Goal: Task Accomplishment & Management: Complete application form

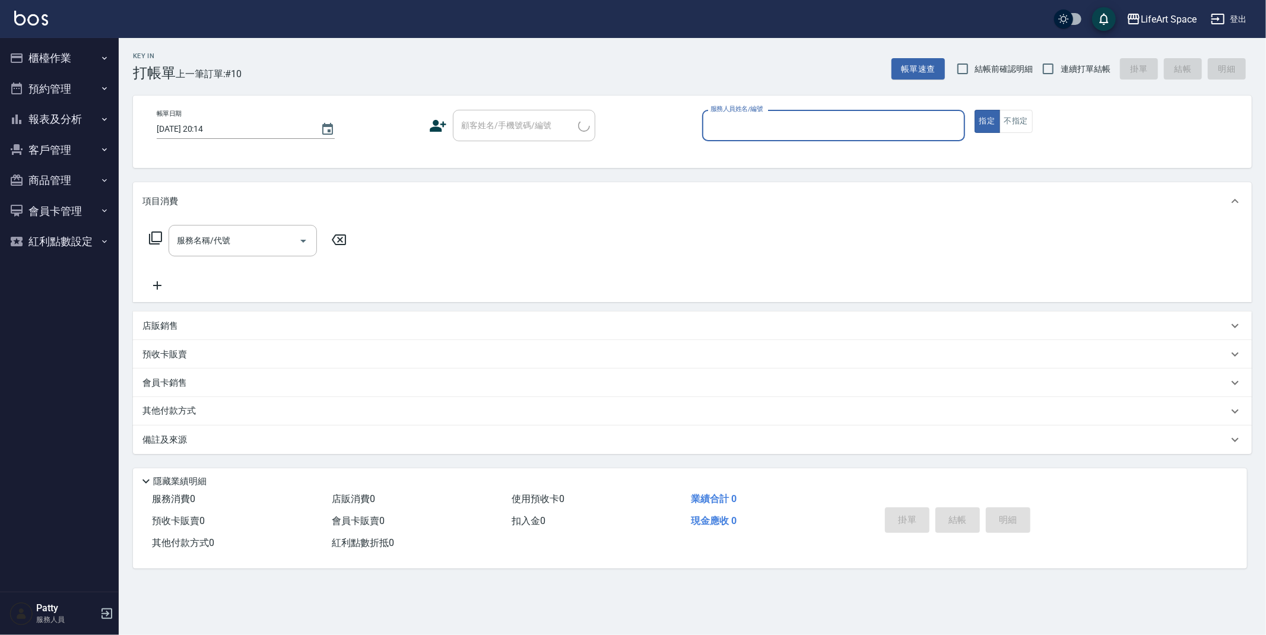
click at [758, 120] on input "服務人員姓名/編號" at bounding box center [833, 125] width 252 height 21
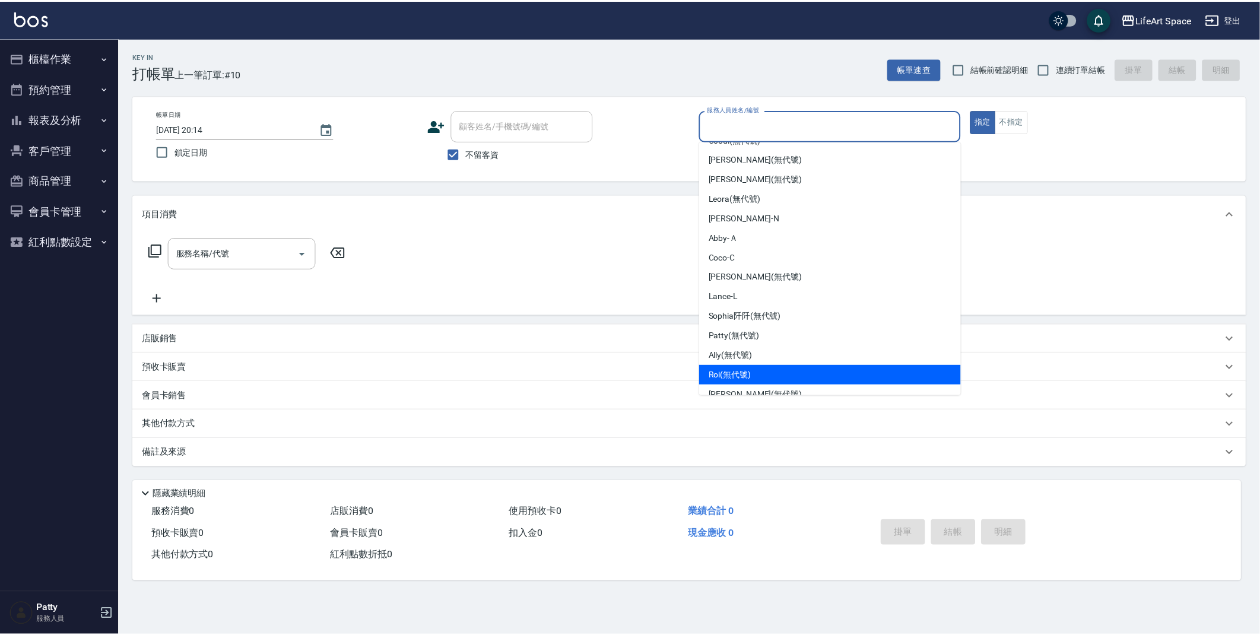
scroll to position [107, 0]
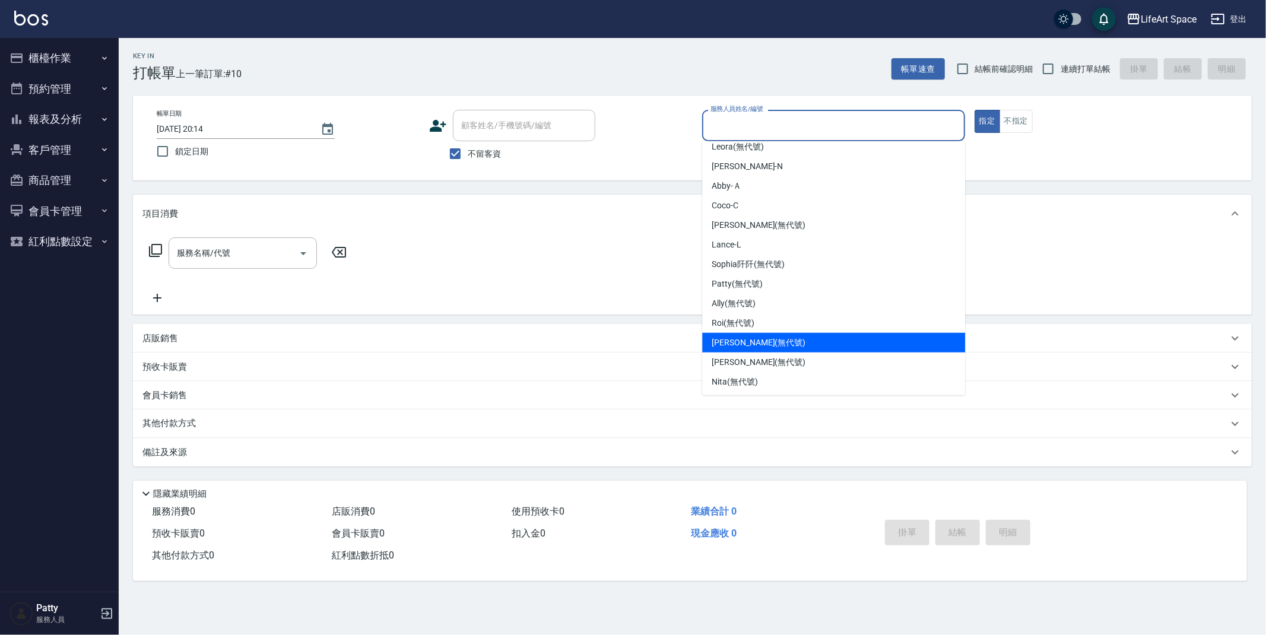
click at [734, 348] on div "[PERSON_NAME] (無代號)" at bounding box center [833, 343] width 263 height 20
type input "[PERSON_NAME](無代號)"
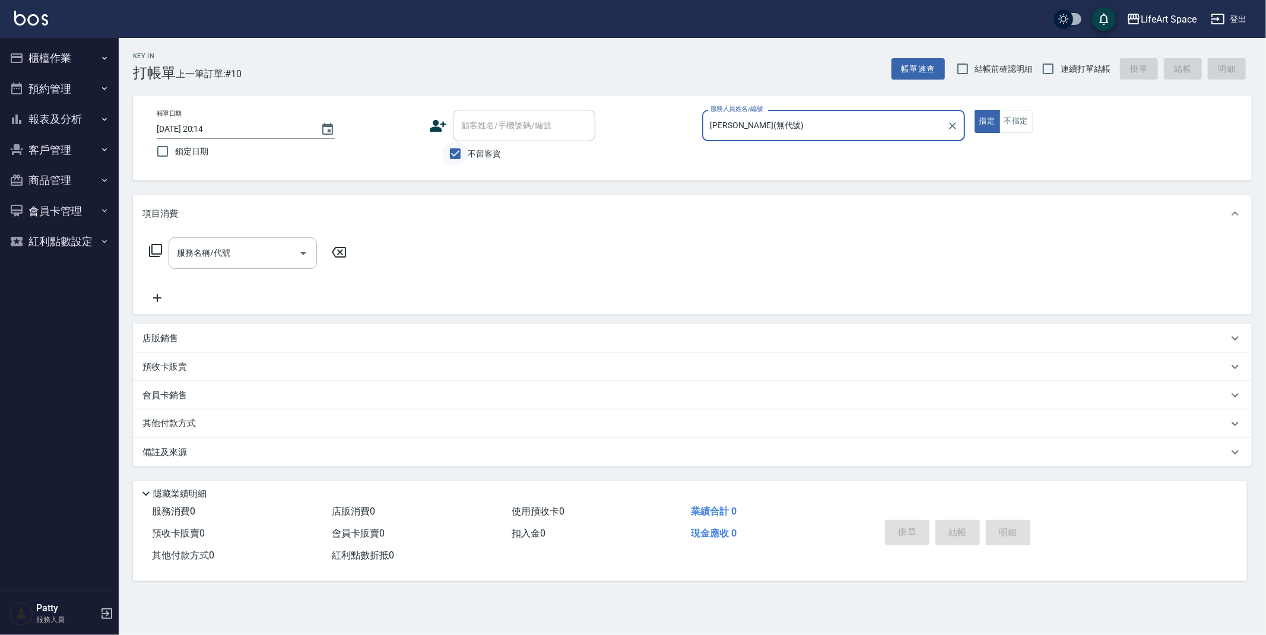
click at [461, 154] on input "不留客資" at bounding box center [455, 153] width 25 height 25
checkbox input "false"
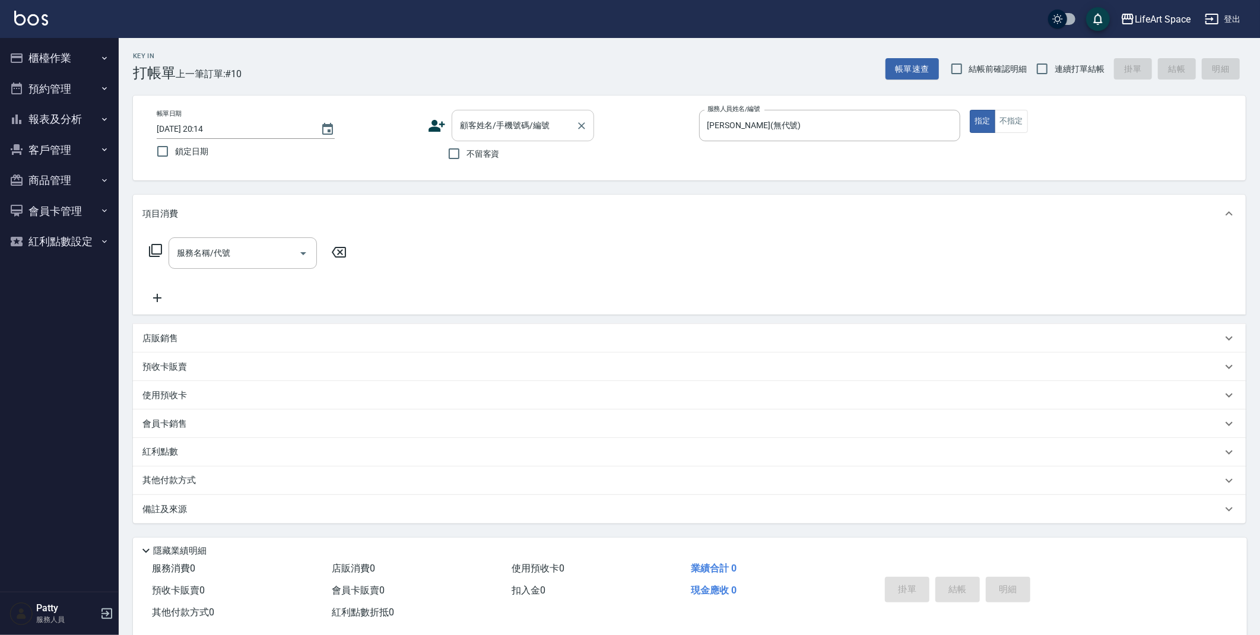
click at [481, 126] on div "顧客姓名/手機號碼/編號 顧客姓名/手機號碼/編號" at bounding box center [523, 125] width 142 height 31
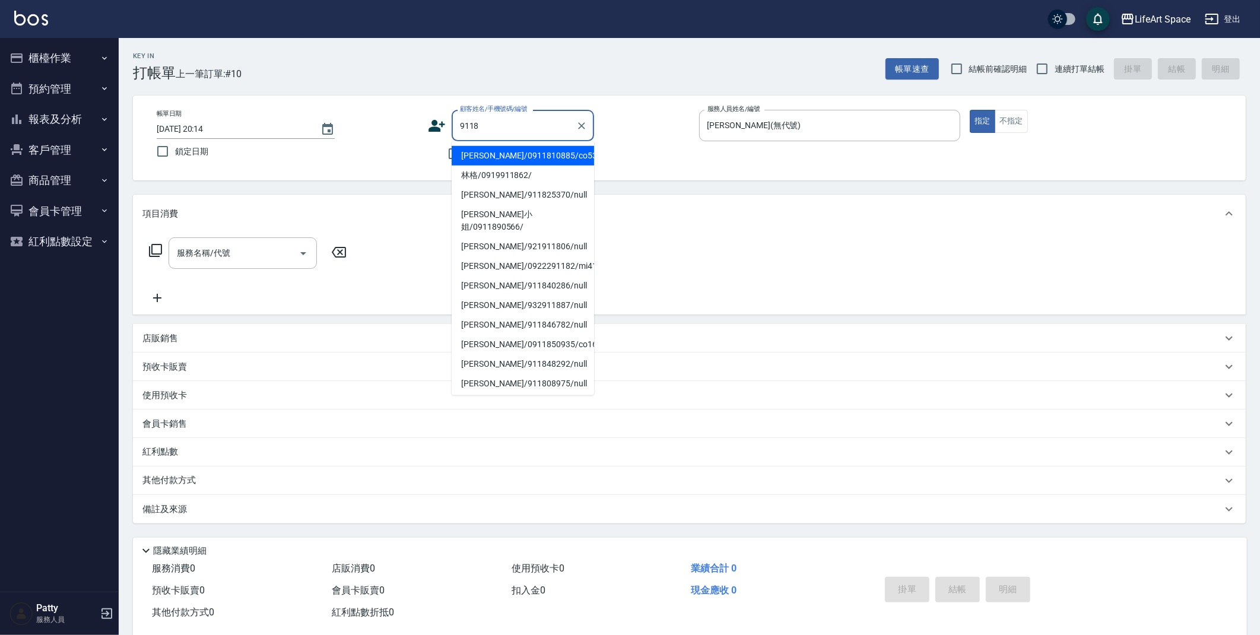
click at [495, 125] on input "9118" at bounding box center [514, 125] width 114 height 21
type input "9"
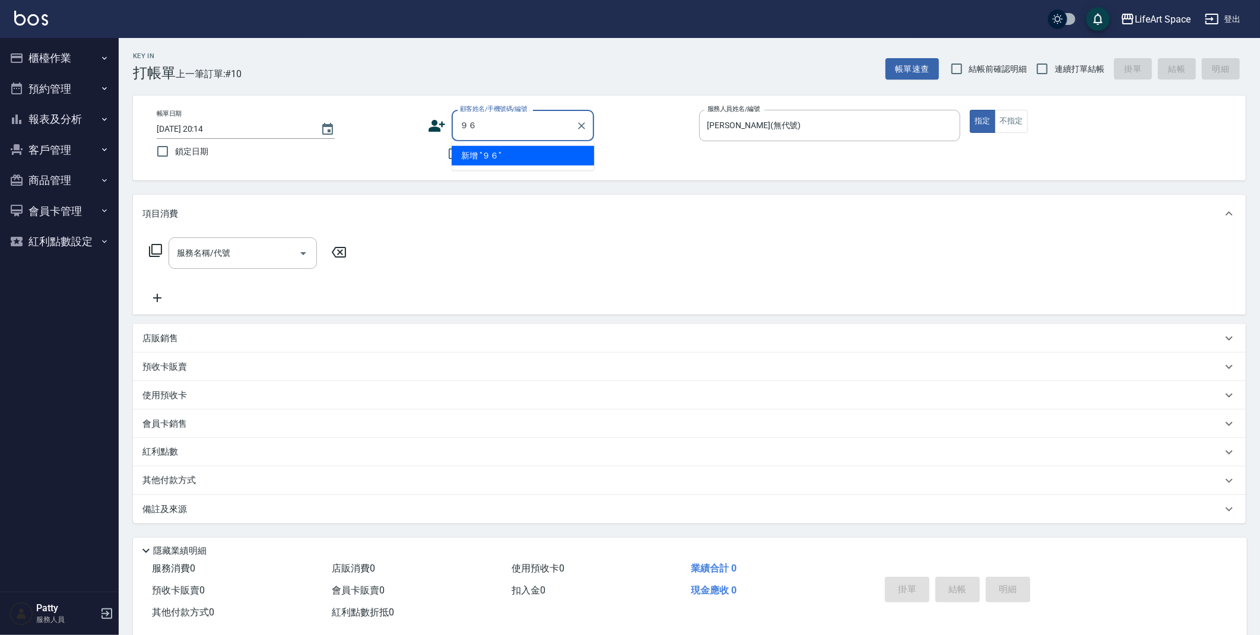
type input "９"
type input "9118"
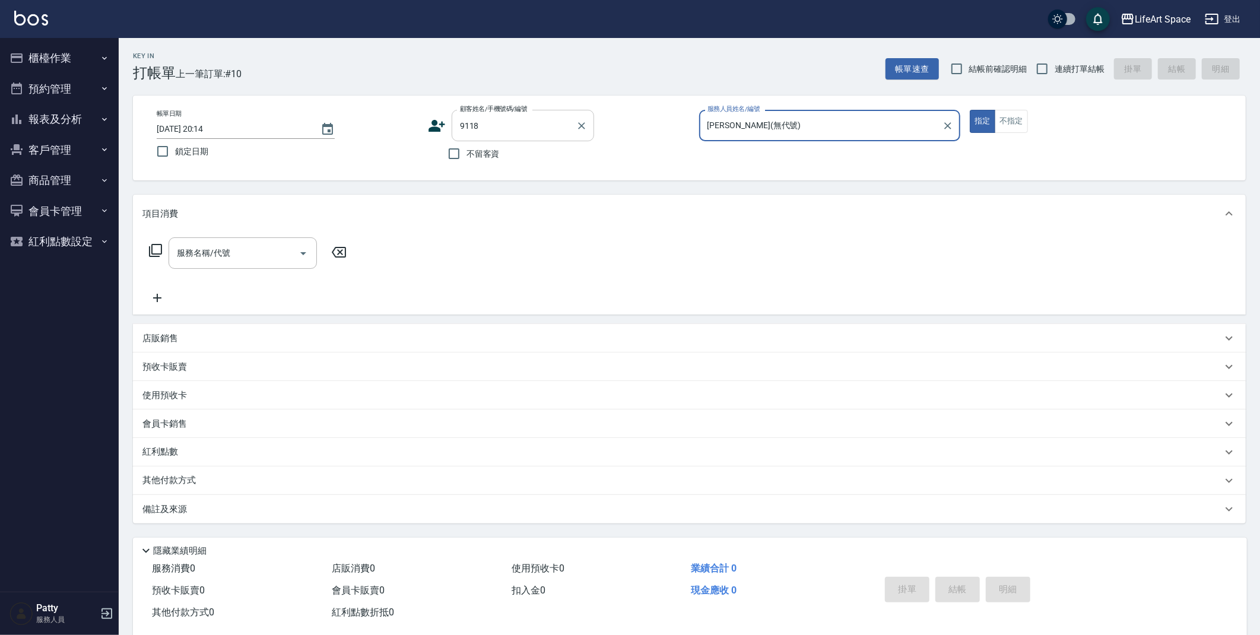
click at [493, 128] on input "9118" at bounding box center [514, 125] width 114 height 21
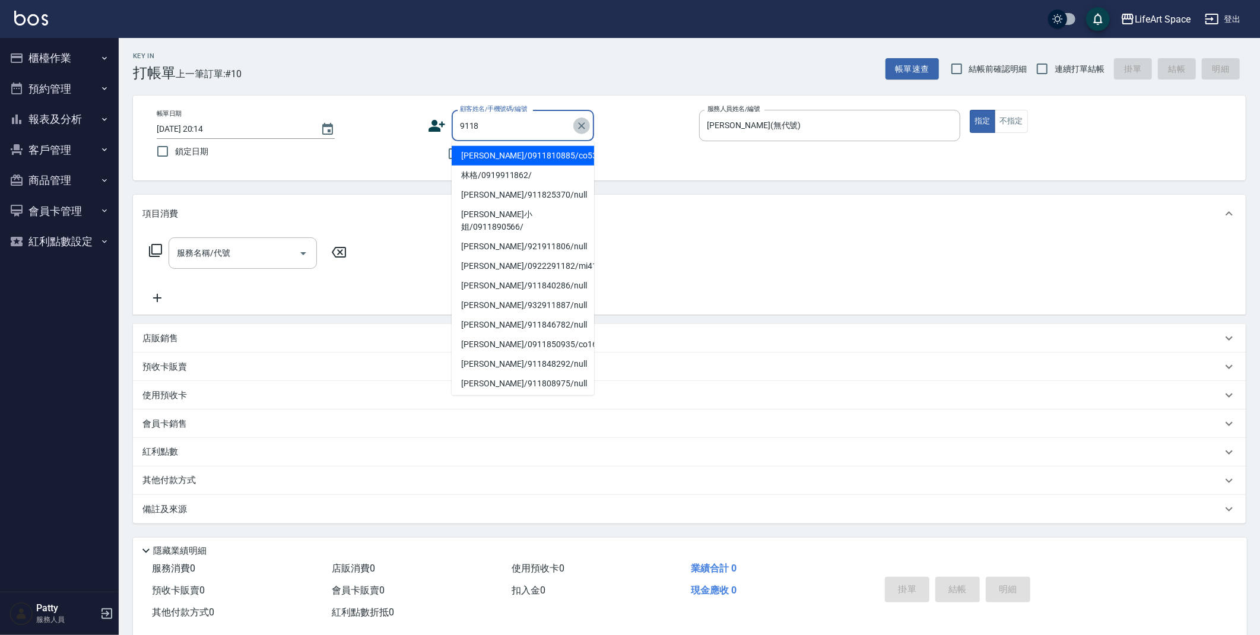
click at [587, 128] on icon "Clear" at bounding box center [582, 126] width 12 height 12
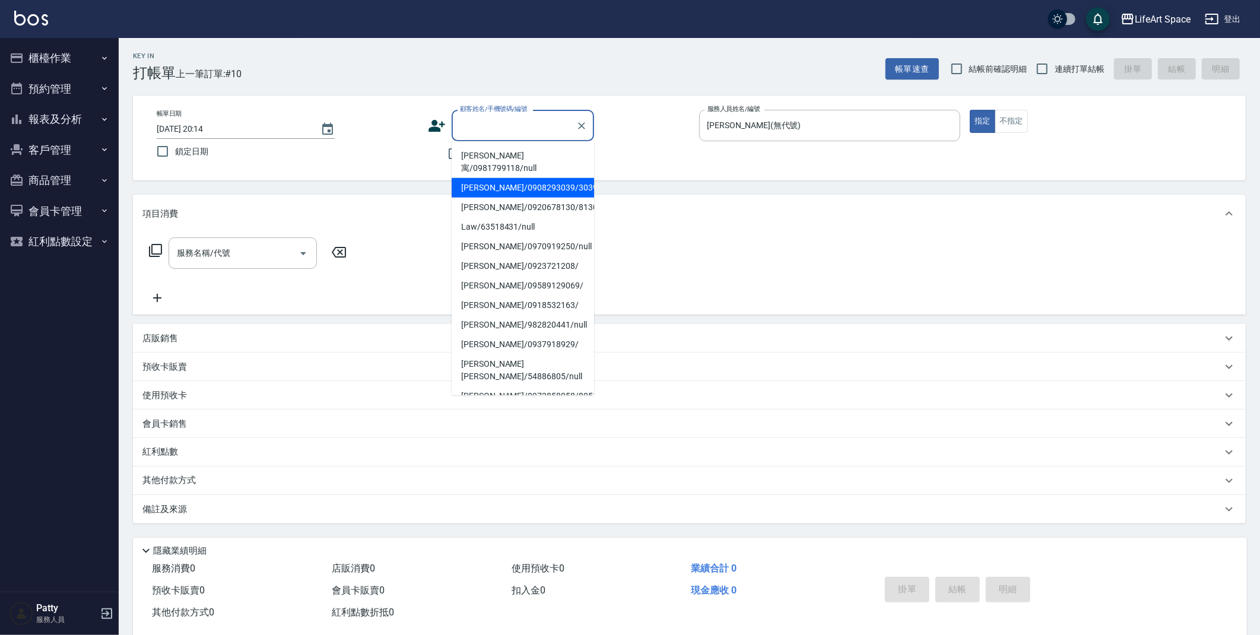
click at [534, 156] on li "[PERSON_NAME]寓/0981799118/null" at bounding box center [523, 162] width 142 height 32
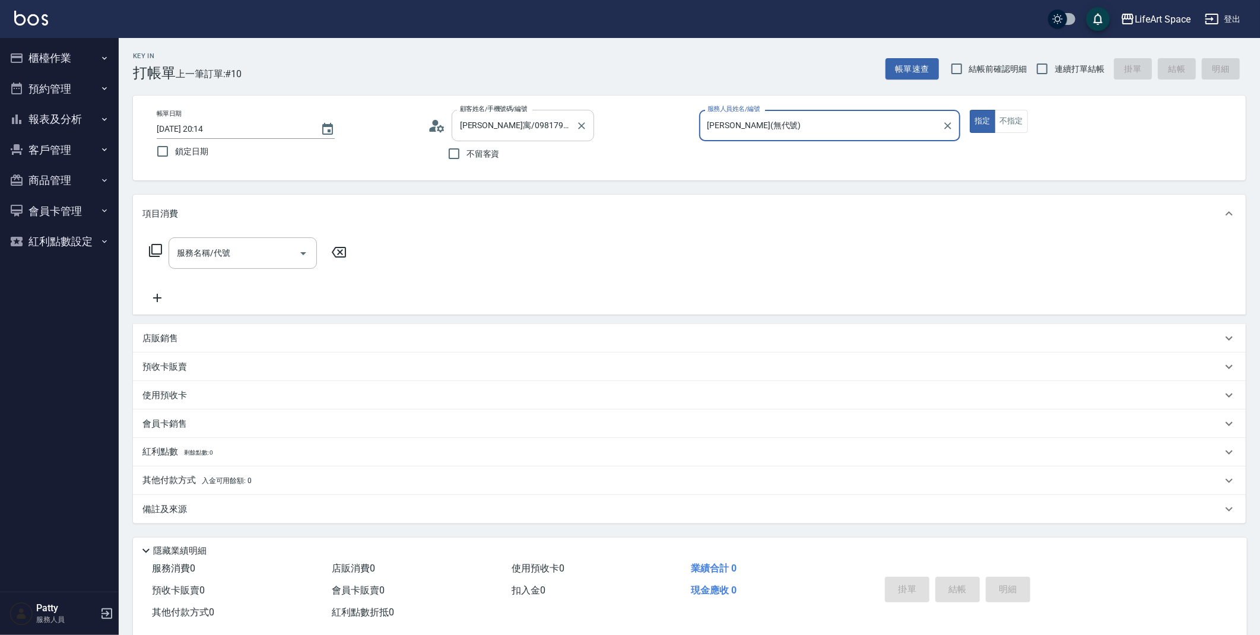
click at [562, 128] on input "[PERSON_NAME]寓/0981799118/null" at bounding box center [514, 125] width 114 height 21
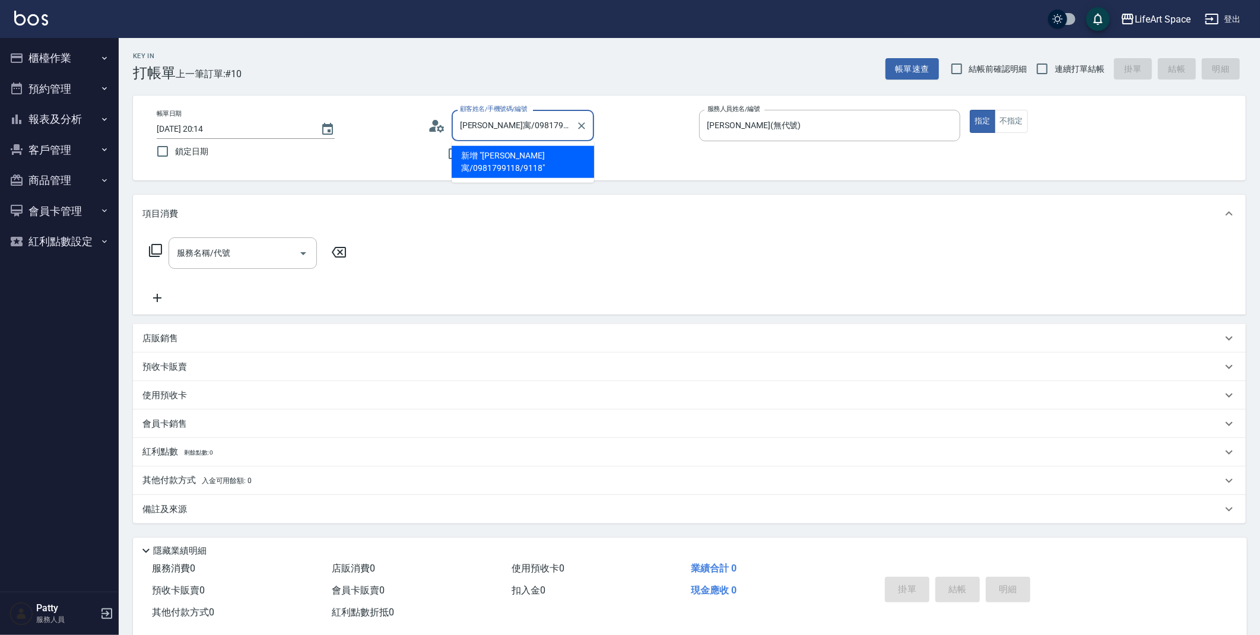
type input "[PERSON_NAME]寓/0981799118/9118"
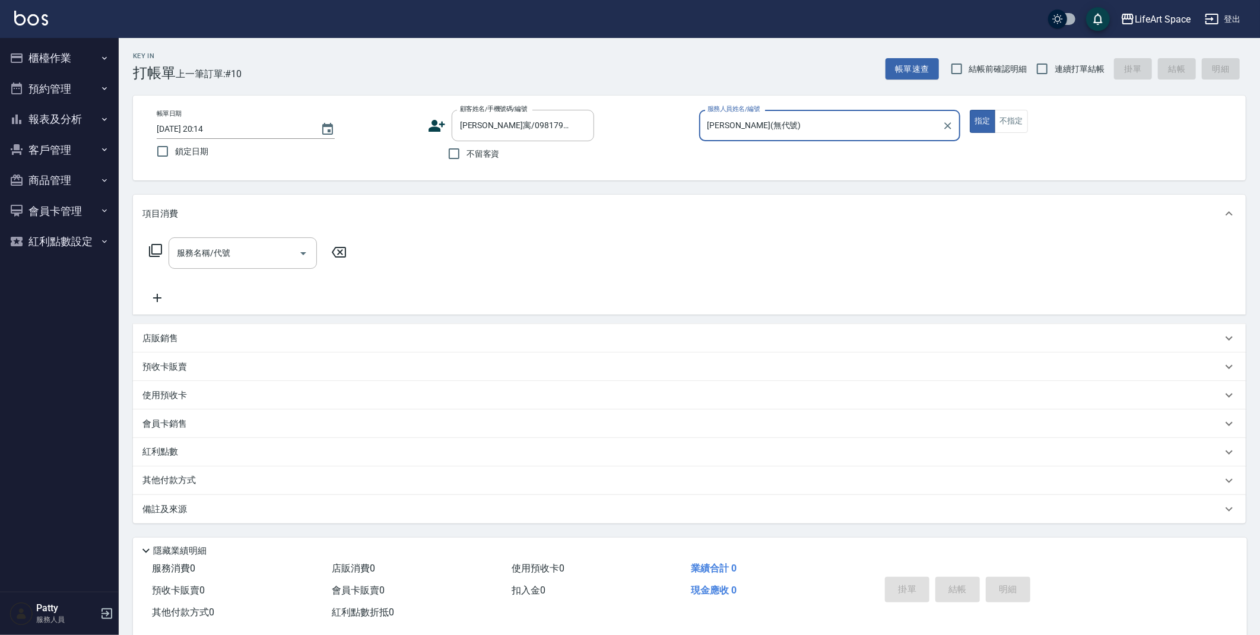
click at [197, 254] on div "服務名稱/代號 服務名稱/代號" at bounding box center [243, 252] width 148 height 31
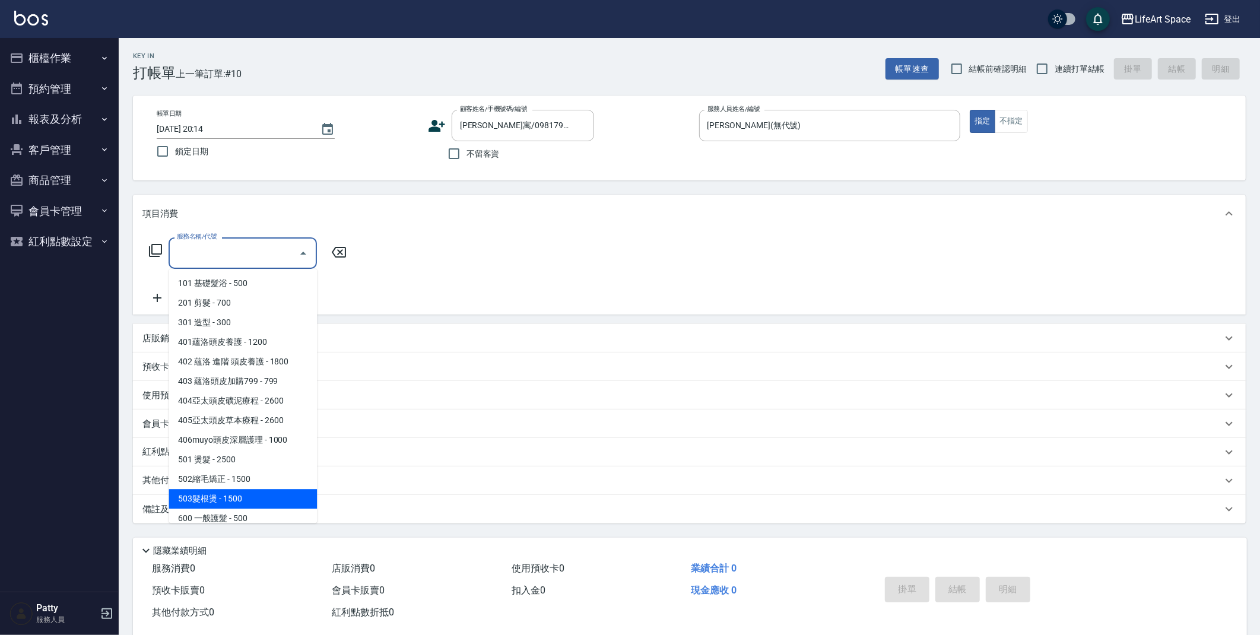
scroll to position [186, 0]
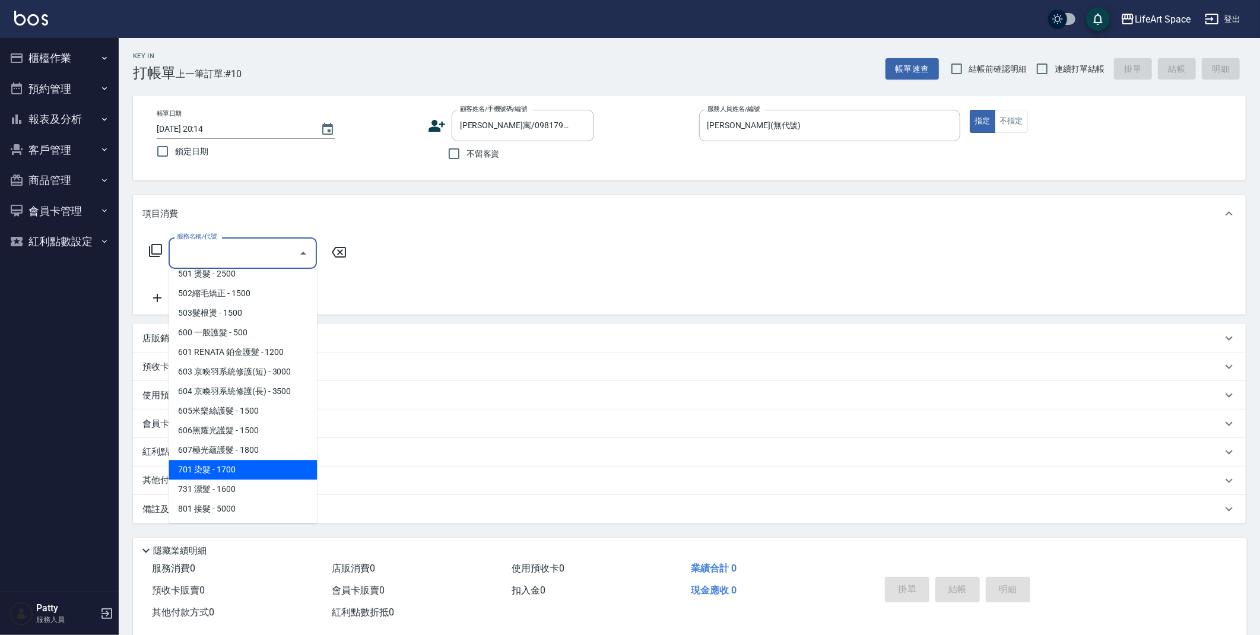
click at [237, 472] on span "701 染髮 - 1700" at bounding box center [243, 470] width 148 height 20
type input "701 染髮(701)"
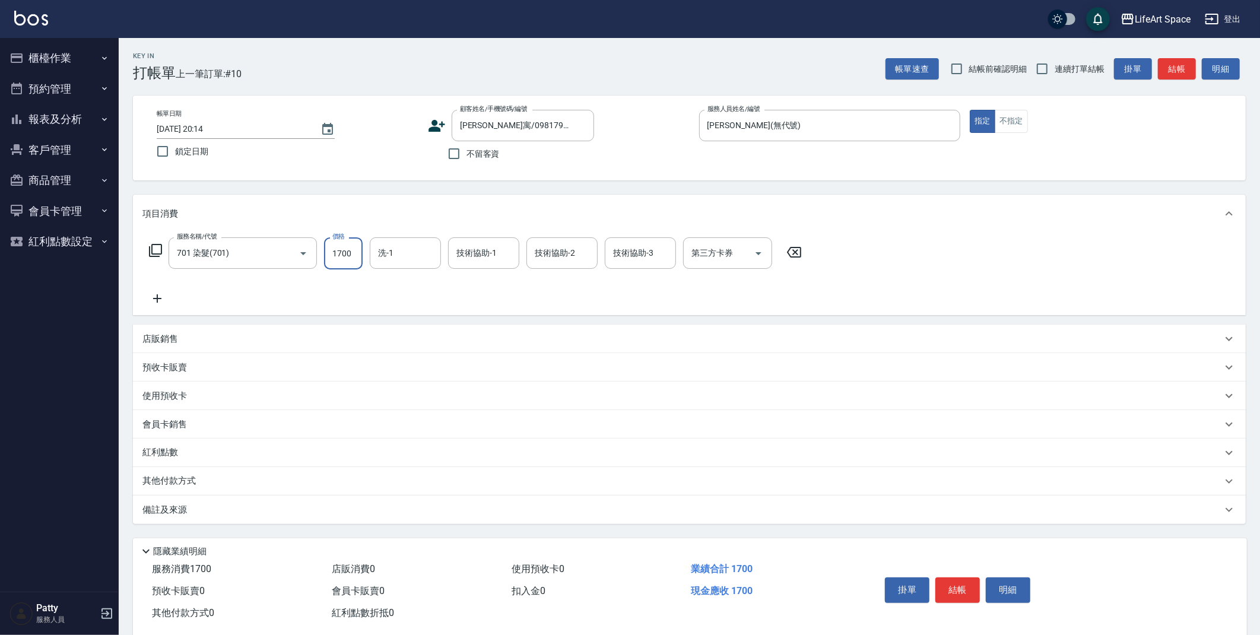
click at [357, 256] on input "1700" at bounding box center [343, 253] width 39 height 32
click at [351, 256] on input "2450" at bounding box center [343, 253] width 39 height 32
type input "1700"
click at [160, 289] on div "服務名稱/代號 701 染髮(701) 服務名稱/代號 價格 1700 價格 洗-1 洗-1 技術協助-1 技術協助-1 技術協助-2 技術協助-2 技術協助…" at bounding box center [475, 271] width 666 height 68
click at [159, 295] on icon at bounding box center [157, 298] width 30 height 14
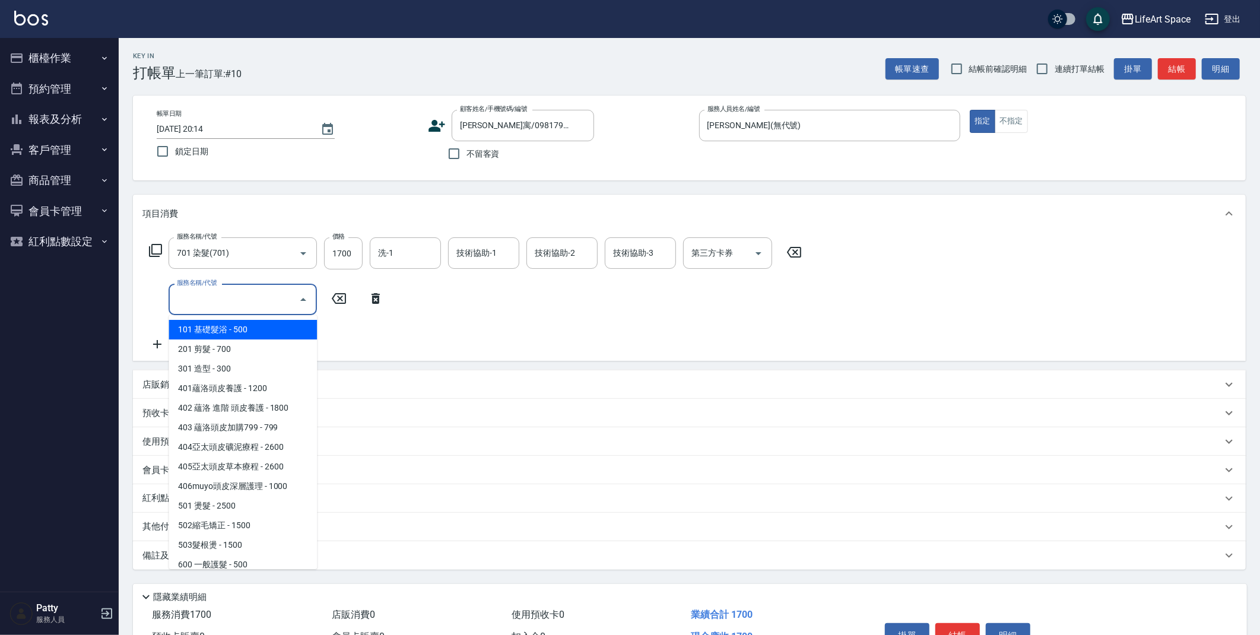
click at [189, 293] on input "服務名稱/代號" at bounding box center [234, 299] width 120 height 21
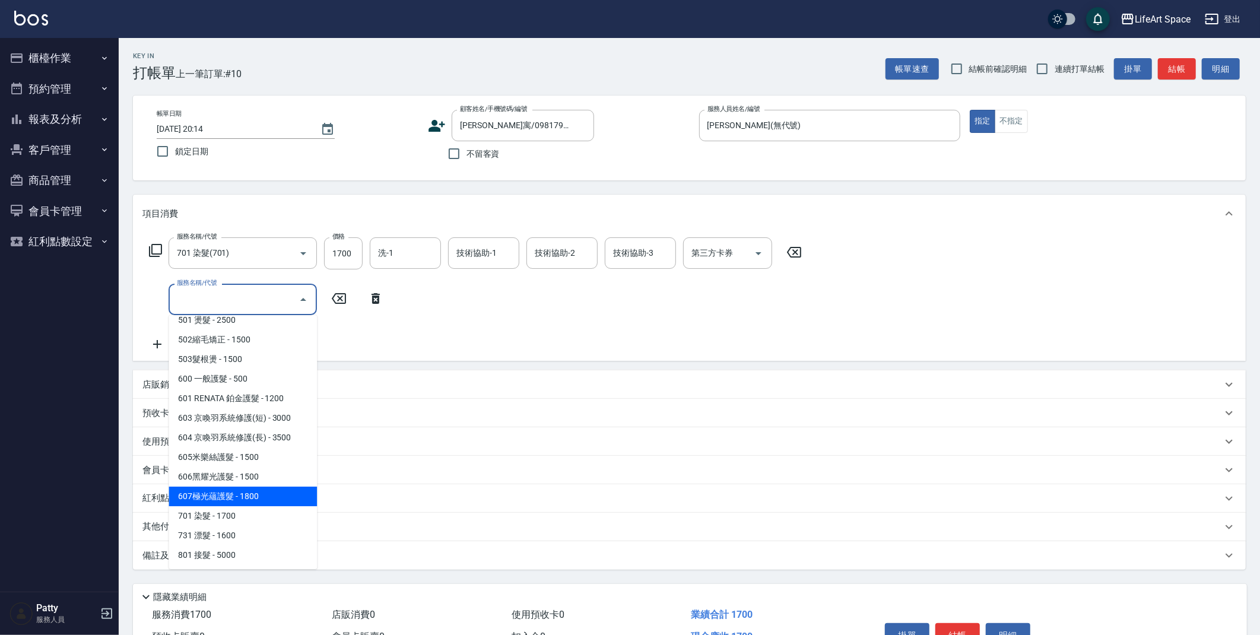
drag, startPoint x: 262, startPoint y: 489, endPoint x: 333, endPoint y: 373, distance: 135.6
click at [262, 489] on span "607極光蘊護髮 - 1800" at bounding box center [243, 497] width 148 height 20
type input "607極光蘊護髮(607)"
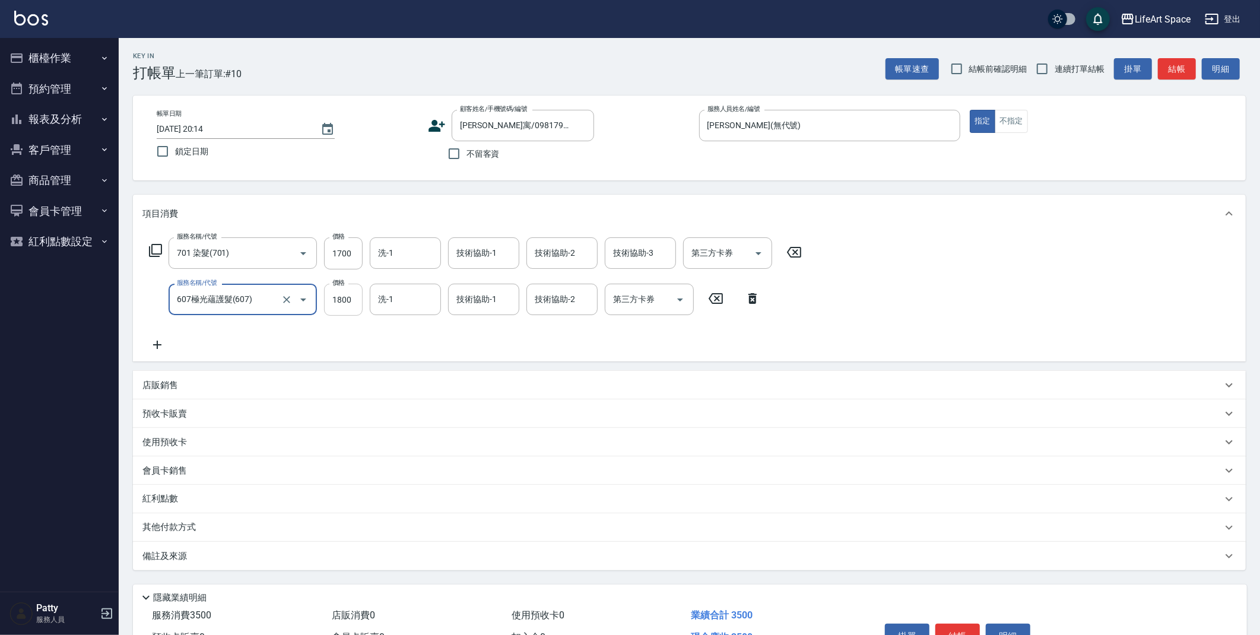
click at [356, 297] on input "1800" at bounding box center [343, 300] width 39 height 32
type input "2200"
click at [468, 299] on div "技術協助-1 技術協助-1" at bounding box center [483, 299] width 71 height 31
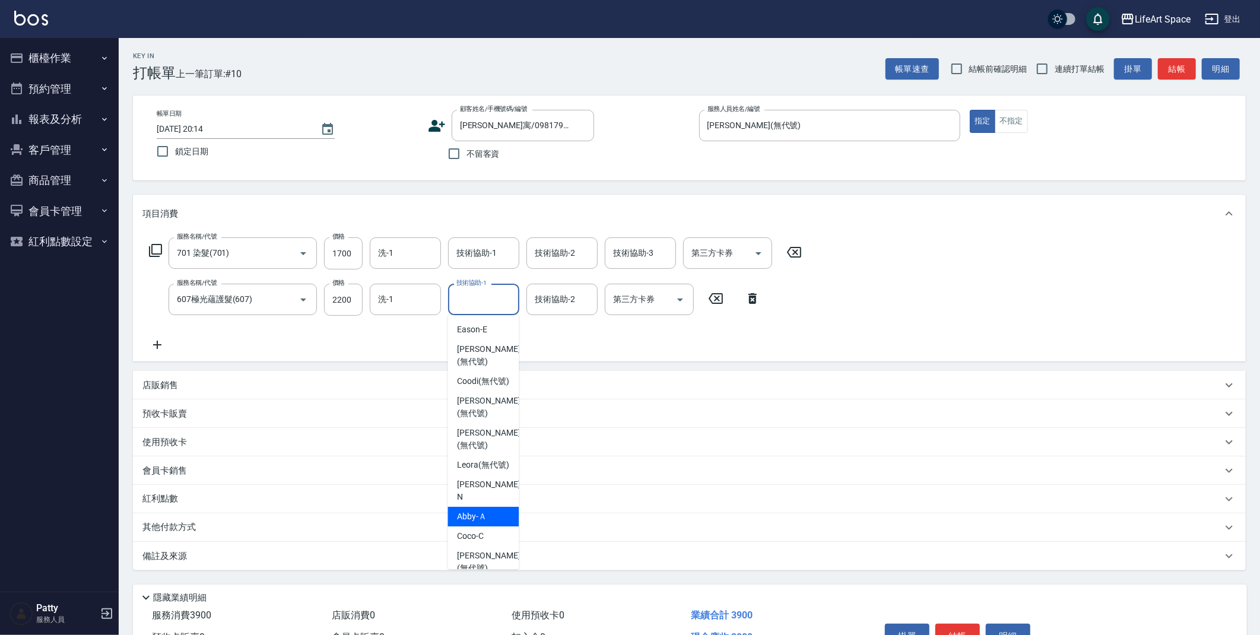
scroll to position [223, 0]
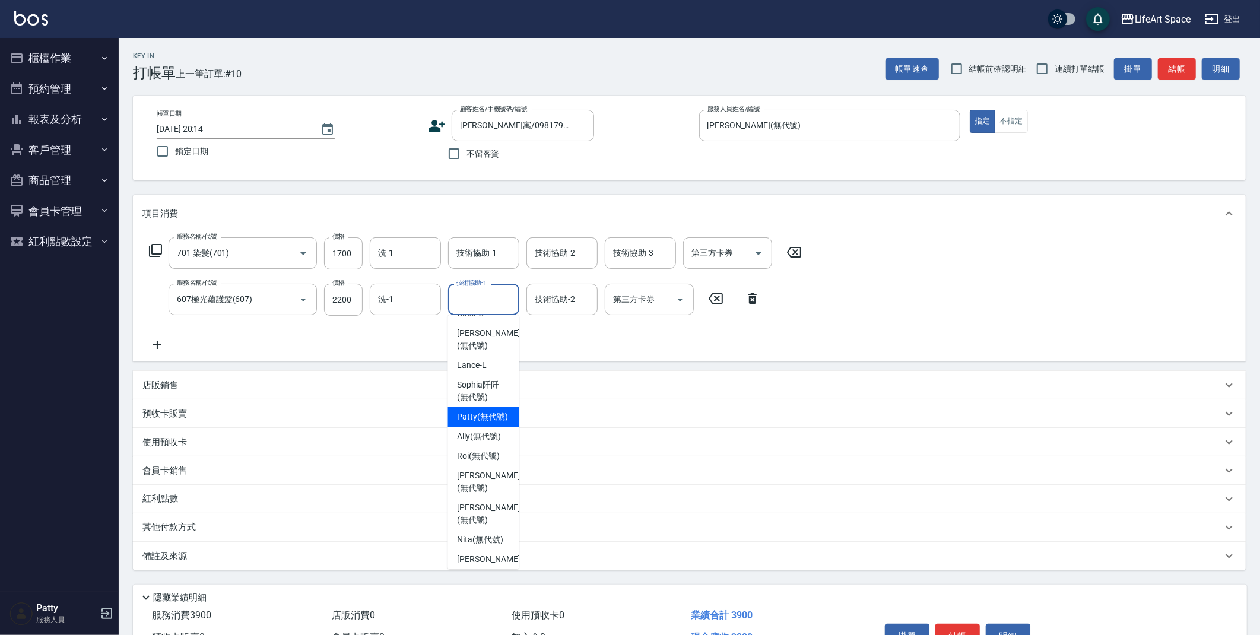
click at [489, 420] on span "[PERSON_NAME] (無代號)" at bounding box center [482, 417] width 51 height 12
type input "[PERSON_NAME](無代號)"
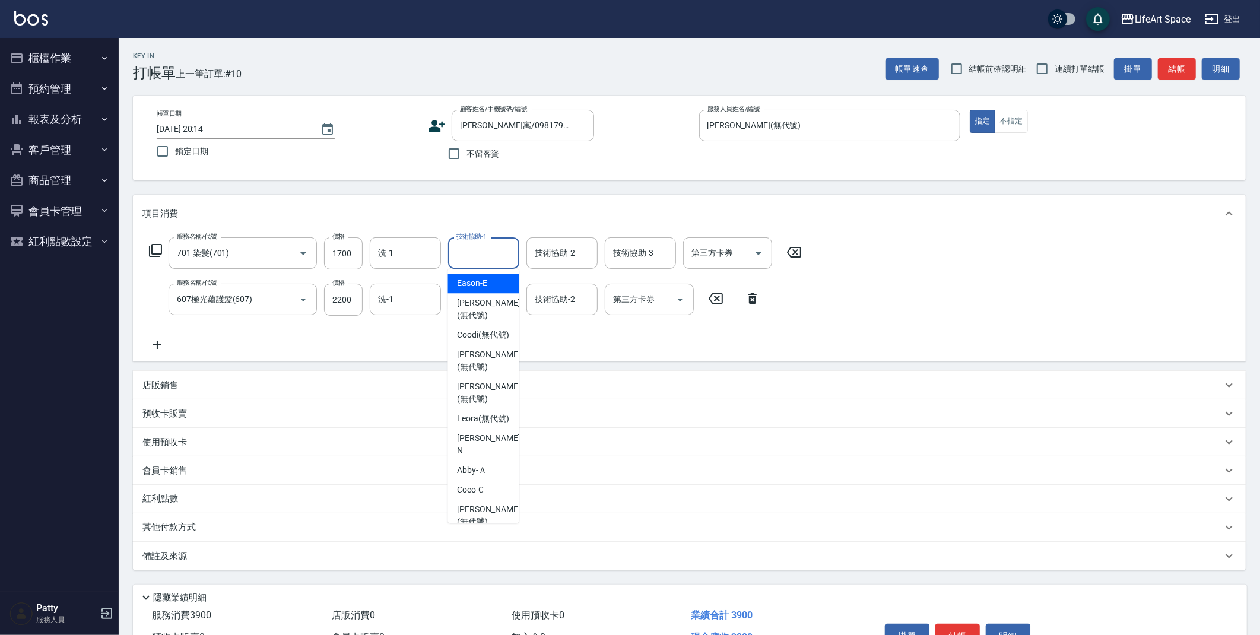
click at [485, 249] on input "技術協助-1" at bounding box center [483, 253] width 61 height 21
drag, startPoint x: 479, startPoint y: 287, endPoint x: 615, endPoint y: 238, distance: 144.4
click at [479, 286] on span "[PERSON_NAME] (無代號)" at bounding box center [482, 282] width 51 height 12
type input "[PERSON_NAME](無代號)"
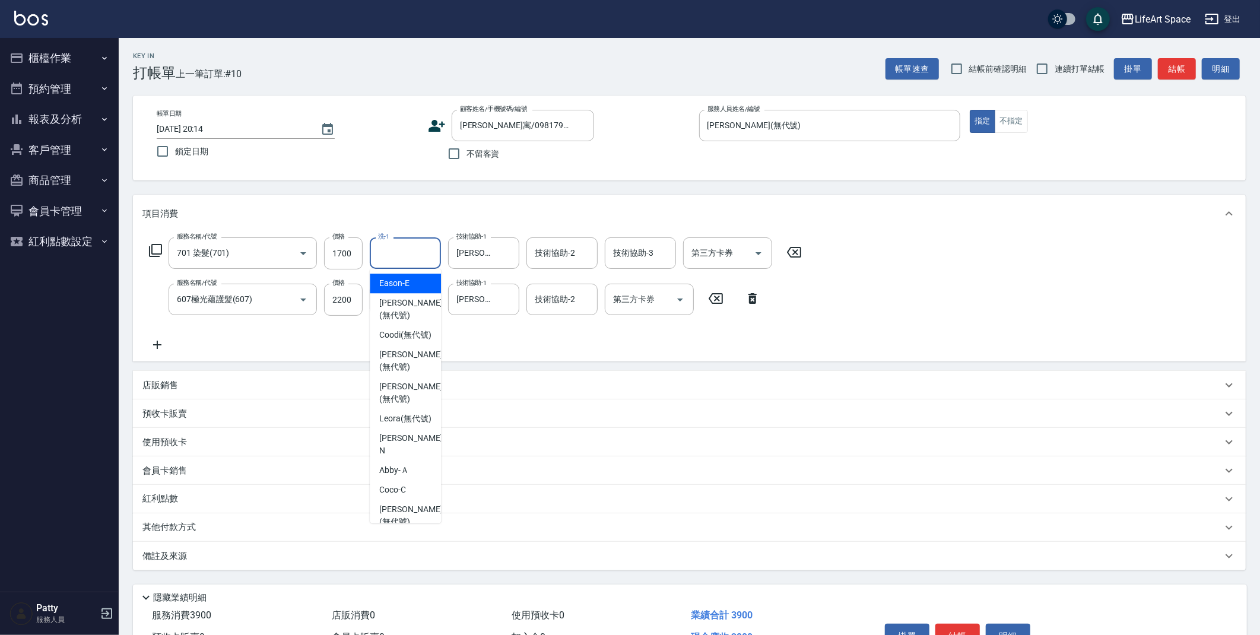
click at [408, 258] on input "洗-1" at bounding box center [405, 253] width 61 height 21
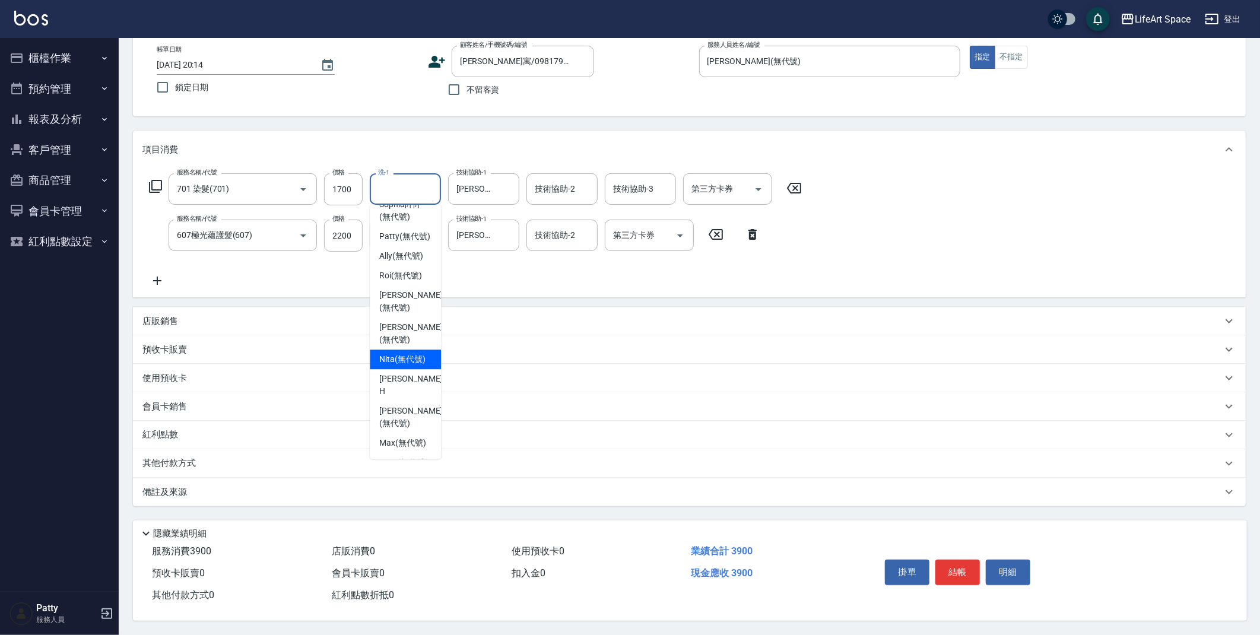
scroll to position [305, 0]
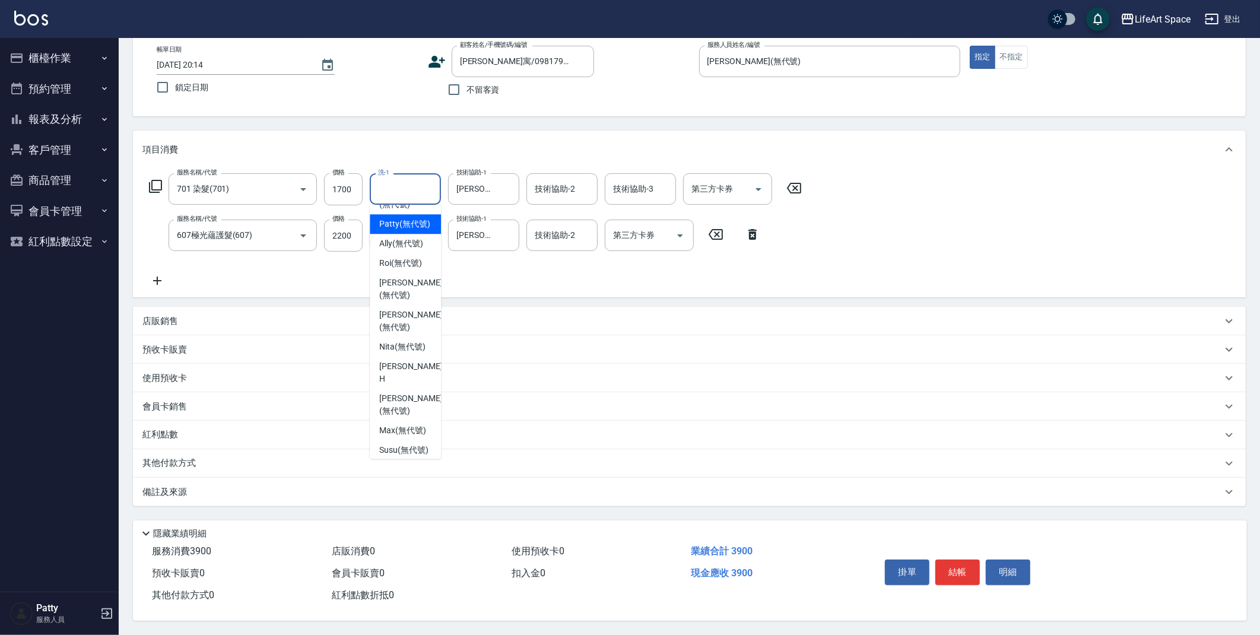
drag, startPoint x: 403, startPoint y: 230, endPoint x: 577, endPoint y: 136, distance: 197.6
click at [403, 230] on span "[PERSON_NAME] (無代號)" at bounding box center [404, 224] width 51 height 12
type input "[PERSON_NAME](無代號)"
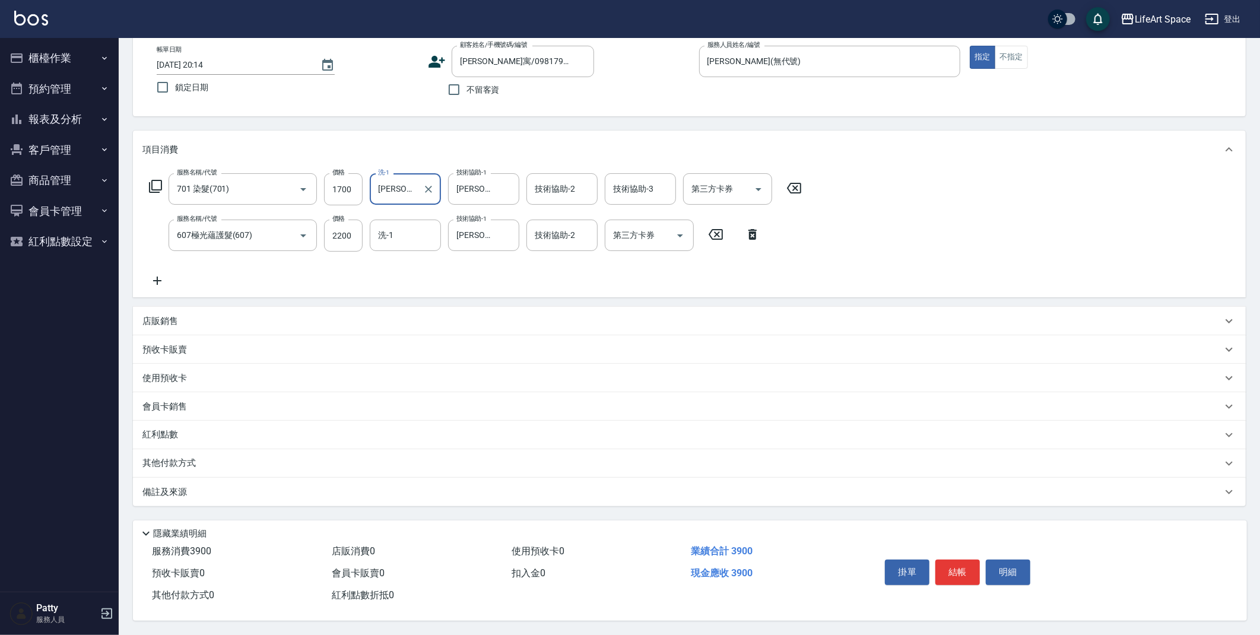
click at [568, 188] on div "技術協助-2 技術協助-2" at bounding box center [561, 188] width 71 height 31
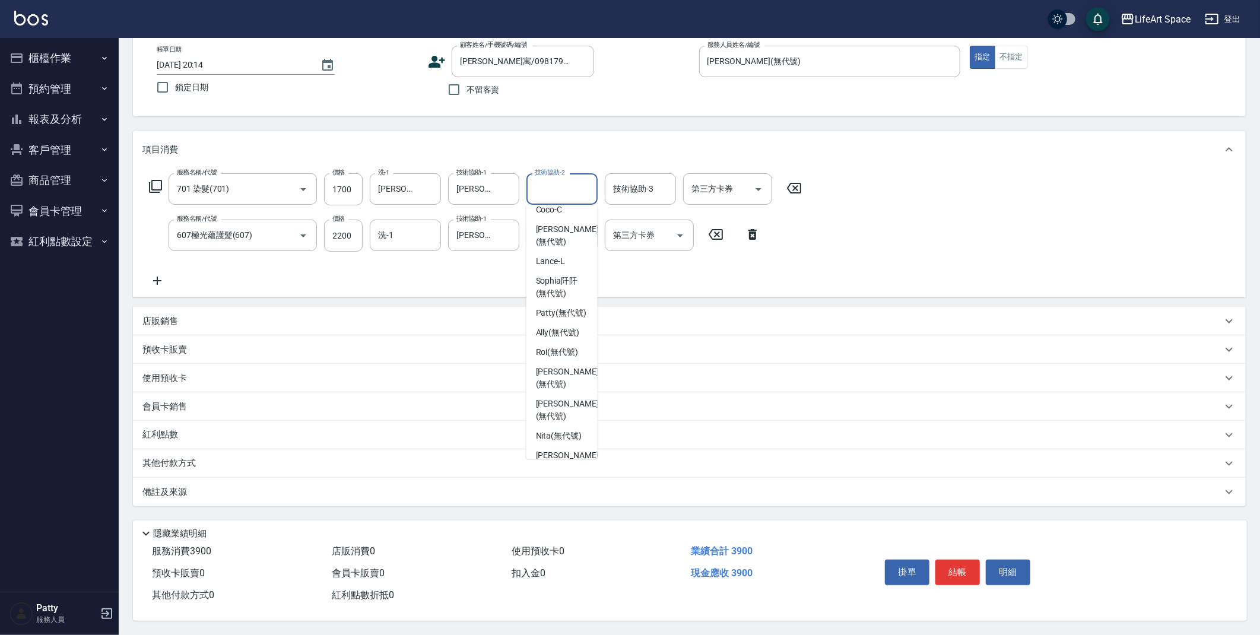
scroll to position [199, 0]
click at [538, 328] on span "[PERSON_NAME] (無代號)" at bounding box center [561, 330] width 51 height 12
type input "[PERSON_NAME](無代號)"
click at [162, 315] on p "店販銷售" at bounding box center [160, 321] width 36 height 12
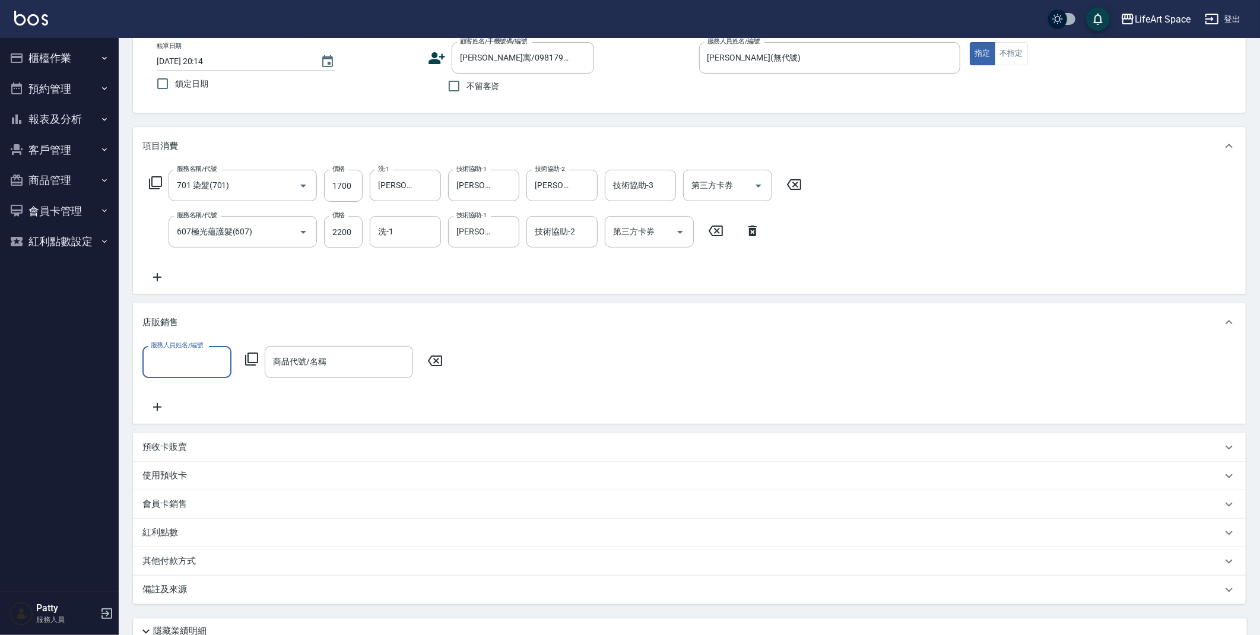
scroll to position [0, 0]
click at [184, 501] on p "會員卡銷售" at bounding box center [164, 504] width 45 height 12
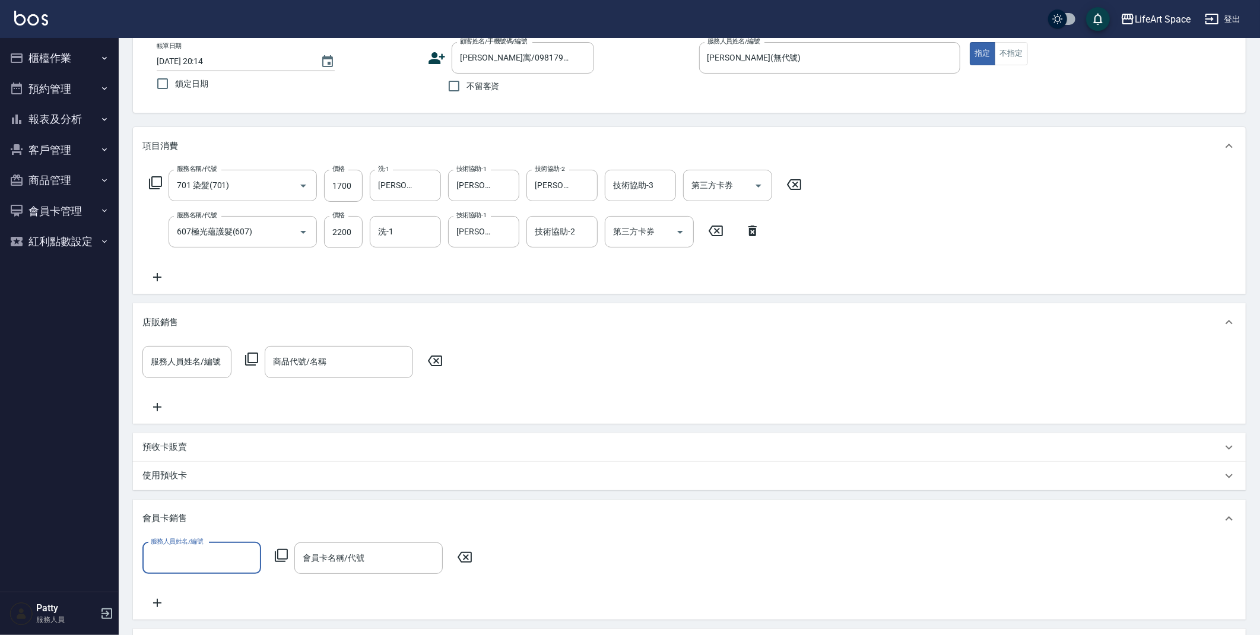
click at [199, 557] on input "服務人員姓名/編號" at bounding box center [202, 558] width 108 height 21
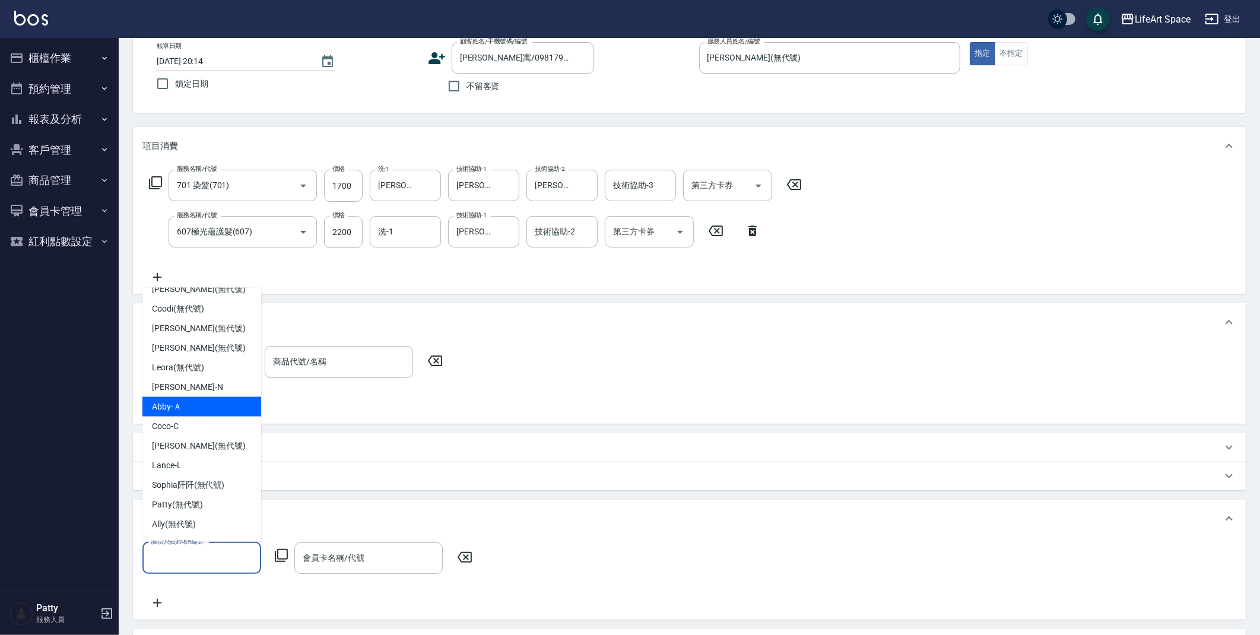
scroll to position [186, 0]
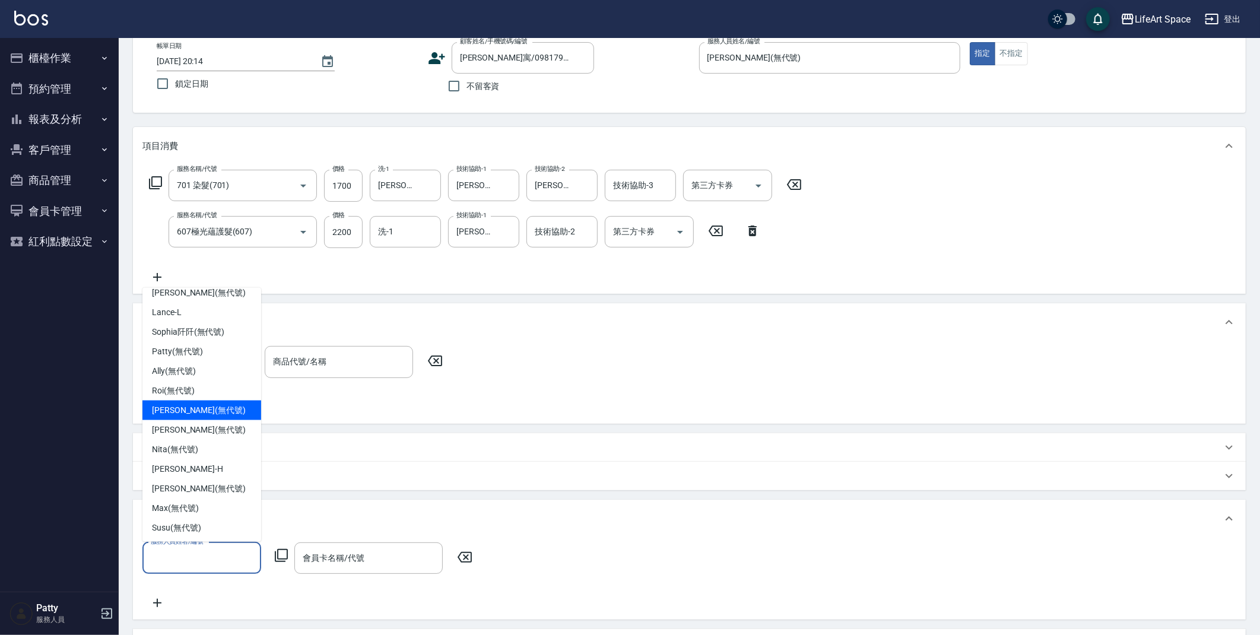
click at [215, 410] on div "[PERSON_NAME] (無代號)" at bounding box center [201, 411] width 119 height 20
type input "[PERSON_NAME](無代號)"
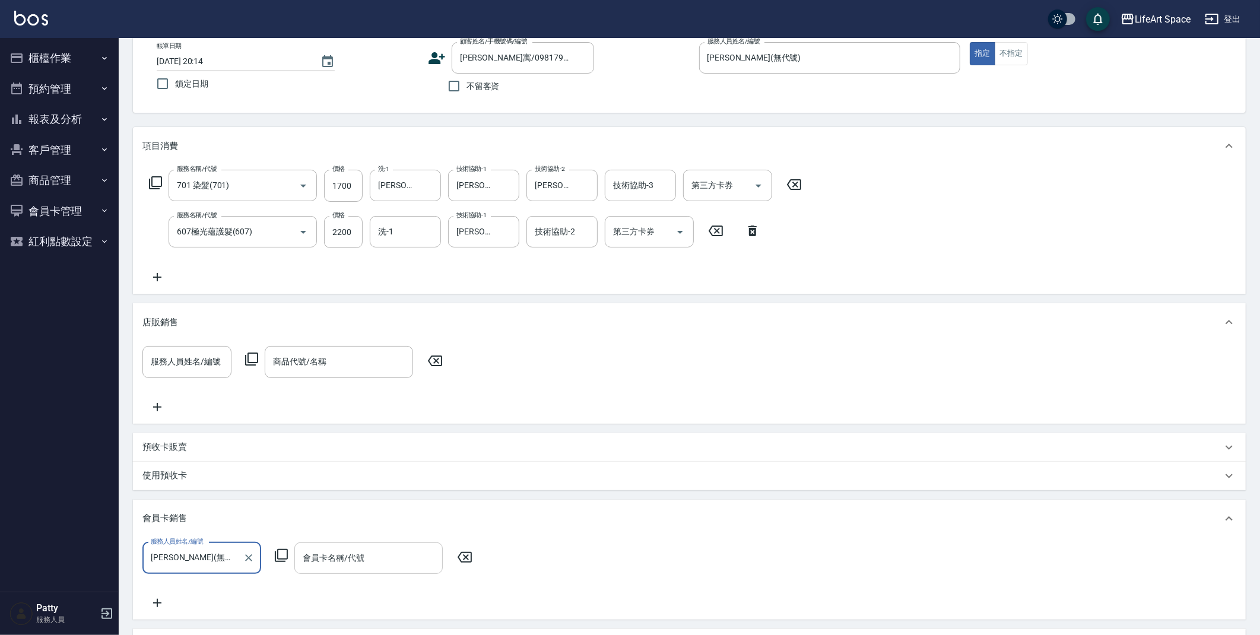
click at [341, 564] on input "會員卡名稱/代號" at bounding box center [369, 558] width 138 height 21
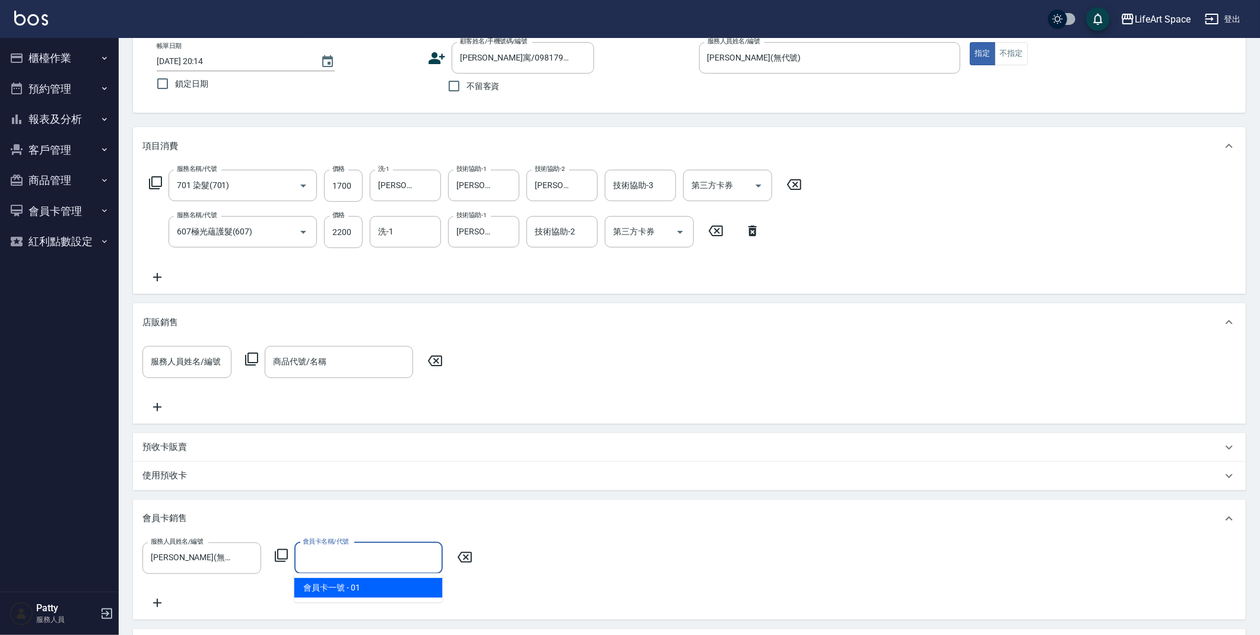
click at [349, 596] on span "會員卡一號 - 01" at bounding box center [368, 588] width 148 height 20
type input "會員卡一號-0天"
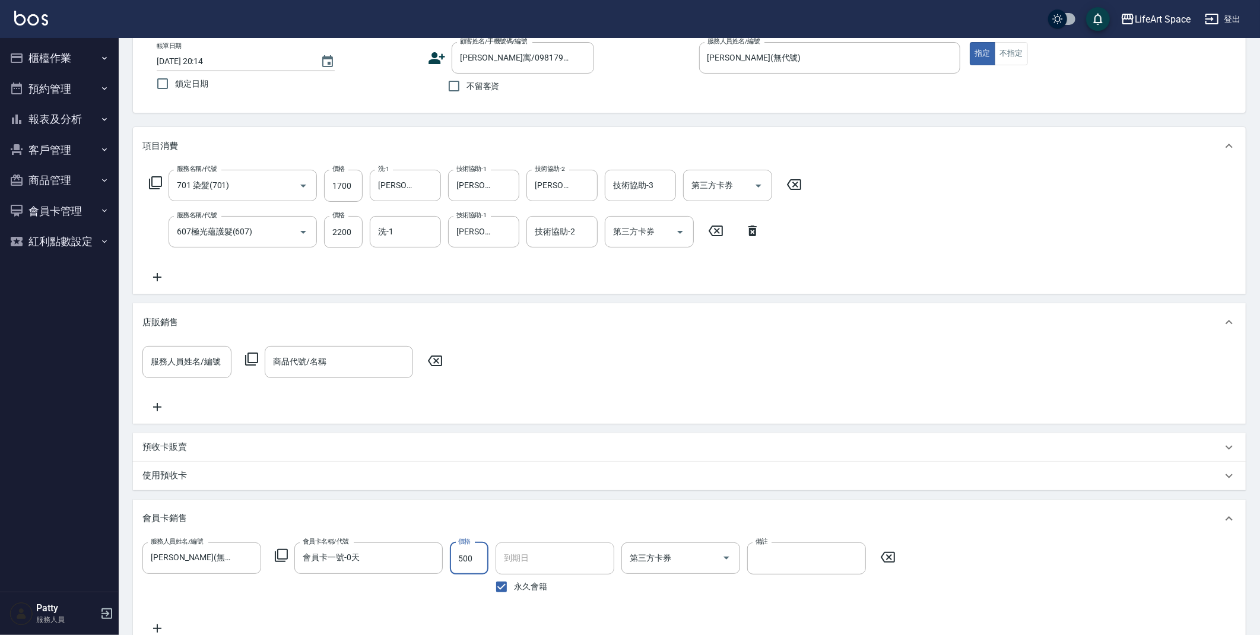
type input "500"
click at [505, 582] on input "永久會籍" at bounding box center [501, 584] width 25 height 25
checkbox input "false"
click at [556, 558] on input "[DATE]" at bounding box center [551, 556] width 110 height 32
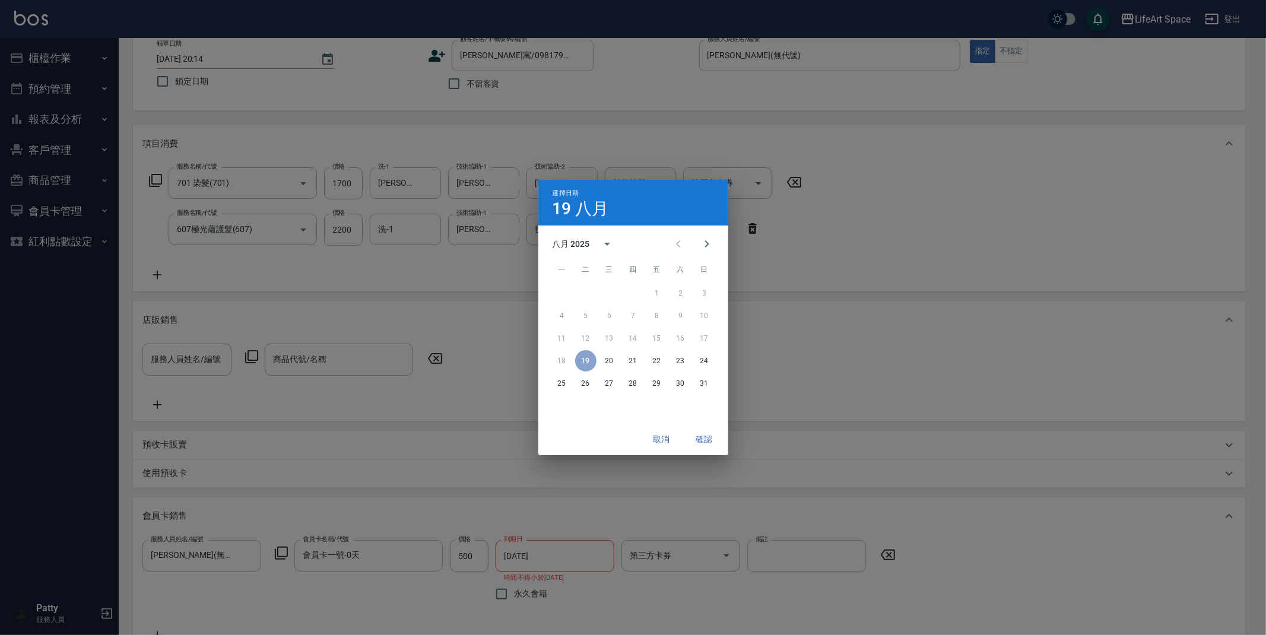
click at [504, 590] on div "選擇日期 19 八月 八月 2025 一 二 三 四 五 六 日 1 2 3 4 5 6 7 8 9 10 11 12 13 14 15 16 17 18 1…" at bounding box center [633, 317] width 1266 height 635
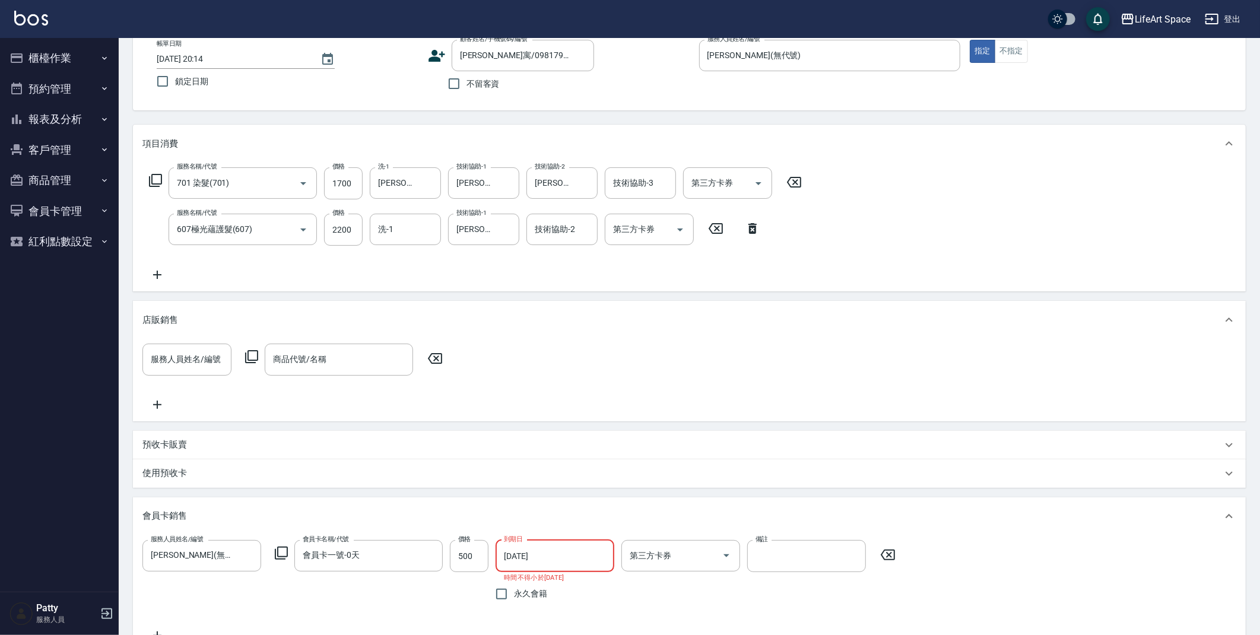
click at [559, 560] on input "[DATE]" at bounding box center [551, 556] width 110 height 32
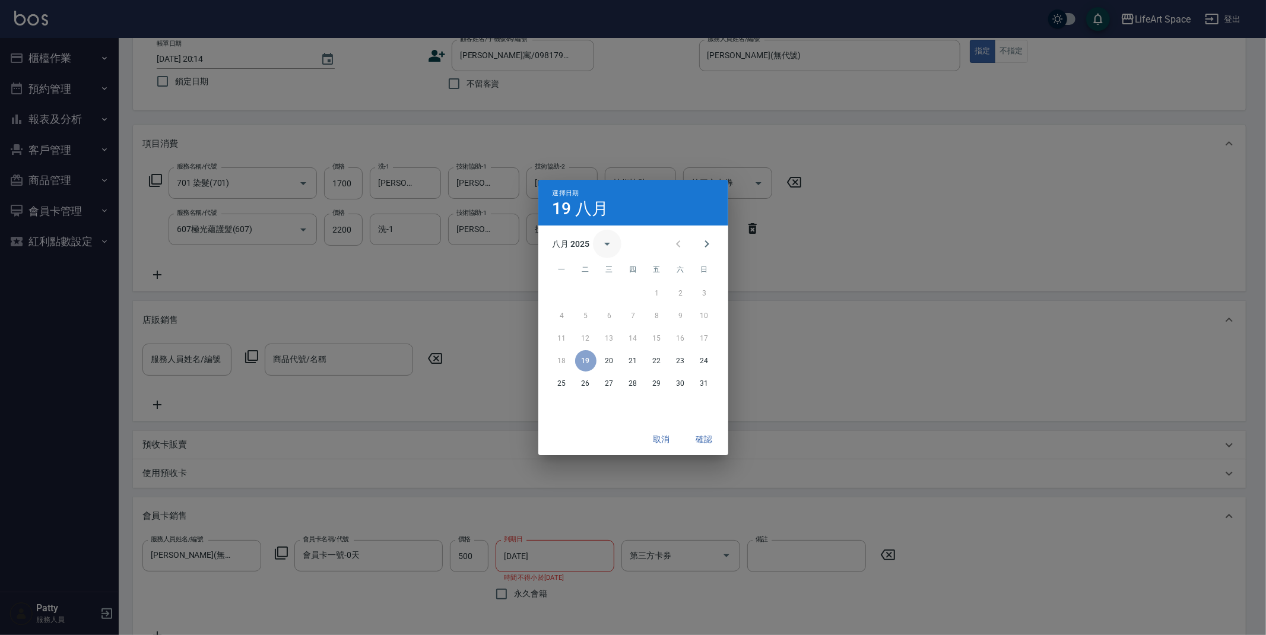
click at [606, 243] on icon "calendar view is open, switch to year view" at bounding box center [607, 244] width 6 height 3
click at [641, 268] on button "2026" at bounding box center [632, 271] width 43 height 21
type input "[DATE]"
click at [703, 436] on button "確認" at bounding box center [704, 440] width 38 height 22
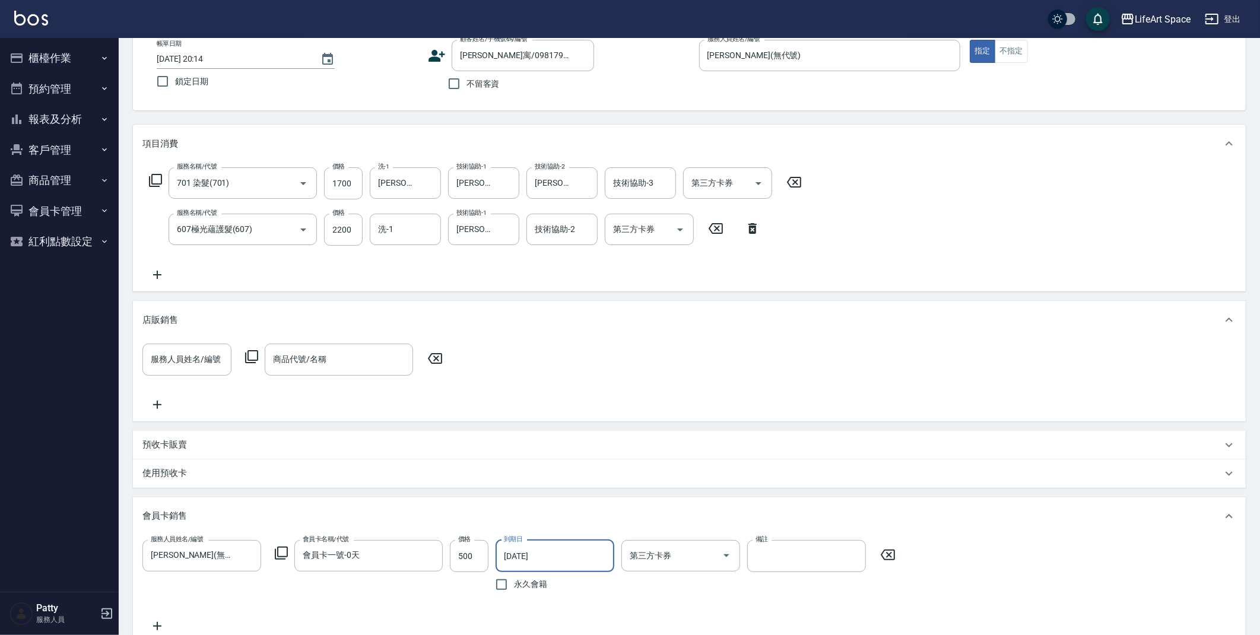
scroll to position [305, 0]
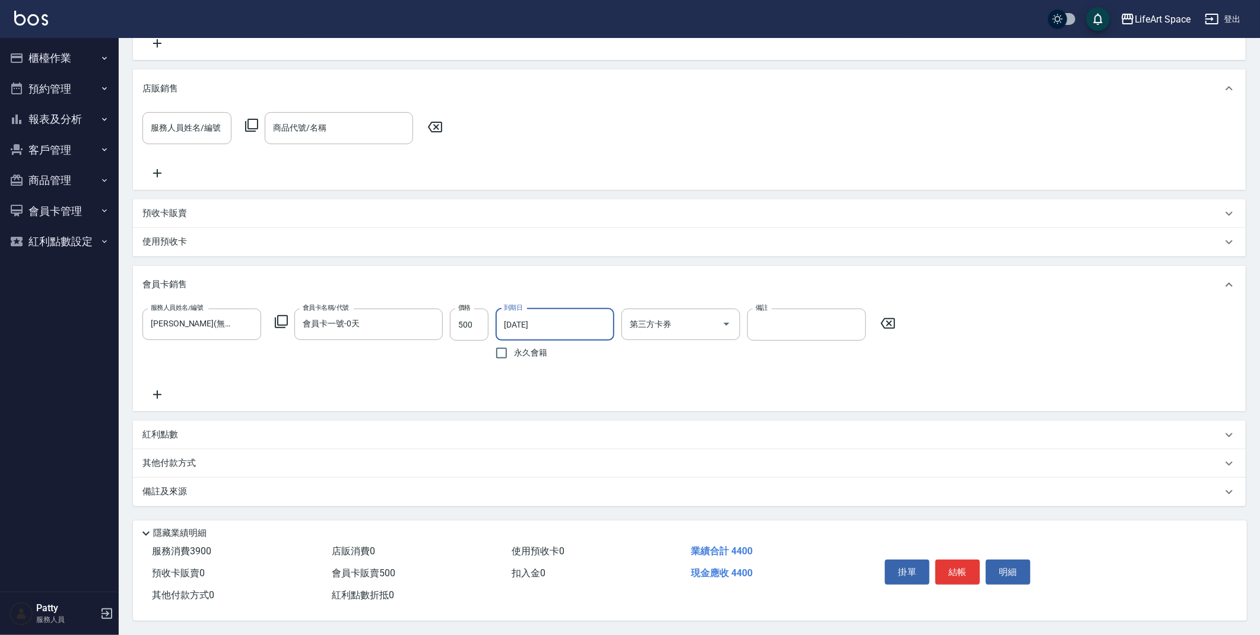
click at [194, 464] on p "其他付款方式" at bounding box center [171, 463] width 59 height 13
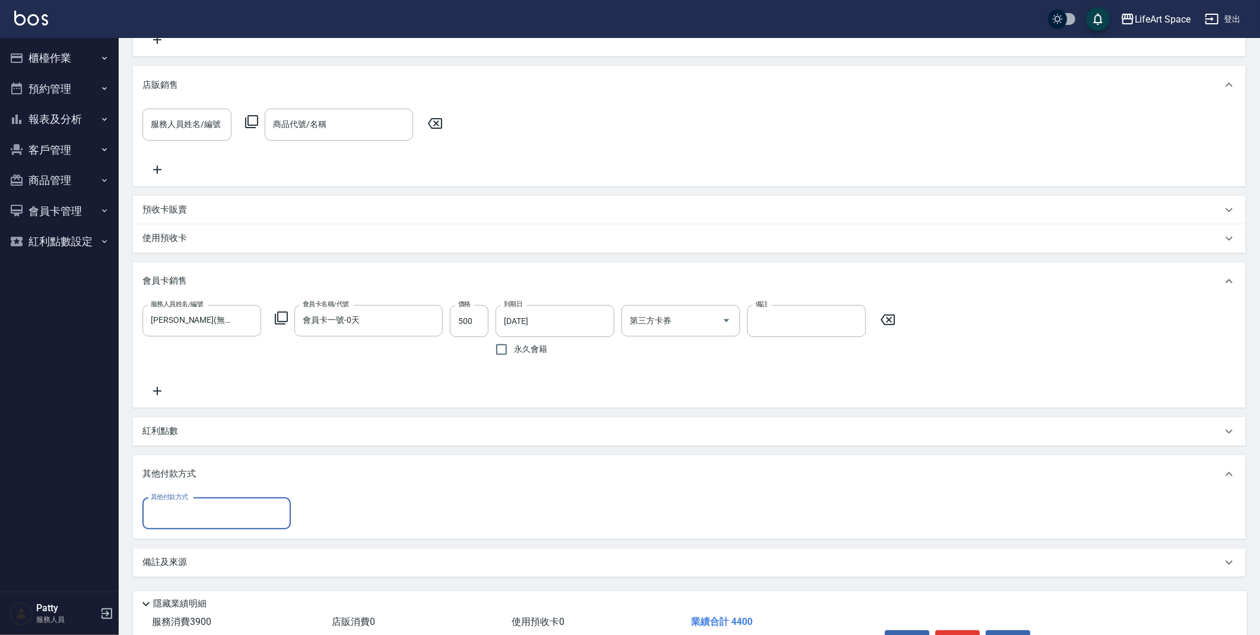
scroll to position [0, 0]
click at [214, 508] on input "其他付款方式" at bounding box center [217, 513] width 138 height 21
click at [182, 556] on span "Linepay" at bounding box center [216, 564] width 148 height 20
type input "Linepay"
type input "4400"
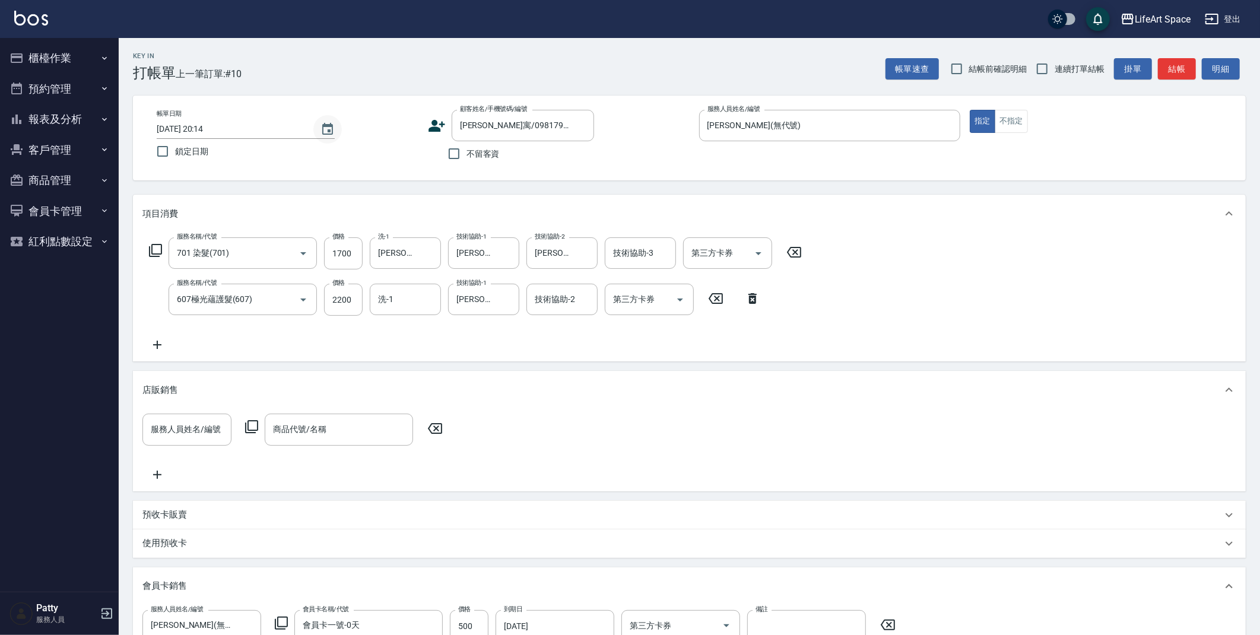
click at [329, 126] on icon "Choose date, selected date is 2025-08-19" at bounding box center [327, 129] width 14 height 14
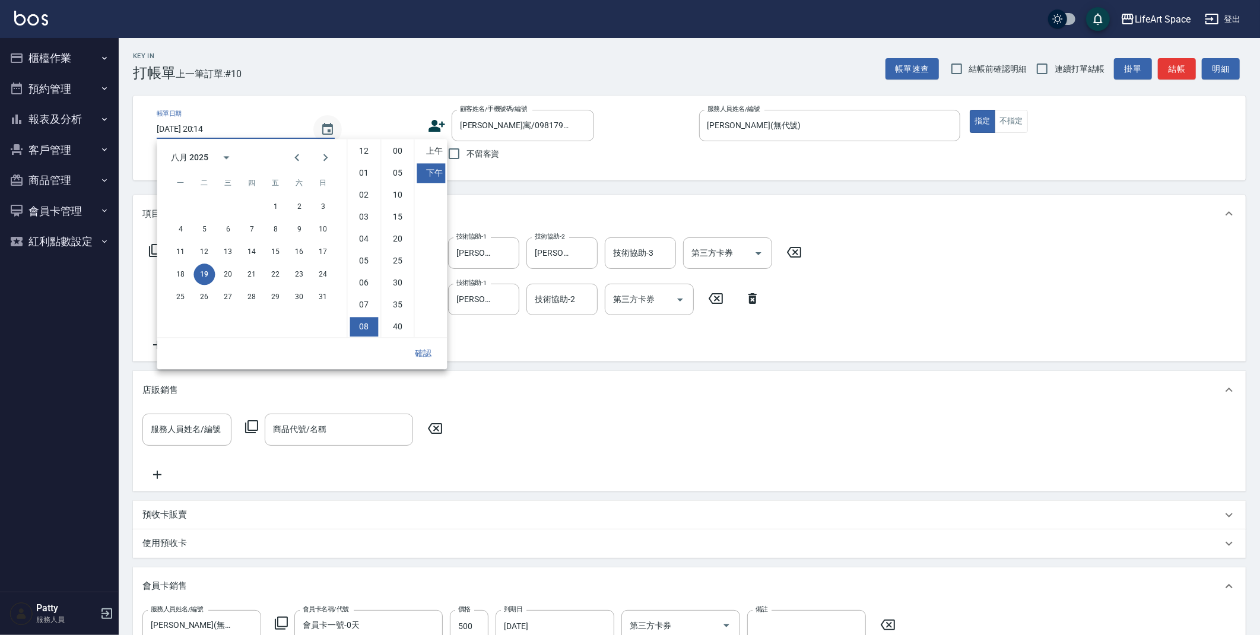
scroll to position [66, 0]
click at [232, 269] on button "20" at bounding box center [227, 274] width 21 height 21
type input "[DATE] 20:14"
click at [426, 357] on button "確認" at bounding box center [423, 353] width 38 height 22
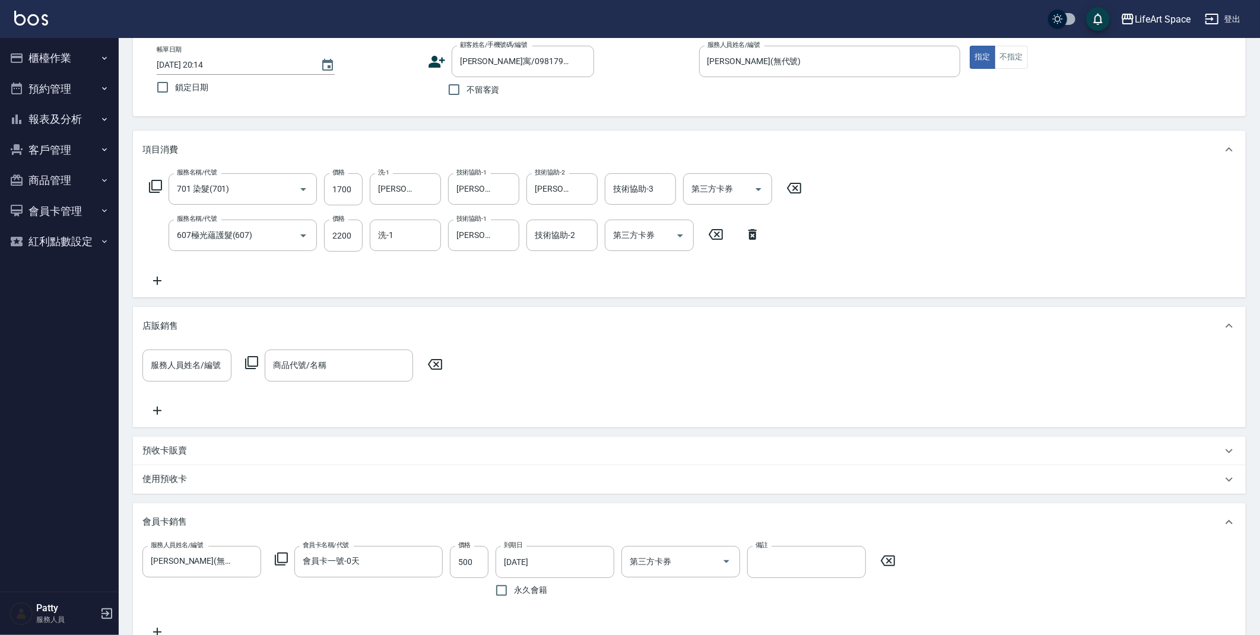
scroll to position [0, 0]
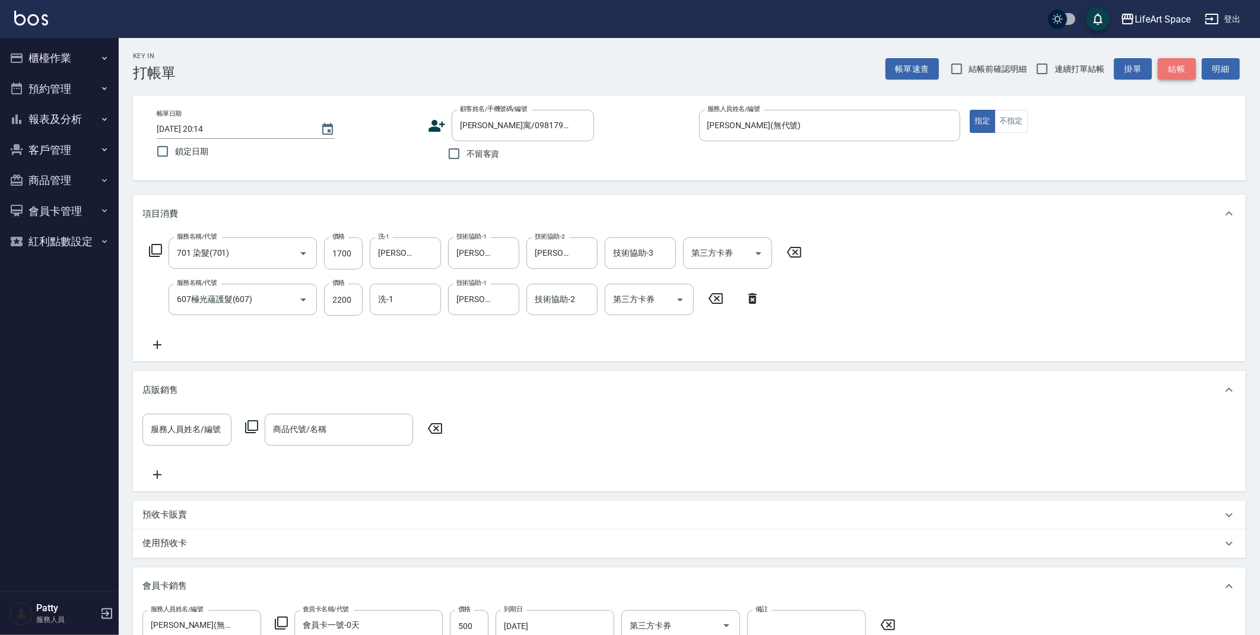
click at [1175, 66] on button "結帳" at bounding box center [1177, 69] width 38 height 22
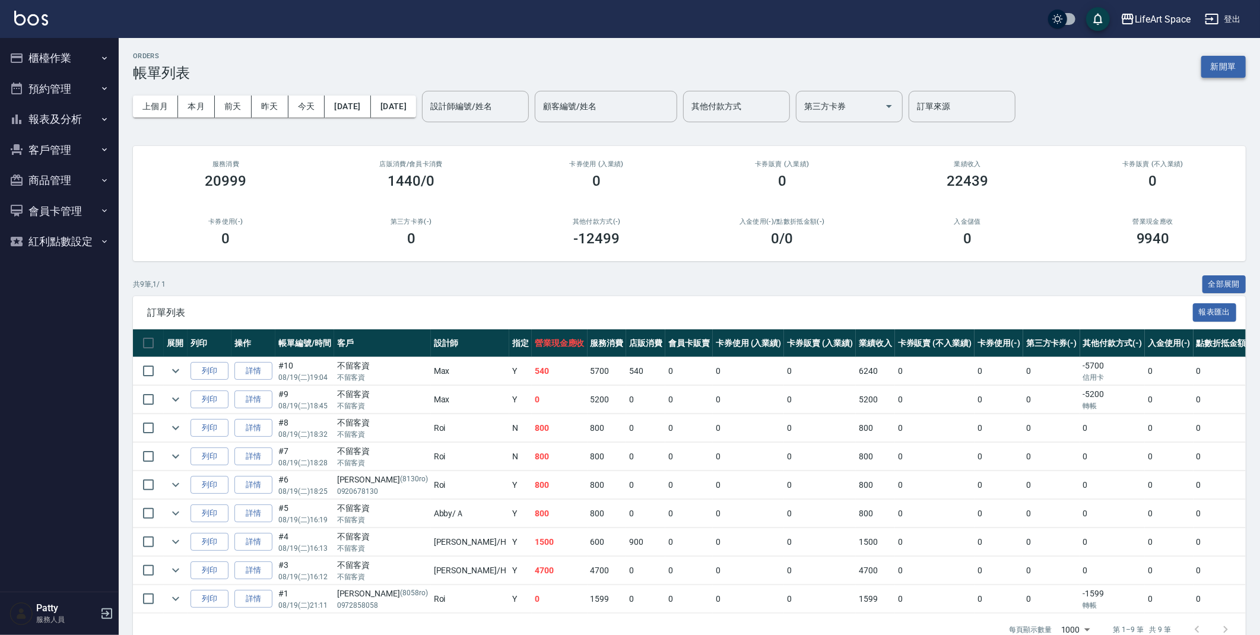
click at [1216, 65] on button "新開單" at bounding box center [1223, 67] width 45 height 22
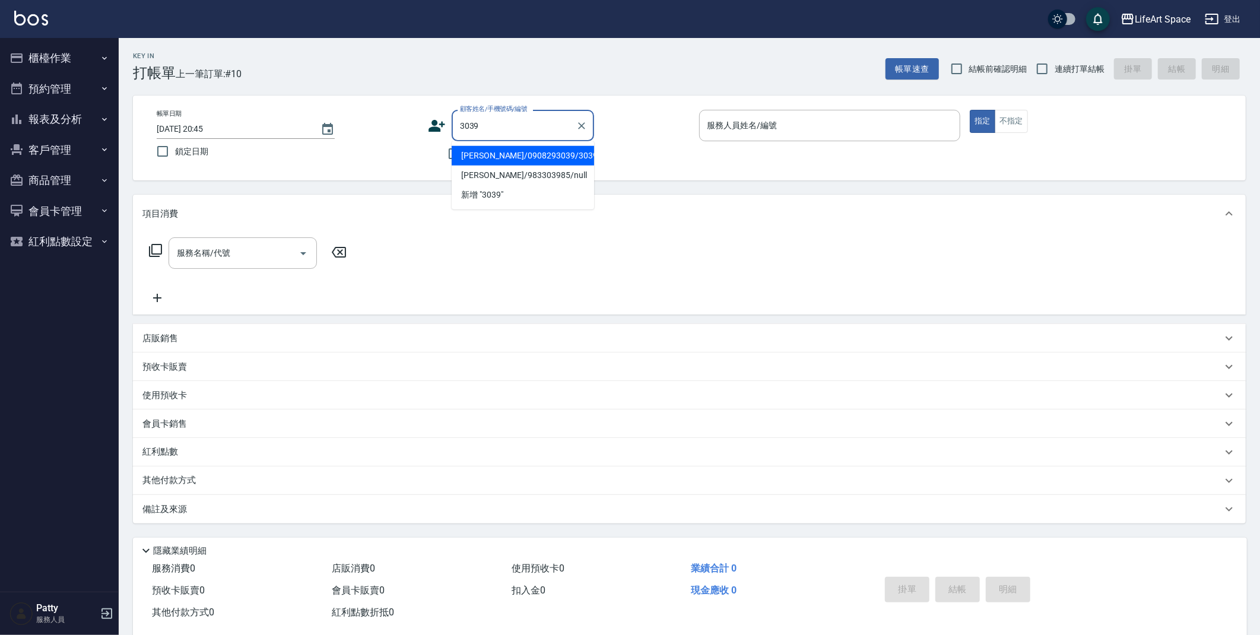
click at [525, 155] on li "[PERSON_NAME]/0908293039/3039ro" at bounding box center [523, 156] width 142 height 20
type input "[PERSON_NAME]/0908293039/3039ro"
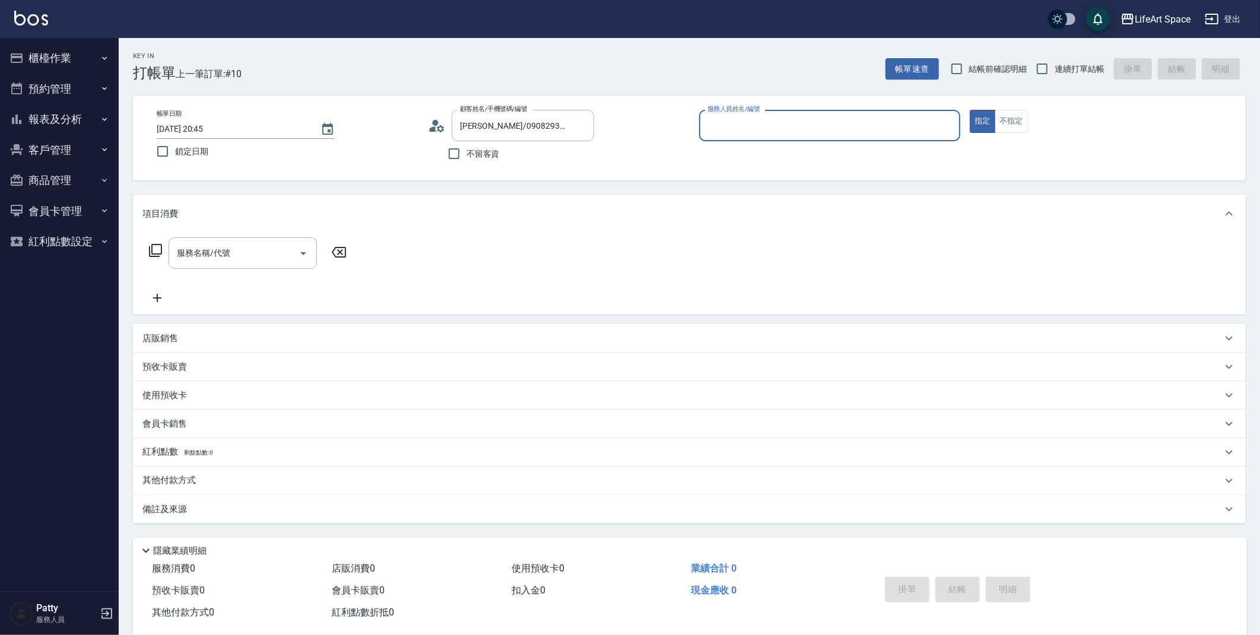
type input "Roi(無代號)"
click at [991, 122] on button "指定" at bounding box center [983, 121] width 26 height 23
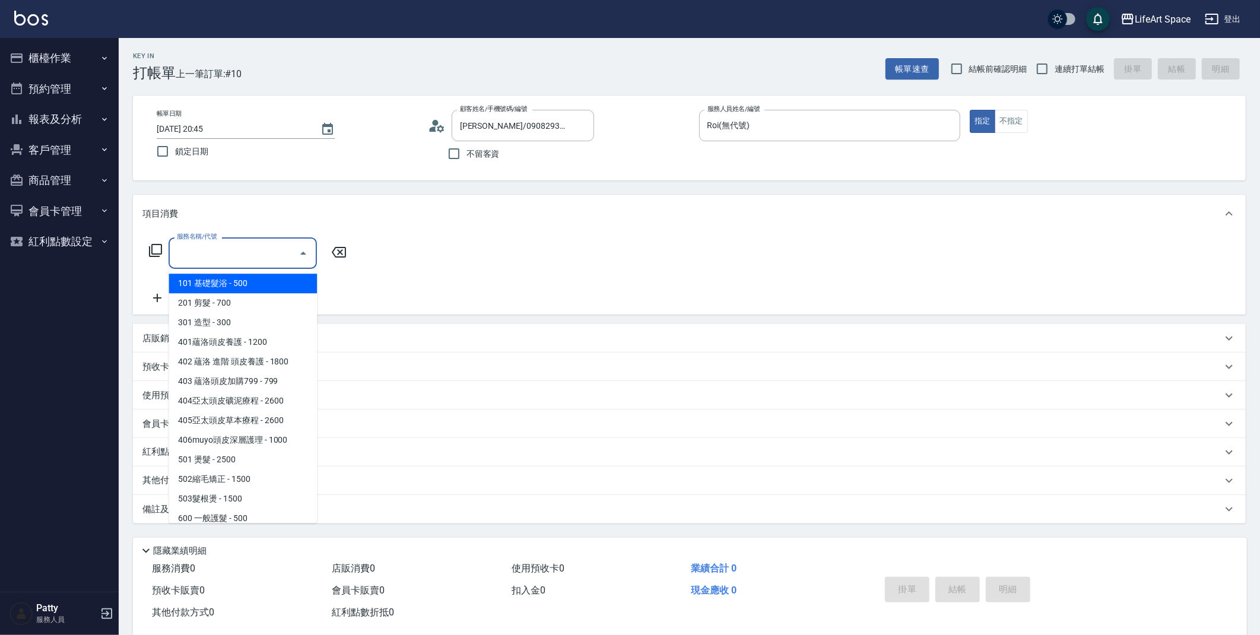
click at [239, 260] on input "服務名稱/代號" at bounding box center [234, 253] width 120 height 21
click at [243, 296] on span "201 剪髮 - 700" at bounding box center [243, 303] width 148 height 20
type input "201 剪髮(201)"
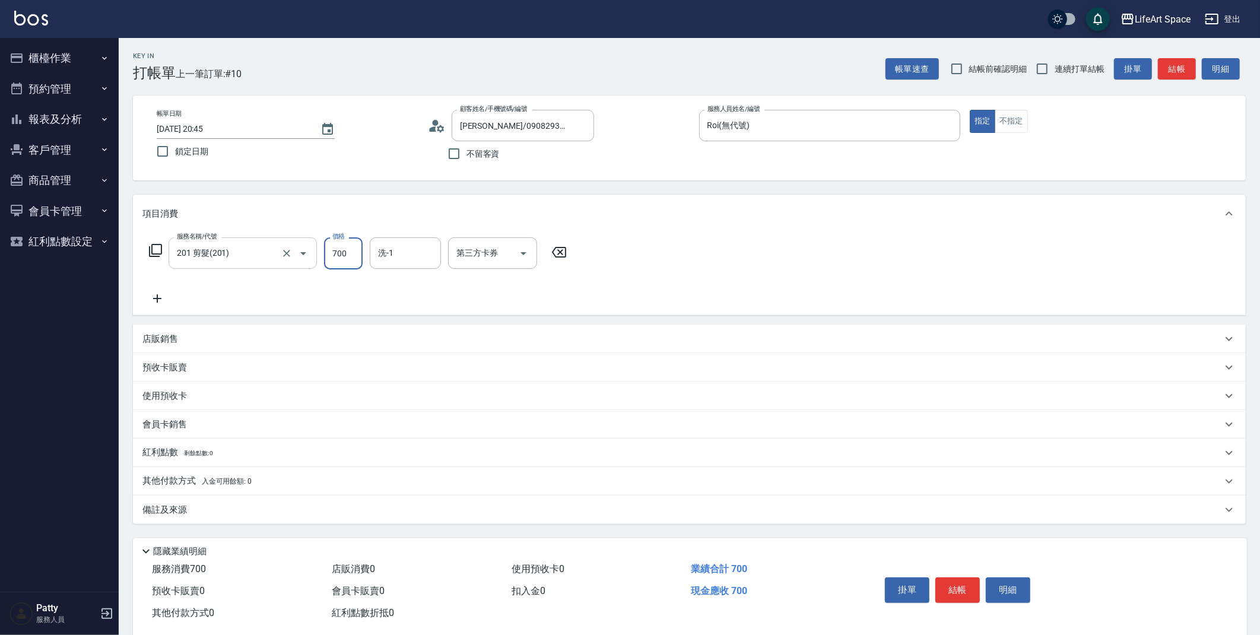
drag, startPoint x: 344, startPoint y: 258, endPoint x: 286, endPoint y: 264, distance: 57.8
click at [286, 264] on div "服務名稱/代號 201 剪髮(201) 服務名稱/代號 價格 700 價格 洗-1 洗-1 第三方卡券 第三方卡券" at bounding box center [357, 253] width 431 height 32
type input "800"
click at [157, 299] on icon at bounding box center [157, 298] width 8 height 8
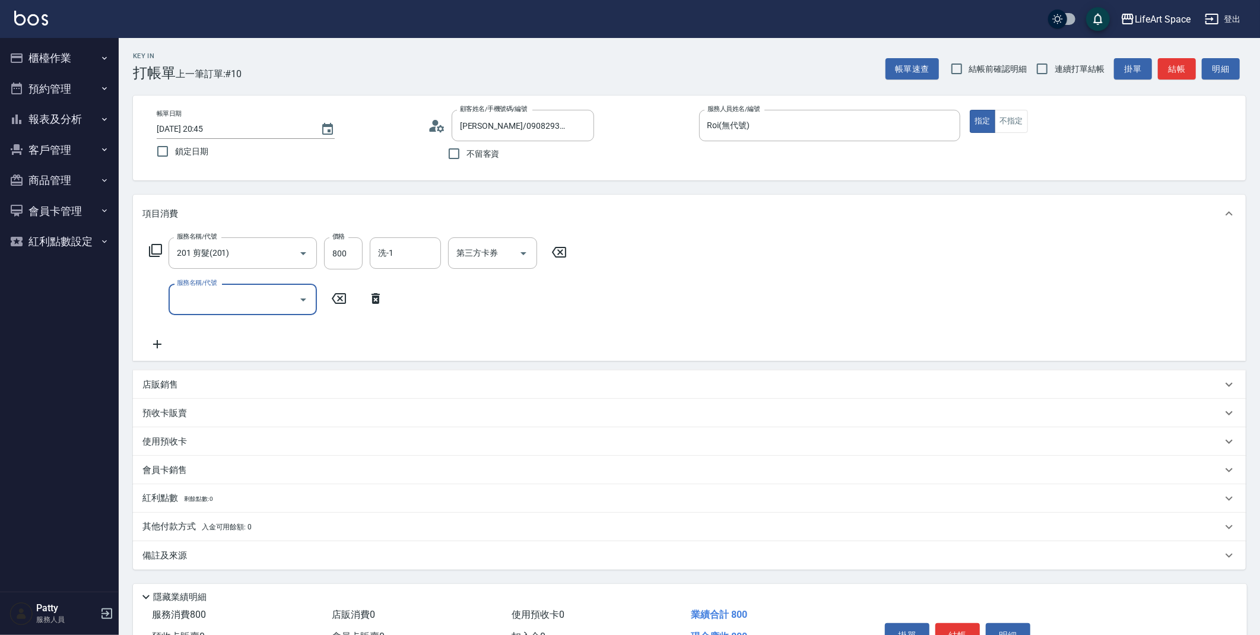
click at [296, 296] on icon "Open" at bounding box center [303, 300] width 14 height 14
click at [329, 130] on icon "Choose date, selected date is 2025-08-19" at bounding box center [327, 129] width 11 height 12
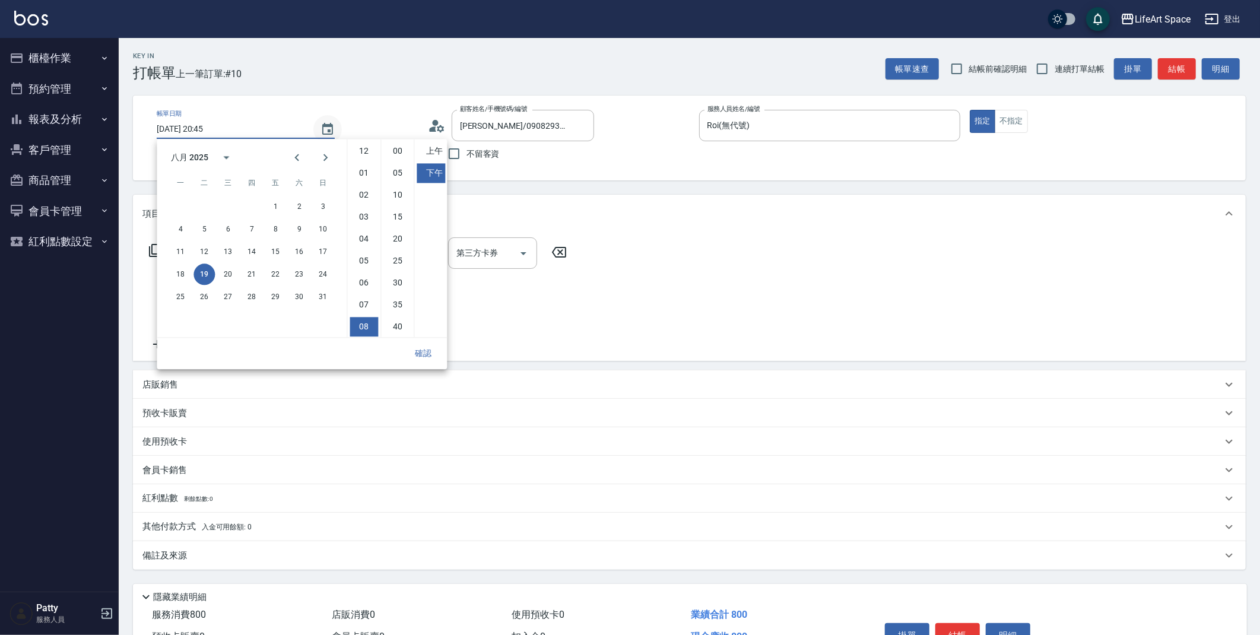
scroll to position [66, 0]
click at [231, 276] on button "20" at bounding box center [227, 274] width 21 height 21
type input "[DATE] 20:45"
click at [437, 354] on button "確認" at bounding box center [423, 353] width 38 height 22
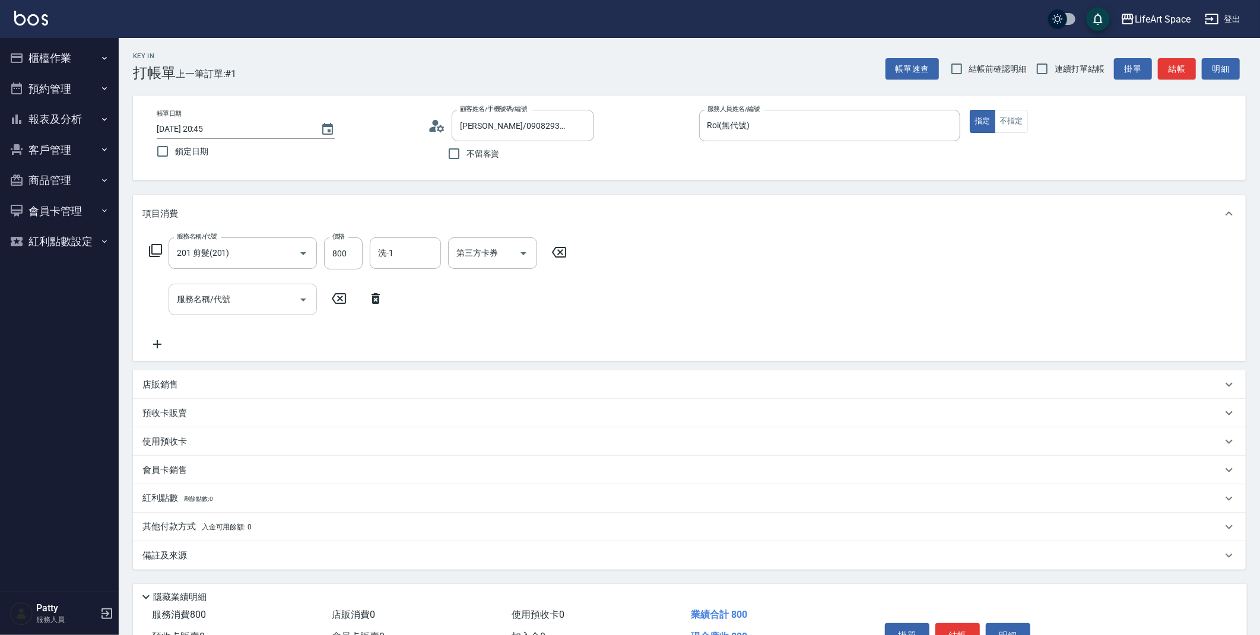
click at [268, 300] on input "服務名稱/代號" at bounding box center [234, 299] width 120 height 21
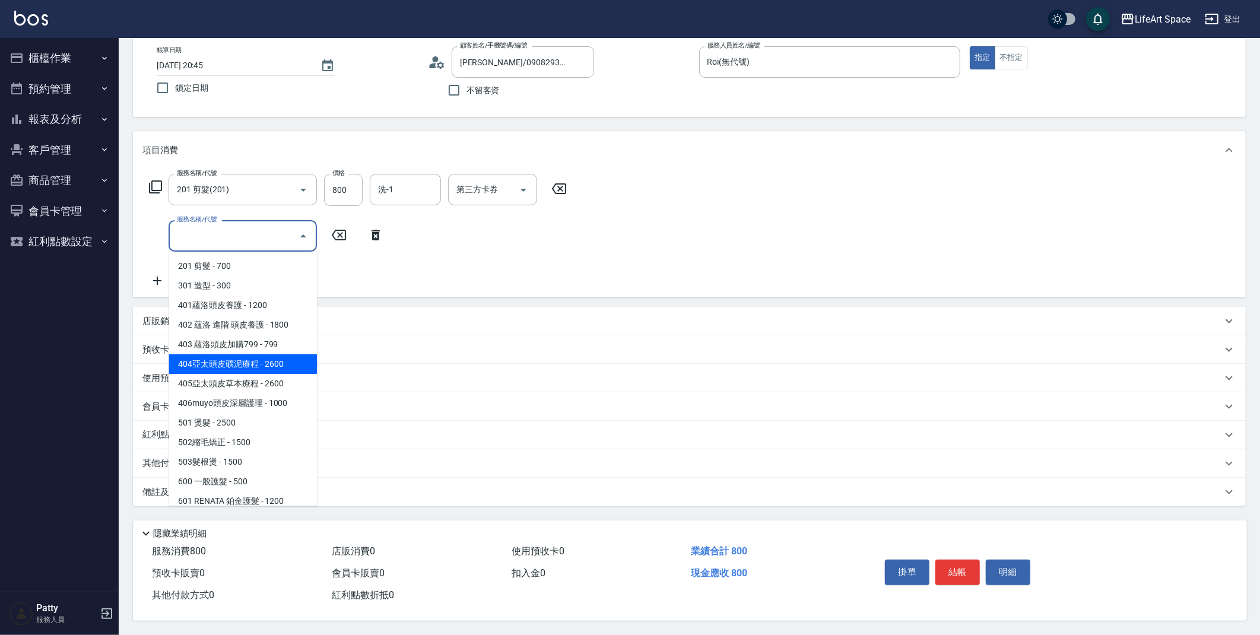
scroll to position [0, 0]
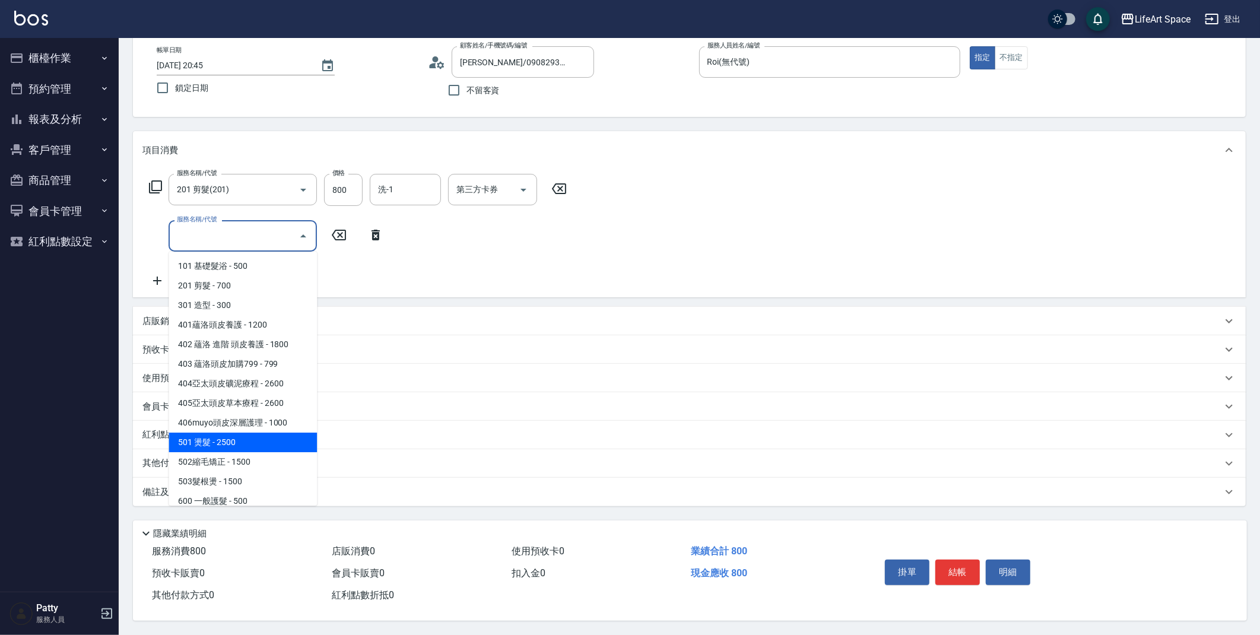
click at [249, 436] on span "501 燙髮 - 2500" at bounding box center [243, 443] width 148 height 20
type input "501 燙髮(501)"
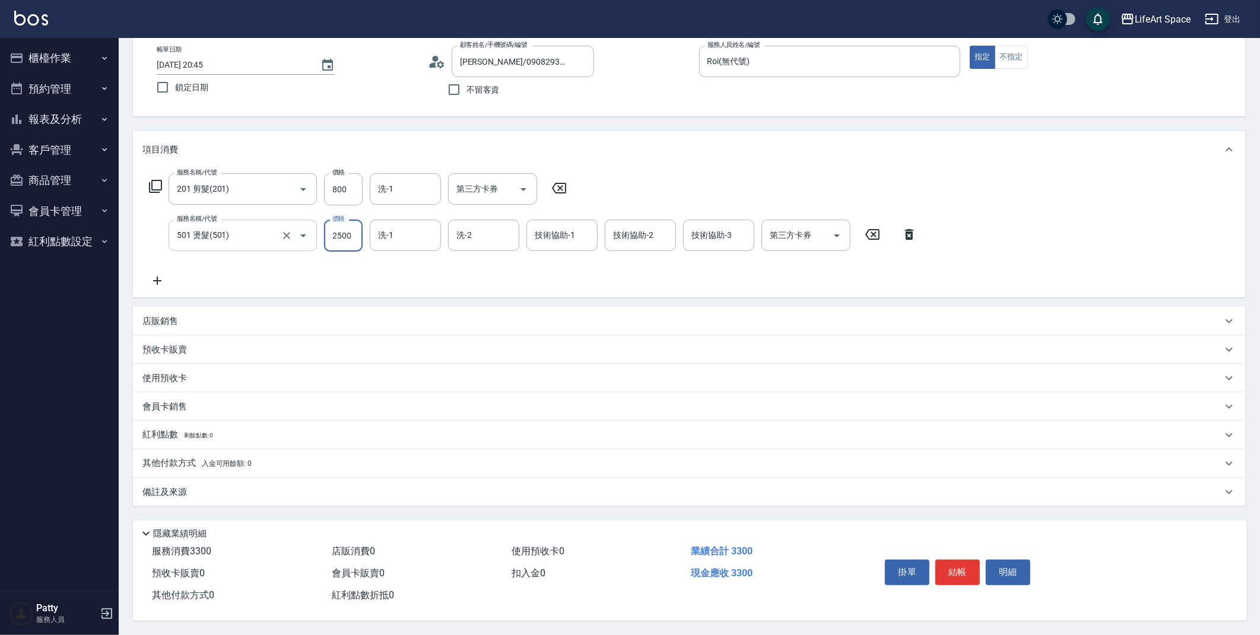
drag, startPoint x: 357, startPoint y: 234, endPoint x: 257, endPoint y: 238, distance: 100.4
click at [257, 238] on div "服務名稱/代號 501 燙髮(501) 服務名稱/代號 價格 2500 價格 洗-1 洗-1 洗-2 洗-2 技術協助-1 技術協助-1 技術協助-2 技術協…" at bounding box center [533, 236] width 782 height 32
type input "800"
click at [1232, 491] on icon at bounding box center [1229, 492] width 14 height 14
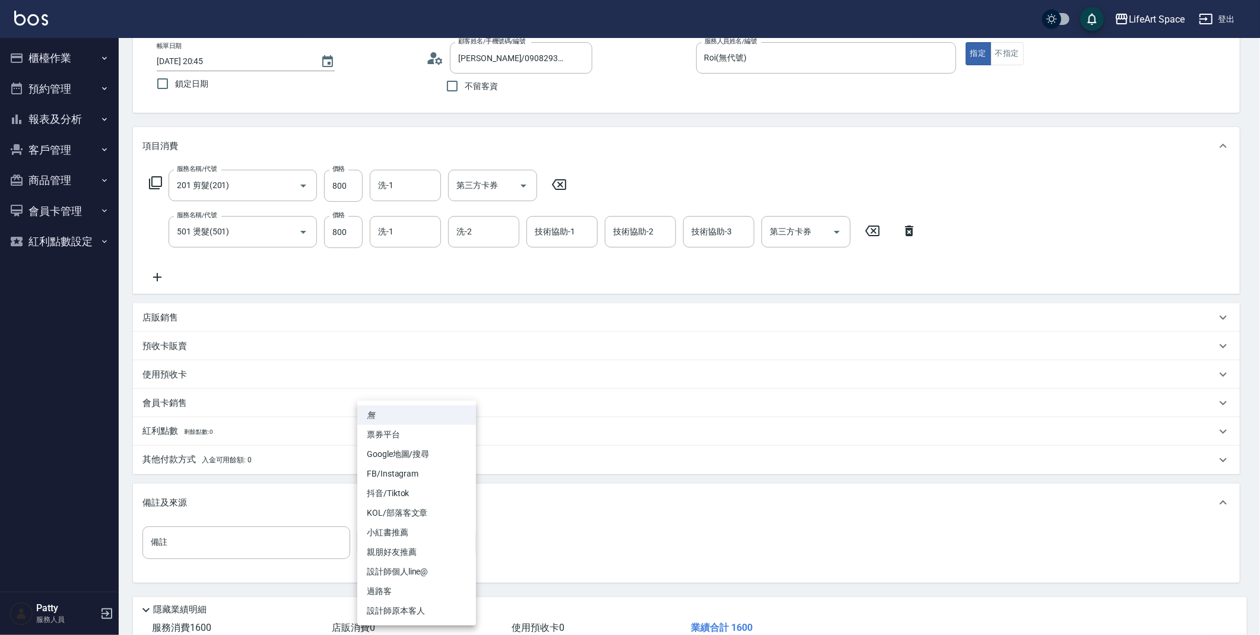
click at [472, 553] on body "LifeArt Space 登出 櫃檯作業 打帳單 帳單列表 現金收支登錄 高階收支登錄 材料自購登錄 每日結帳 排班表 現場電腦打卡 預約管理 預約管理 單…" at bounding box center [630, 321] width 1260 height 779
click at [434, 607] on li "設計師原本客人" at bounding box center [416, 611] width 119 height 20
type input "設計師原本客人"
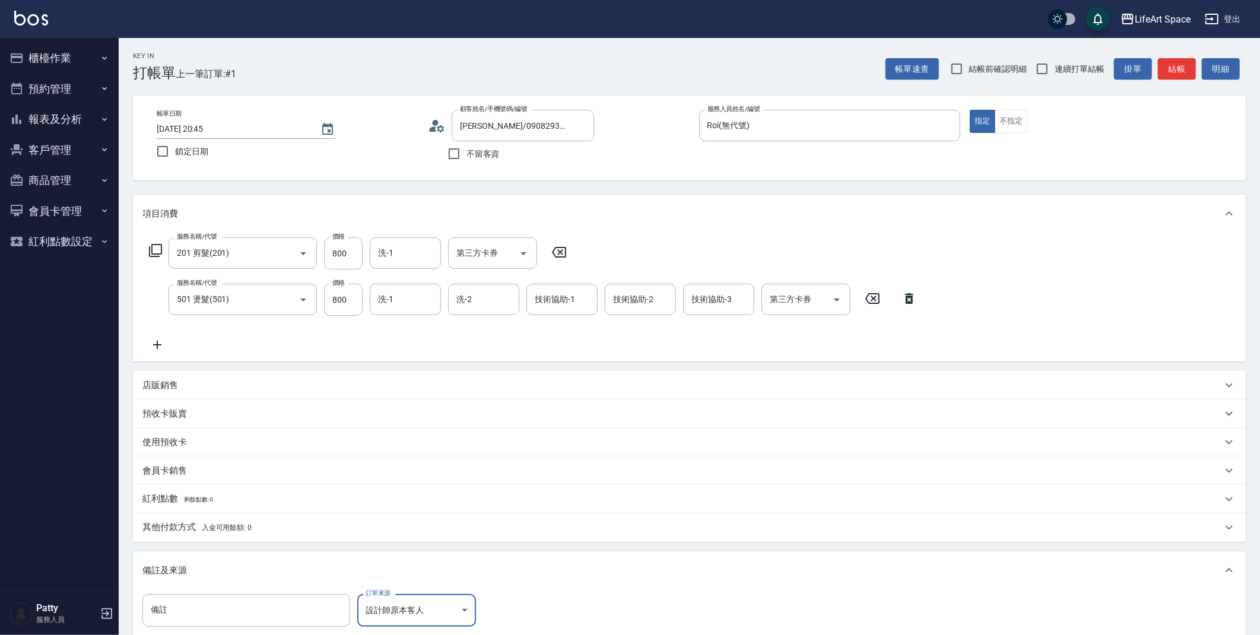
click at [186, 529] on p "其他付款方式 入金可用餘額: 0" at bounding box center [196, 527] width 109 height 13
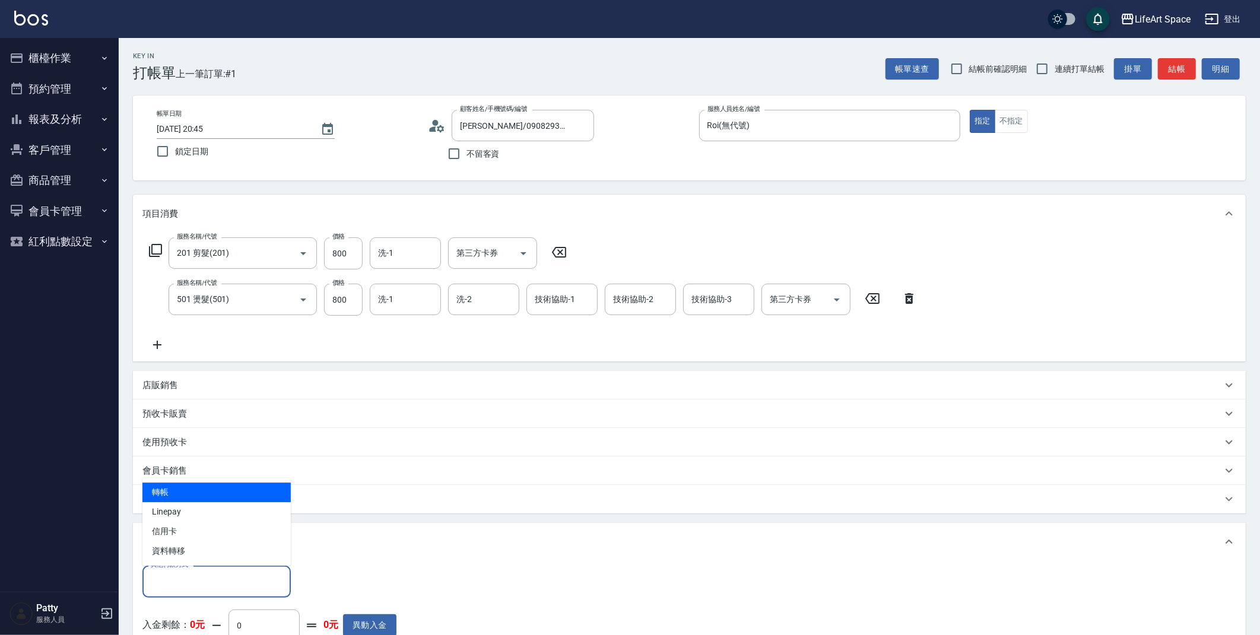
click at [256, 586] on input "其他付款方式" at bounding box center [217, 581] width 138 height 21
click at [228, 496] on span "轉帳" at bounding box center [216, 493] width 148 height 20
type input "轉帳"
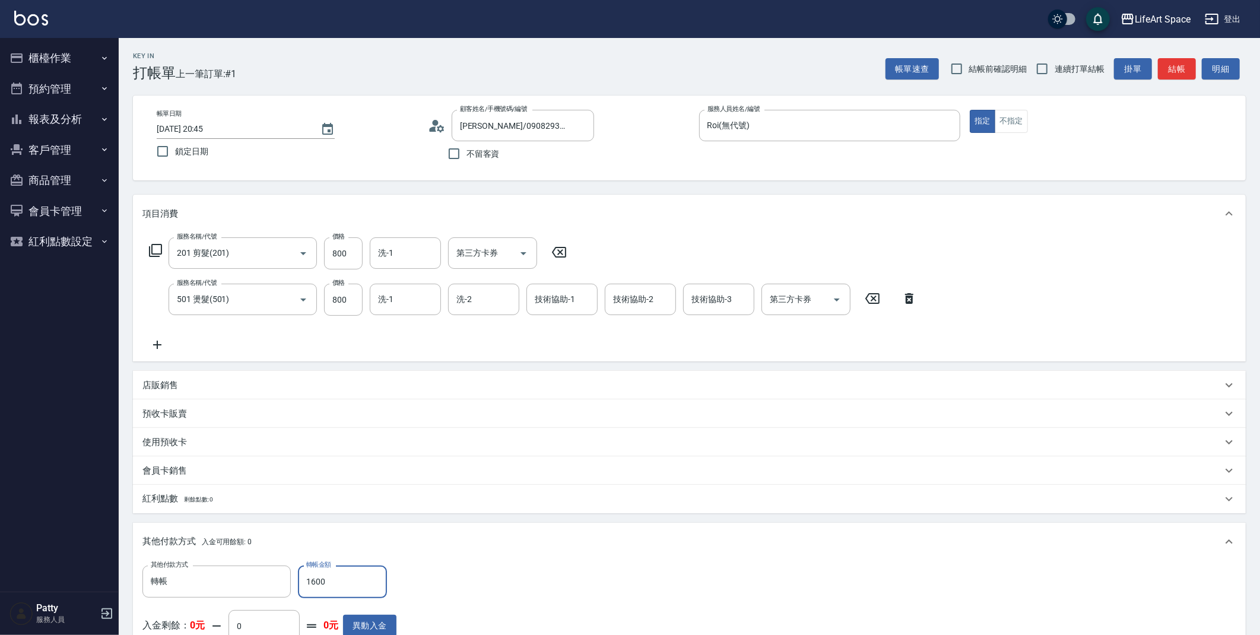
scroll to position [278, 0]
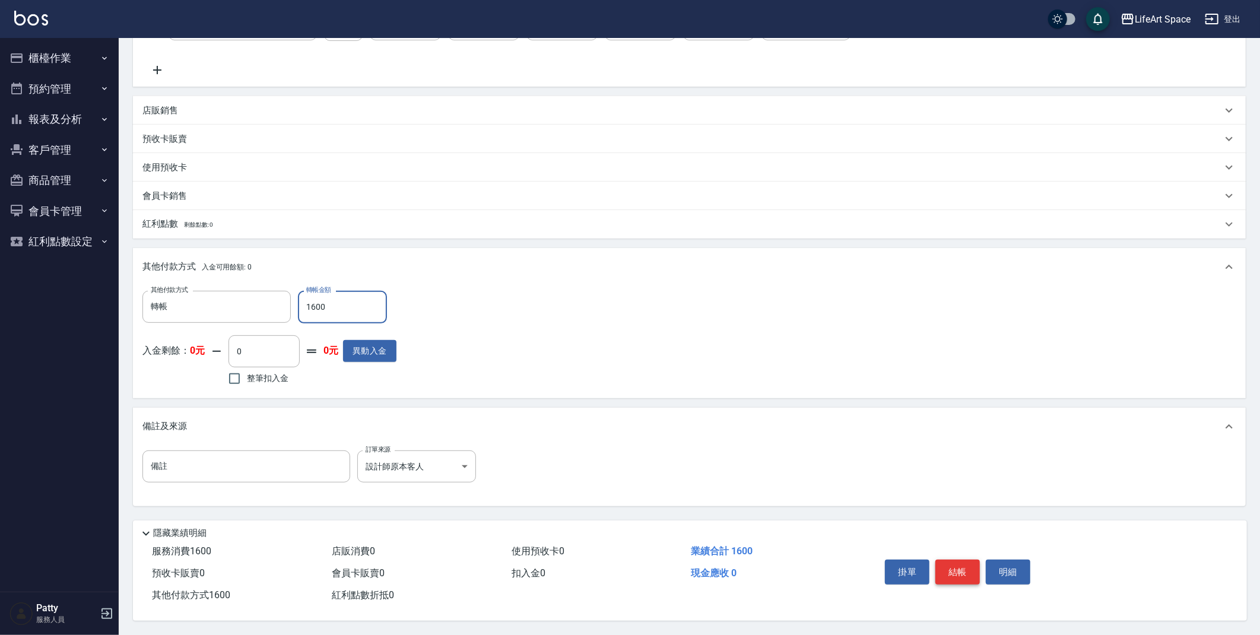
type input "1600"
click at [957, 564] on button "結帳" at bounding box center [957, 572] width 45 height 25
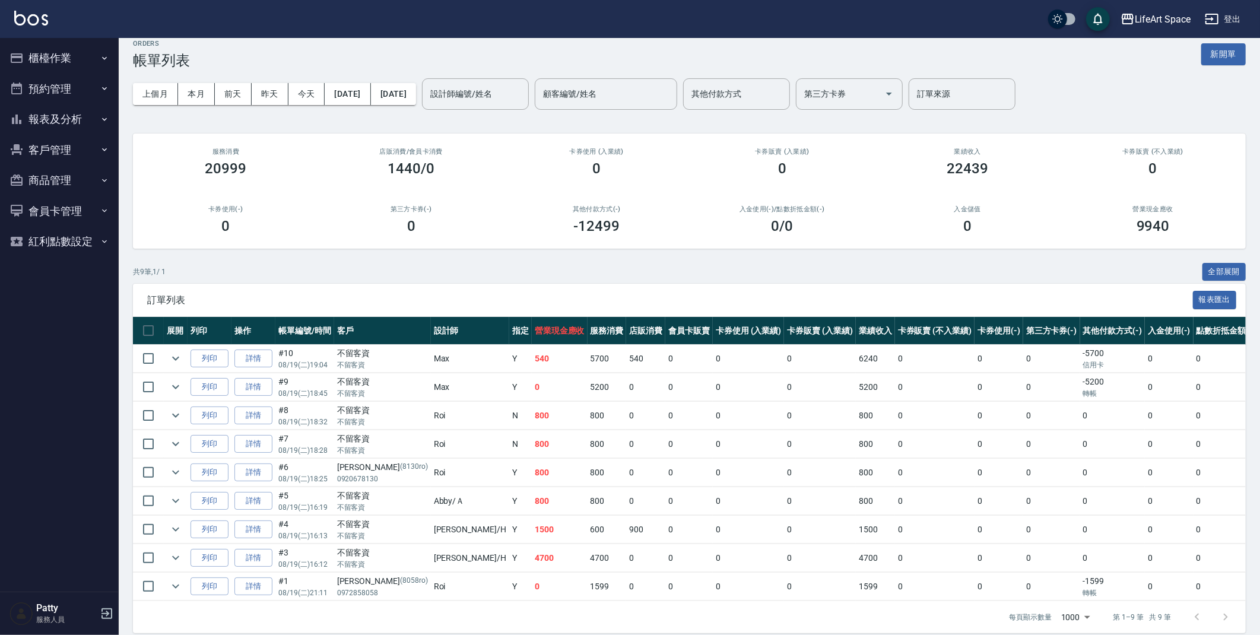
scroll to position [36, 0]
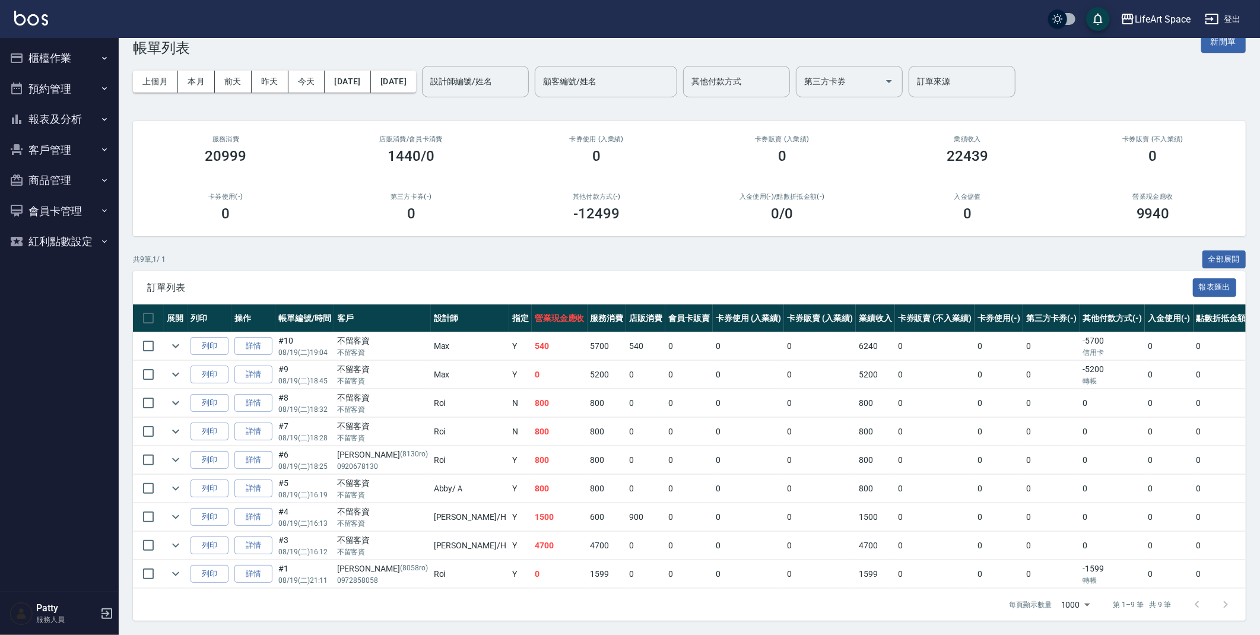
click at [39, 56] on button "櫃檯作業" at bounding box center [59, 58] width 109 height 31
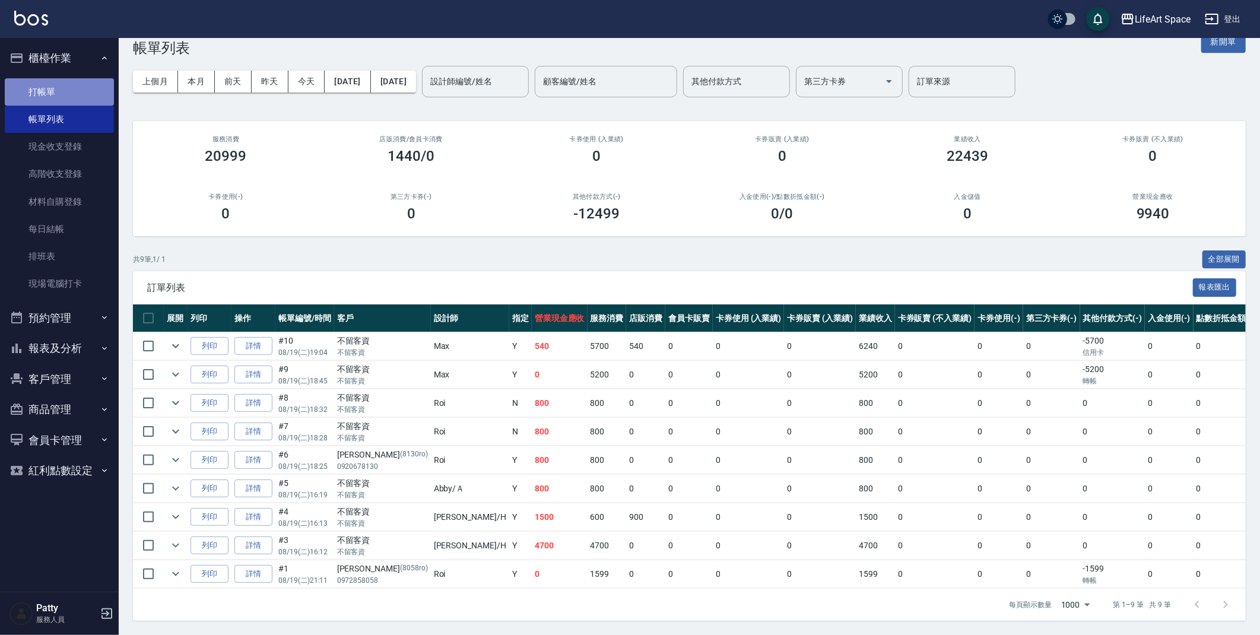
click at [64, 84] on link "打帳單" at bounding box center [59, 91] width 109 height 27
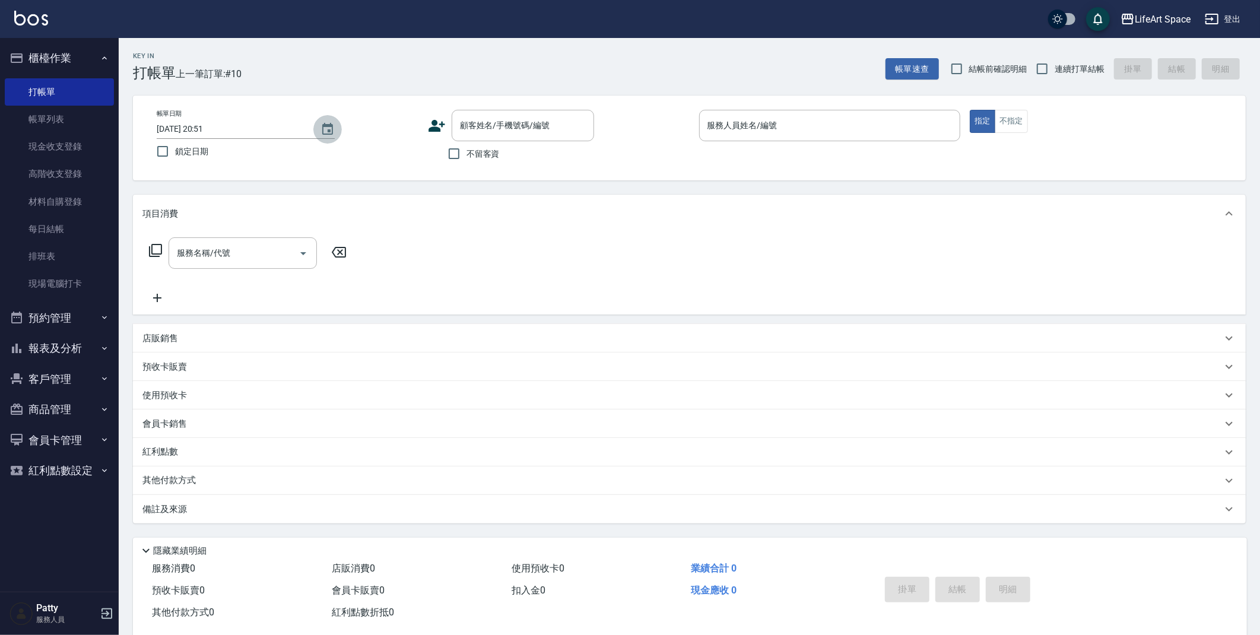
click at [326, 129] on icon "Choose date, selected date is 2025-08-19" at bounding box center [327, 129] width 14 height 14
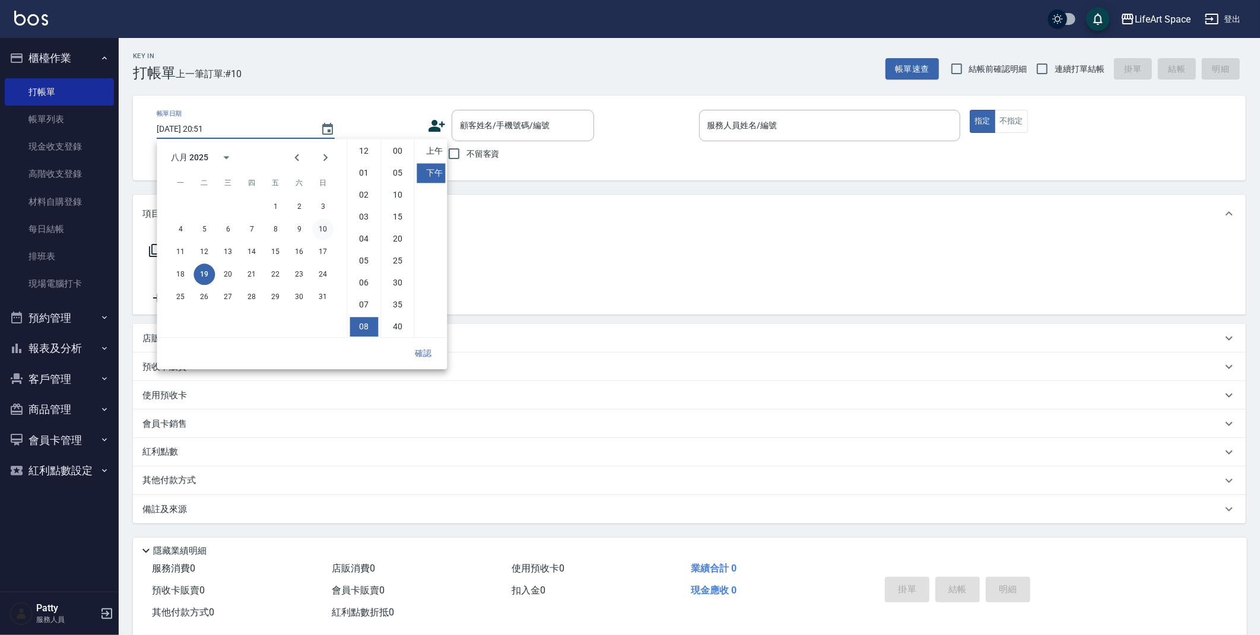
scroll to position [66, 0]
click at [234, 276] on button "20" at bounding box center [227, 274] width 21 height 21
type input "[DATE] 20:51"
click at [421, 346] on button "確認" at bounding box center [423, 353] width 38 height 22
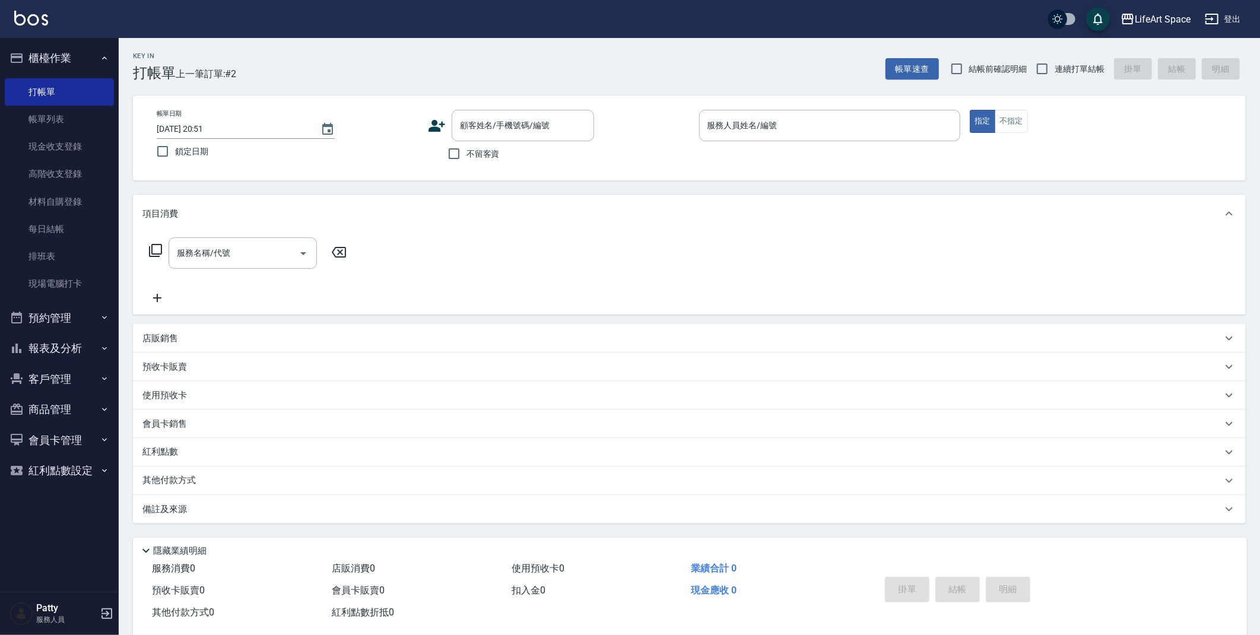
click at [744, 124] on input "服務人員姓名/編號" at bounding box center [829, 125] width 251 height 21
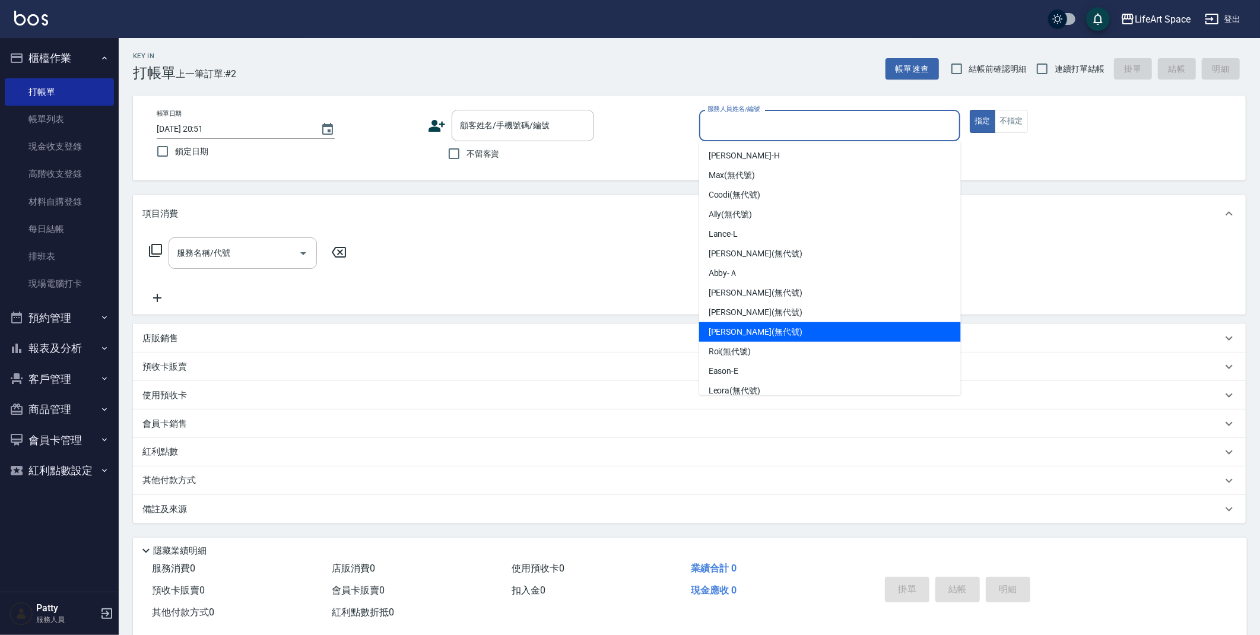
click at [748, 334] on span "[PERSON_NAME] (無代號)" at bounding box center [756, 332] width 94 height 12
type input "[PERSON_NAME](無代號)"
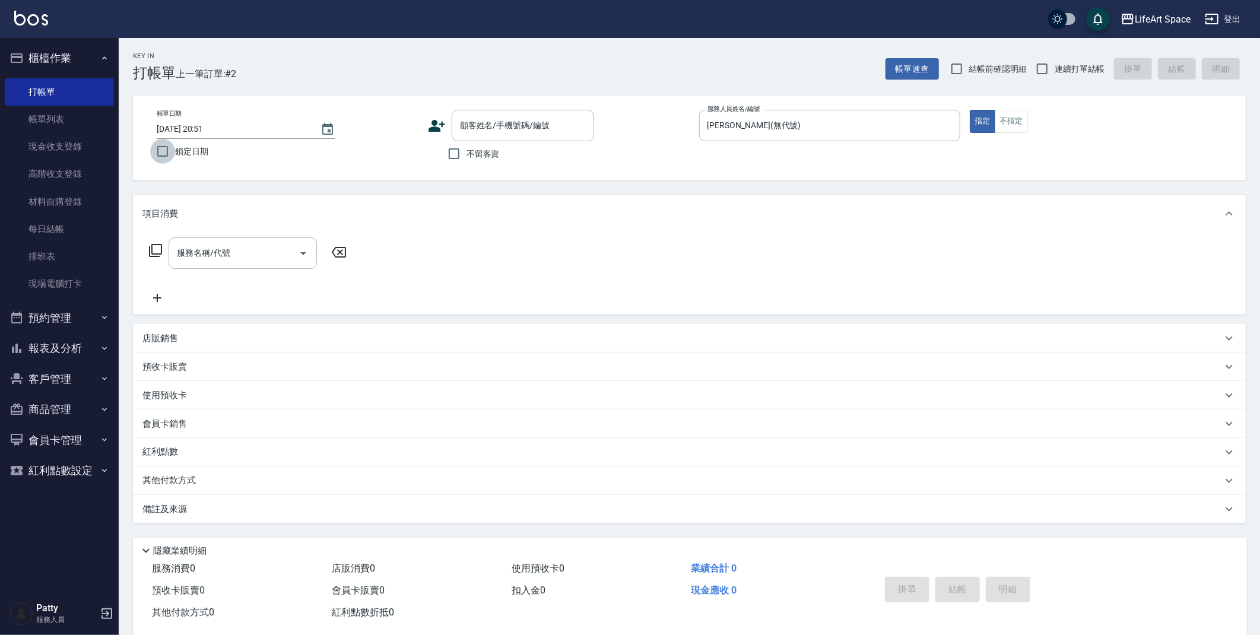
click at [160, 154] on input "鎖定日期" at bounding box center [162, 151] width 25 height 25
checkbox input "true"
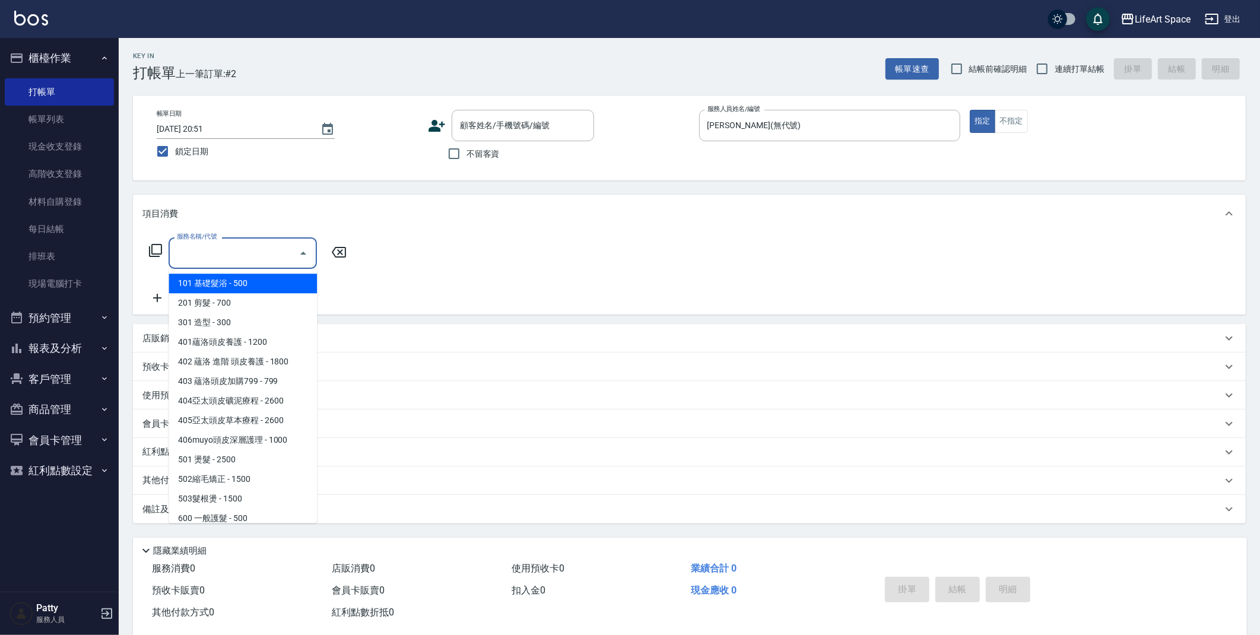
click at [210, 255] on input "服務名稱/代號" at bounding box center [234, 253] width 120 height 21
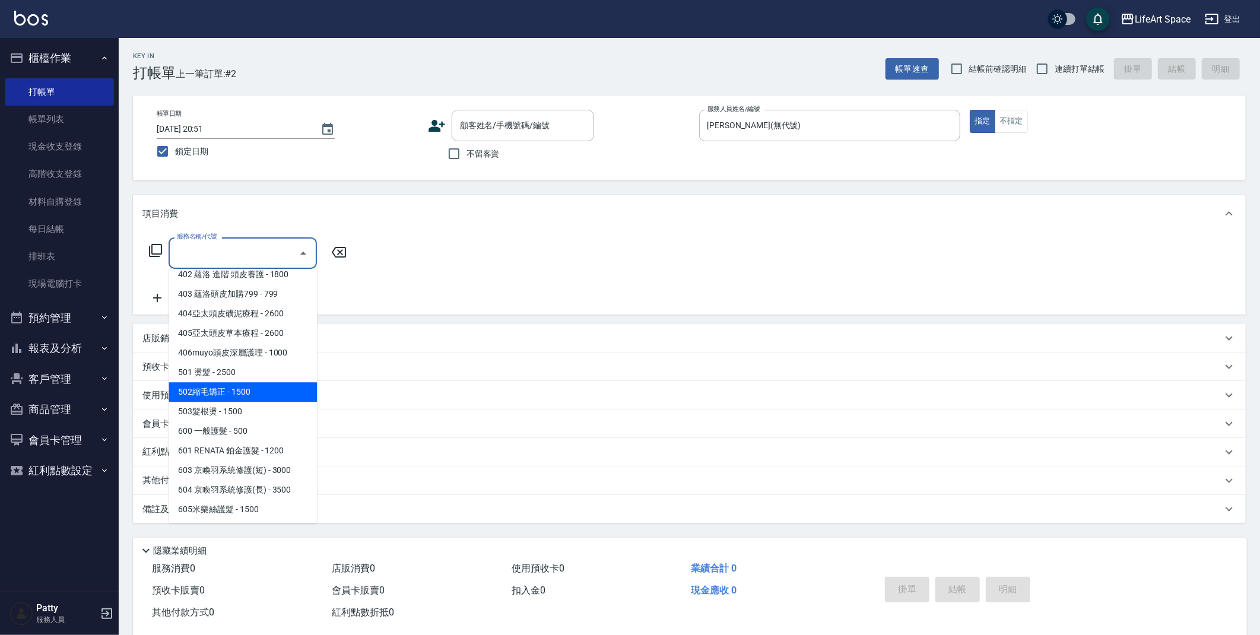
scroll to position [186, 0]
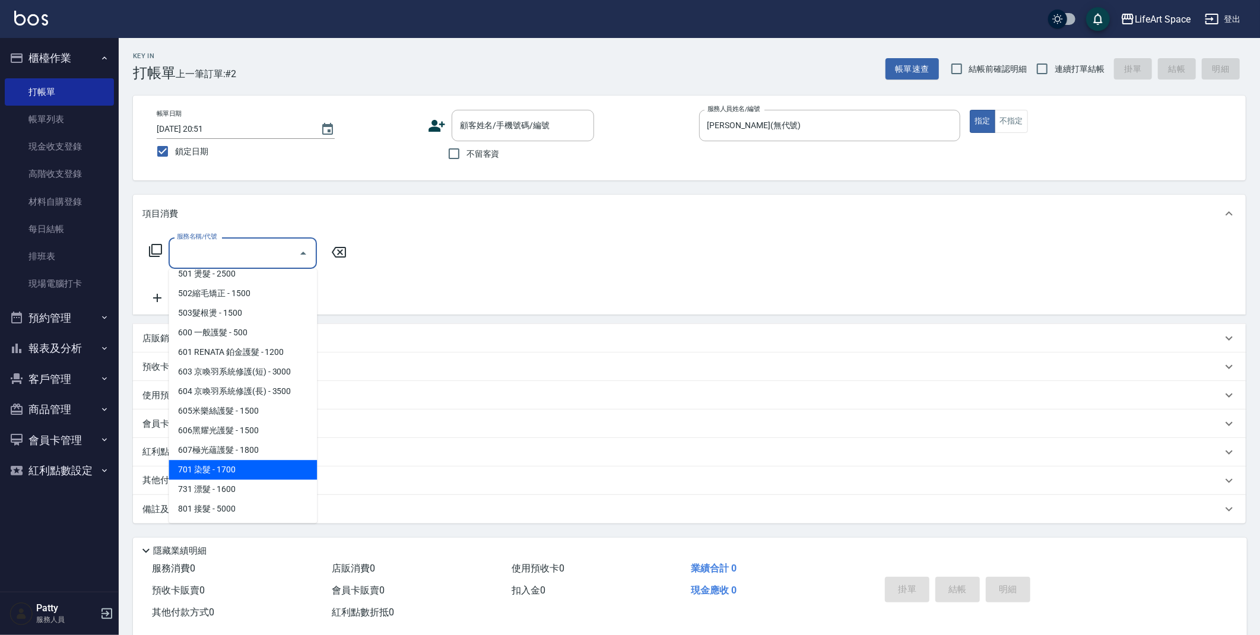
click at [212, 468] on span "701 染髮 - 1700" at bounding box center [243, 470] width 148 height 20
type input "701 染髮(701)"
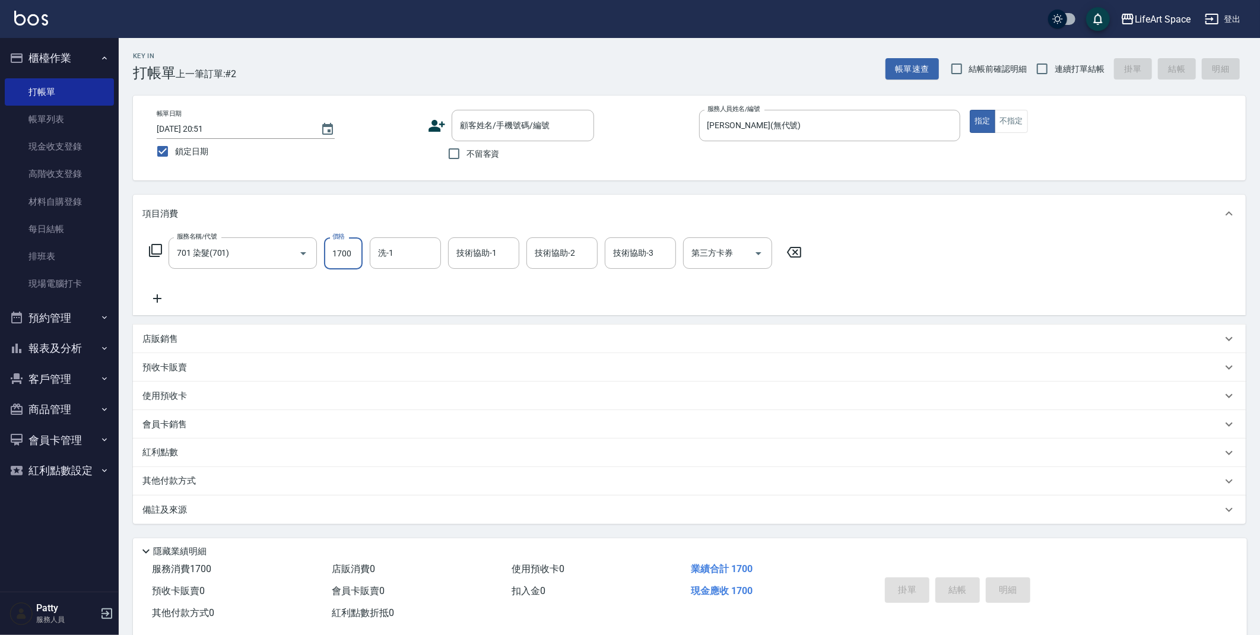
click at [356, 252] on input "1700" at bounding box center [343, 253] width 39 height 32
type input "5000"
click at [407, 255] on input "洗-1" at bounding box center [405, 253] width 61 height 21
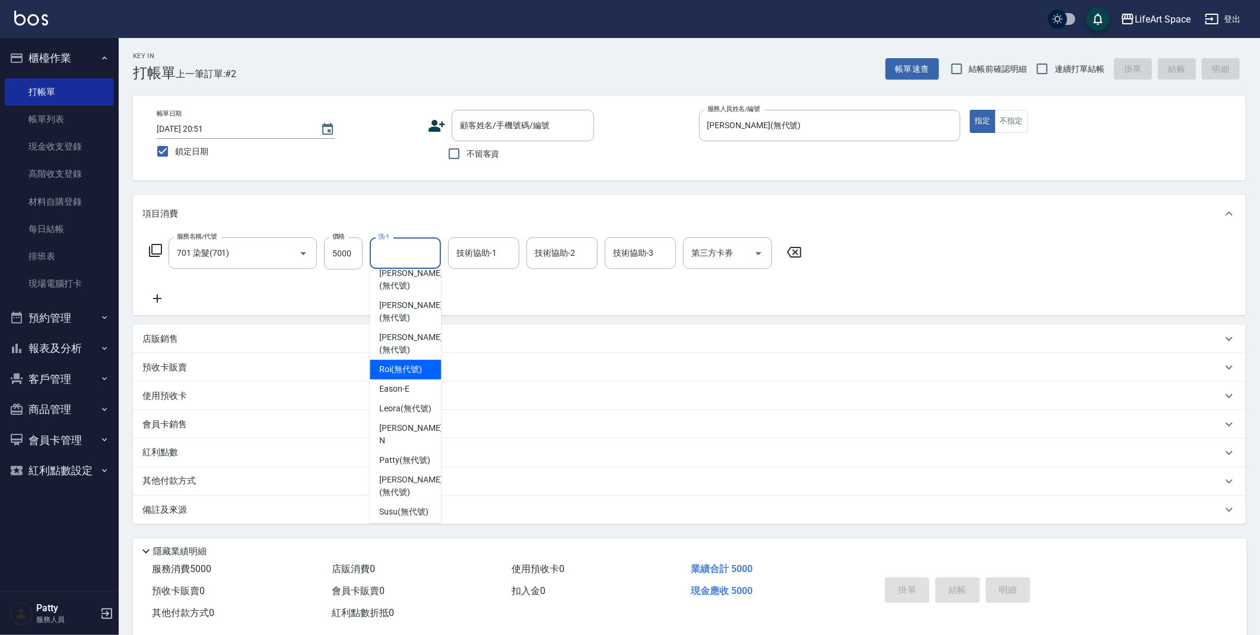
scroll to position [335, 0]
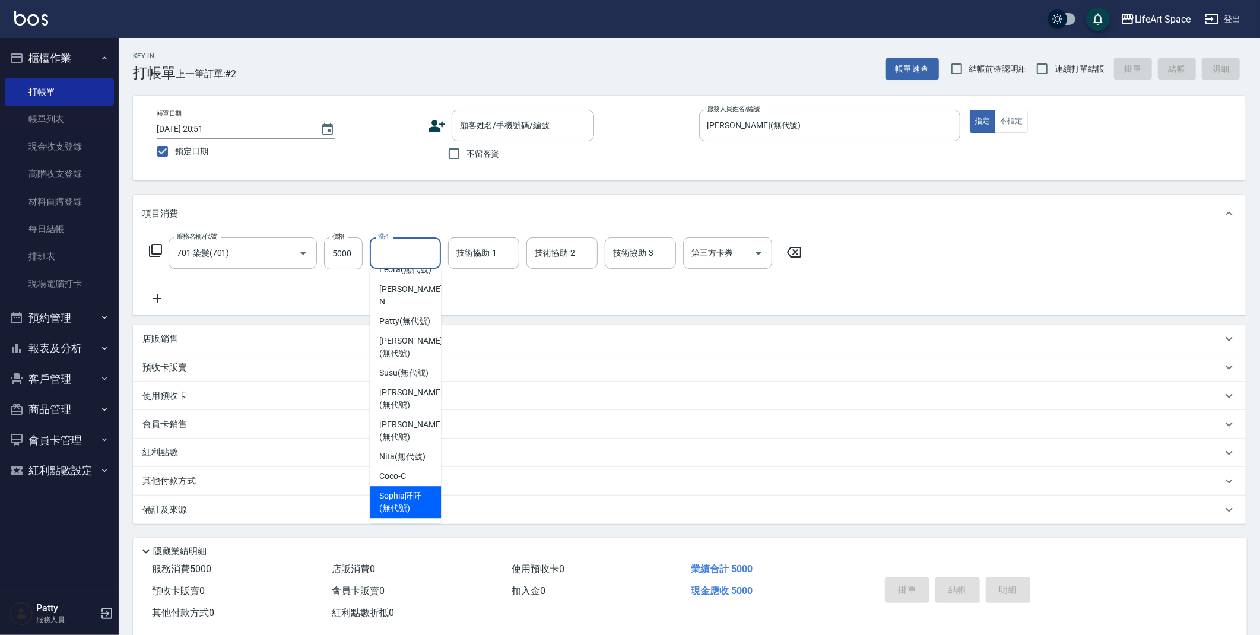
drag, startPoint x: 420, startPoint y: 500, endPoint x: 460, endPoint y: 278, distance: 224.9
click at [420, 500] on span "[PERSON_NAME]阡 (無代號)" at bounding box center [405, 502] width 52 height 25
type input "[PERSON_NAME]阡(無代號)"
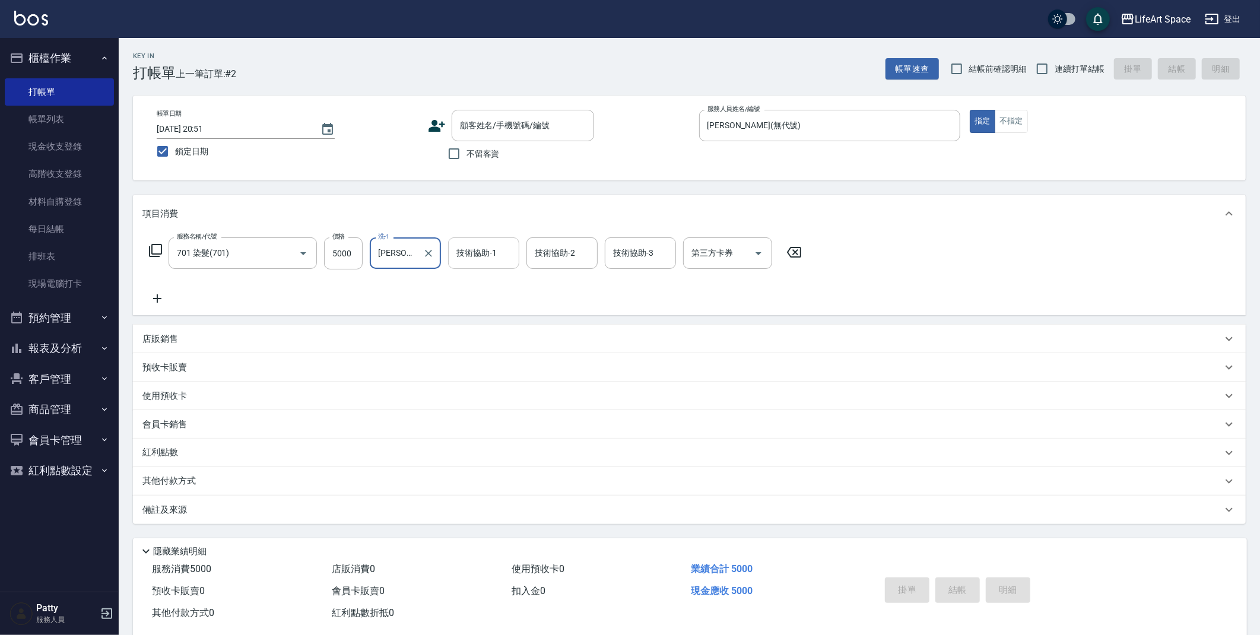
click at [472, 256] on div "技術協助-1 技術協助-1" at bounding box center [483, 252] width 71 height 31
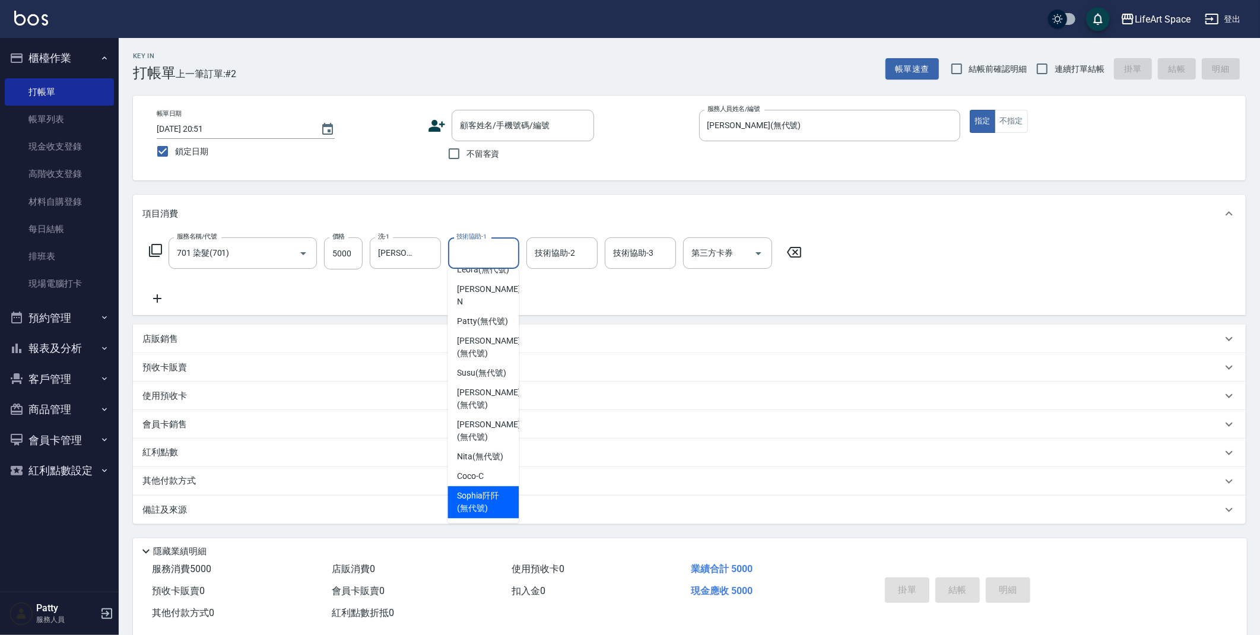
drag, startPoint x: 476, startPoint y: 503, endPoint x: 526, endPoint y: 318, distance: 191.9
click at [476, 502] on span "[PERSON_NAME]阡 (無代號)" at bounding box center [483, 502] width 52 height 25
type input "[PERSON_NAME]阡(無代號)"
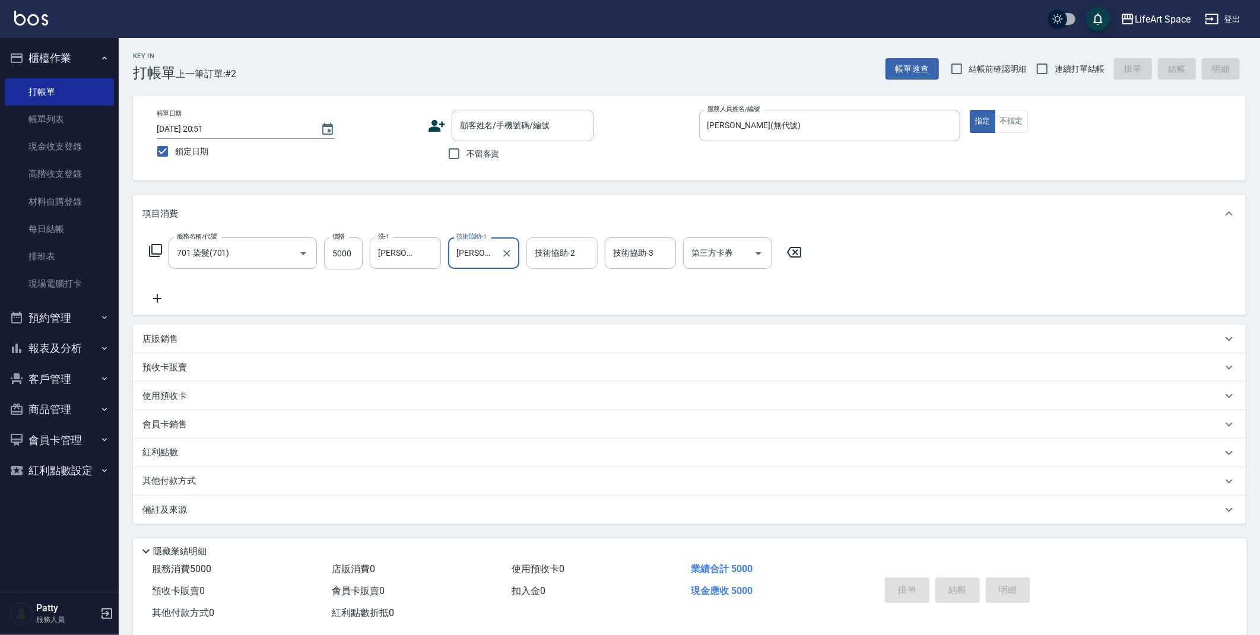
click at [548, 260] on input "技術協助-2" at bounding box center [562, 253] width 61 height 21
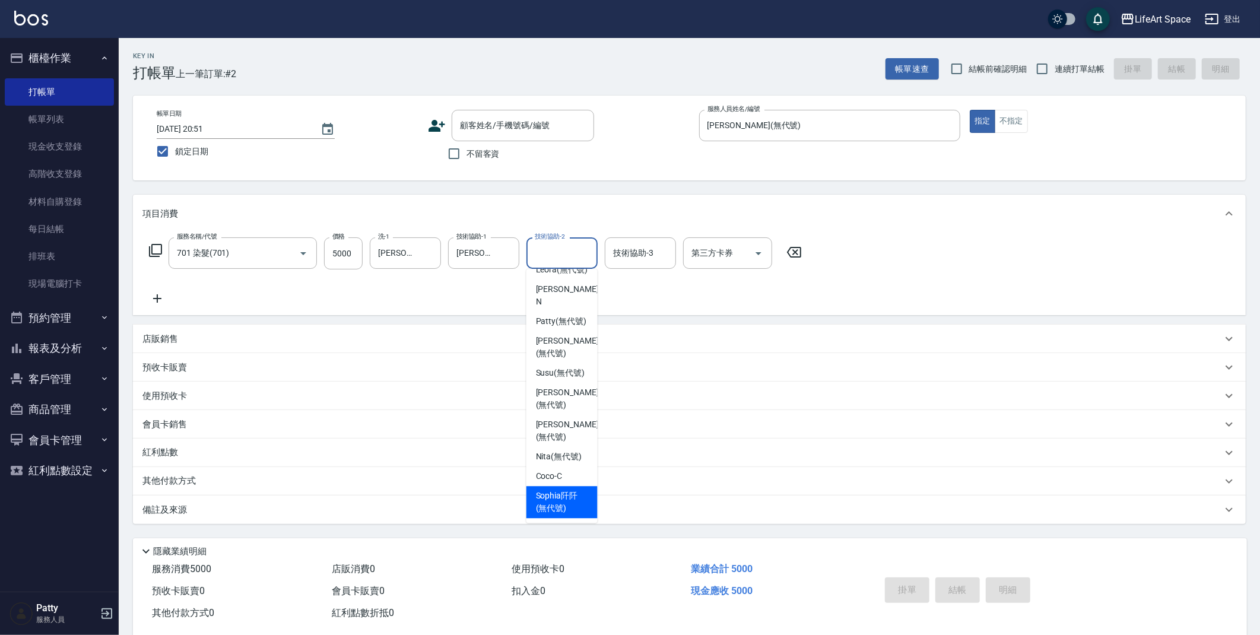
click at [561, 512] on span "[PERSON_NAME]阡 (無代號)" at bounding box center [562, 502] width 52 height 25
type input "[PERSON_NAME]阡(無代號)"
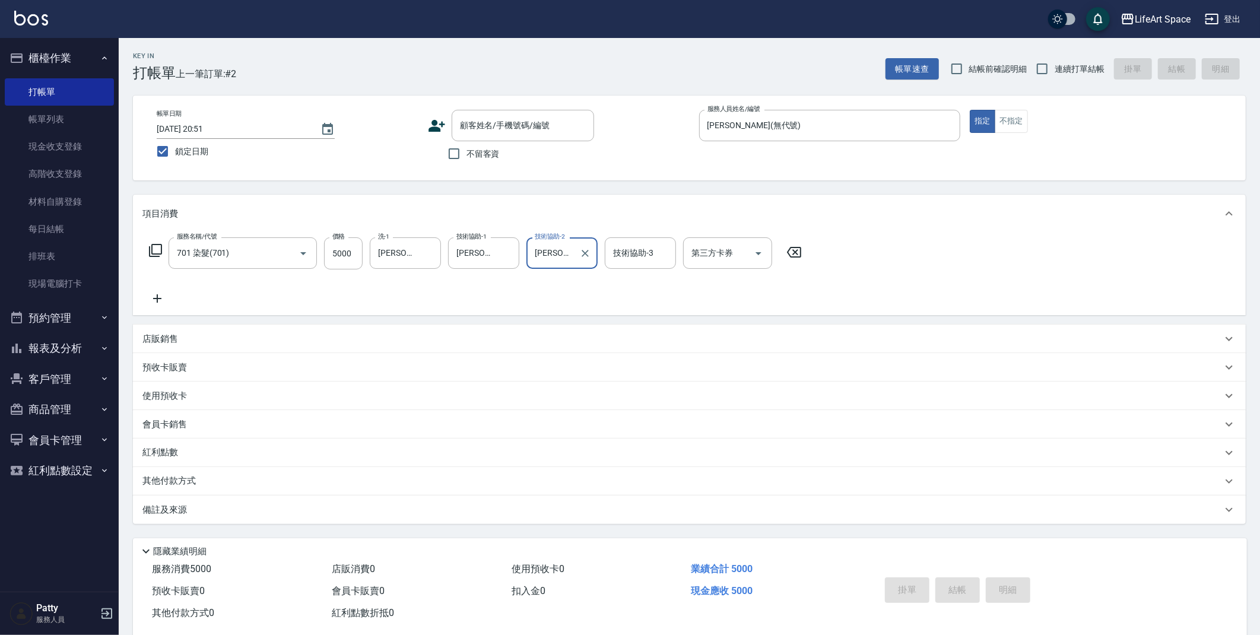
click at [627, 253] on div "技術協助-3 技術協助-3" at bounding box center [640, 252] width 71 height 31
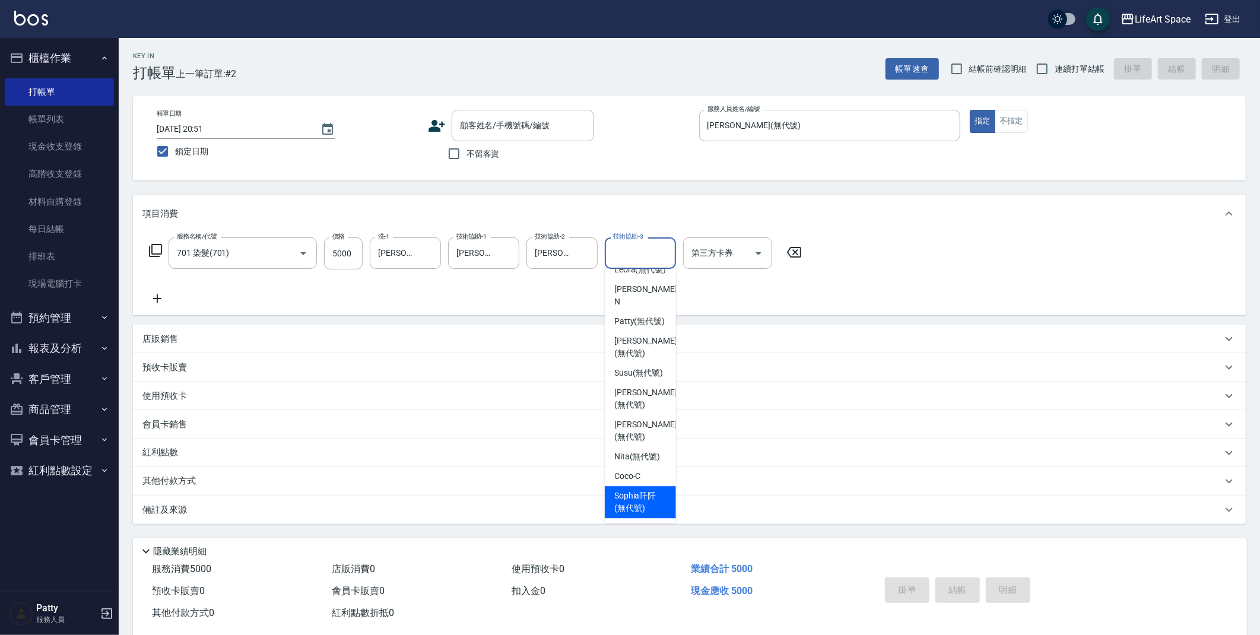
drag, startPoint x: 646, startPoint y: 500, endPoint x: 142, endPoint y: 18, distance: 697.2
click at [646, 500] on span "[PERSON_NAME]阡 (無代號)" at bounding box center [640, 502] width 52 height 25
type input "[PERSON_NAME]阡(無代號)"
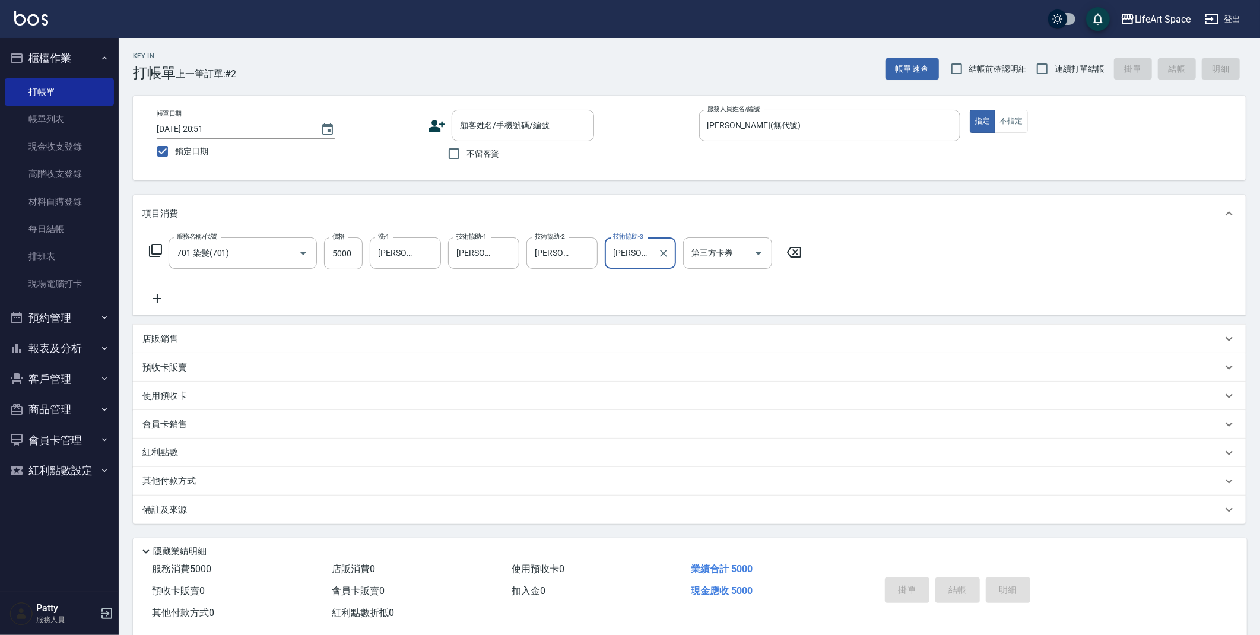
drag, startPoint x: 157, startPoint y: 300, endPoint x: 215, endPoint y: 279, distance: 61.8
click at [157, 299] on icon at bounding box center [157, 298] width 8 height 8
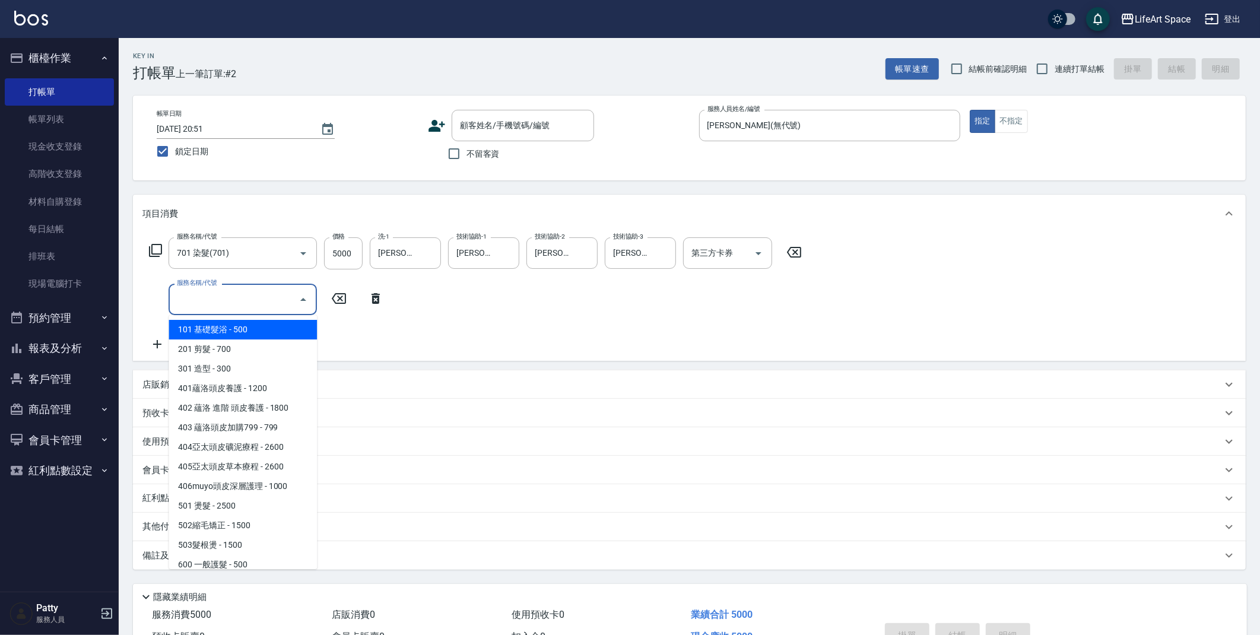
click at [217, 294] on input "服務名稱/代號" at bounding box center [234, 299] width 120 height 21
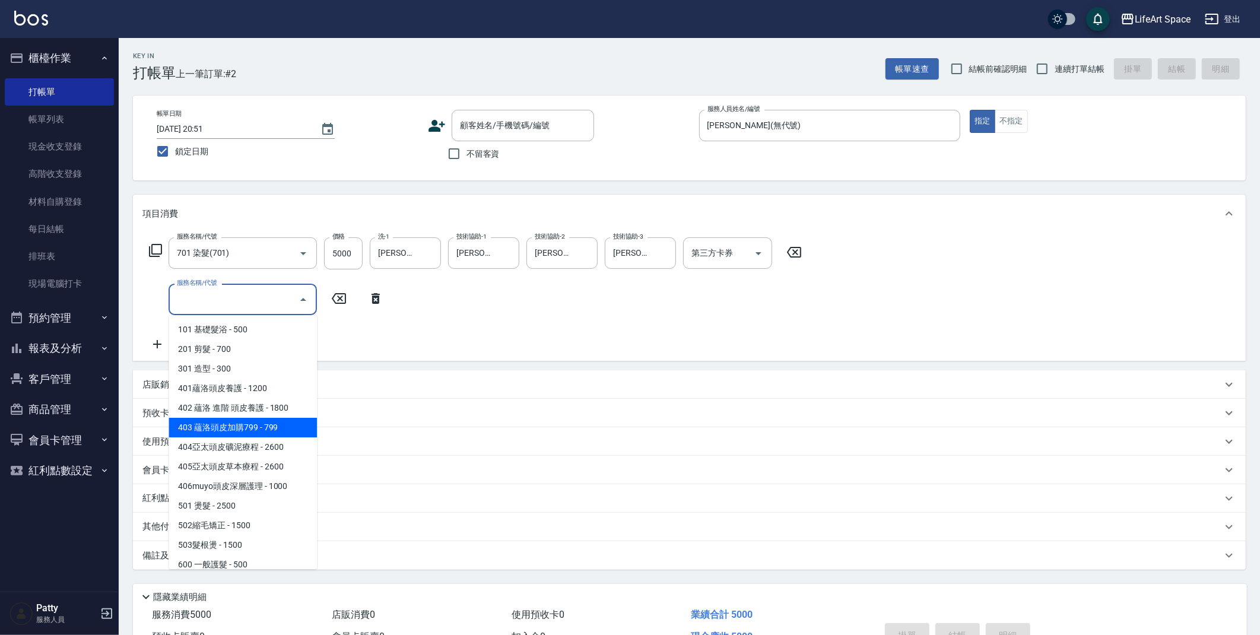
click at [531, 303] on div "服務名稱/代號 701 染髮(701) 服務名稱/代號 價格 5000 價格 洗-1 [PERSON_NAME]阡阡(無代號) 洗-1 技術協助-1 [PER…" at bounding box center [475, 294] width 666 height 114
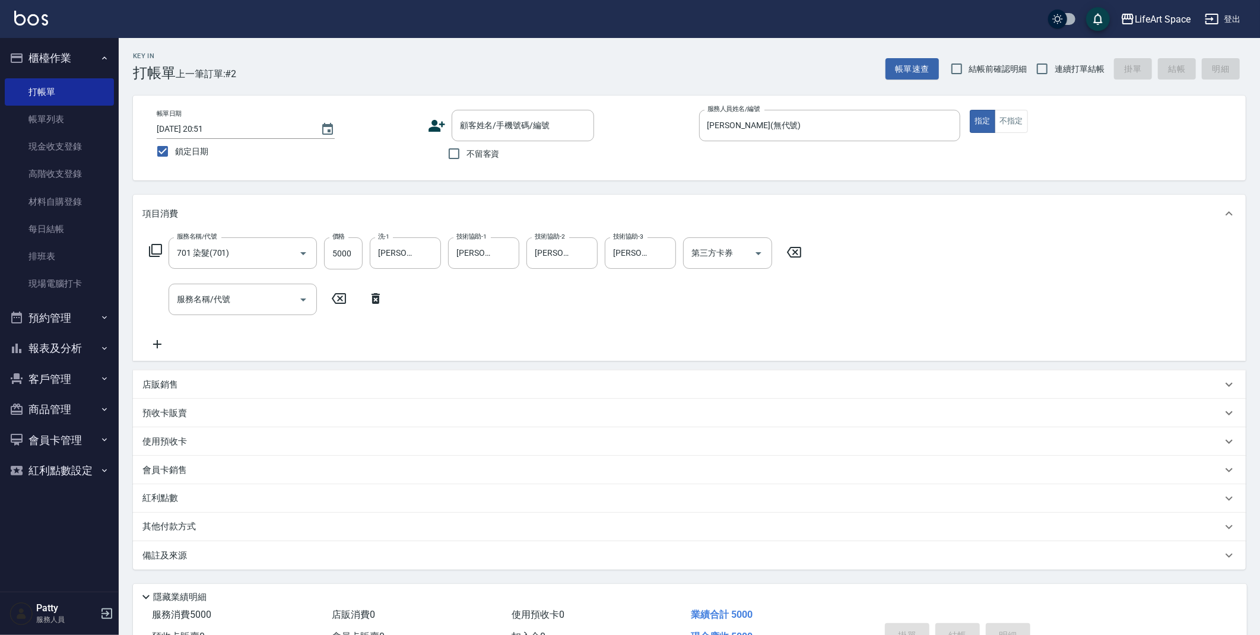
click at [183, 529] on p "其他付款方式" at bounding box center [171, 526] width 59 height 13
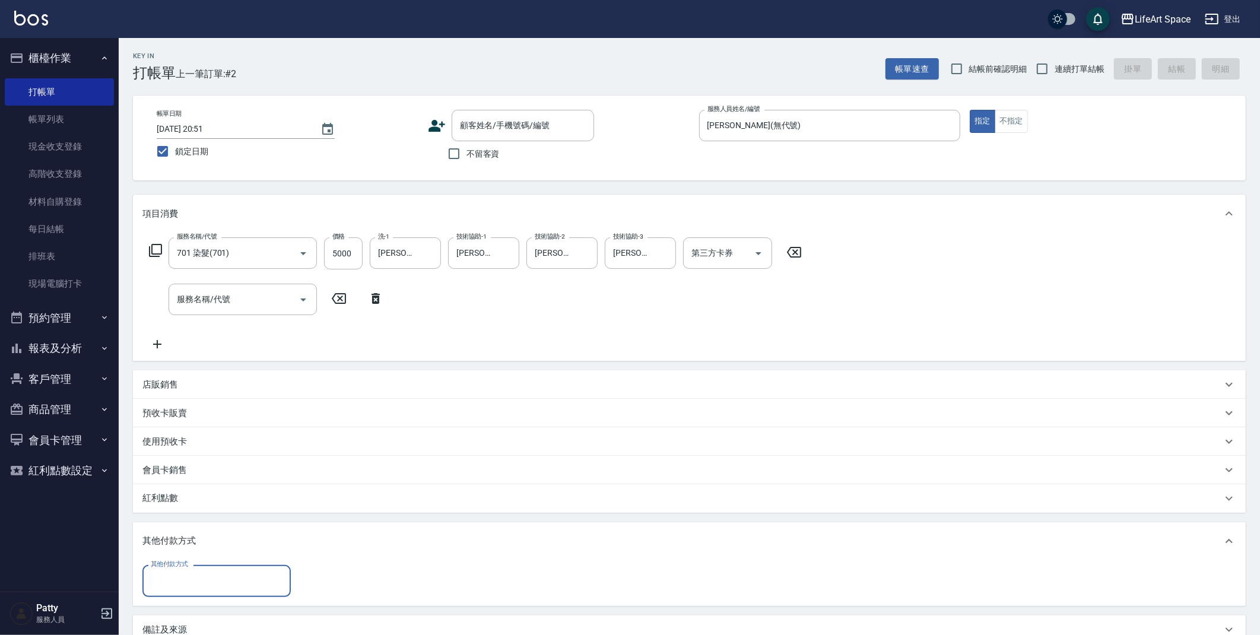
scroll to position [0, 0]
click at [240, 576] on input "其他付款方式" at bounding box center [217, 580] width 138 height 21
drag, startPoint x: 225, startPoint y: 534, endPoint x: 296, endPoint y: 520, distance: 72.6
click at [225, 534] on span "信用卡" at bounding box center [216, 531] width 148 height 20
type input "信用卡"
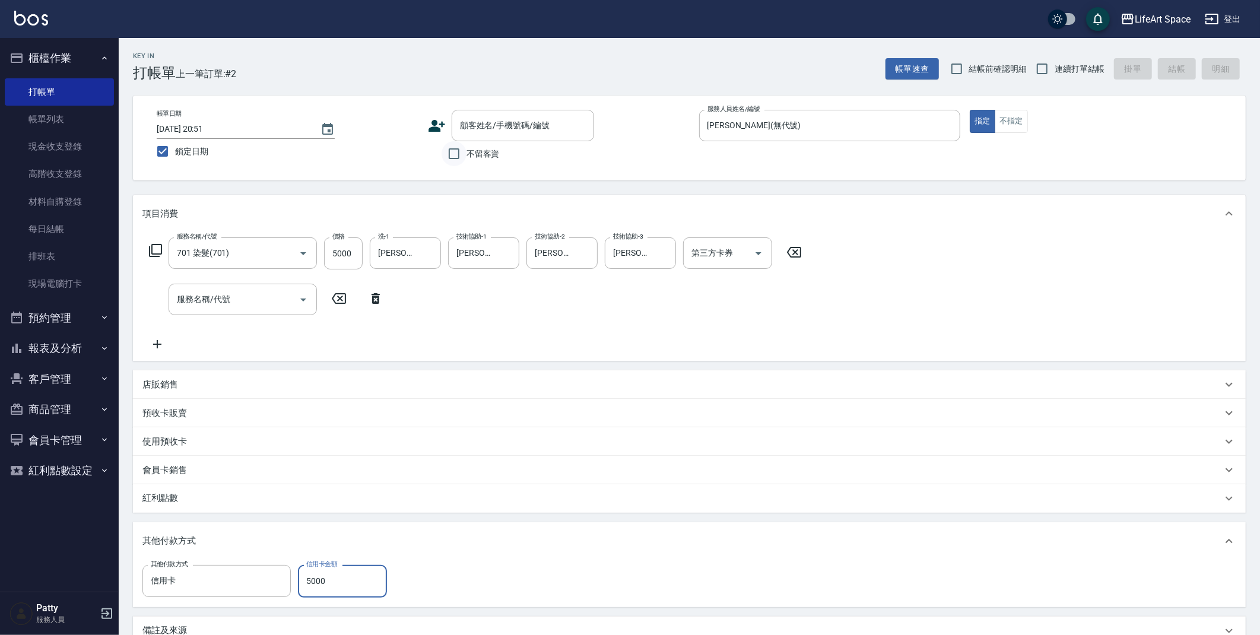
type input "5000"
click at [465, 153] on input "不留客資" at bounding box center [454, 153] width 25 height 25
checkbox input "true"
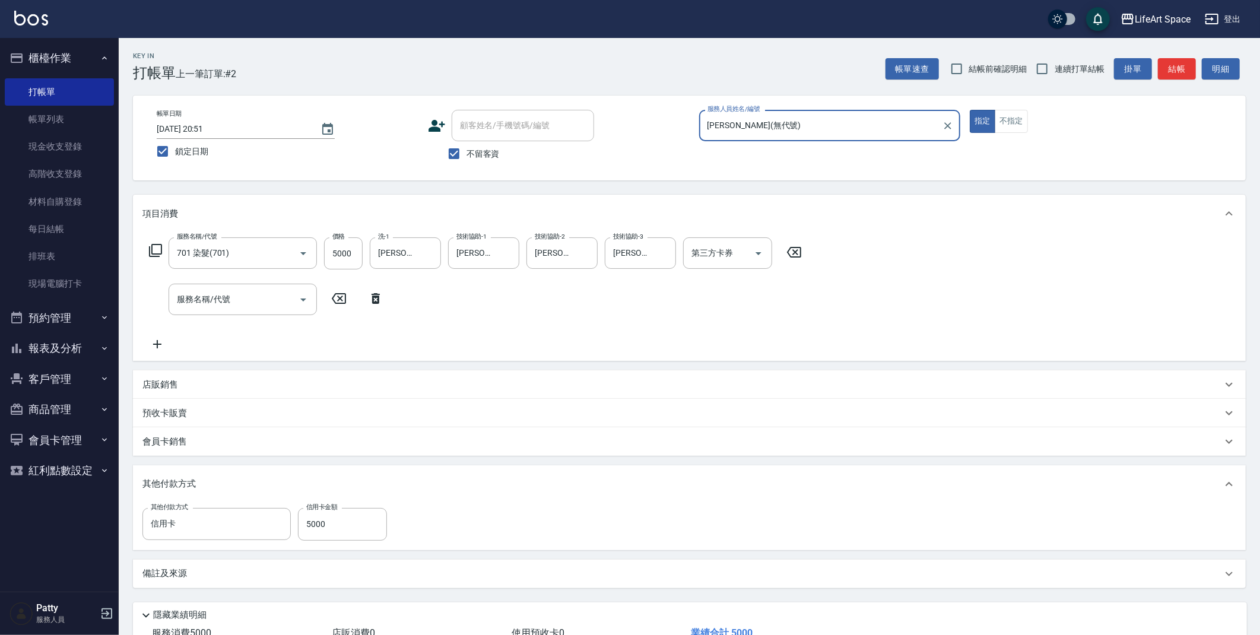
scroll to position [85, 0]
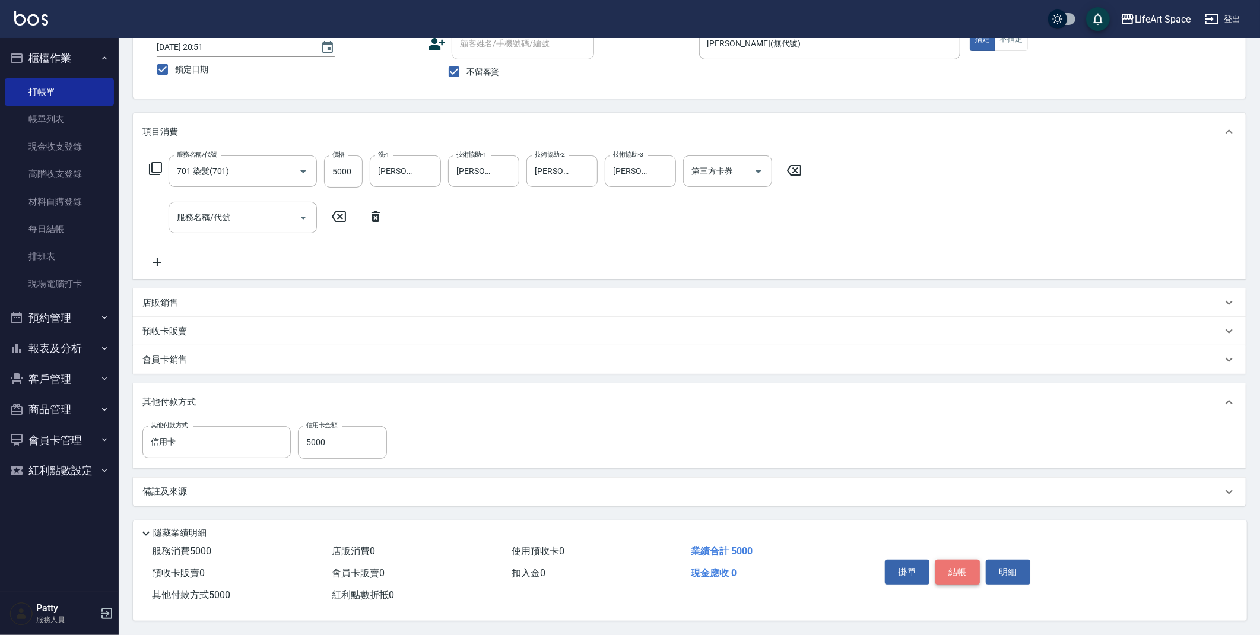
click at [965, 569] on button "結帳" at bounding box center [957, 572] width 45 height 25
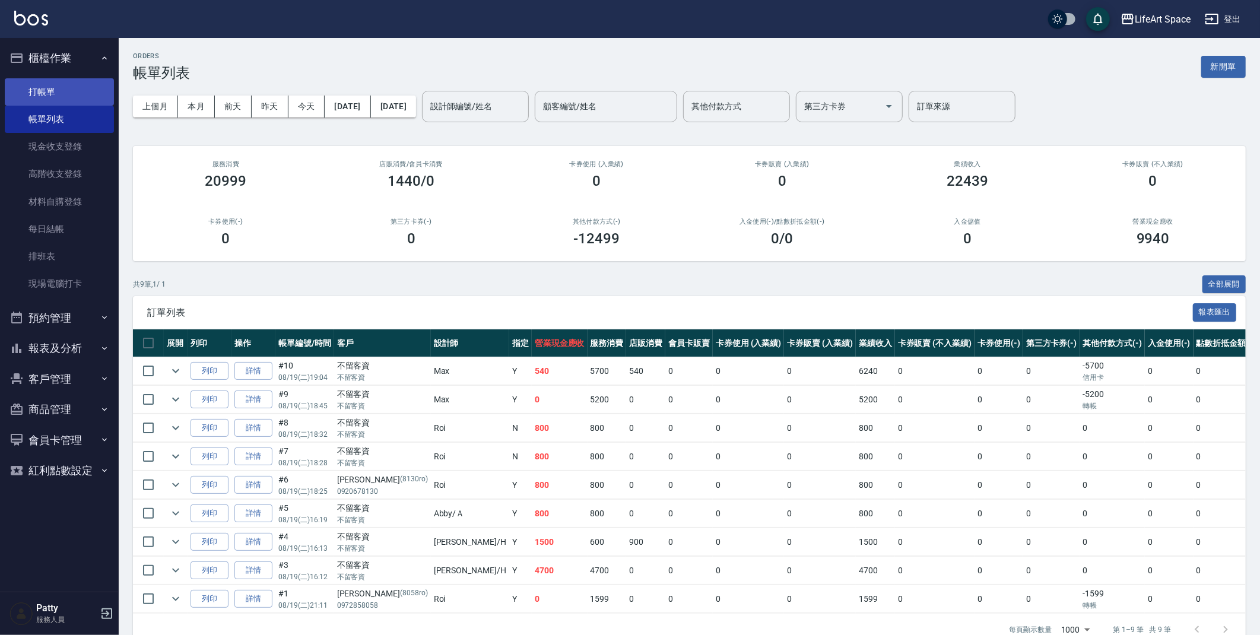
click at [51, 90] on link "打帳單" at bounding box center [59, 91] width 109 height 27
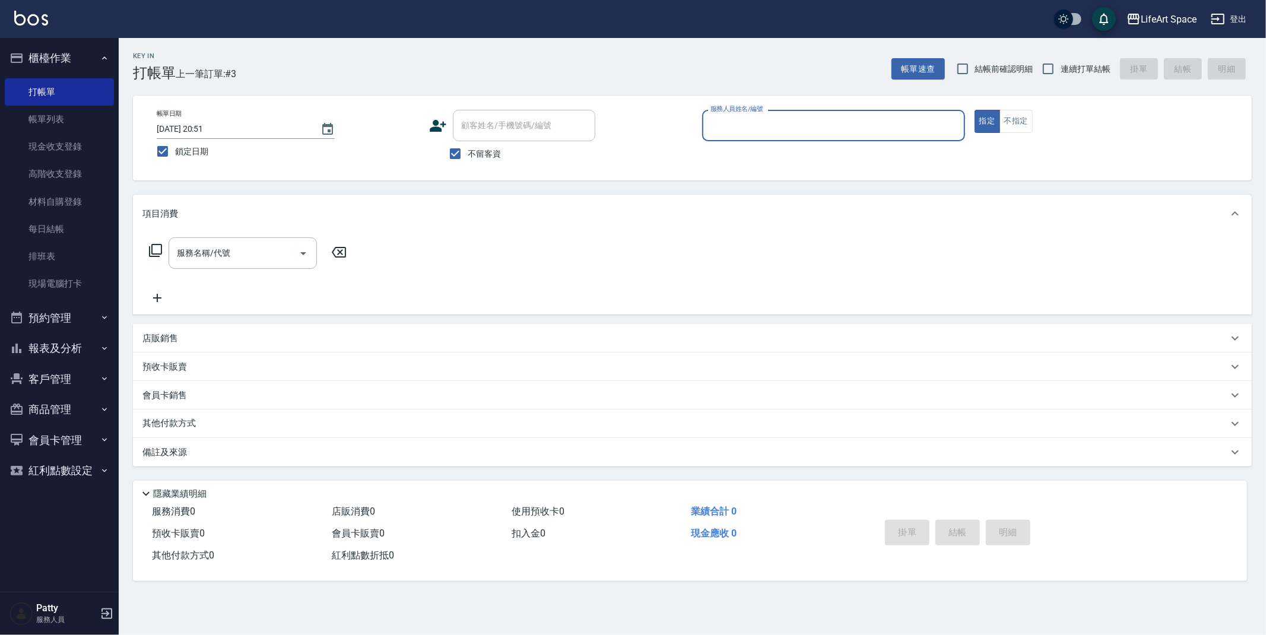
click at [817, 128] on input "服務人員姓名/編號" at bounding box center [833, 125] width 252 height 21
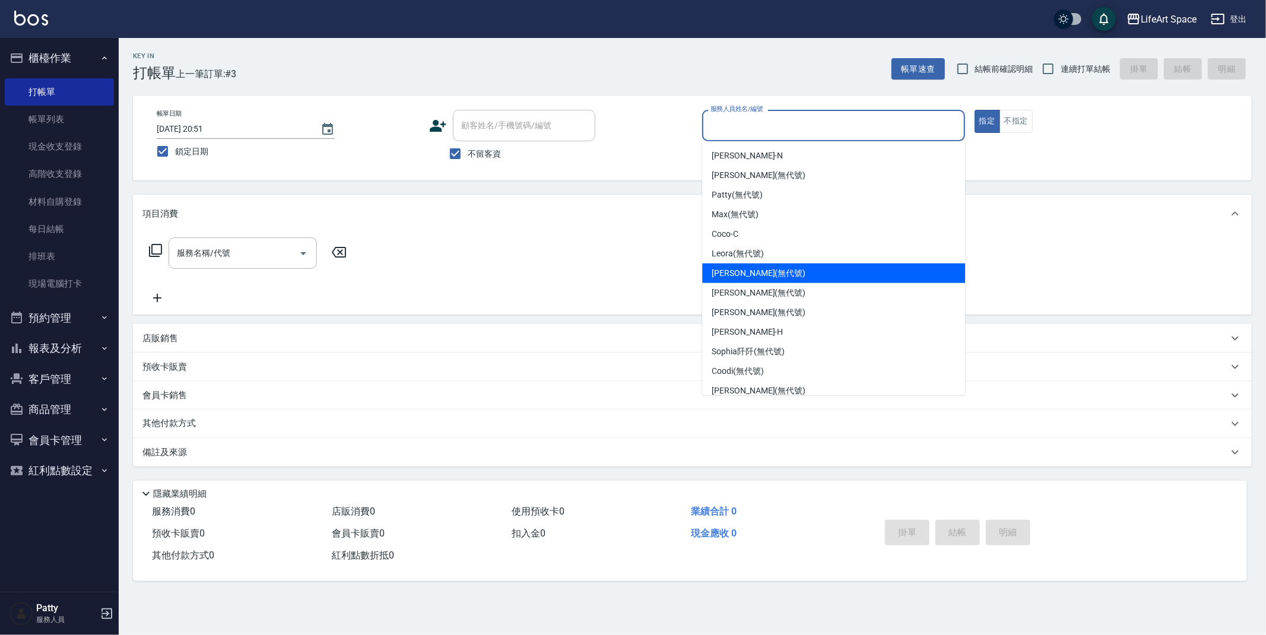
click at [795, 281] on div "[PERSON_NAME] (無代號)" at bounding box center [833, 274] width 263 height 20
type input "[PERSON_NAME](無代號)"
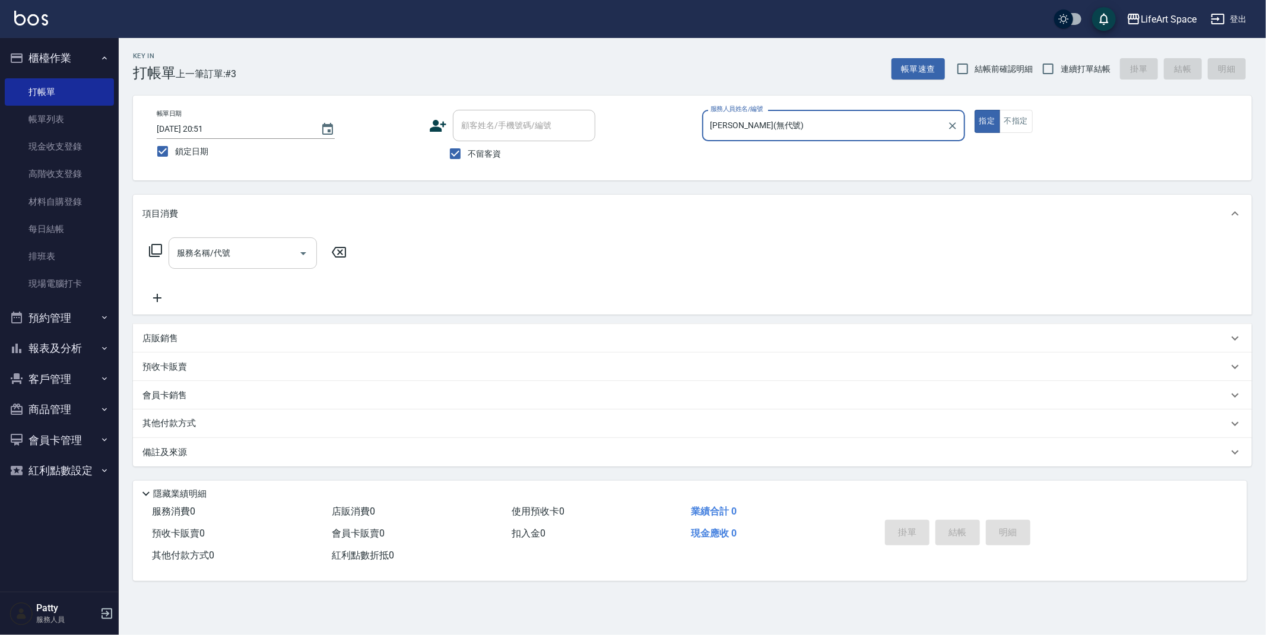
click at [230, 264] on div "服務名稱/代號" at bounding box center [243, 252] width 148 height 31
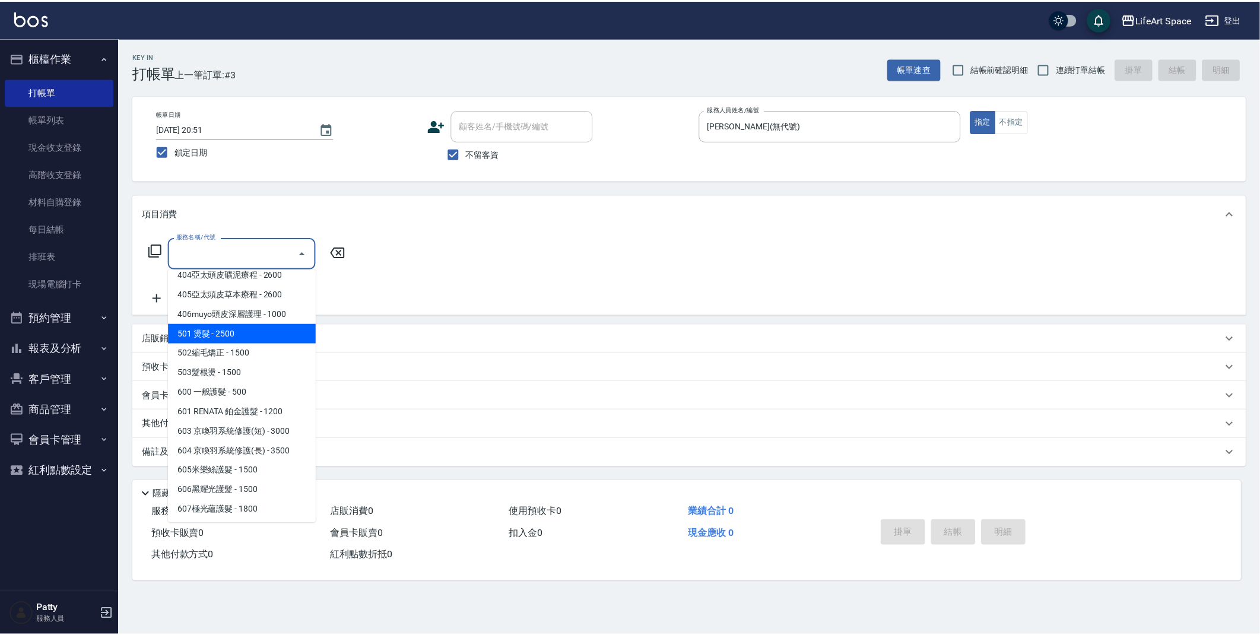
scroll to position [186, 0]
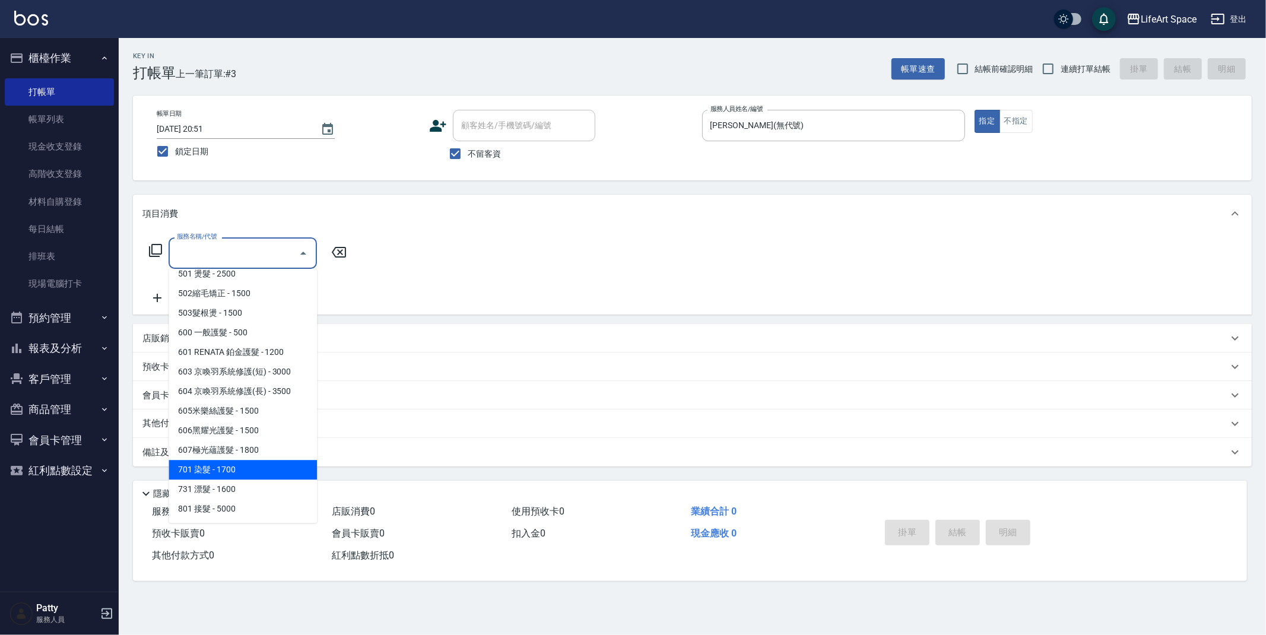
click at [262, 461] on span "701 染髮 - 1700" at bounding box center [243, 470] width 148 height 20
type input "701 染髮(701)"
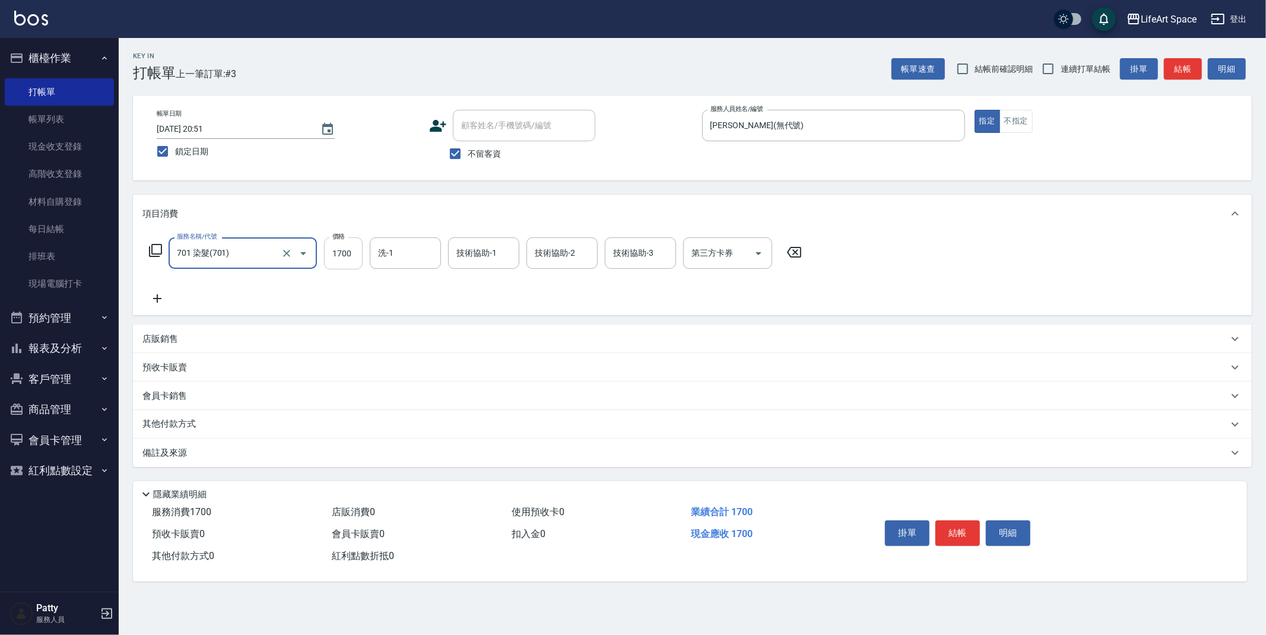
click at [353, 254] on input "1700" at bounding box center [343, 253] width 39 height 32
type input "1800"
click at [161, 300] on icon at bounding box center [157, 298] width 30 height 14
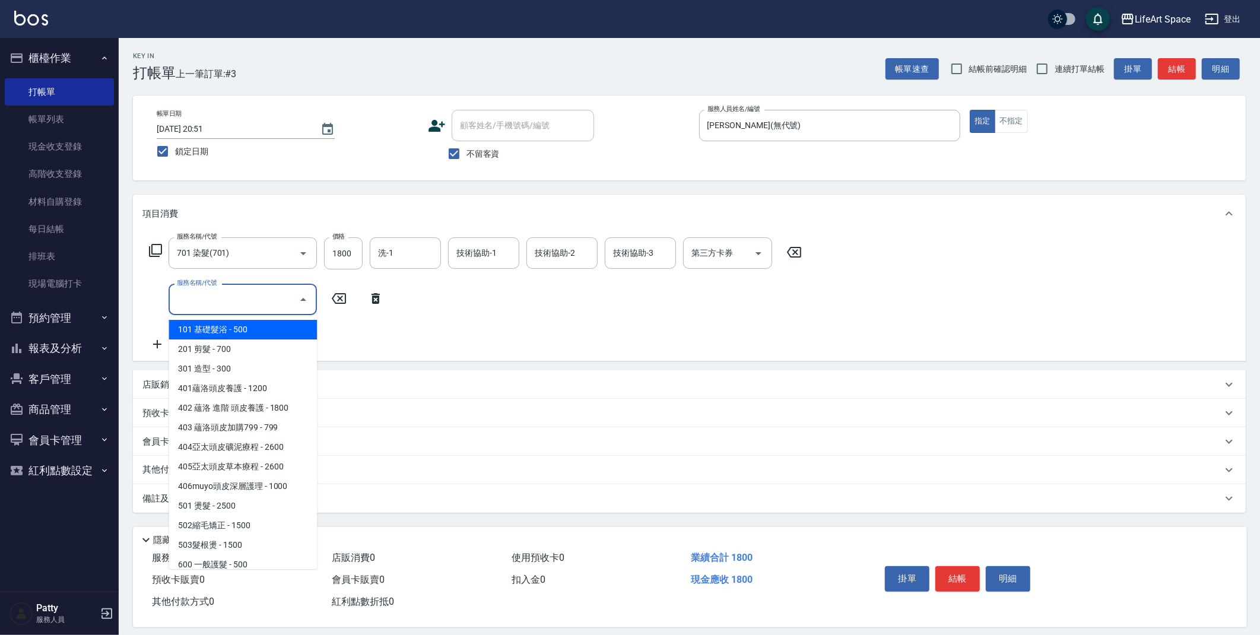
click at [231, 301] on input "服務名稱/代號" at bounding box center [234, 299] width 120 height 21
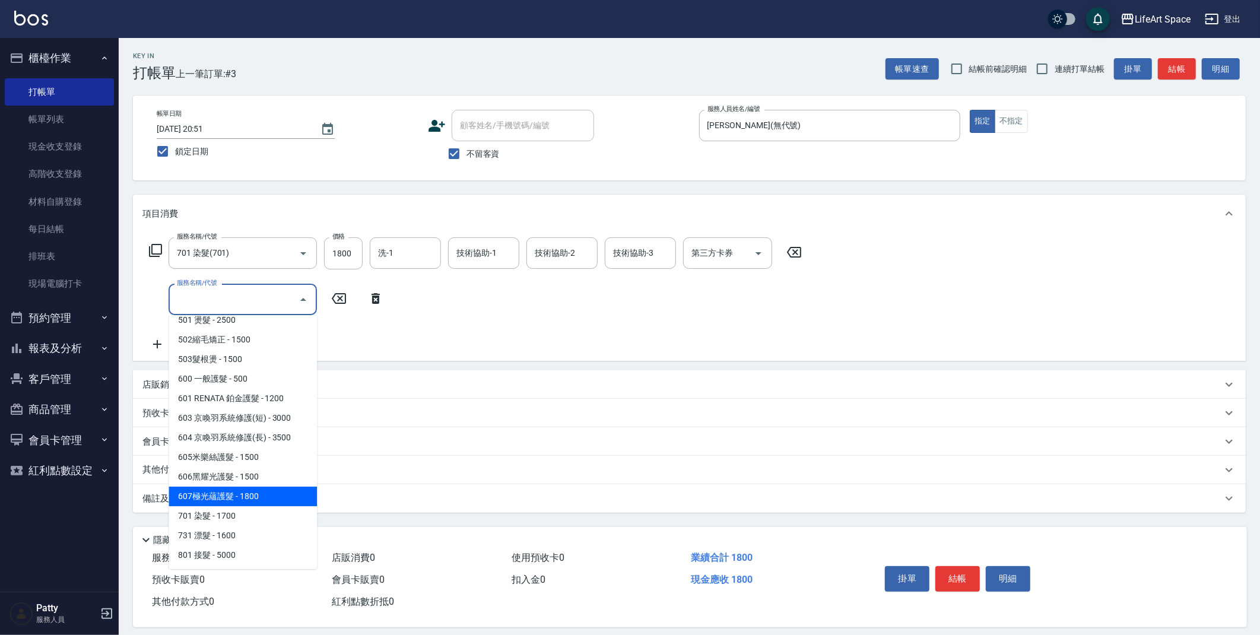
click at [238, 498] on span "607極光蘊護髮 - 1800" at bounding box center [243, 497] width 148 height 20
type input "607極光蘊護髮(607)"
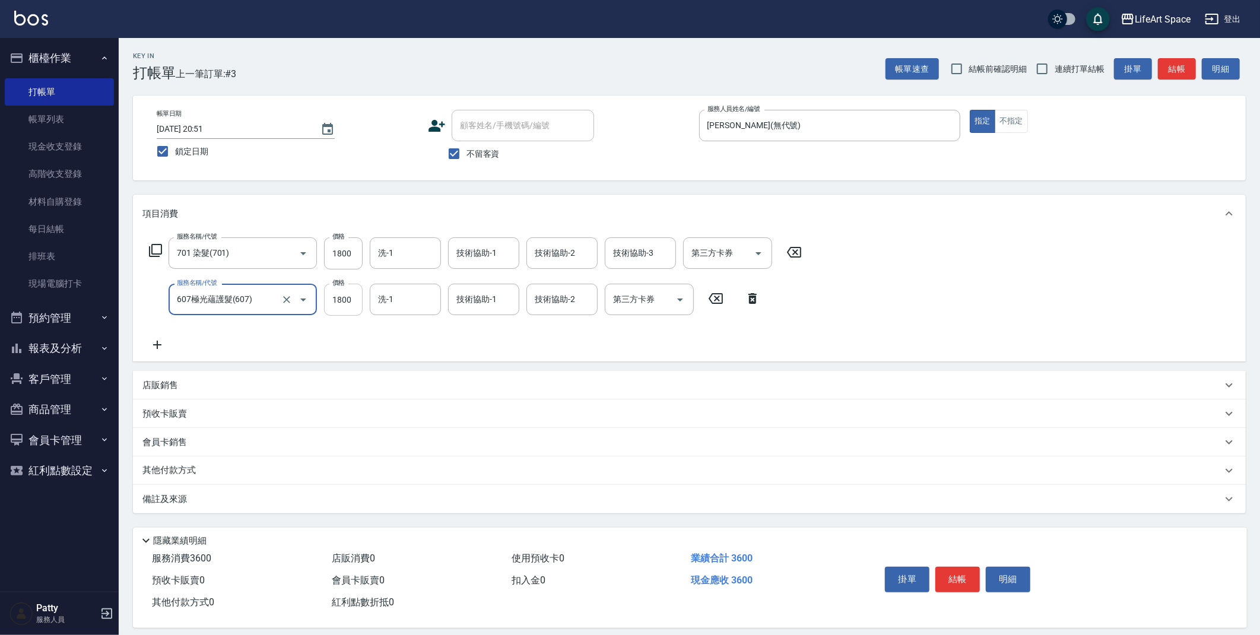
click at [350, 303] on input "1800" at bounding box center [343, 300] width 39 height 32
type input "2200"
click at [494, 297] on div "技術協助-1 技術協助-1" at bounding box center [483, 299] width 71 height 31
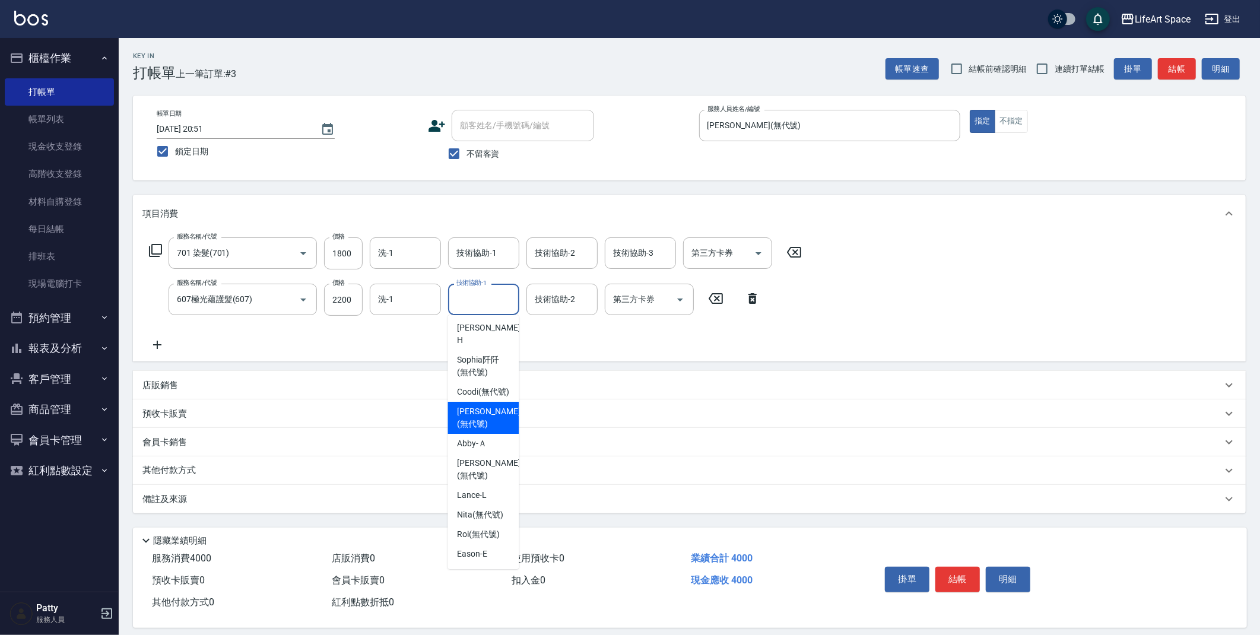
scroll to position [240, 0]
click at [496, 354] on span "[PERSON_NAME]阡 (無代號)" at bounding box center [483, 366] width 52 height 25
type input "[PERSON_NAME]阡(無代號)"
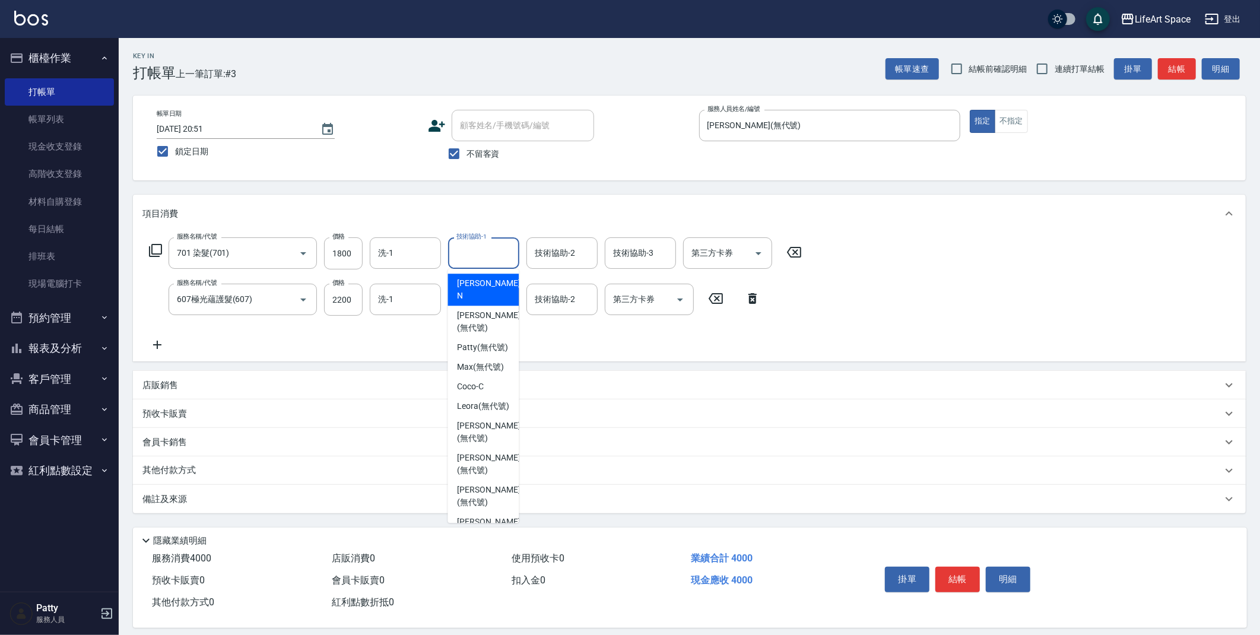
click at [485, 247] on div "技術協助-1 技術協助-1" at bounding box center [483, 252] width 71 height 31
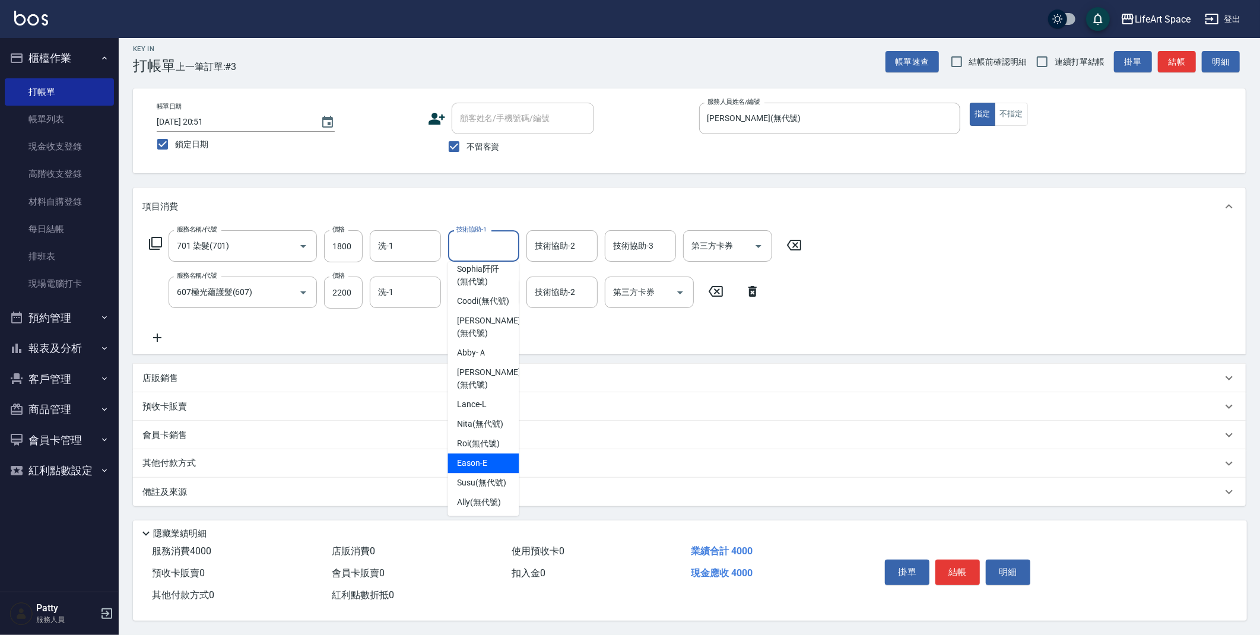
scroll to position [218, 0]
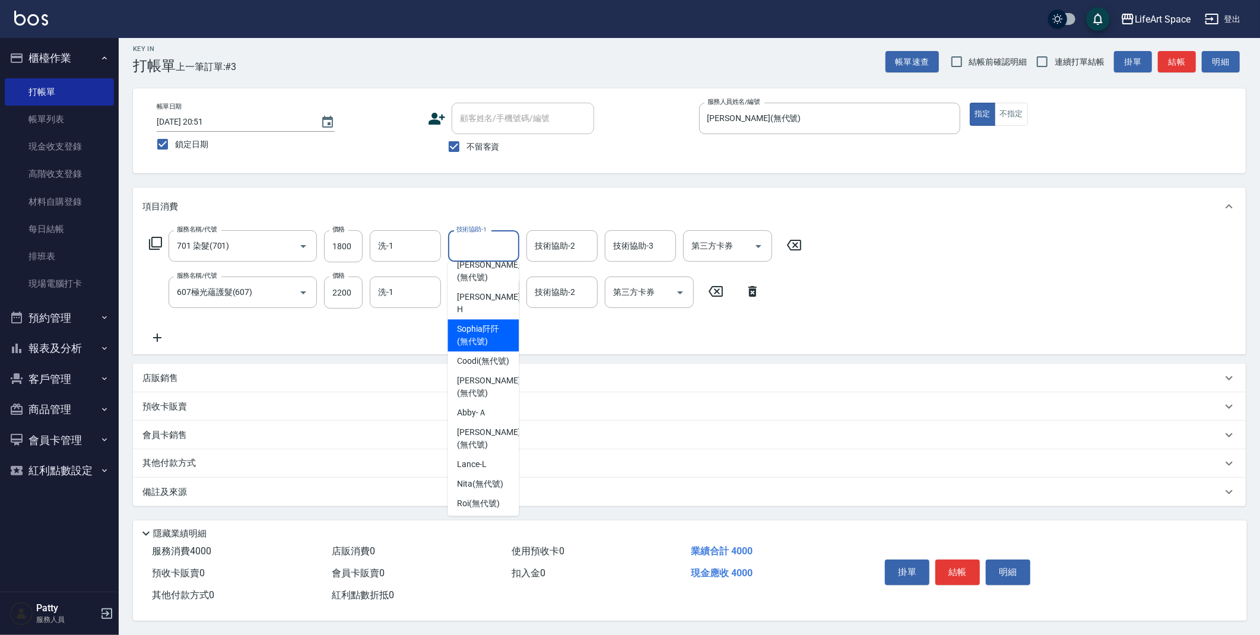
click at [484, 323] on span "[PERSON_NAME]阡 (無代號)" at bounding box center [483, 335] width 52 height 25
type input "[PERSON_NAME]阡(無代號)"
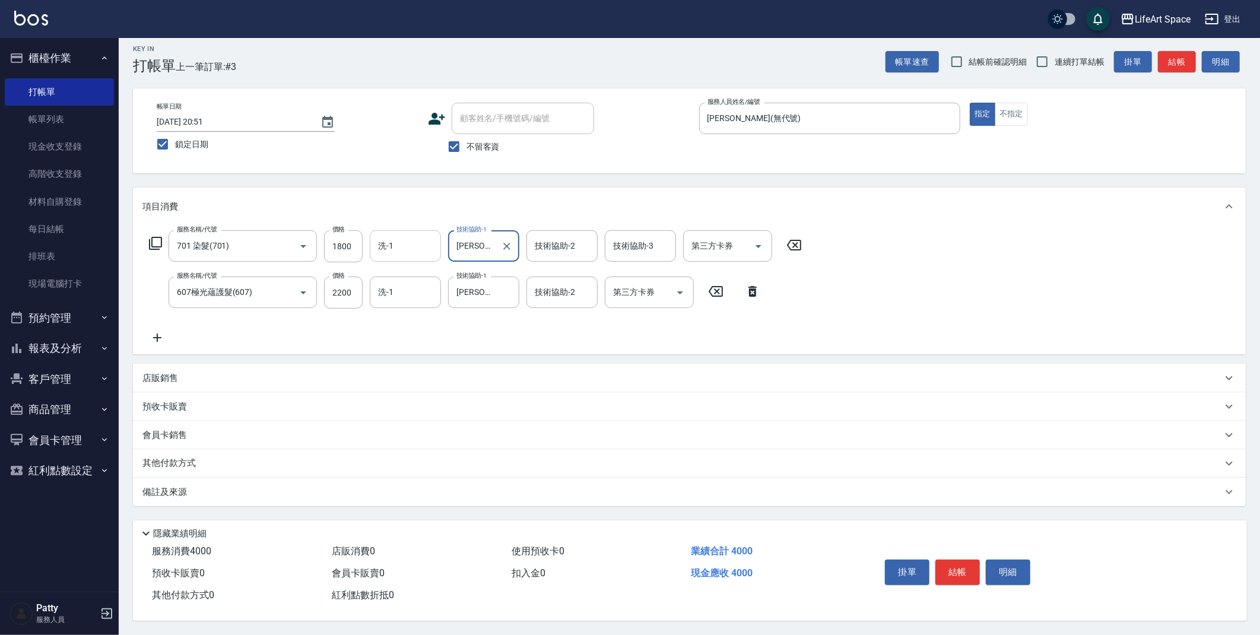
click at [399, 236] on input "洗-1" at bounding box center [405, 246] width 61 height 21
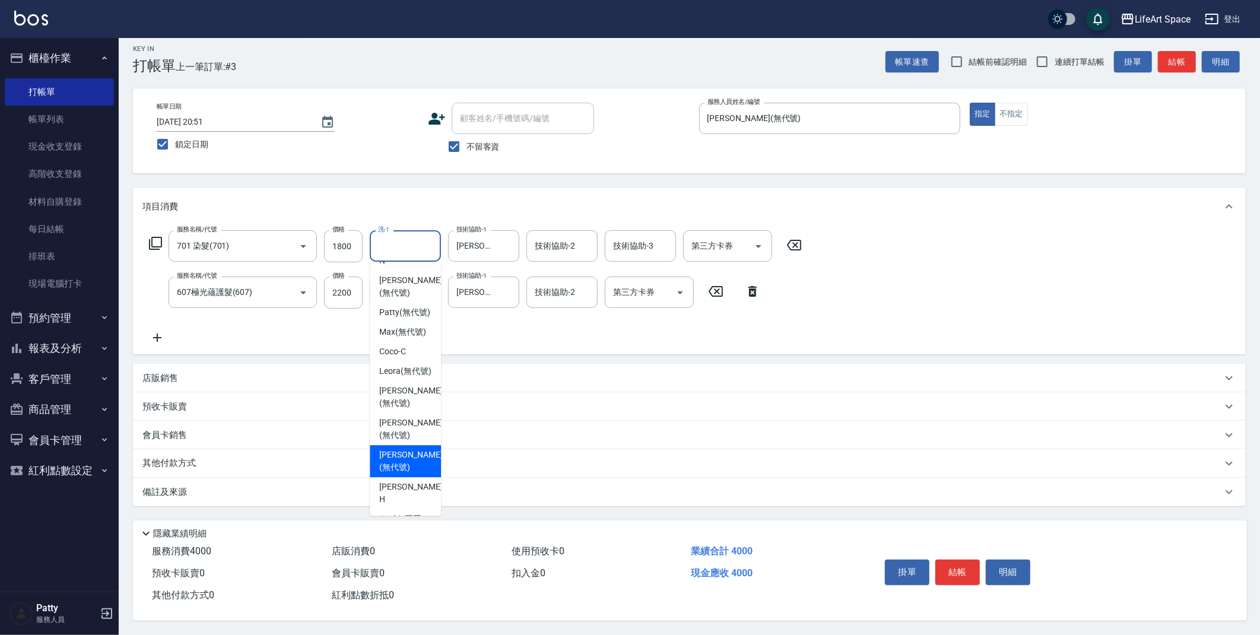
scroll to position [76, 0]
click at [414, 465] on span "[PERSON_NAME]阡 (無代號)" at bounding box center [405, 477] width 52 height 25
type input "[PERSON_NAME]阡(無代號)"
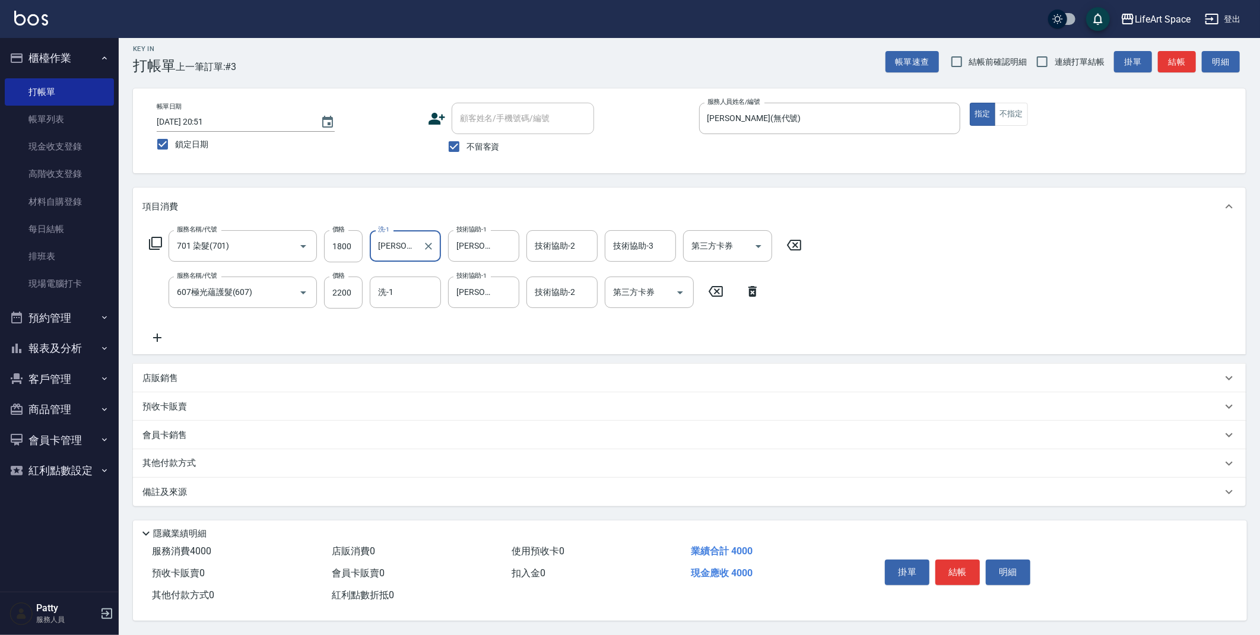
click at [179, 372] on div "店販銷售" at bounding box center [682, 378] width 1080 height 12
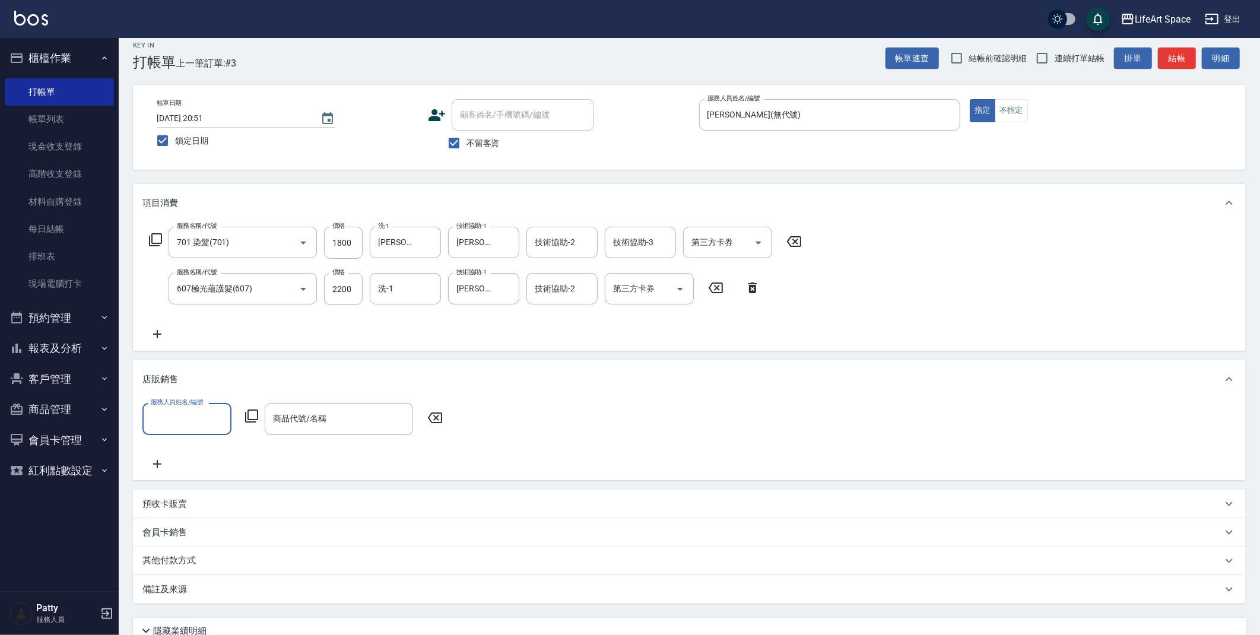
scroll to position [0, 0]
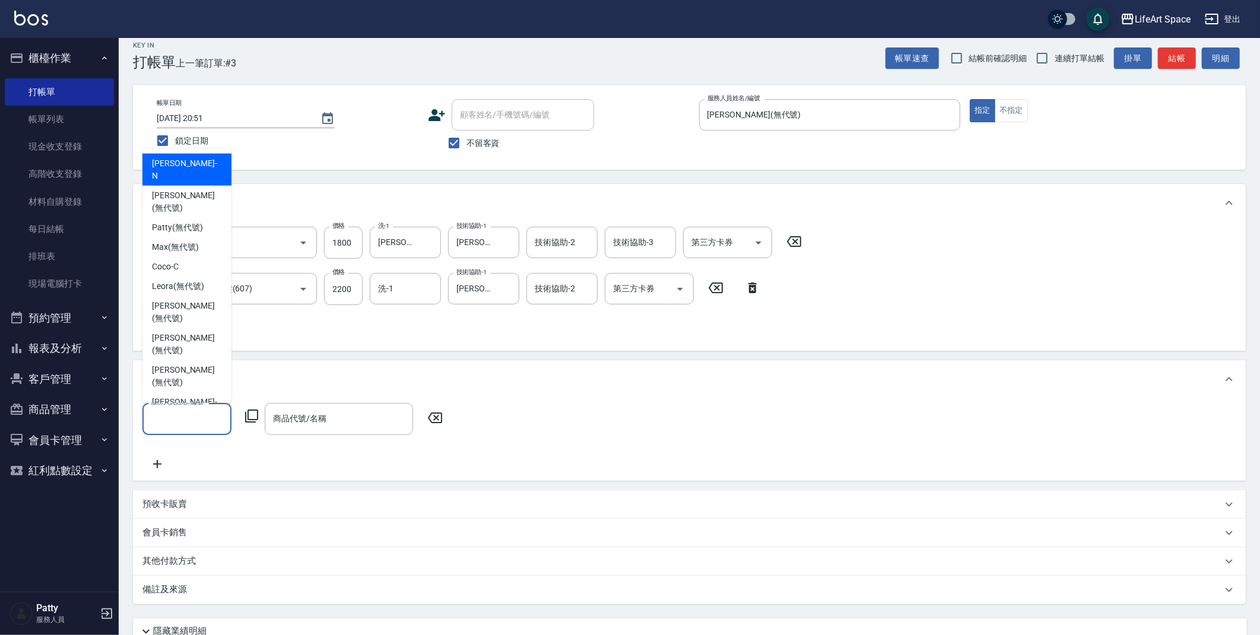
click at [188, 414] on input "服務人員姓名/編號" at bounding box center [187, 418] width 78 height 21
click at [195, 300] on span "[PERSON_NAME] (無代號)" at bounding box center [187, 312] width 70 height 25
type input "[PERSON_NAME](無代號)"
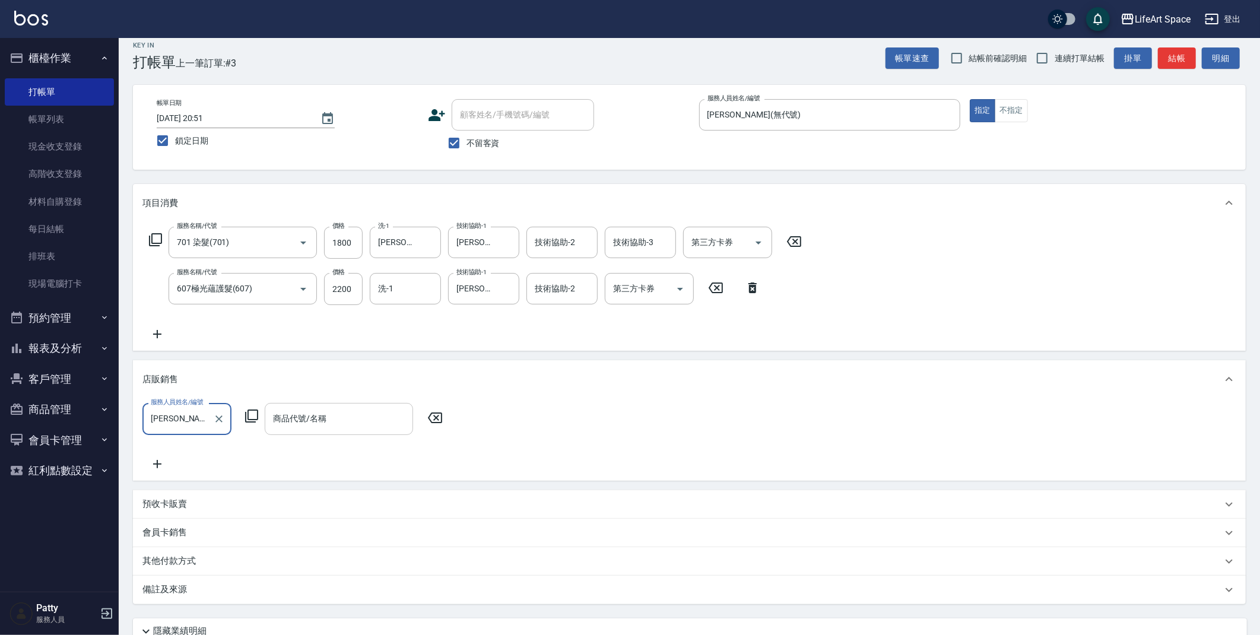
click at [312, 414] on div "商品代號/名稱 商品代號/名稱" at bounding box center [339, 418] width 148 height 31
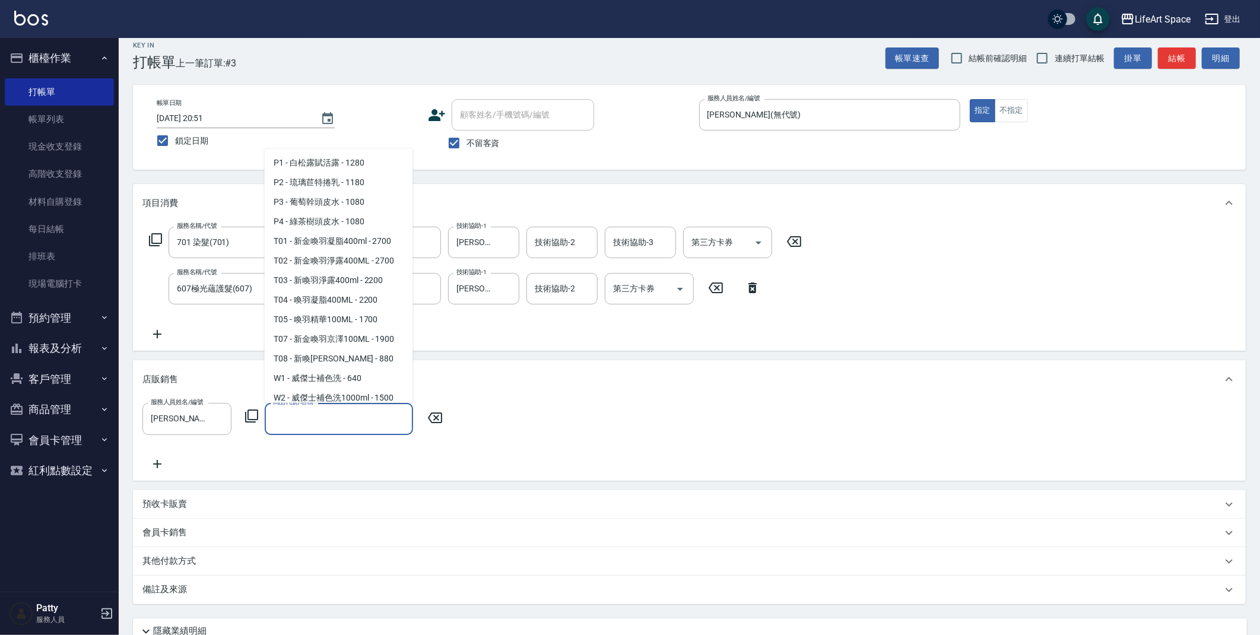
scroll to position [824, 0]
drag, startPoint x: 328, startPoint y: 374, endPoint x: 510, endPoint y: 421, distance: 188.3
click at [328, 374] on span "W1 - 威傑士補色洗 - 640" at bounding box center [339, 366] width 148 height 20
type input "威傑士補色洗"
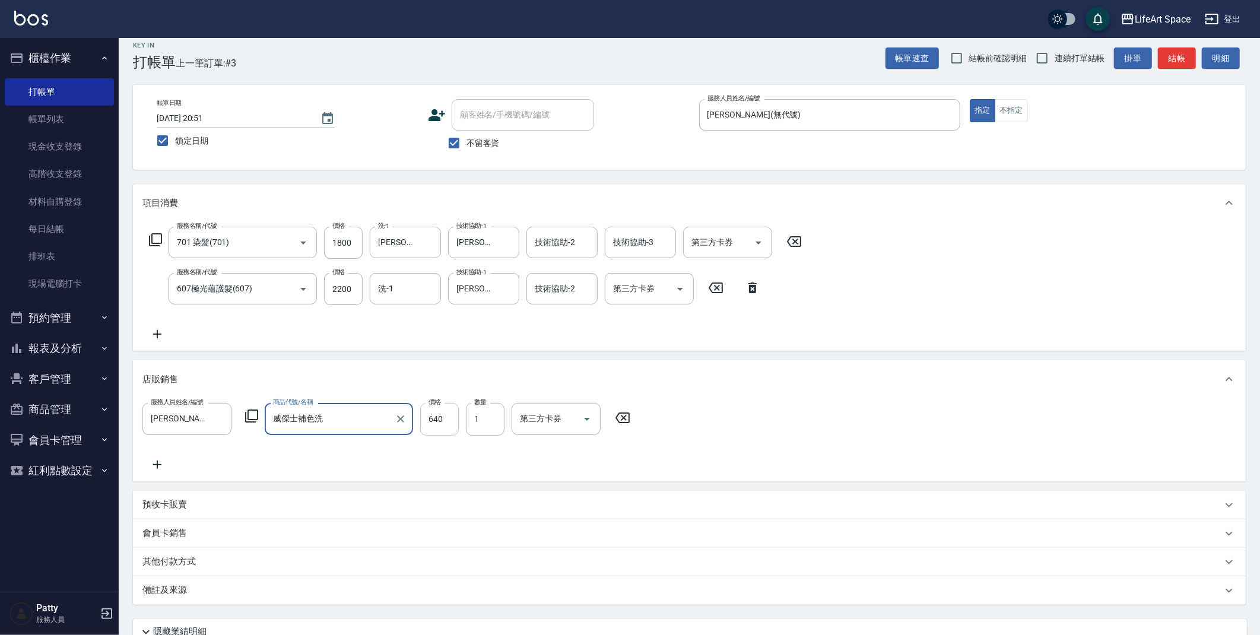
click at [453, 418] on input "640" at bounding box center [439, 419] width 39 height 32
type input "576"
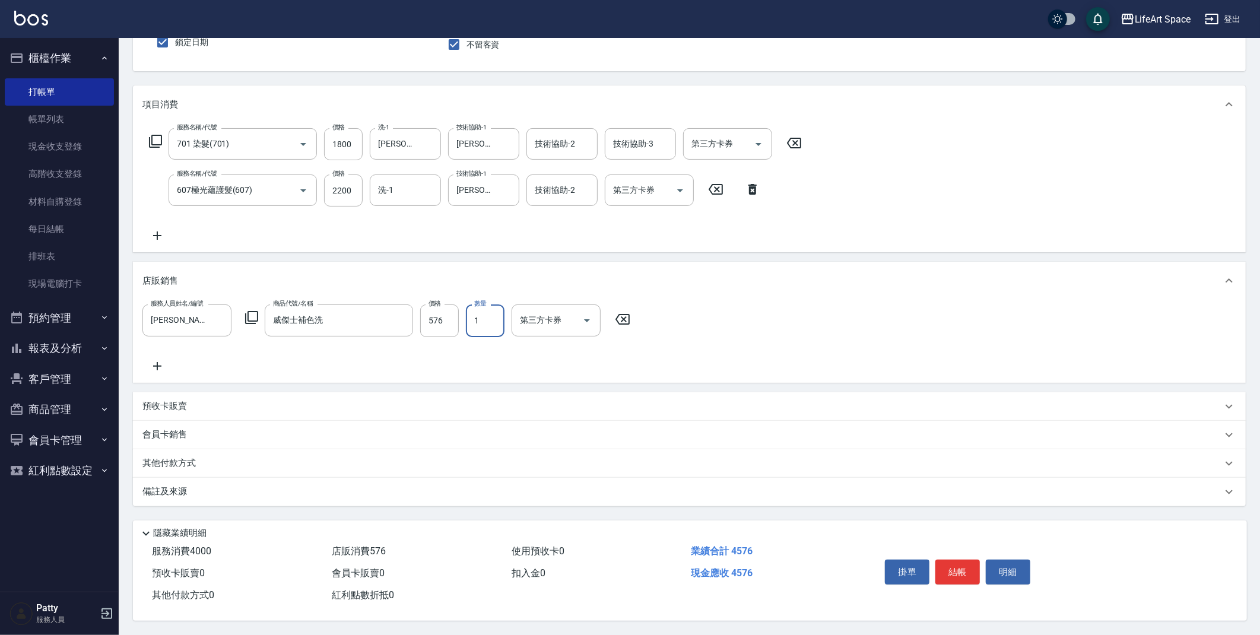
scroll to position [113, 0]
click at [963, 572] on button "結帳" at bounding box center [957, 572] width 45 height 25
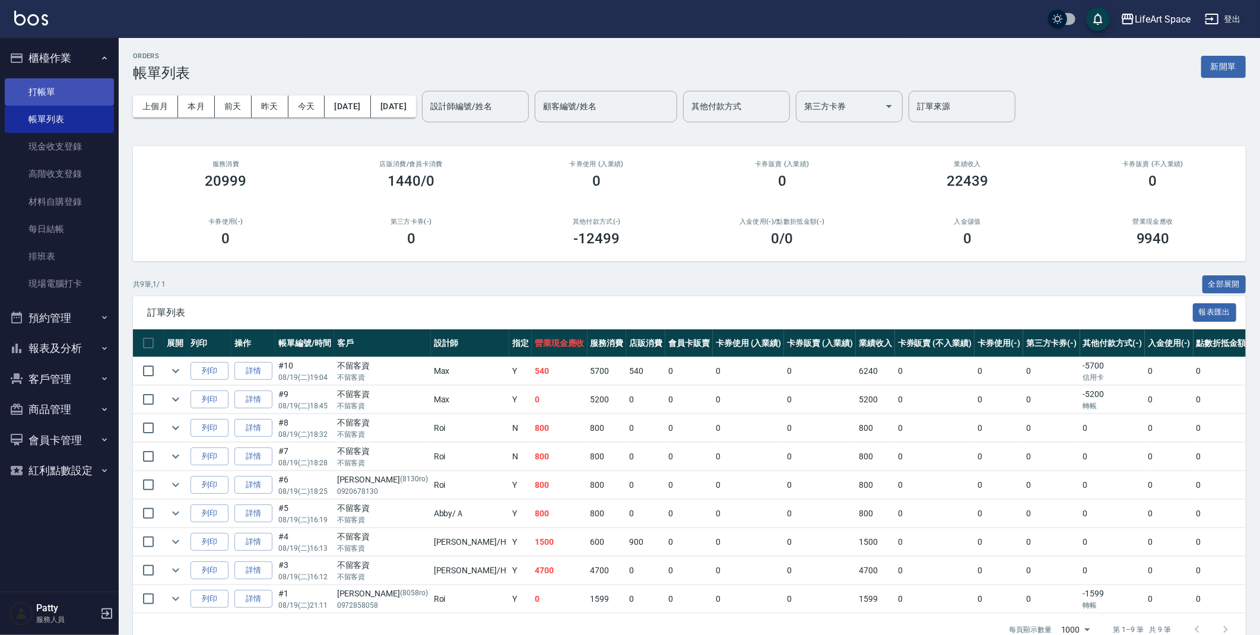
click at [64, 84] on link "打帳單" at bounding box center [59, 91] width 109 height 27
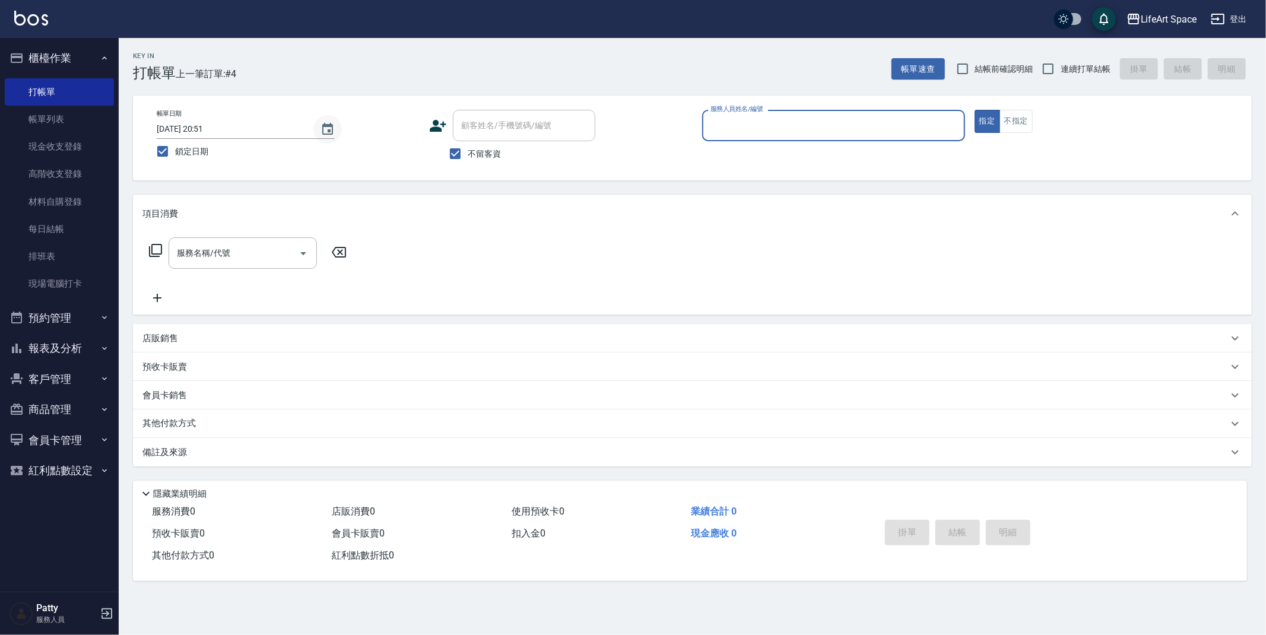
click at [335, 129] on button "Choose date, selected date is 2025-08-20" at bounding box center [327, 129] width 28 height 28
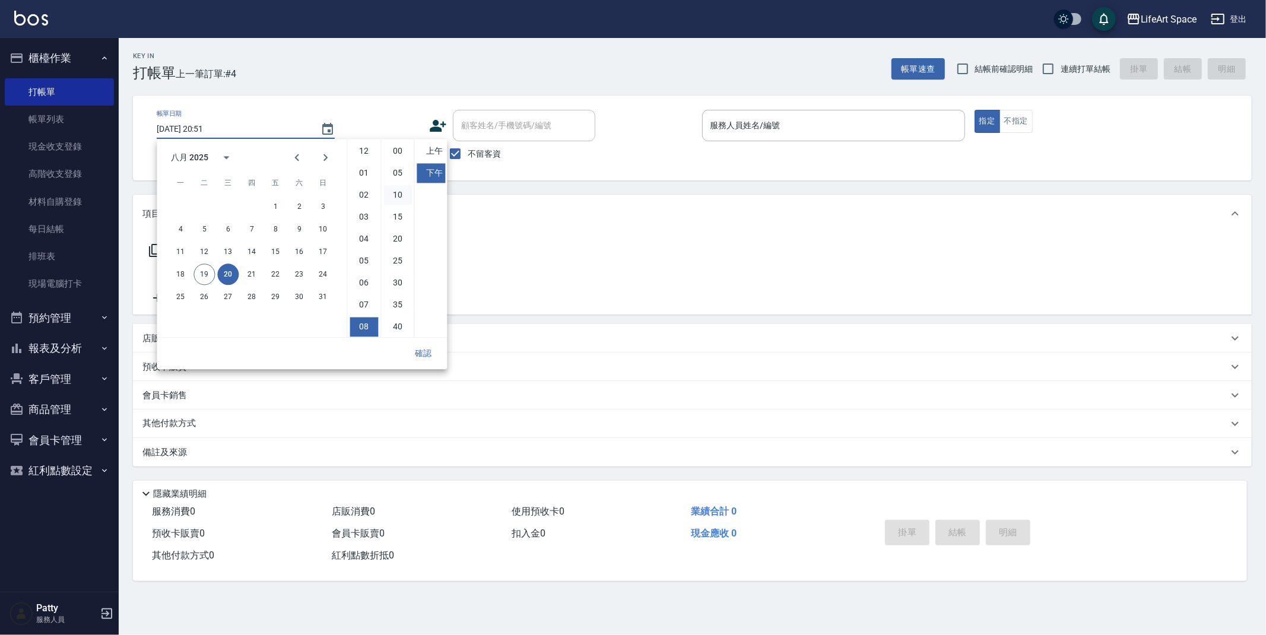
scroll to position [66, 0]
click at [207, 266] on button "19" at bounding box center [203, 274] width 21 height 21
type input "[DATE] 20:51"
click at [779, 119] on input "服務人員姓名/編號" at bounding box center [833, 125] width 252 height 21
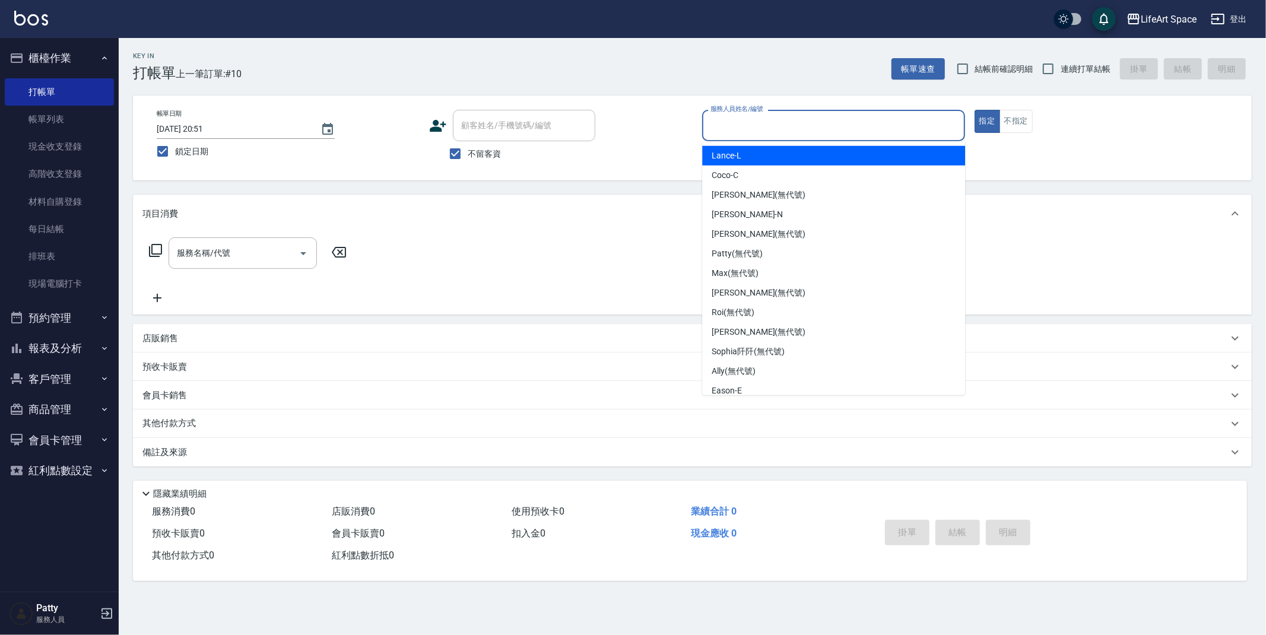
click at [797, 132] on input "服務人員姓名/編號" at bounding box center [833, 125] width 252 height 21
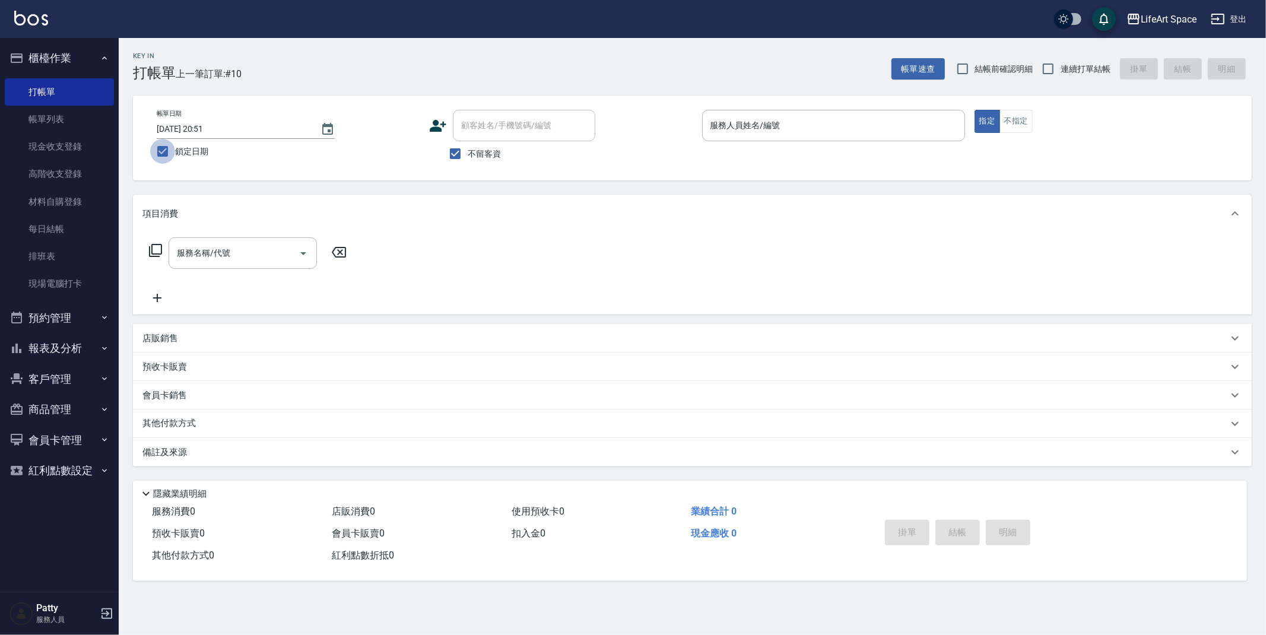
click at [166, 156] on input "鎖定日期" at bounding box center [162, 151] width 25 height 25
checkbox input "false"
type input "[DATE] 20:53"
click at [731, 126] on input "服務人員姓名/編號" at bounding box center [833, 125] width 252 height 21
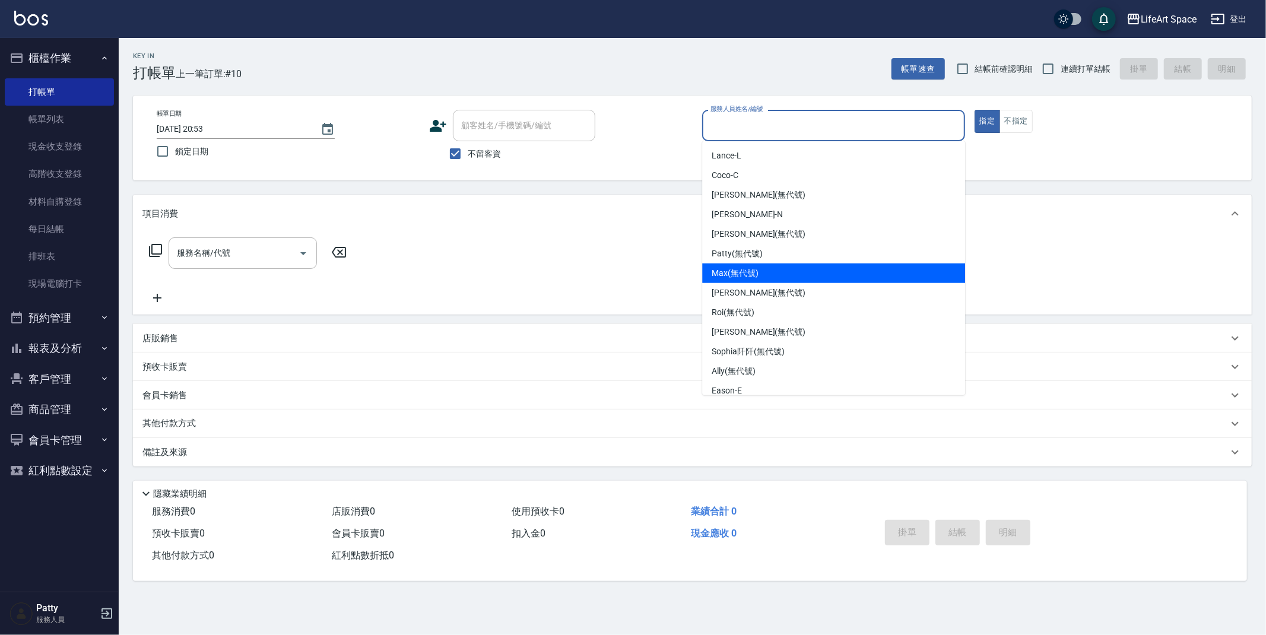
scroll to position [186, 0]
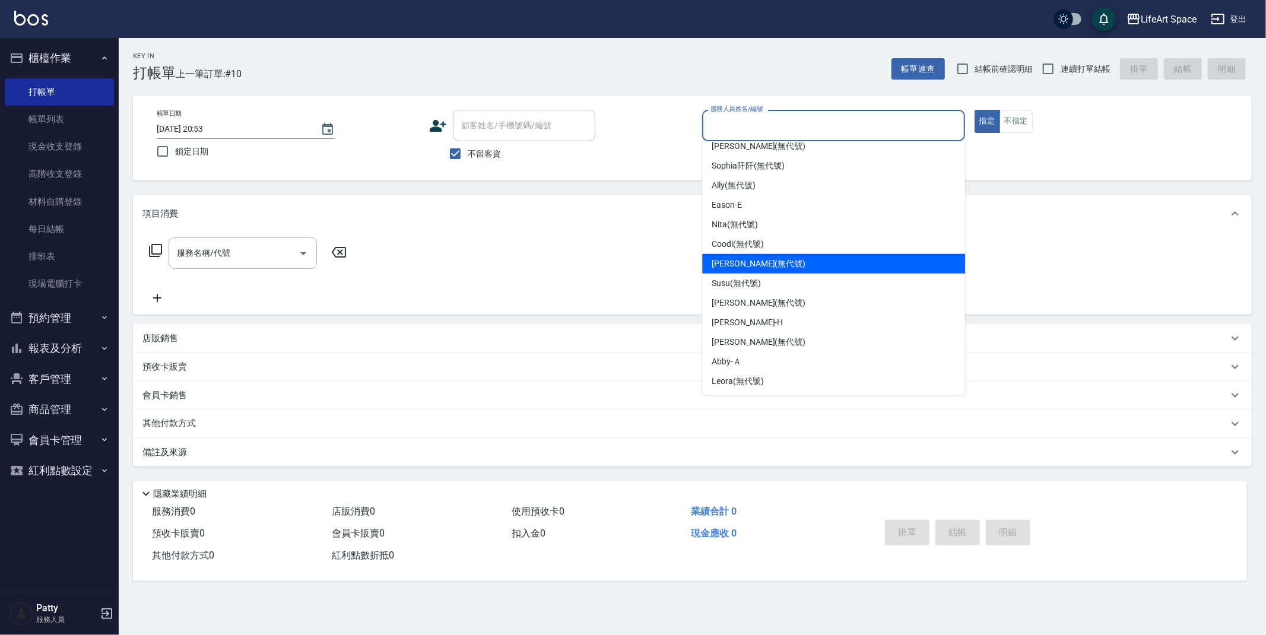
click at [756, 262] on span "[PERSON_NAME] (無代號)" at bounding box center [759, 264] width 94 height 12
type input "[PERSON_NAME](無代號)"
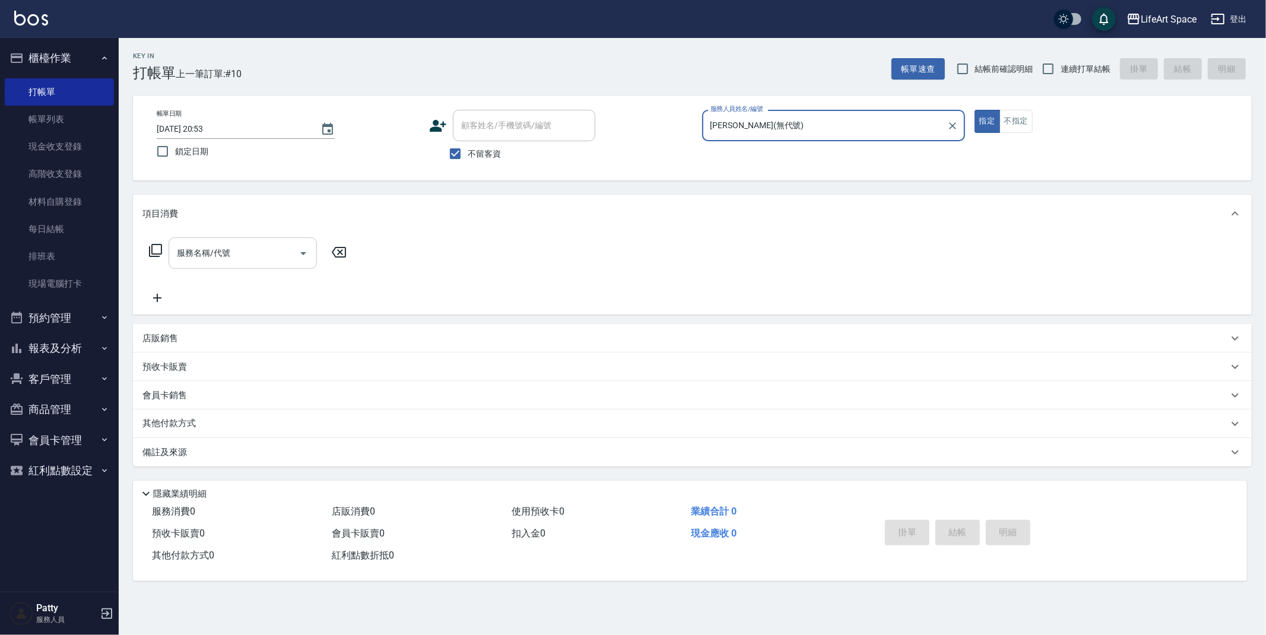
click at [249, 241] on div "服務名稱/代號" at bounding box center [243, 252] width 148 height 31
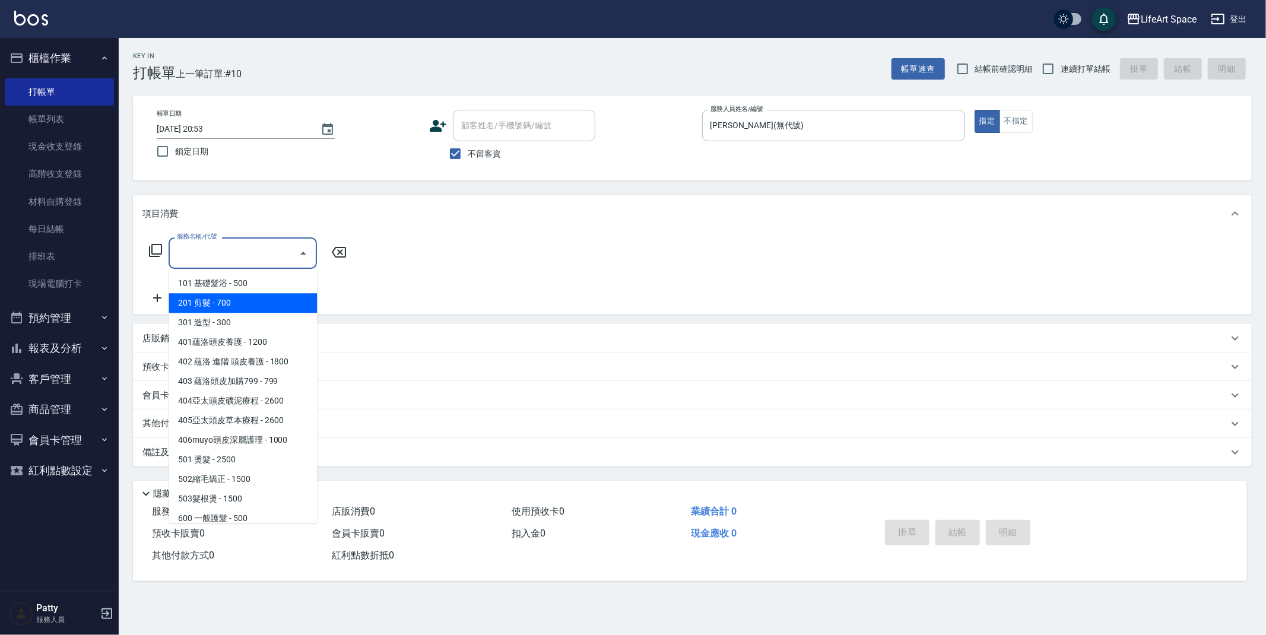
drag, startPoint x: 245, startPoint y: 309, endPoint x: 255, endPoint y: 298, distance: 14.7
click at [245, 308] on span "201 剪髮 - 700" at bounding box center [243, 303] width 148 height 20
type input "201 剪髮(201)"
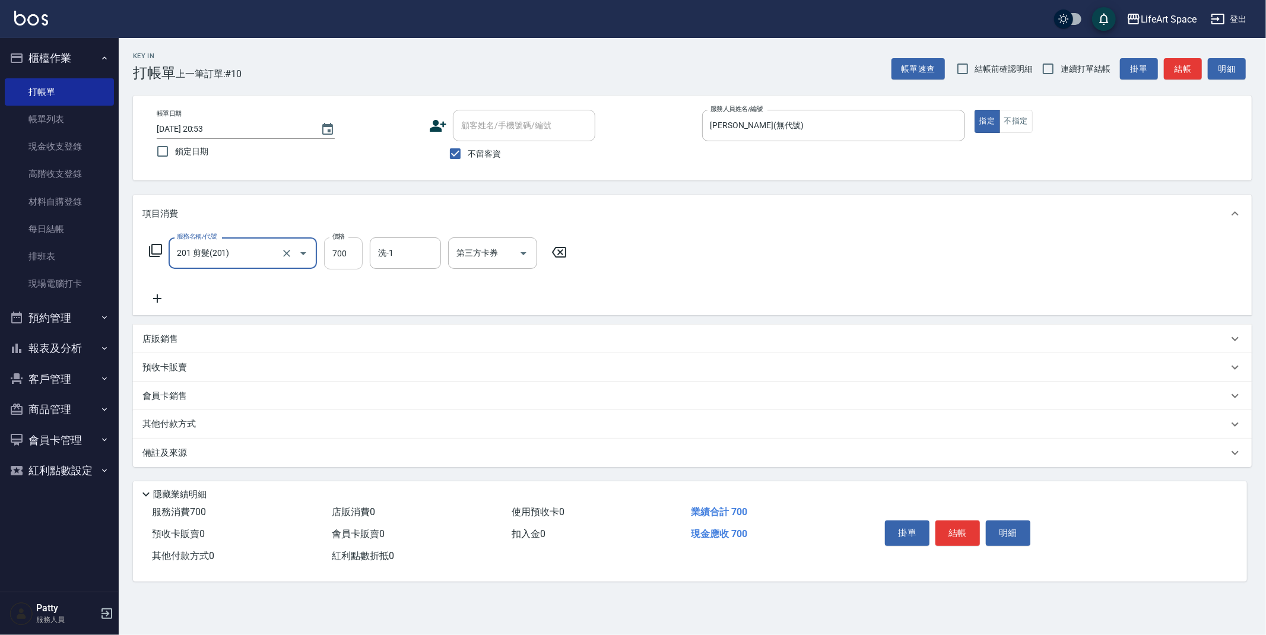
drag, startPoint x: 351, startPoint y: 256, endPoint x: 339, endPoint y: 258, distance: 12.6
click at [351, 256] on input "700" at bounding box center [343, 253] width 39 height 32
type input "900"
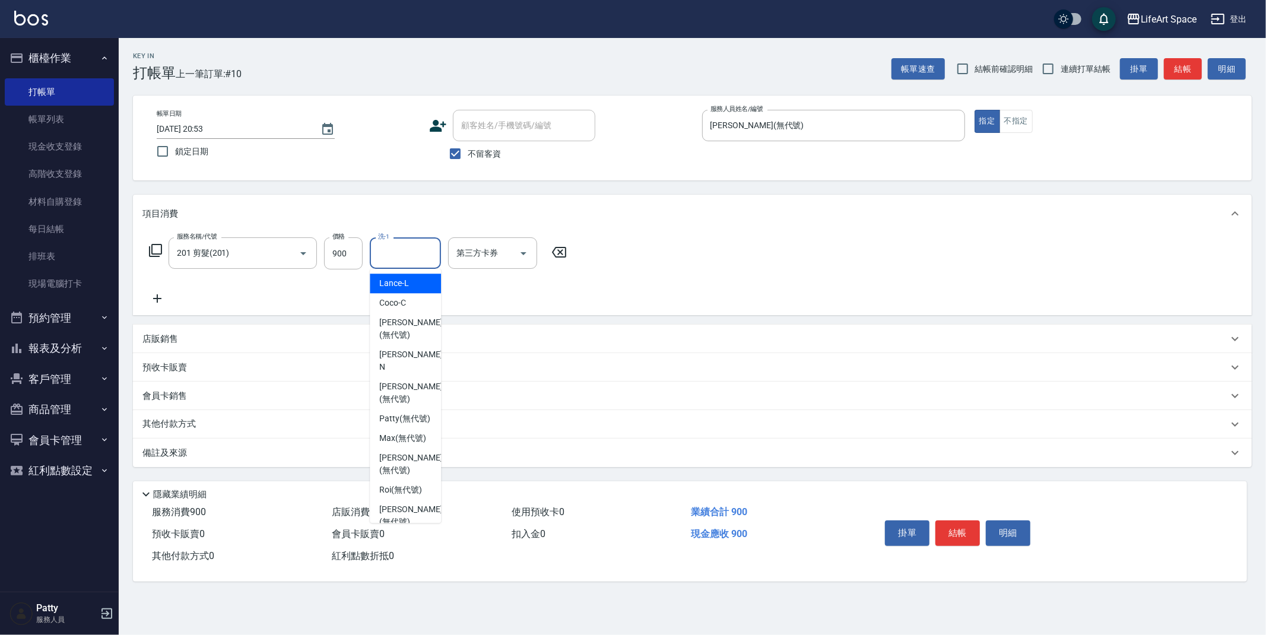
click at [398, 254] on input "洗-1" at bounding box center [405, 253] width 61 height 21
click at [398, 378] on span "[PERSON_NAME] (無代號)" at bounding box center [410, 390] width 63 height 25
type input "[PERSON_NAME](無代號)"
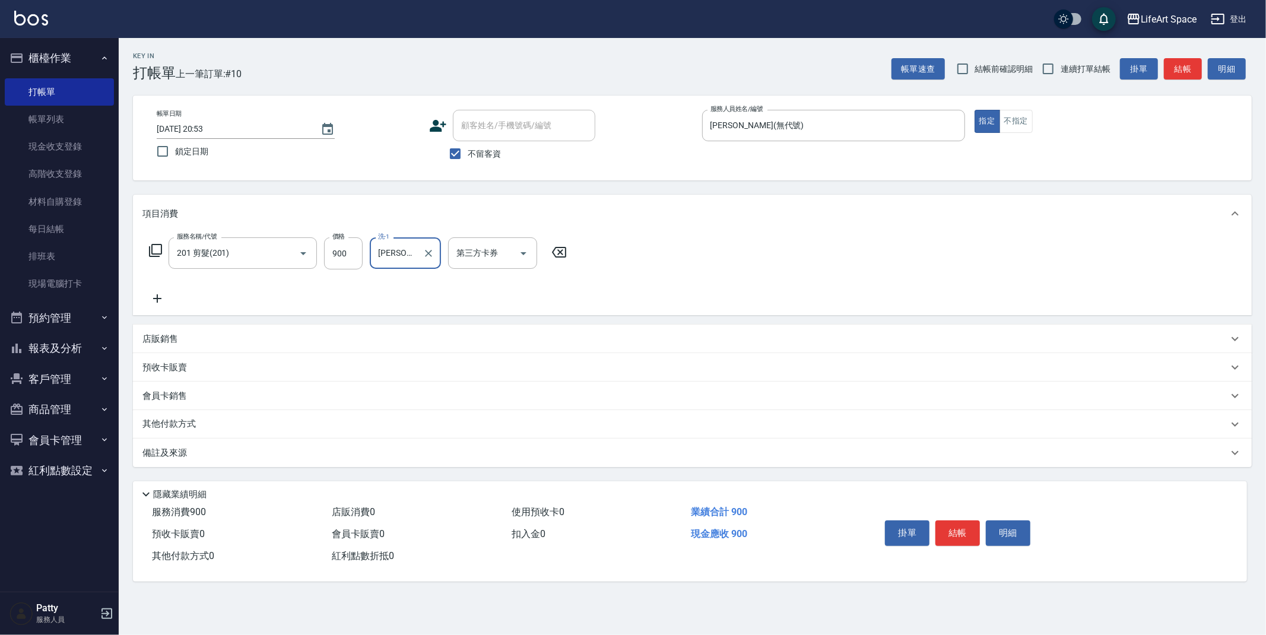
click at [956, 533] on button "結帳" at bounding box center [957, 532] width 45 height 25
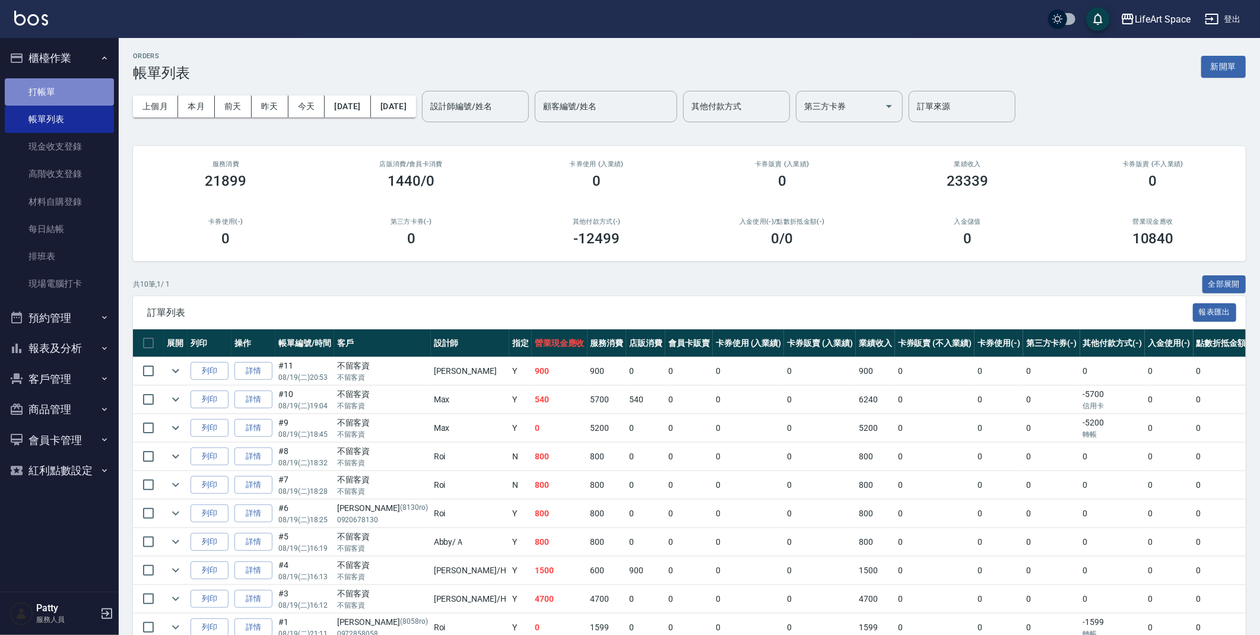
click at [62, 85] on link "打帳單" at bounding box center [59, 91] width 109 height 27
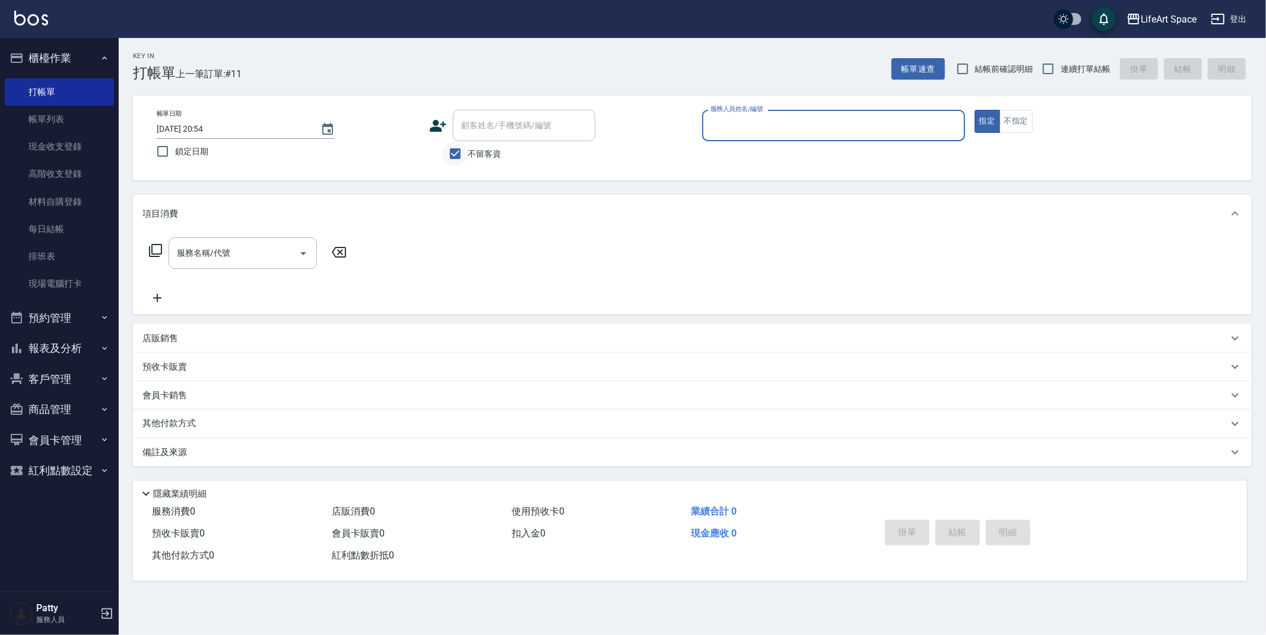
click at [459, 158] on input "不留客資" at bounding box center [455, 153] width 25 height 25
checkbox input "false"
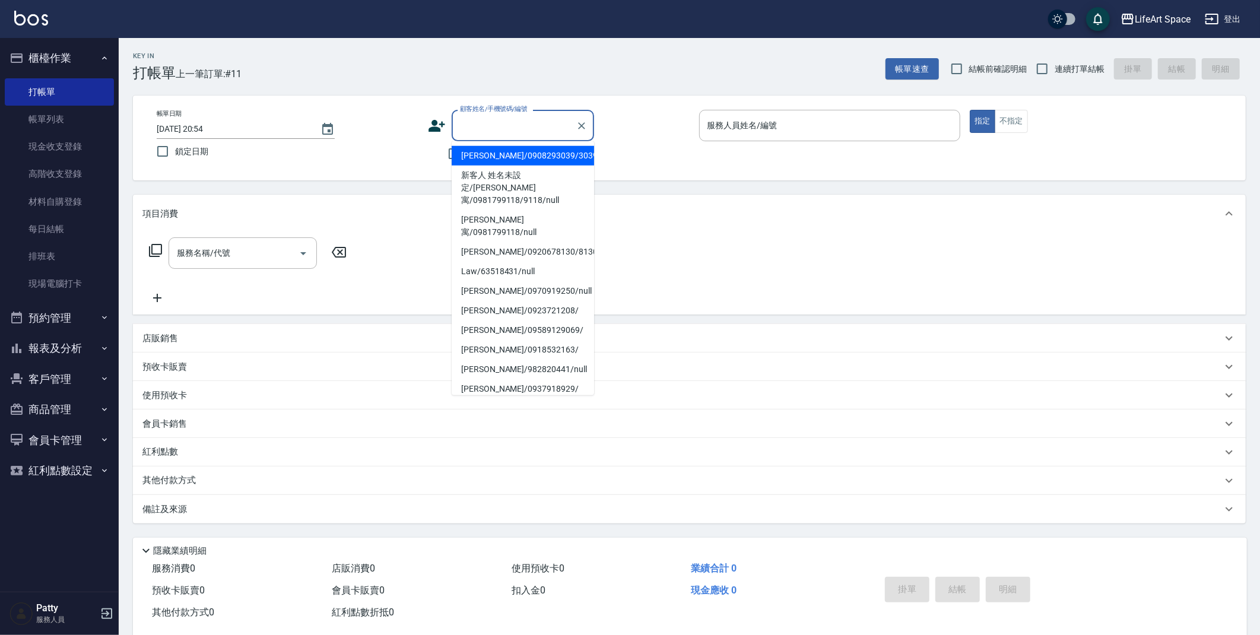
click at [493, 125] on div "顧客姓名/手機號碼/編號 顧客姓名/手機號碼/編號" at bounding box center [523, 125] width 142 height 31
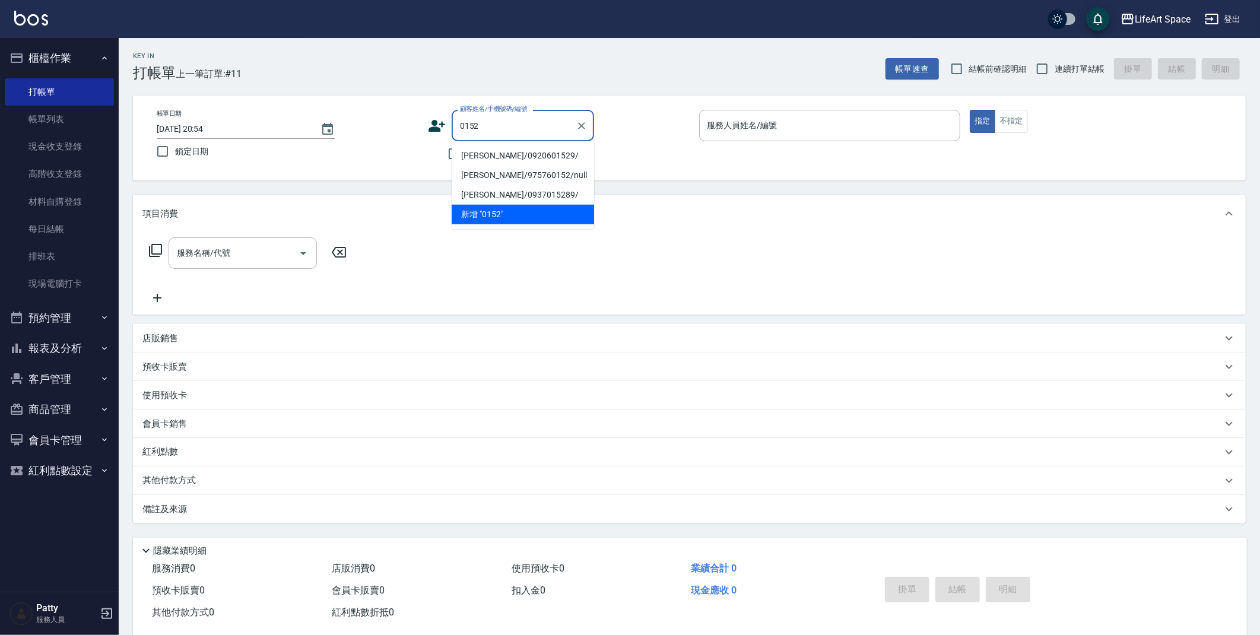
click at [515, 154] on li "[PERSON_NAME]/0920601529/" at bounding box center [523, 156] width 142 height 20
type input "[PERSON_NAME]/0920601529/"
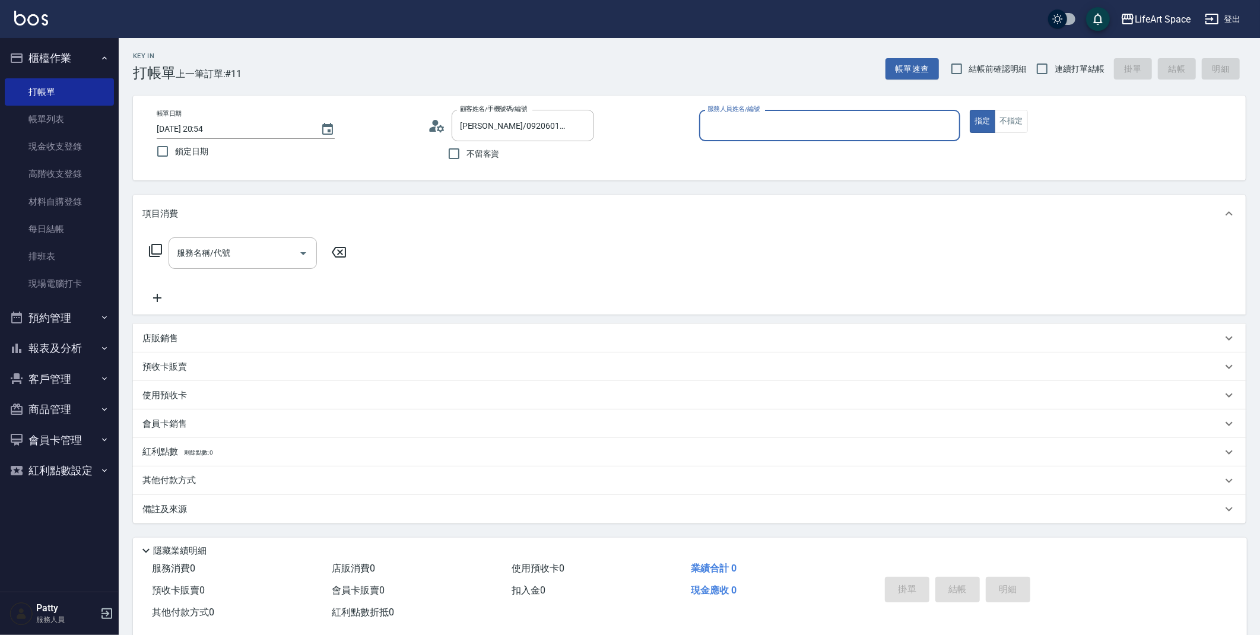
type input "[PERSON_NAME](無代號)"
click at [436, 126] on icon at bounding box center [437, 126] width 18 height 18
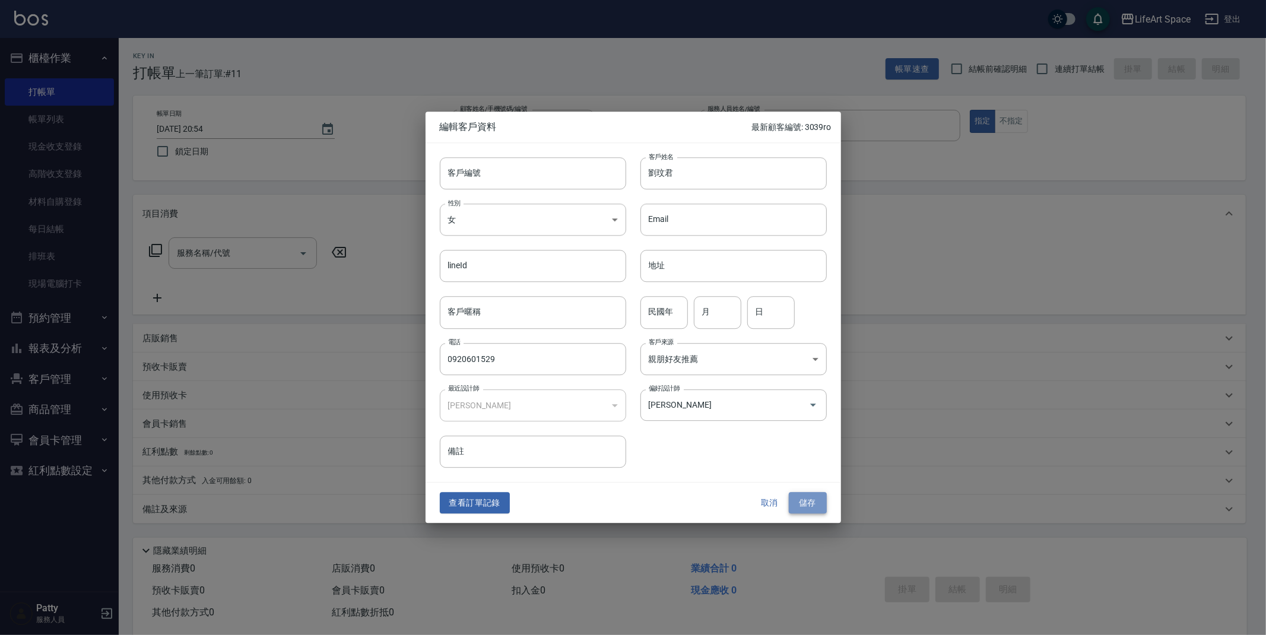
click at [805, 503] on button "儲存" at bounding box center [808, 503] width 38 height 22
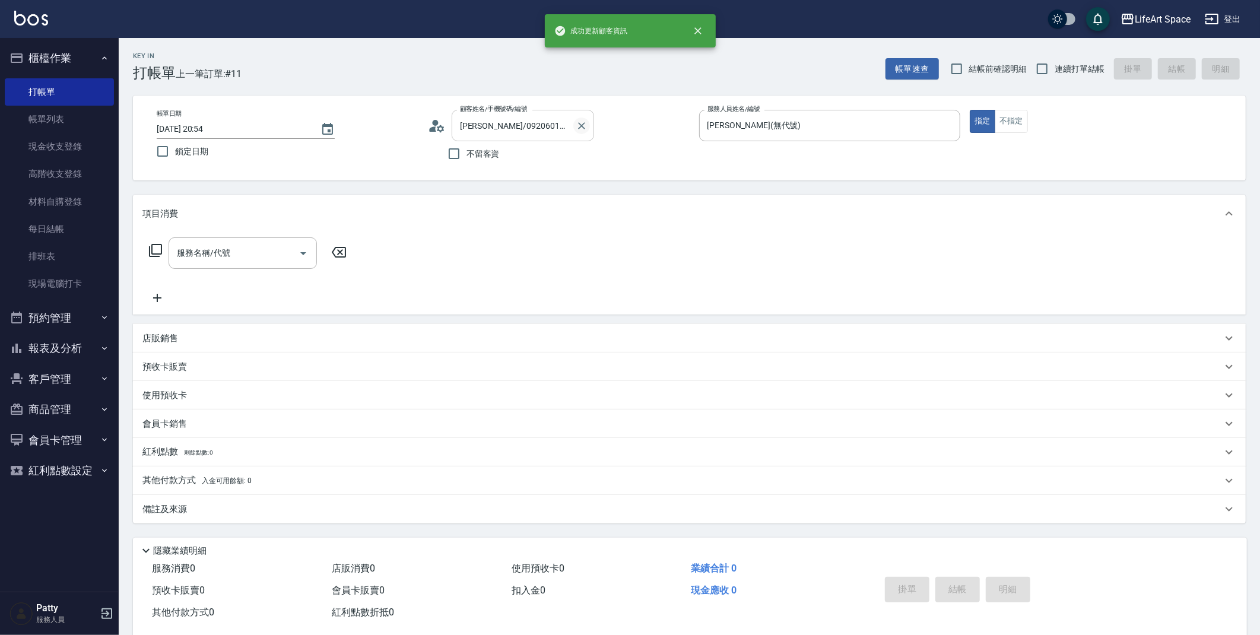
click at [578, 127] on icon "Clear" at bounding box center [582, 126] width 12 height 12
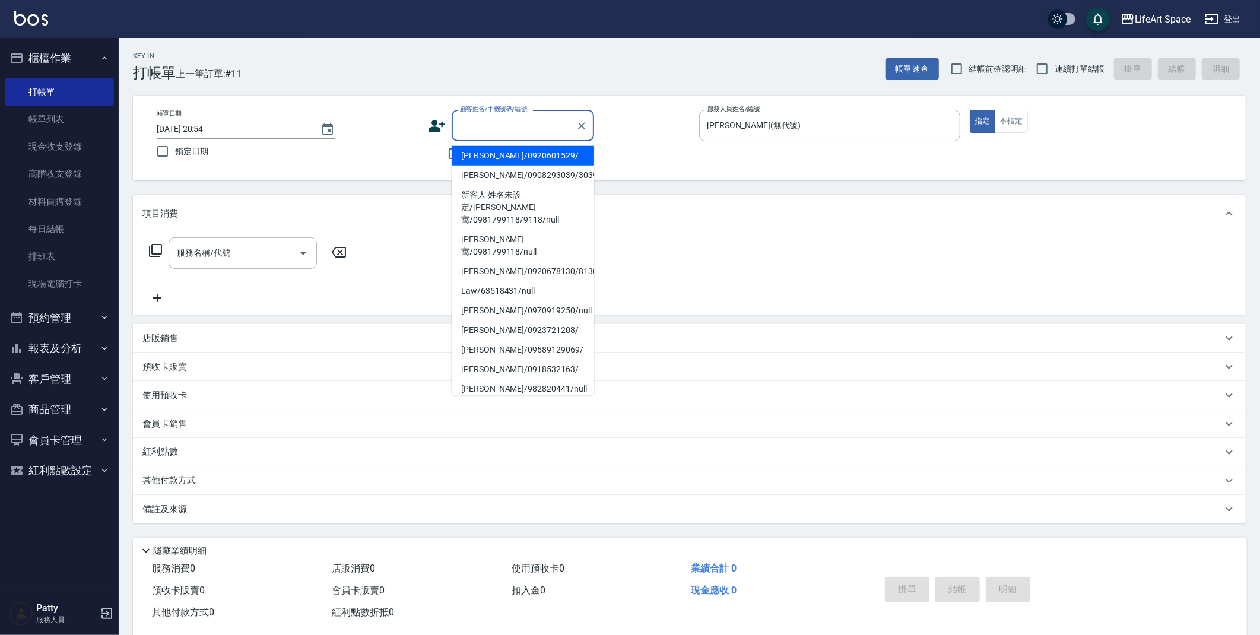
click at [489, 129] on input "顧客姓名/手機號碼/編號" at bounding box center [514, 125] width 114 height 21
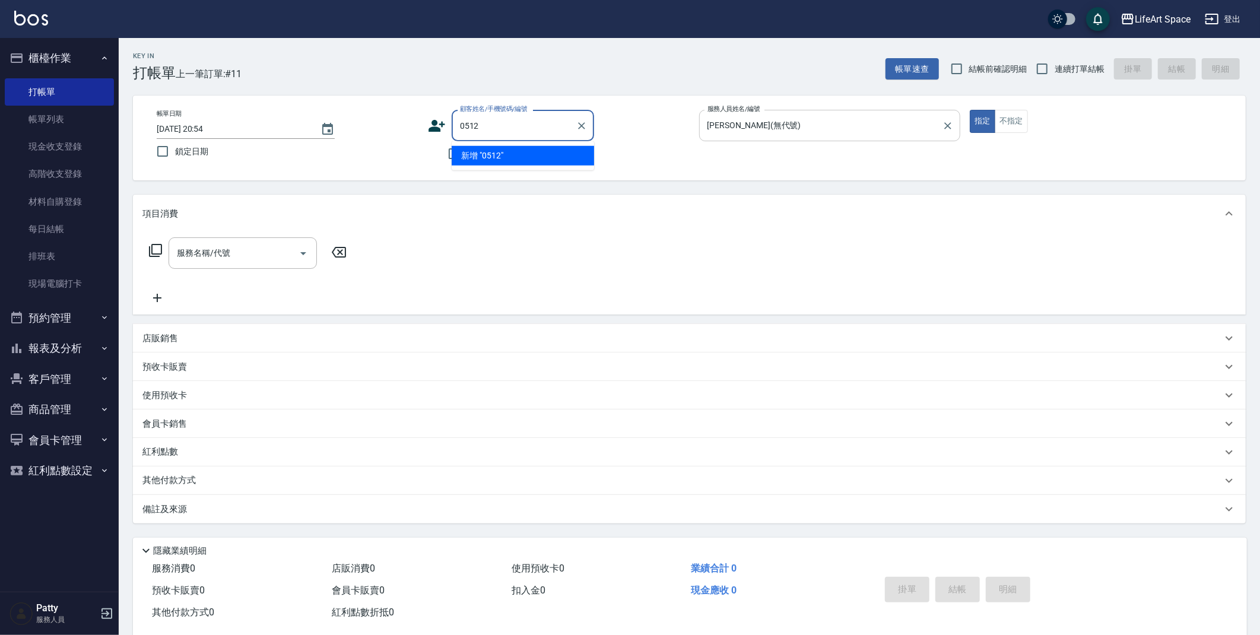
type input "0512"
click at [508, 123] on input "0512" at bounding box center [514, 125] width 114 height 21
click at [953, 123] on icon "Clear" at bounding box center [948, 126] width 12 height 12
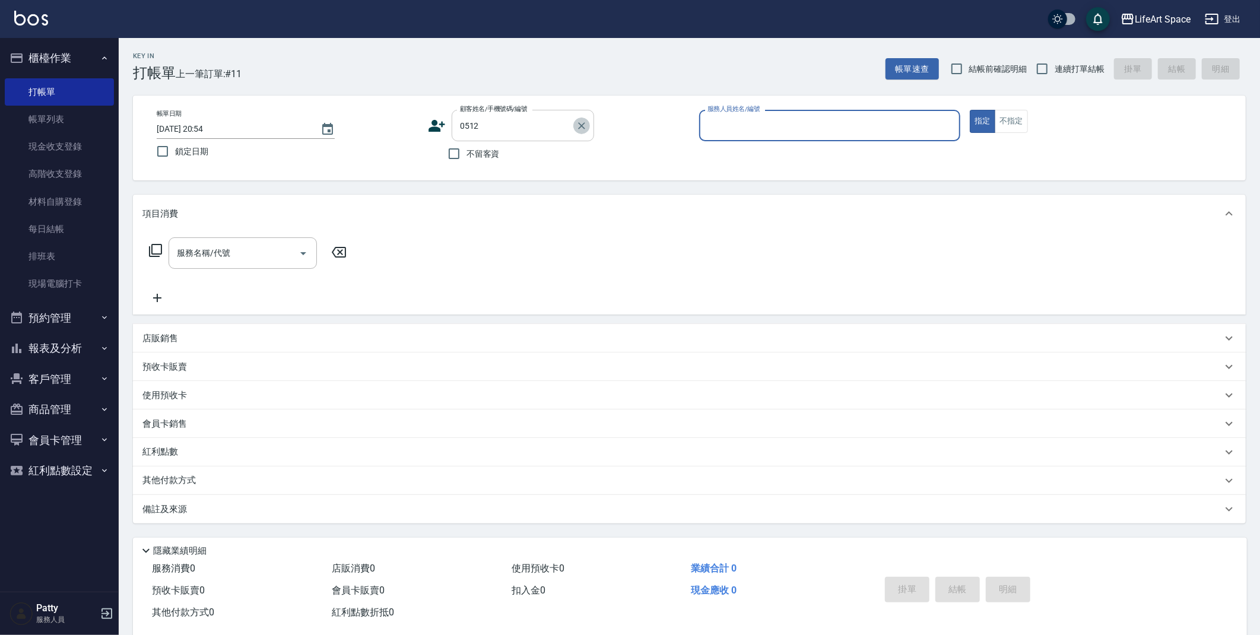
click at [580, 126] on icon "Clear" at bounding box center [581, 125] width 7 height 7
click at [764, 122] on div "服務人員姓名/編號 服務人員姓名/編號" at bounding box center [830, 125] width 262 height 31
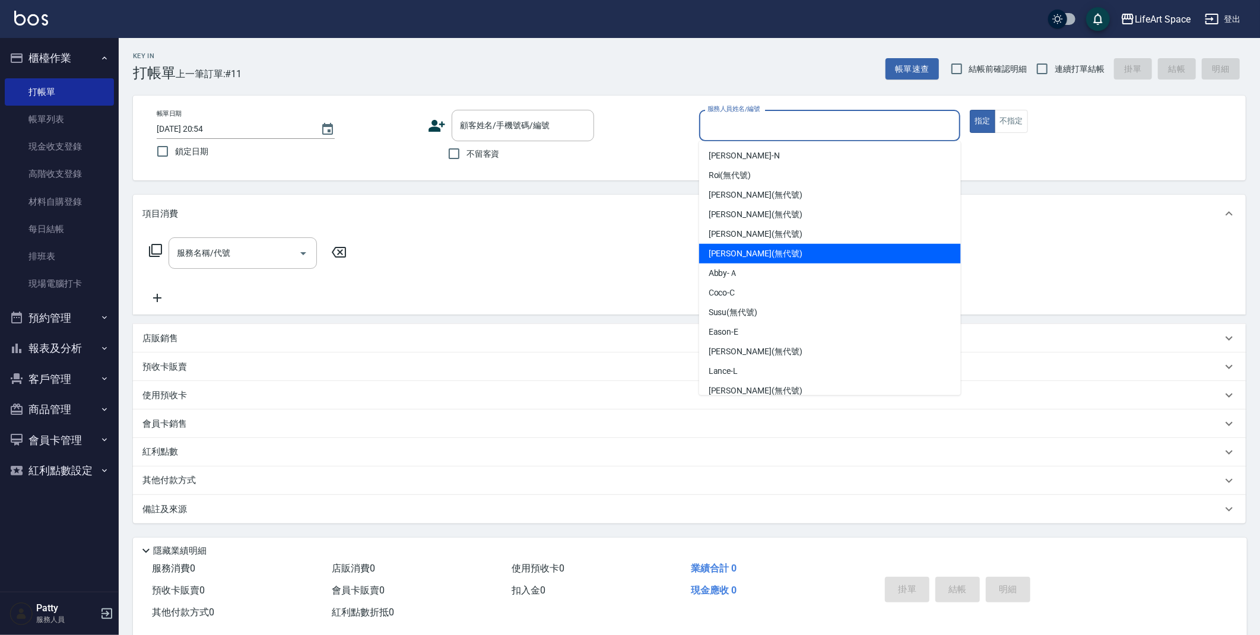
click at [731, 250] on span "[PERSON_NAME] (無代號)" at bounding box center [756, 253] width 94 height 12
type input "[PERSON_NAME](無代號)"
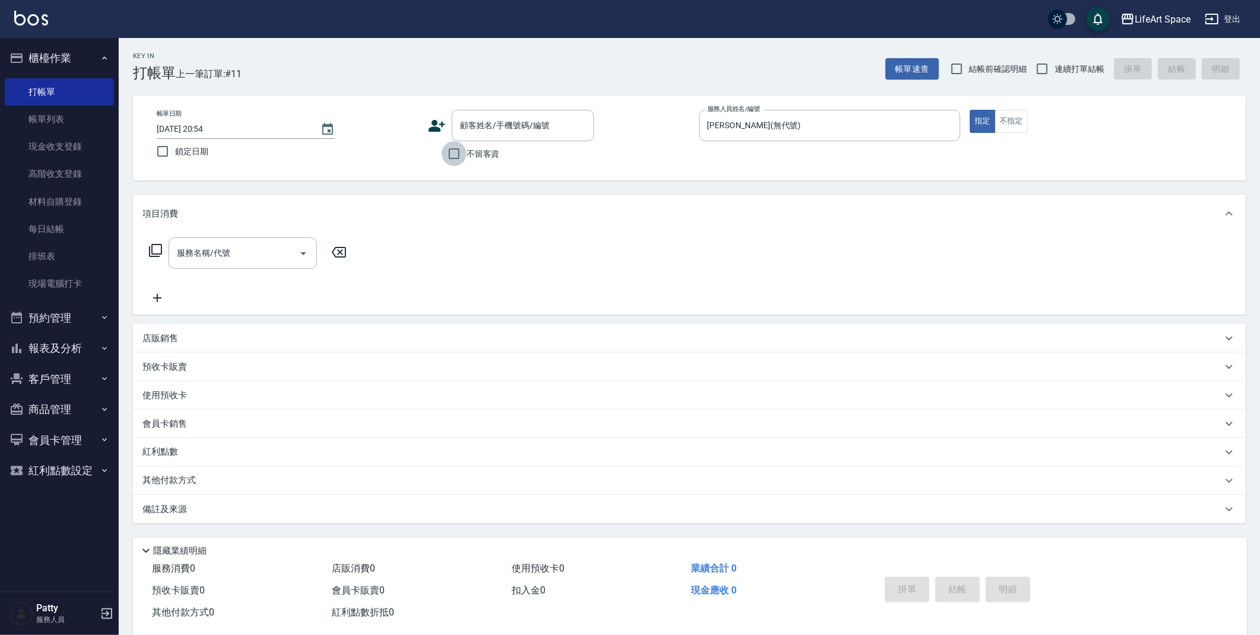
click at [459, 151] on input "不留客資" at bounding box center [454, 153] width 25 height 25
checkbox input "true"
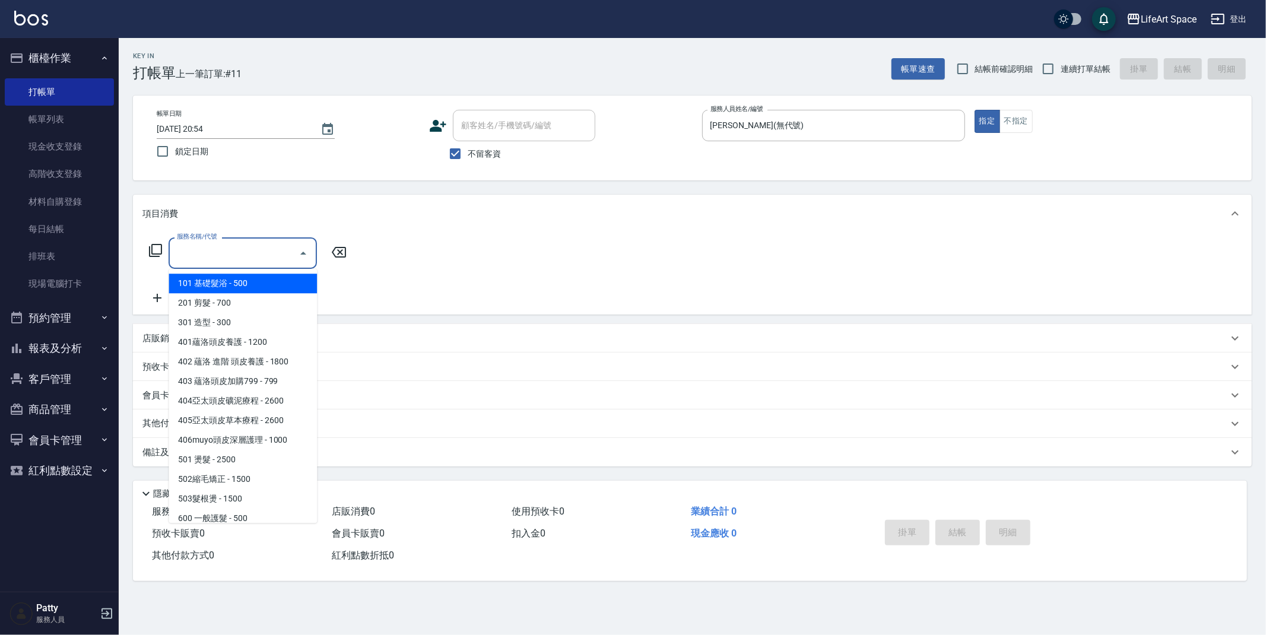
click at [195, 249] on div "服務名稱/代號 服務名稱/代號" at bounding box center [243, 252] width 148 height 31
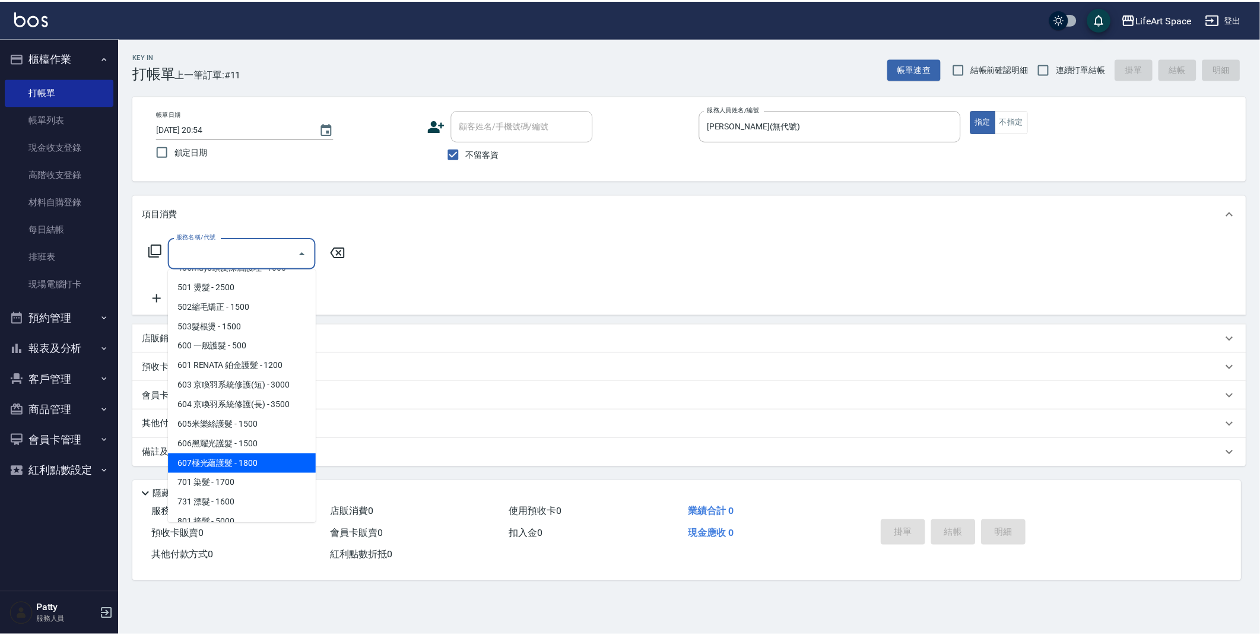
scroll to position [186, 0]
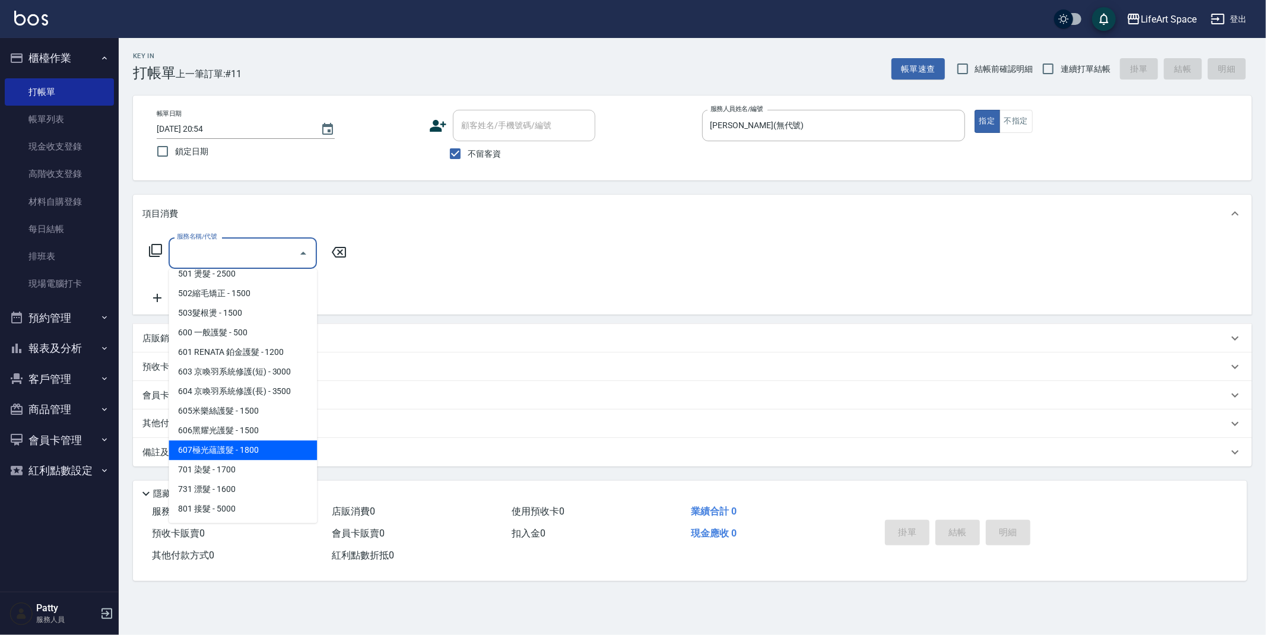
drag, startPoint x: 246, startPoint y: 448, endPoint x: 402, endPoint y: 275, distance: 232.4
click at [246, 447] on span "607極光蘊護髮 - 1800" at bounding box center [243, 450] width 148 height 20
type input "607極光蘊護髮(607)"
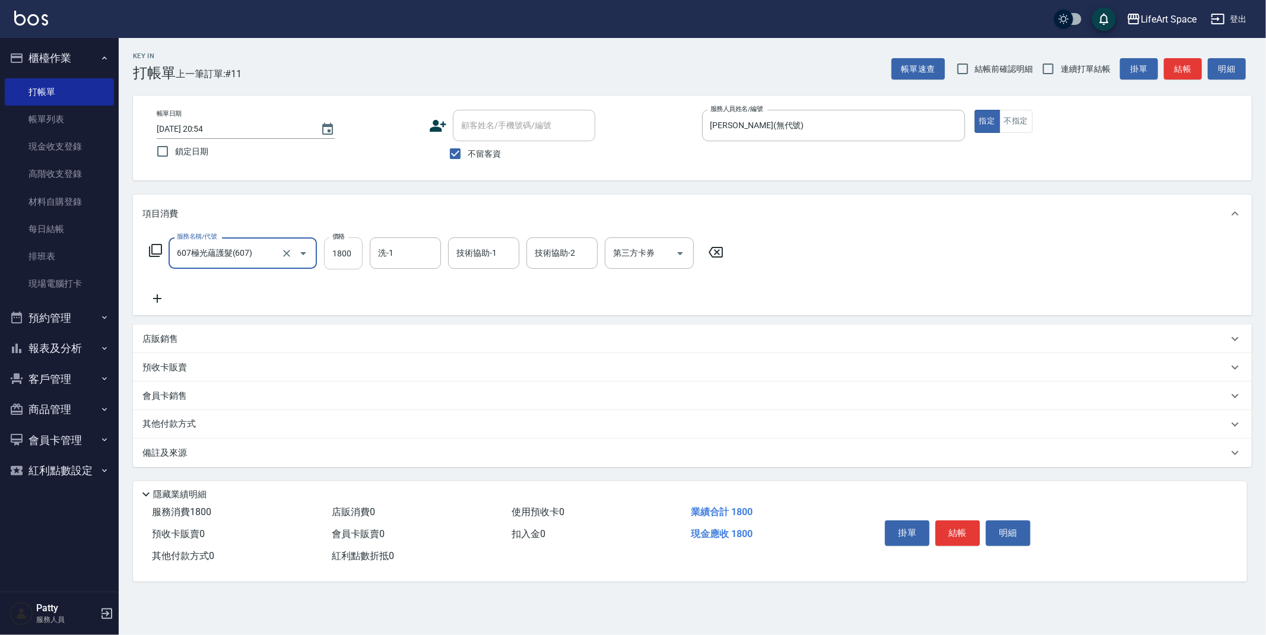
click at [353, 255] on input "1800" at bounding box center [343, 253] width 39 height 32
type input "2200"
click at [154, 295] on icon at bounding box center [157, 298] width 30 height 14
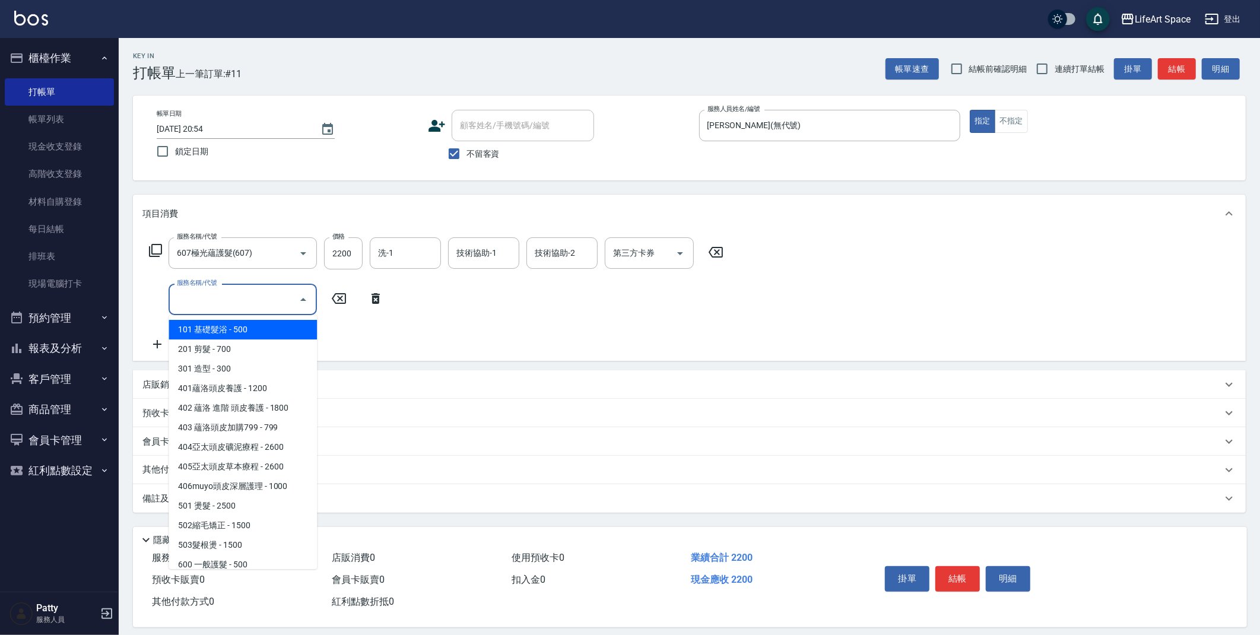
click at [212, 298] on input "服務名稱/代號" at bounding box center [234, 299] width 120 height 21
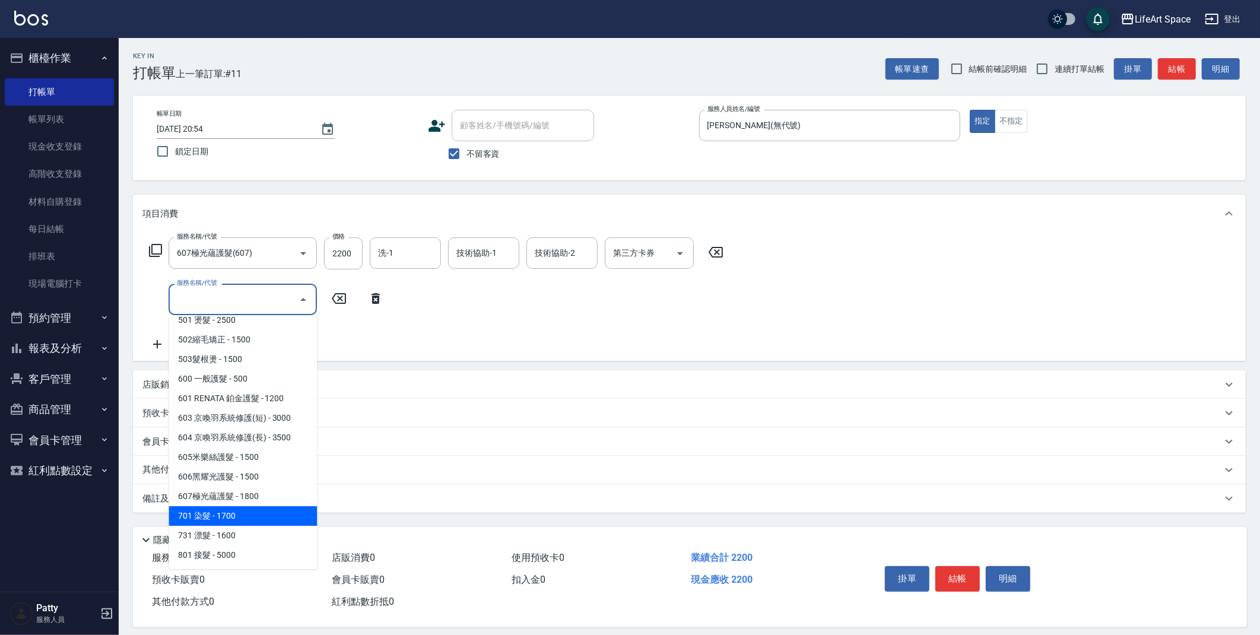
click at [239, 517] on span "701 染髮 - 1700" at bounding box center [243, 516] width 148 height 20
type input "701 染髮(701)"
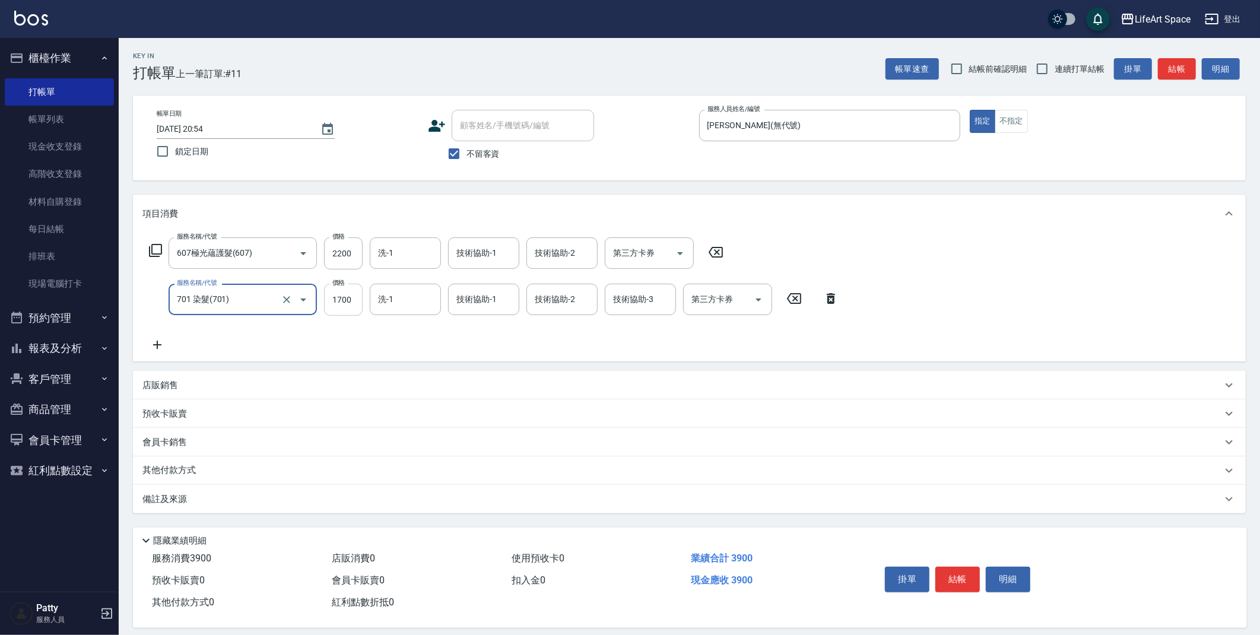
click at [361, 301] on input "1700" at bounding box center [343, 300] width 39 height 32
type input "6279"
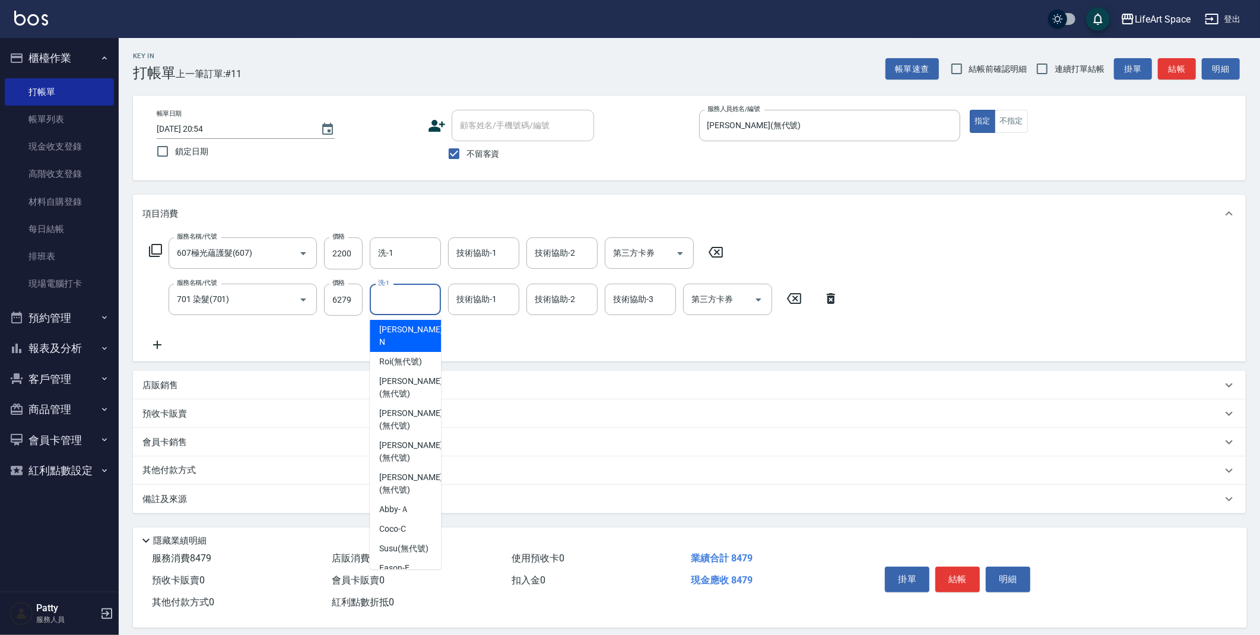
click at [421, 300] on input "洗-1" at bounding box center [405, 299] width 61 height 21
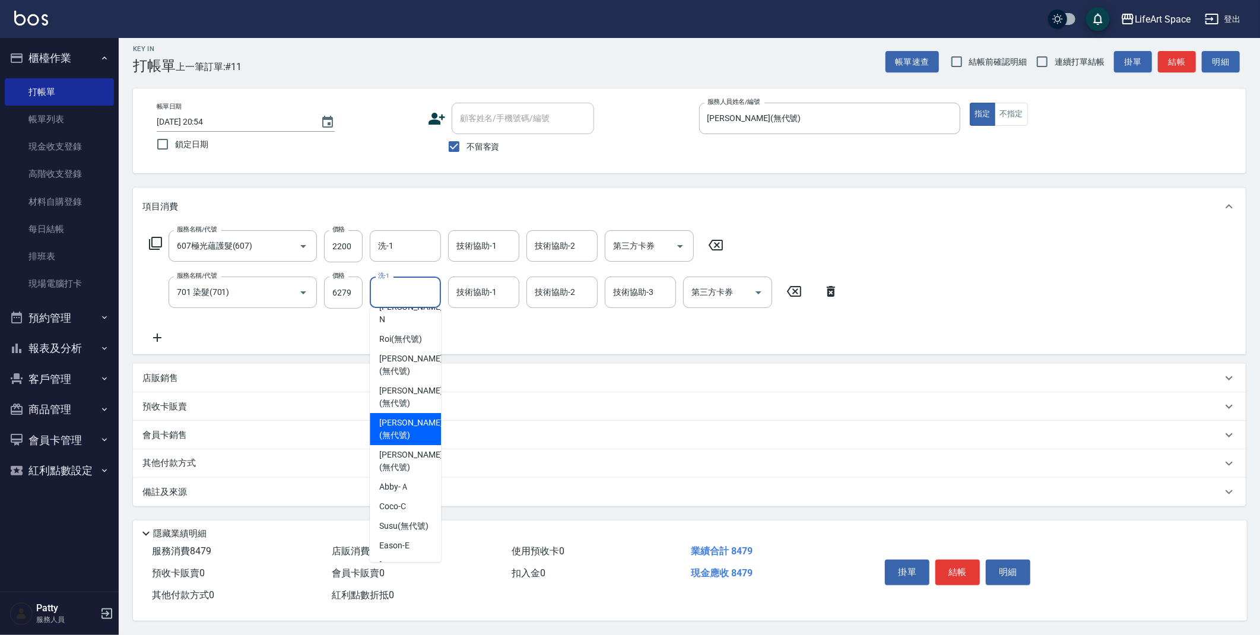
scroll to position [0, 0]
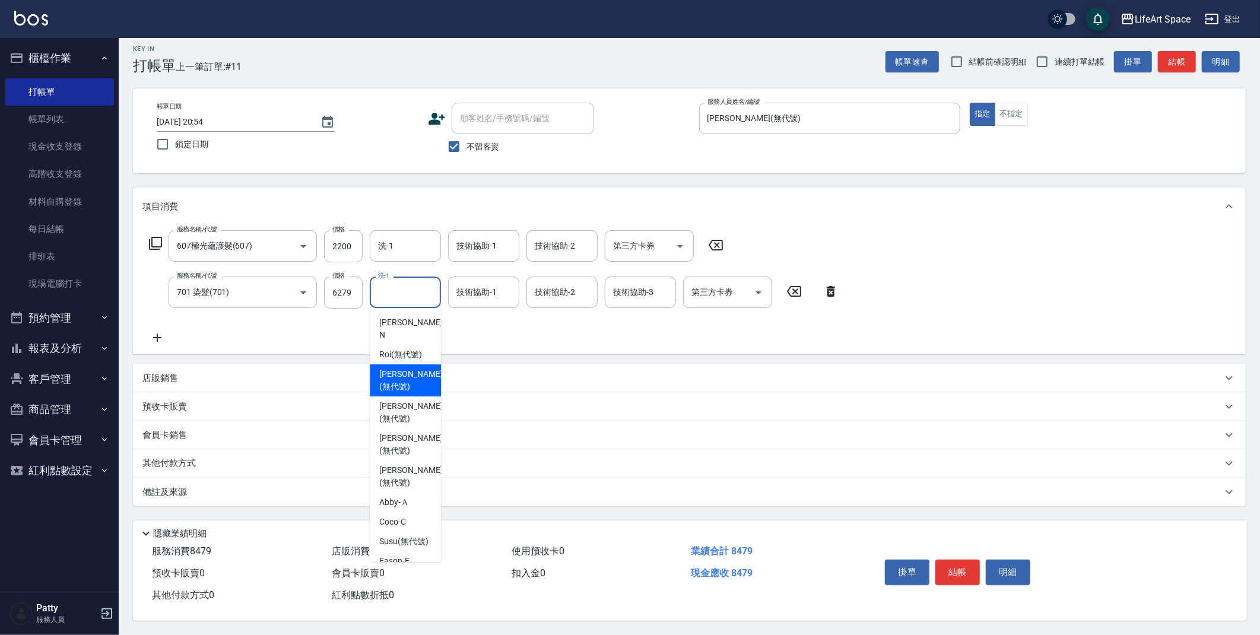
click at [430, 364] on div "[PERSON_NAME] (無代號)" at bounding box center [405, 380] width 71 height 32
type input "[PERSON_NAME](無代號)"
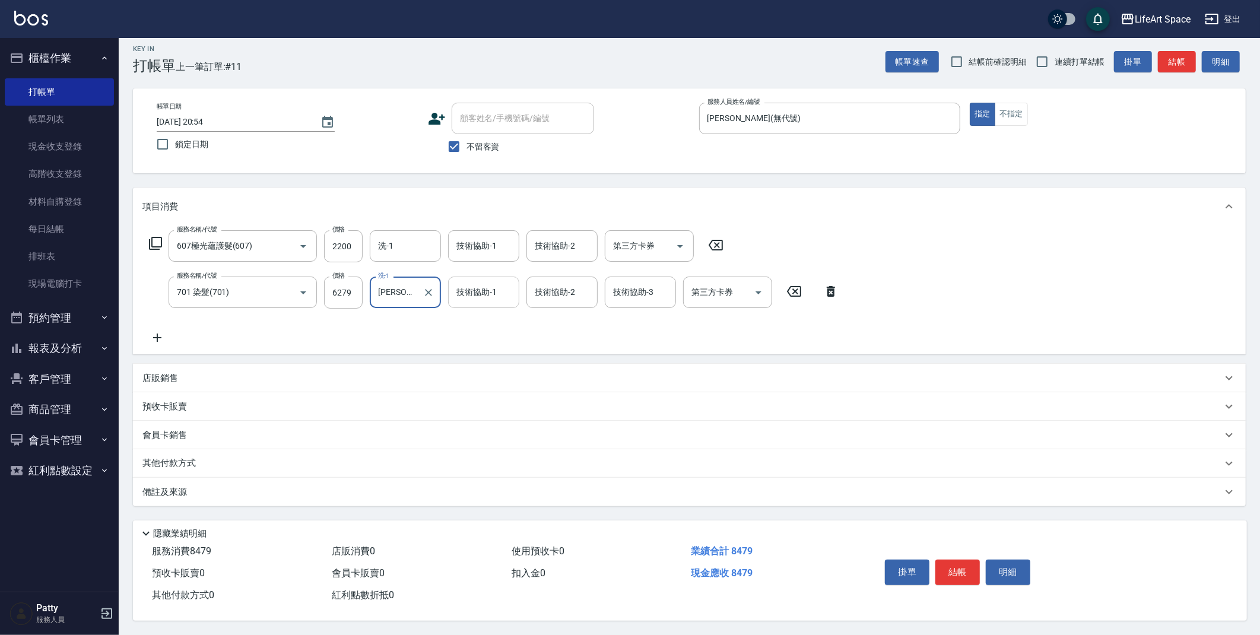
click at [469, 288] on div "技術協助-1 技術協助-1" at bounding box center [483, 292] width 71 height 31
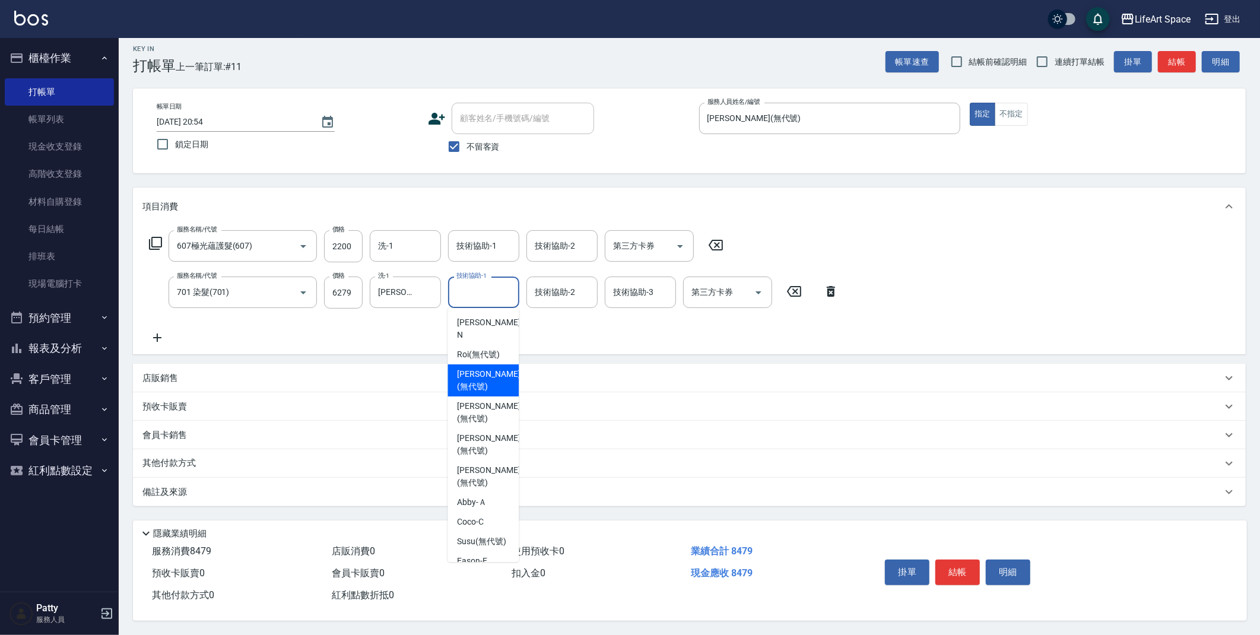
click at [485, 368] on span "[PERSON_NAME] (無代號)" at bounding box center [488, 380] width 63 height 25
type input "[PERSON_NAME](無代號)"
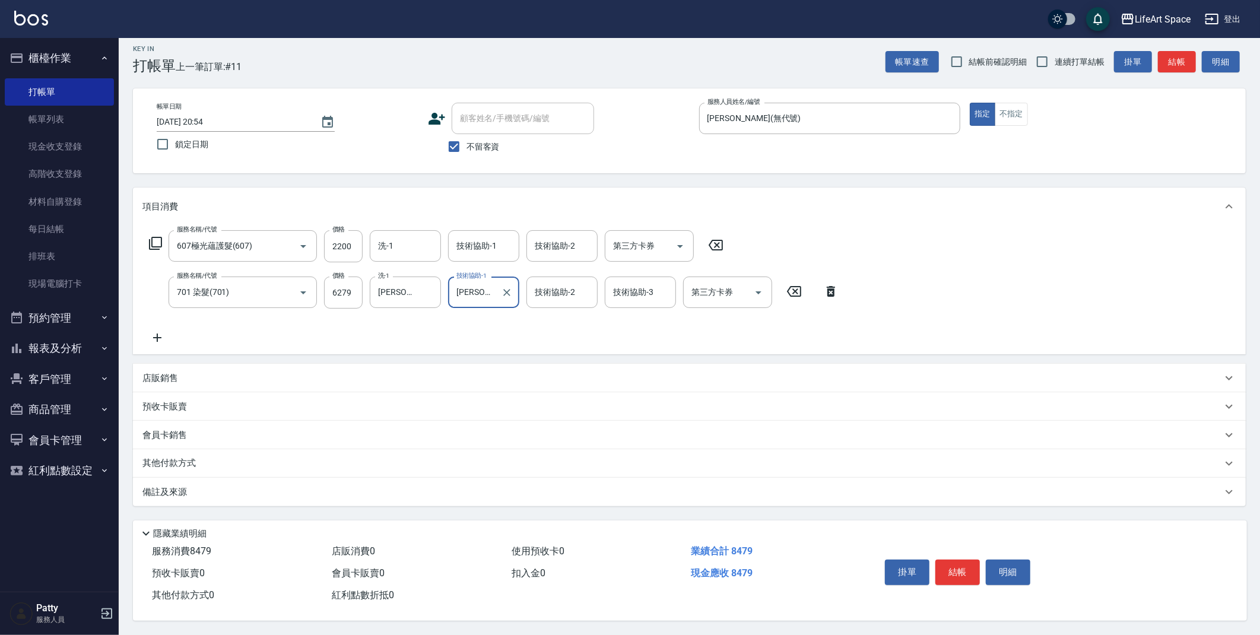
click at [549, 290] on div "技術協助-2 技術協助-2" at bounding box center [561, 292] width 71 height 31
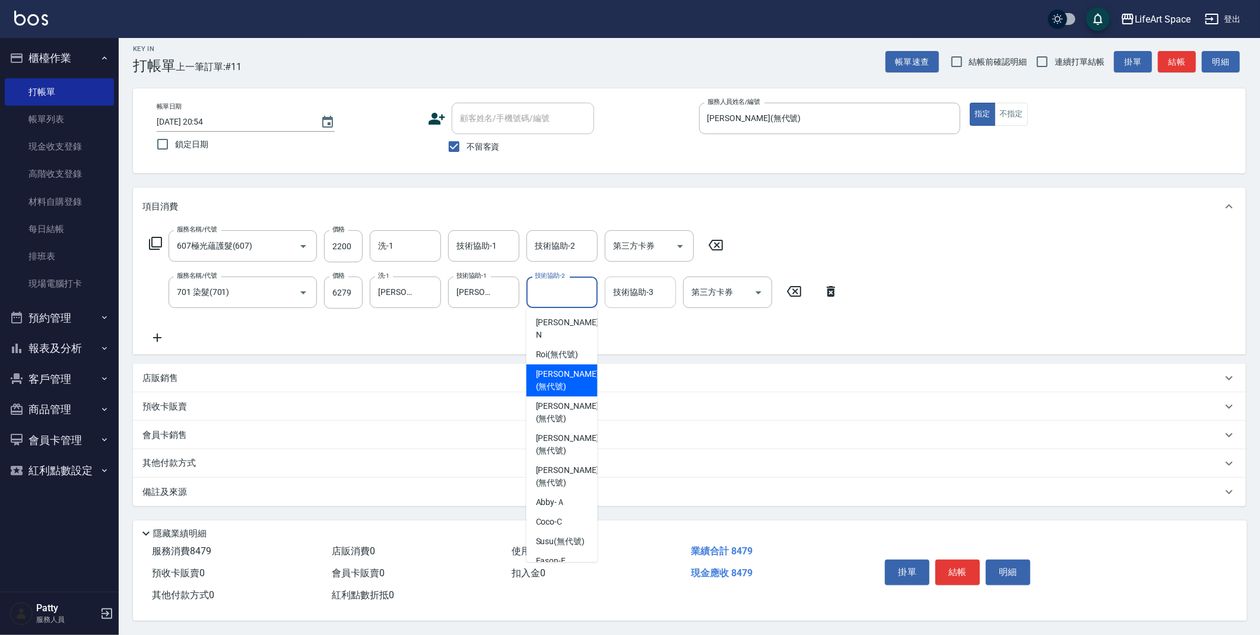
drag, startPoint x: 544, startPoint y: 357, endPoint x: 661, endPoint y: 280, distance: 140.6
click at [544, 368] on span "[PERSON_NAME] (無代號)" at bounding box center [567, 380] width 63 height 25
type input "[PERSON_NAME](無代號)"
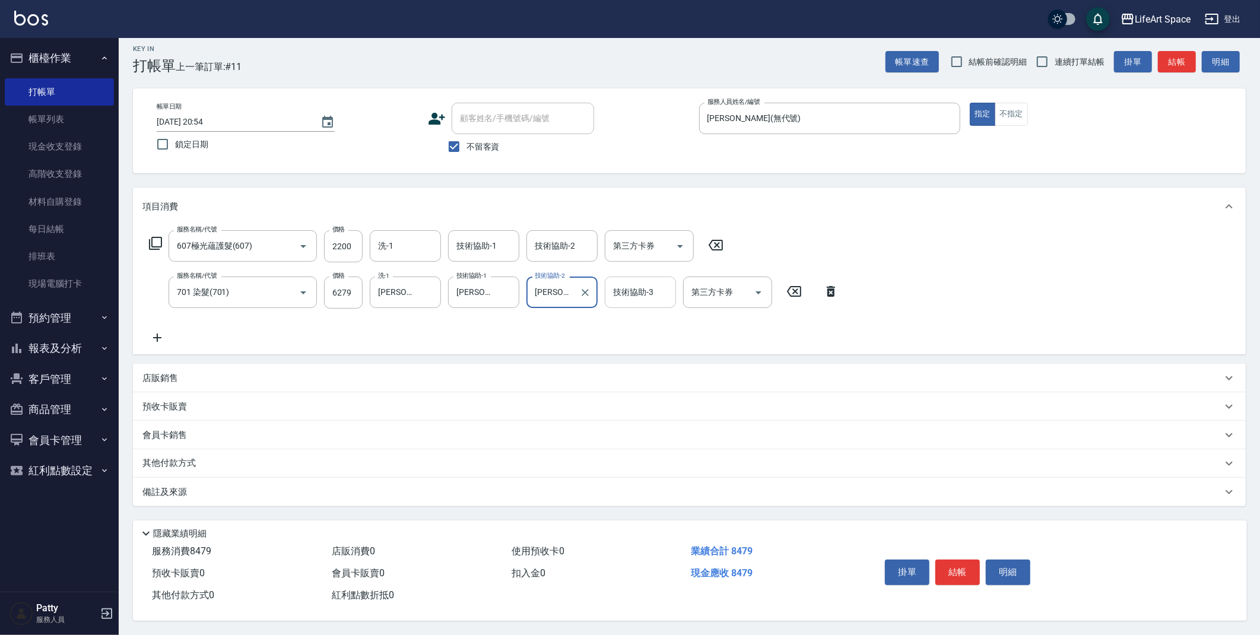
click at [659, 282] on input "技術協助-3" at bounding box center [640, 292] width 61 height 21
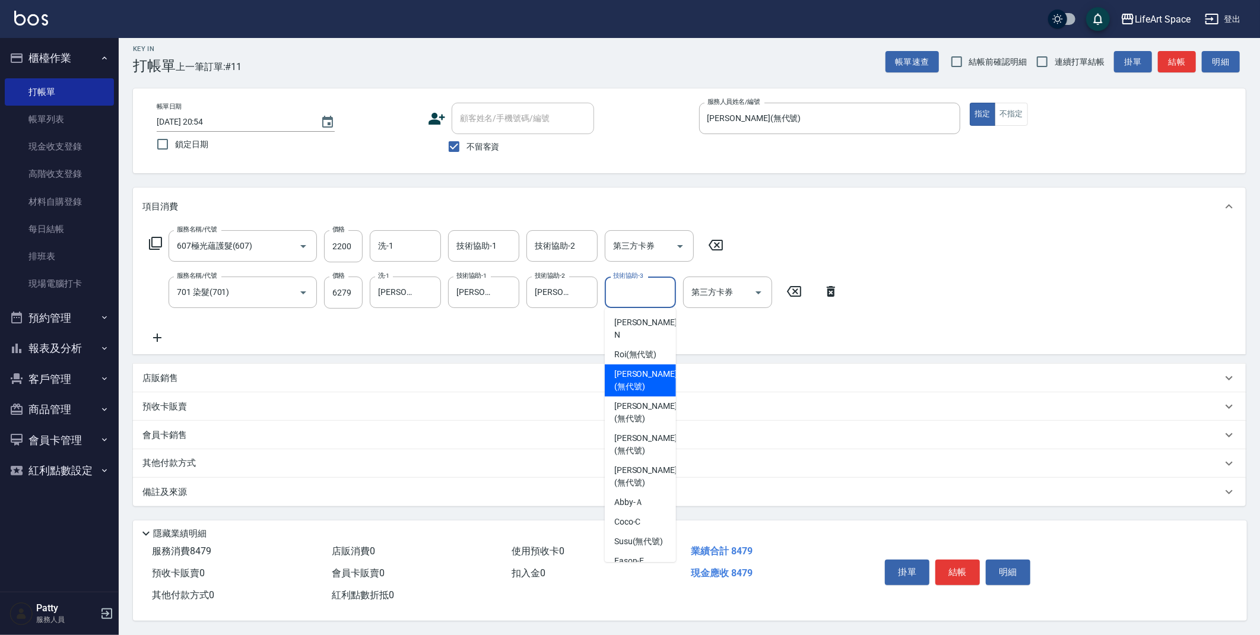
click at [642, 368] on span "[PERSON_NAME] (無代號)" at bounding box center [645, 380] width 63 height 25
type input "[PERSON_NAME](無代號)"
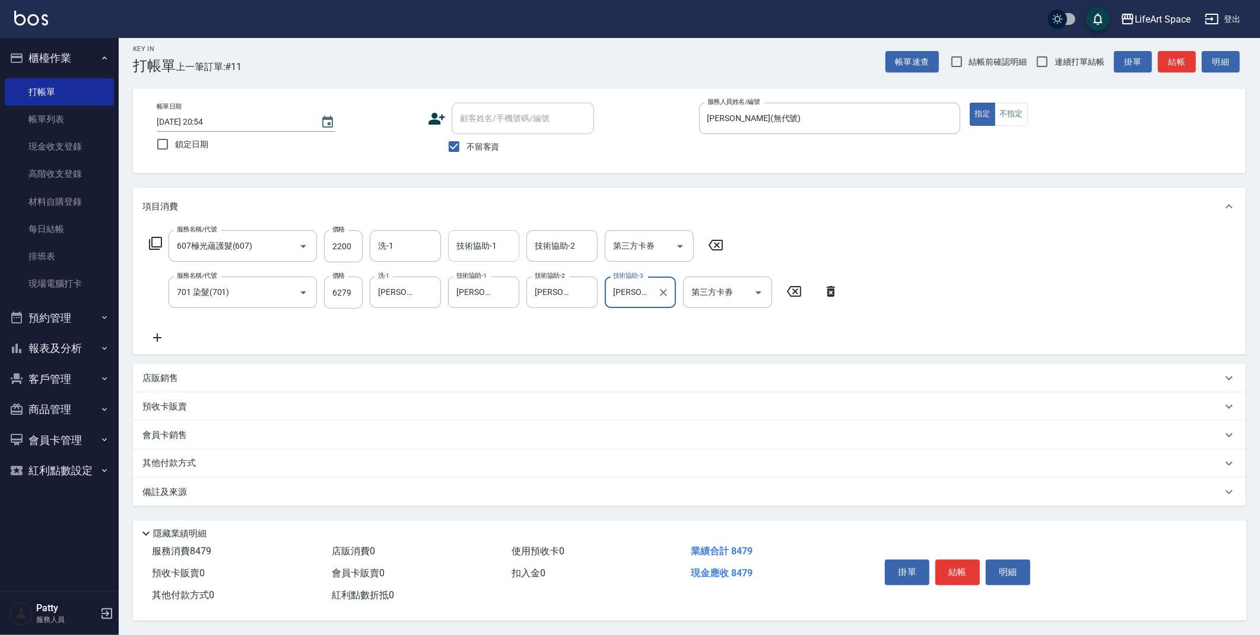
click at [497, 242] on input "技術協助-1" at bounding box center [483, 246] width 61 height 21
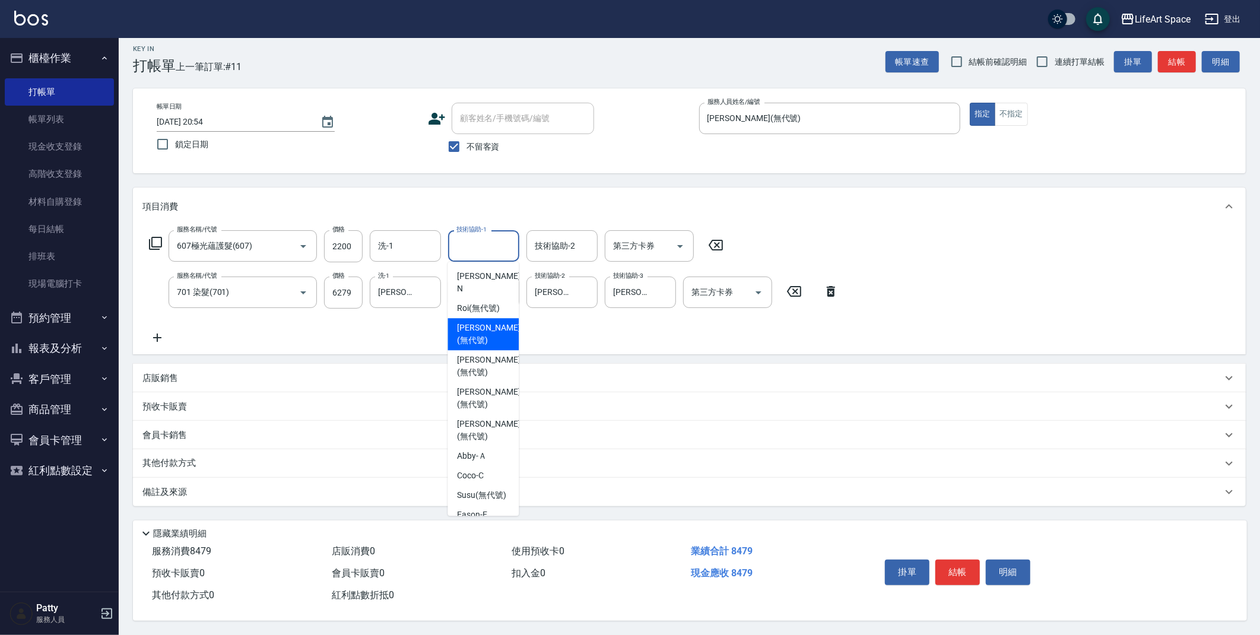
click at [480, 324] on span "[PERSON_NAME] (無代號)" at bounding box center [488, 334] width 63 height 25
type input "[PERSON_NAME](無代號)"
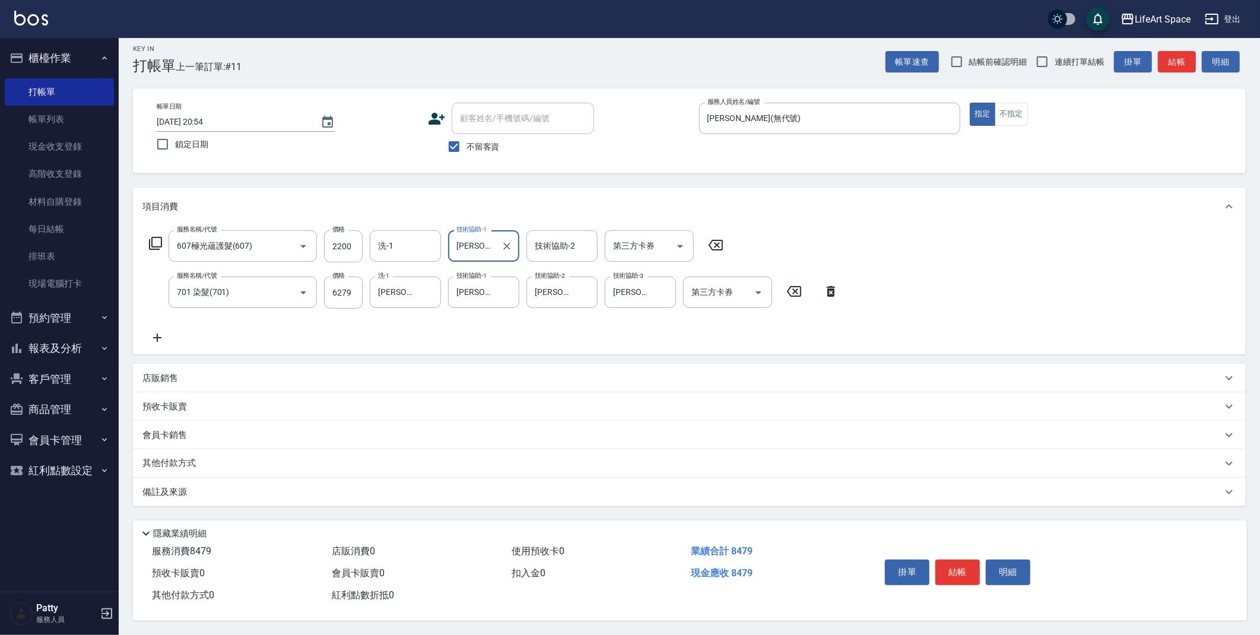
click at [185, 457] on p "其他付款方式" at bounding box center [171, 463] width 59 height 13
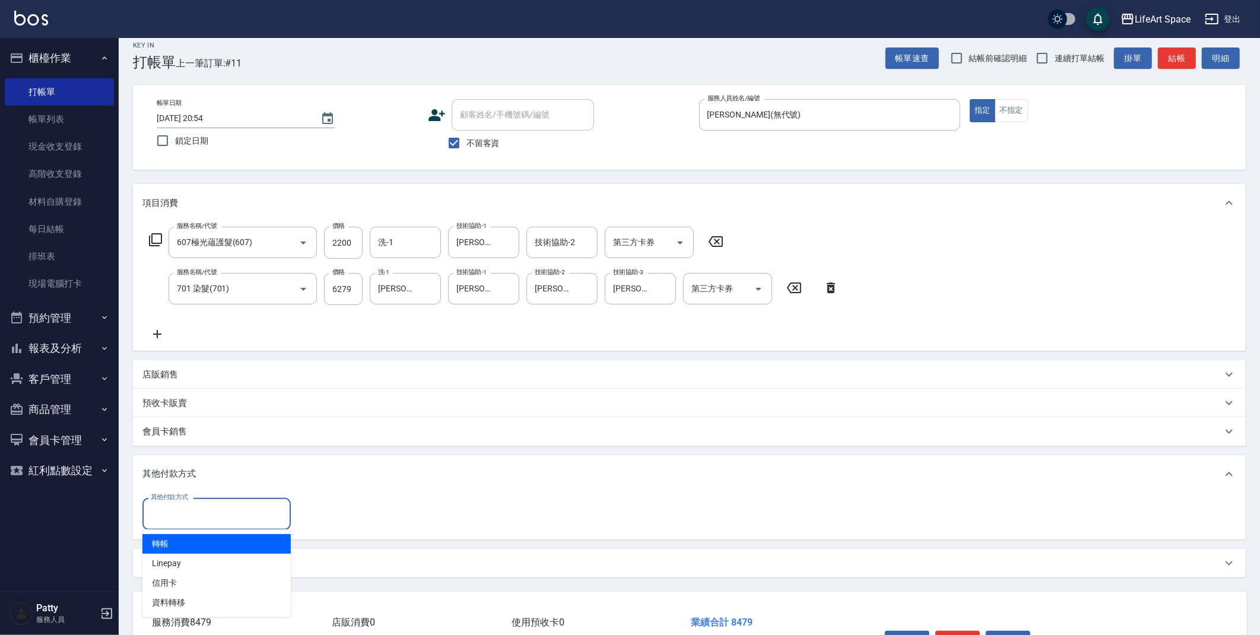
click at [214, 512] on input "其他付款方式" at bounding box center [217, 513] width 138 height 21
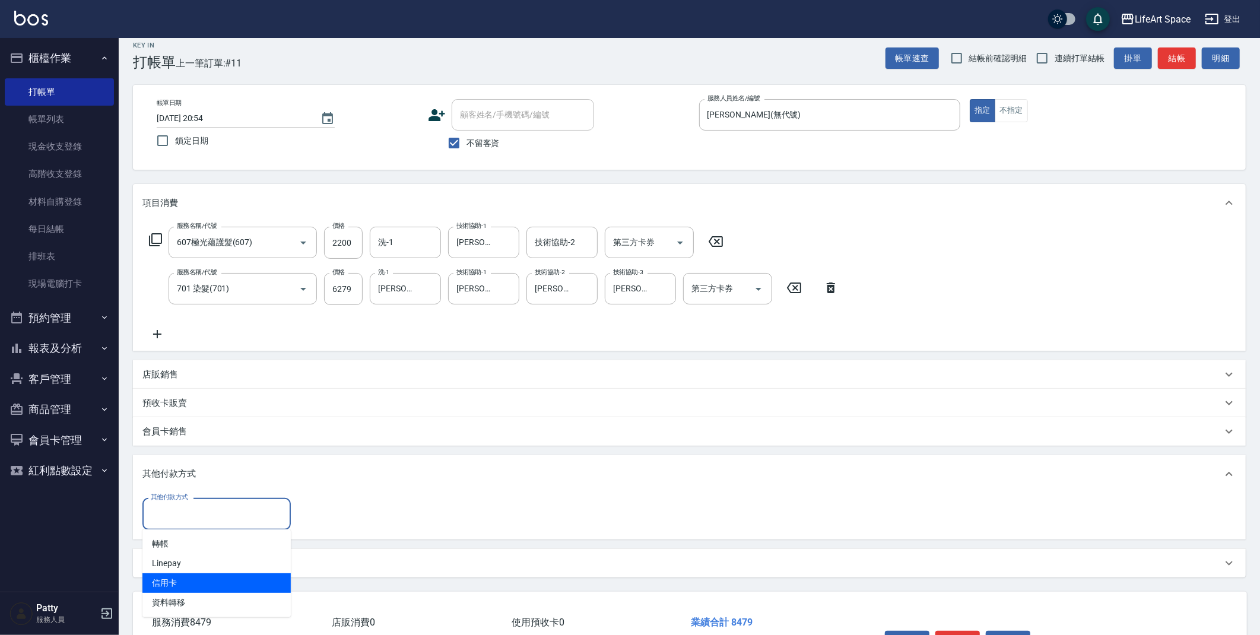
click at [195, 581] on span "信用卡" at bounding box center [216, 583] width 148 height 20
type input "信用卡"
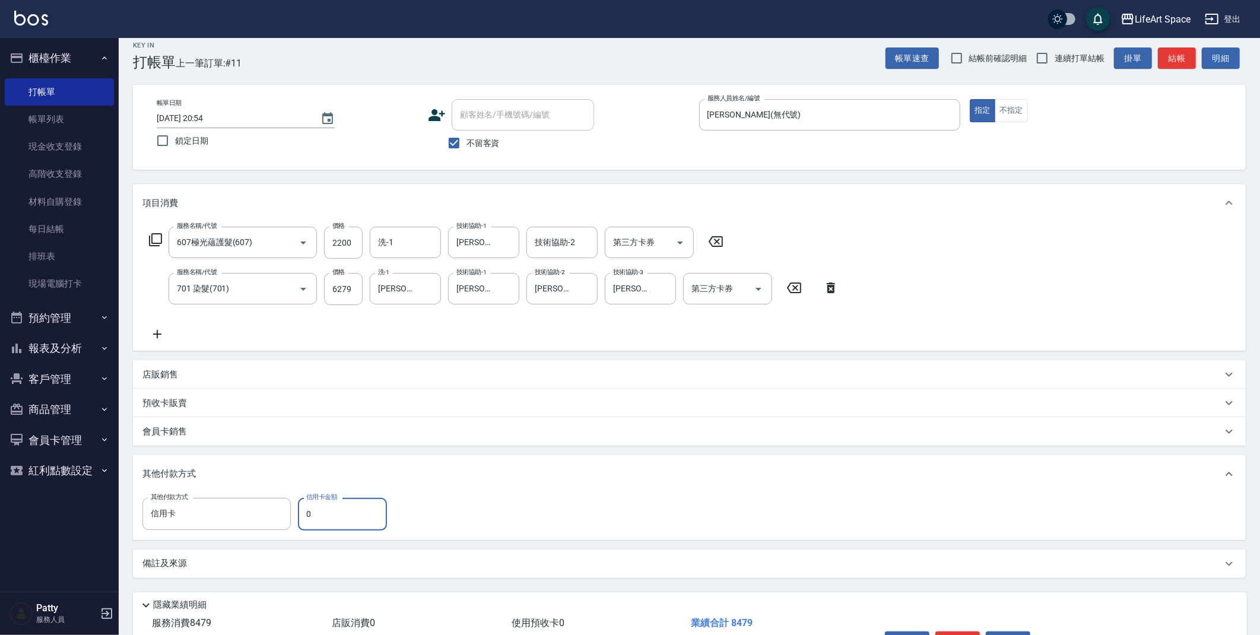
click at [322, 520] on input "0" at bounding box center [342, 514] width 89 height 32
type input "8479"
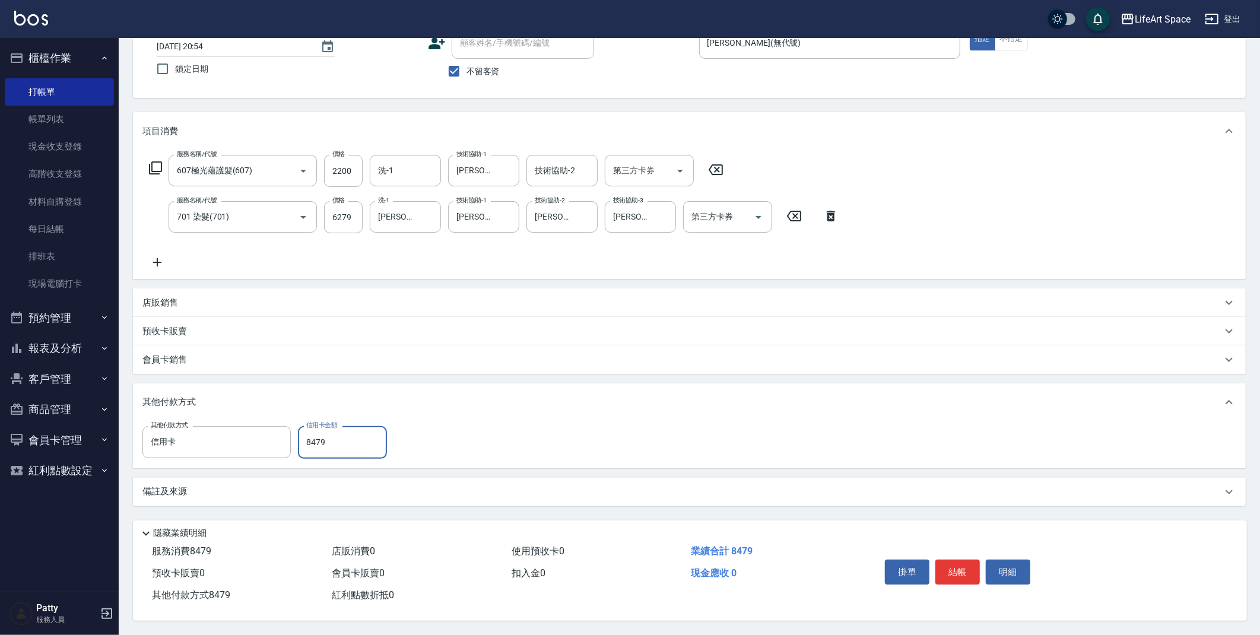
scroll to position [86, 0]
click at [960, 562] on button "結帳" at bounding box center [957, 572] width 45 height 25
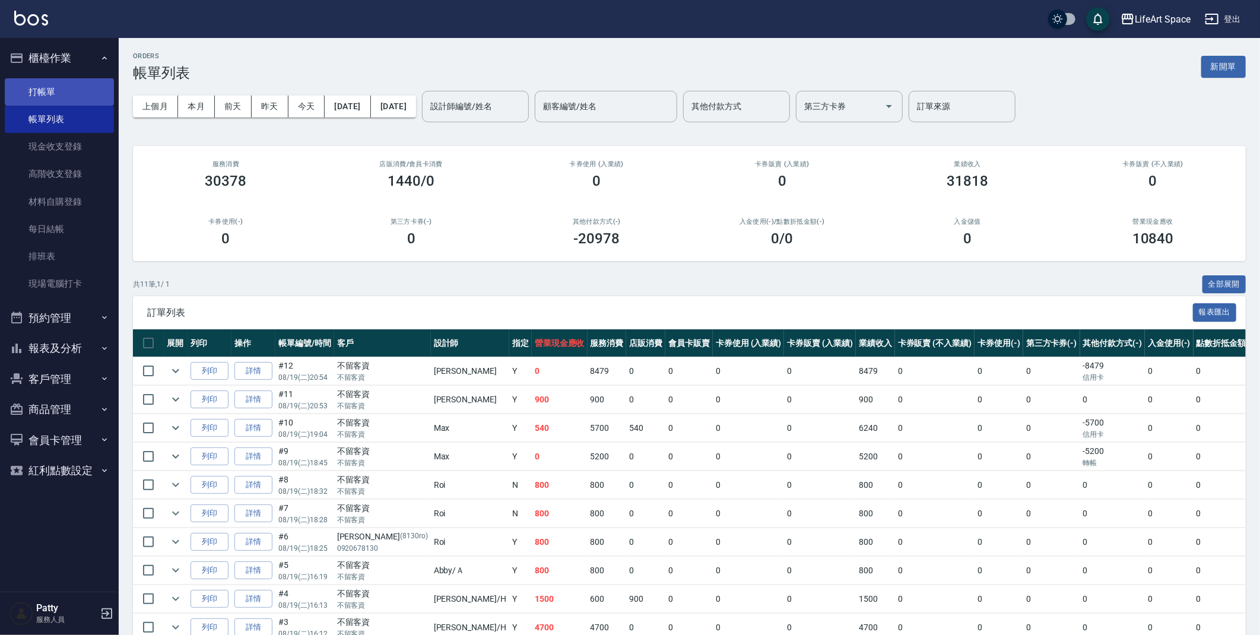
click at [42, 93] on link "打帳單" at bounding box center [59, 91] width 109 height 27
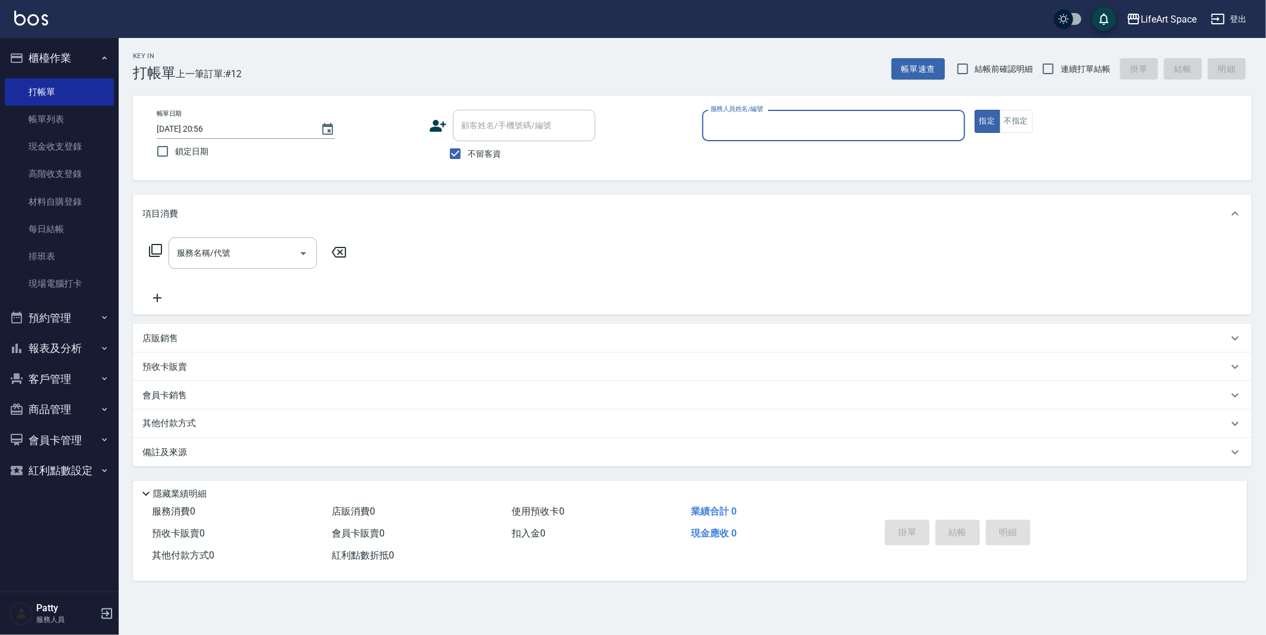
click at [746, 126] on input "服務人員姓名/編號" at bounding box center [833, 125] width 252 height 21
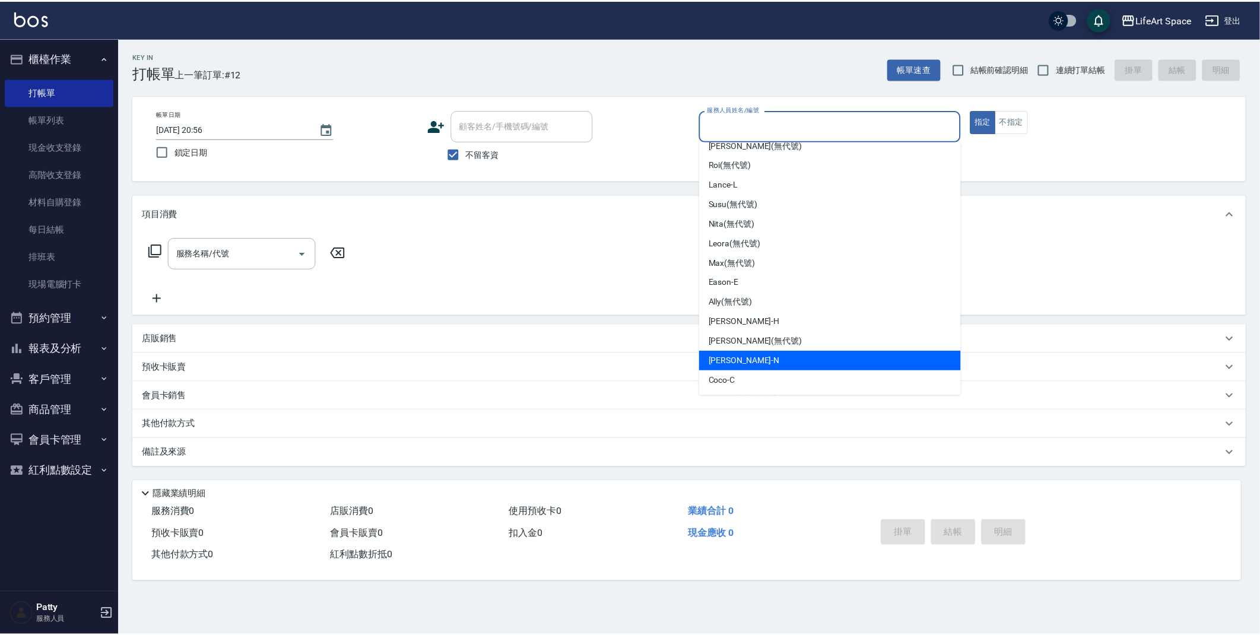
scroll to position [186, 0]
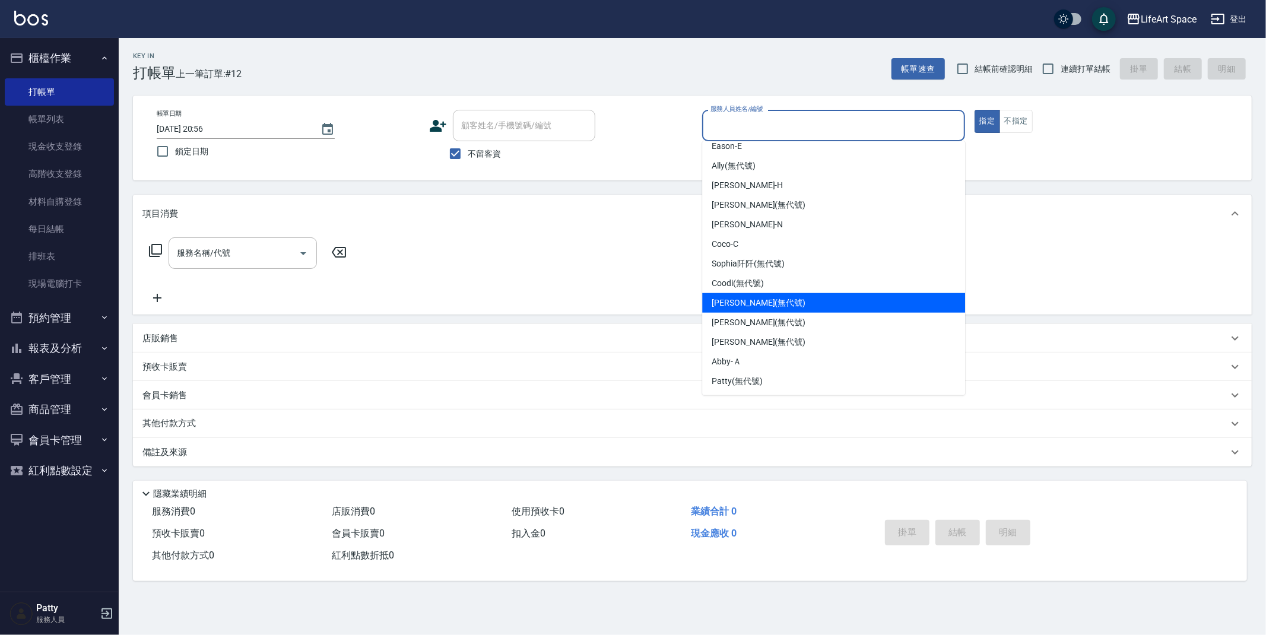
drag, startPoint x: 737, startPoint y: 300, endPoint x: 620, endPoint y: 210, distance: 148.1
click at [737, 299] on span "[PERSON_NAME] (無代號)" at bounding box center [759, 303] width 94 height 12
type input "[PERSON_NAME](無代號)"
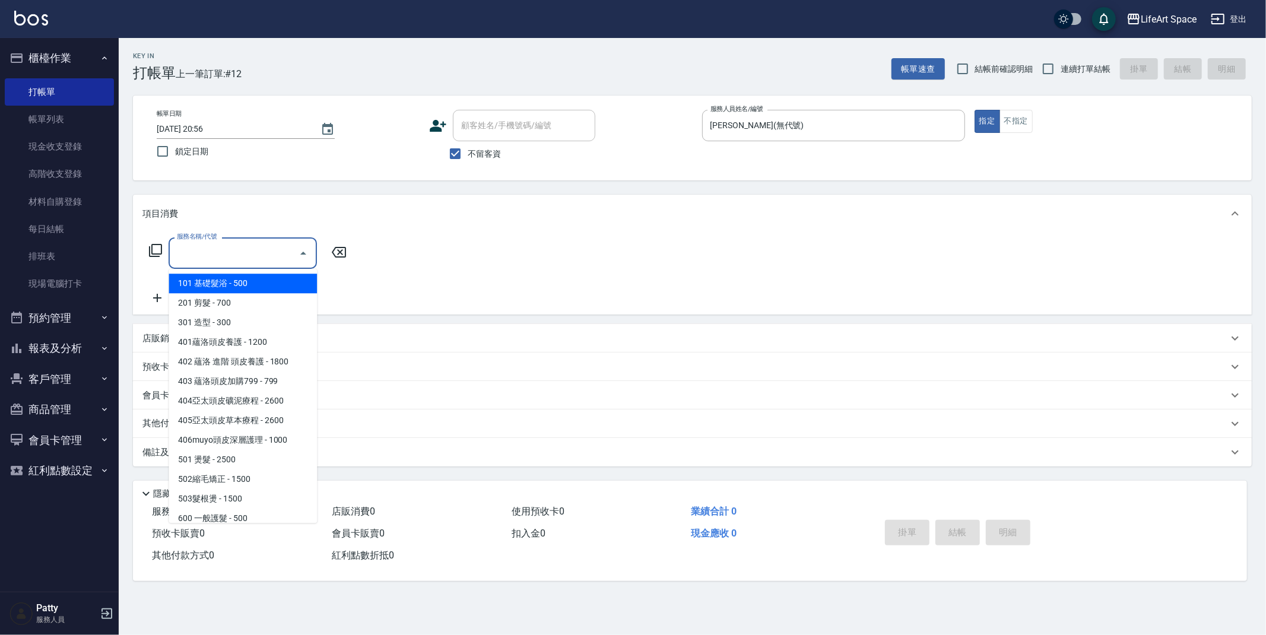
click at [209, 250] on input "服務名稱/代號" at bounding box center [234, 253] width 120 height 21
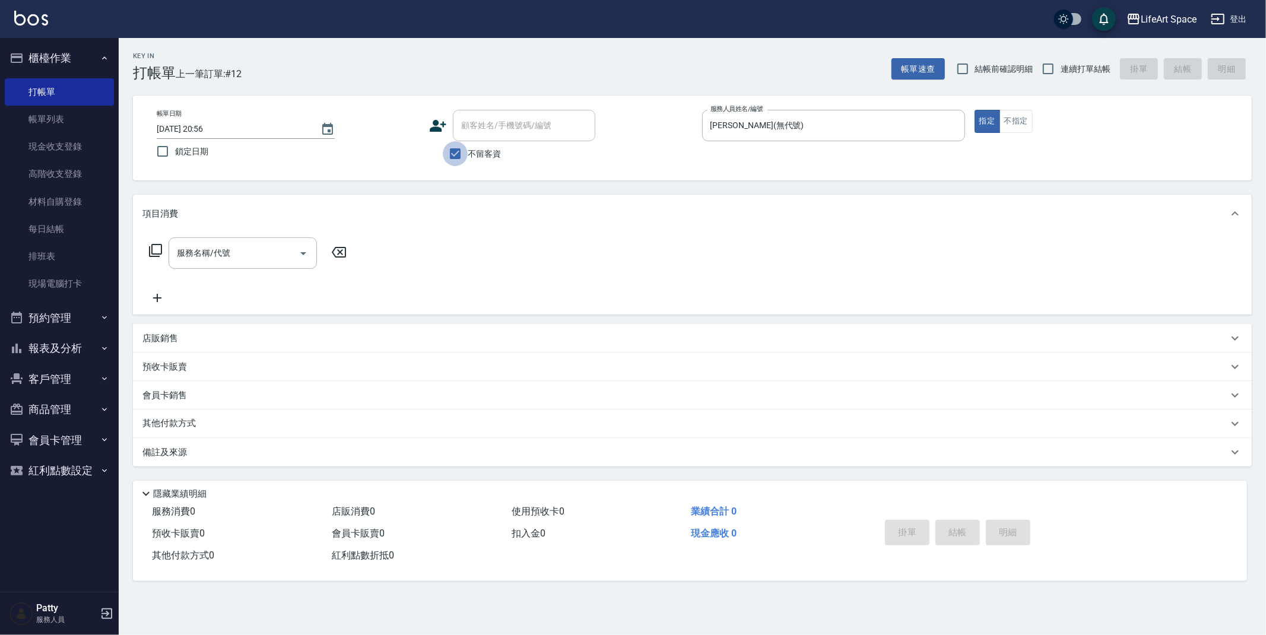
click at [461, 154] on input "不留客資" at bounding box center [455, 153] width 25 height 25
checkbox input "false"
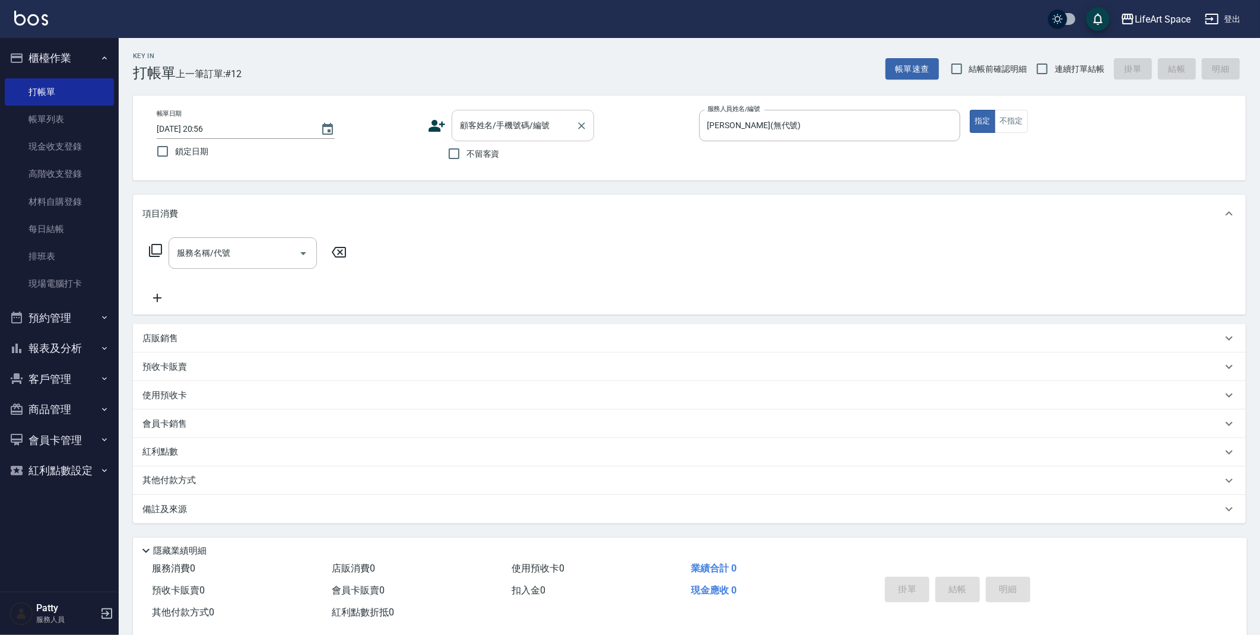
click at [493, 116] on div "顧客姓名/手機號碼/編號 顧客姓名/手機號碼/編號" at bounding box center [523, 125] width 142 height 31
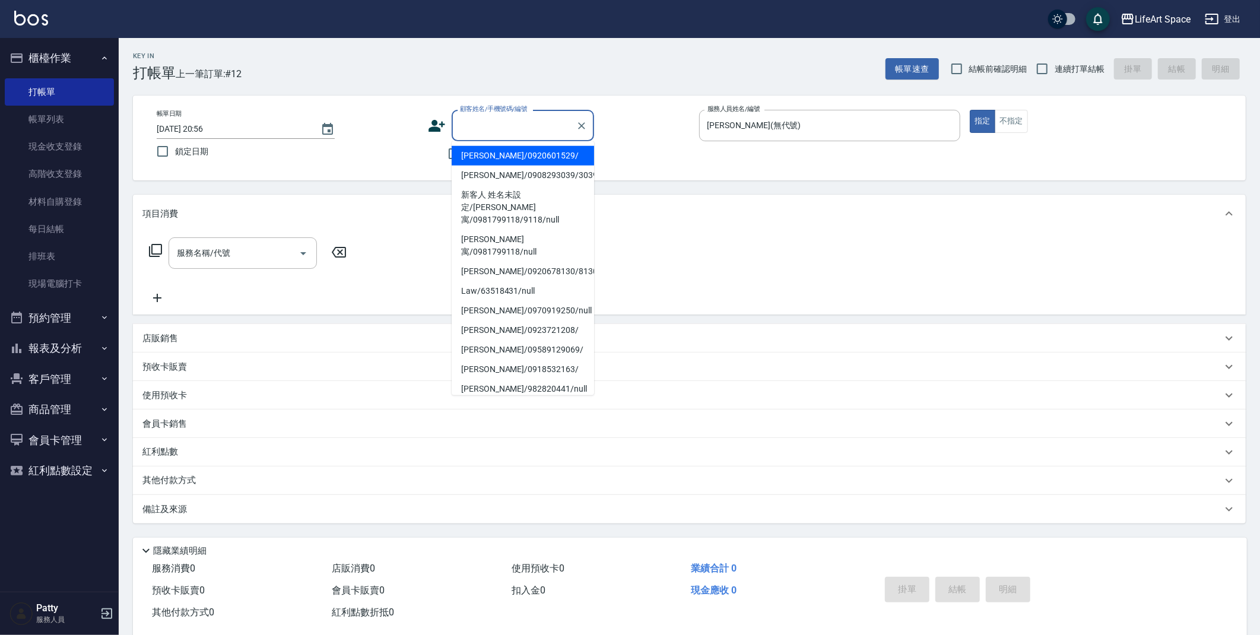
type input "5"
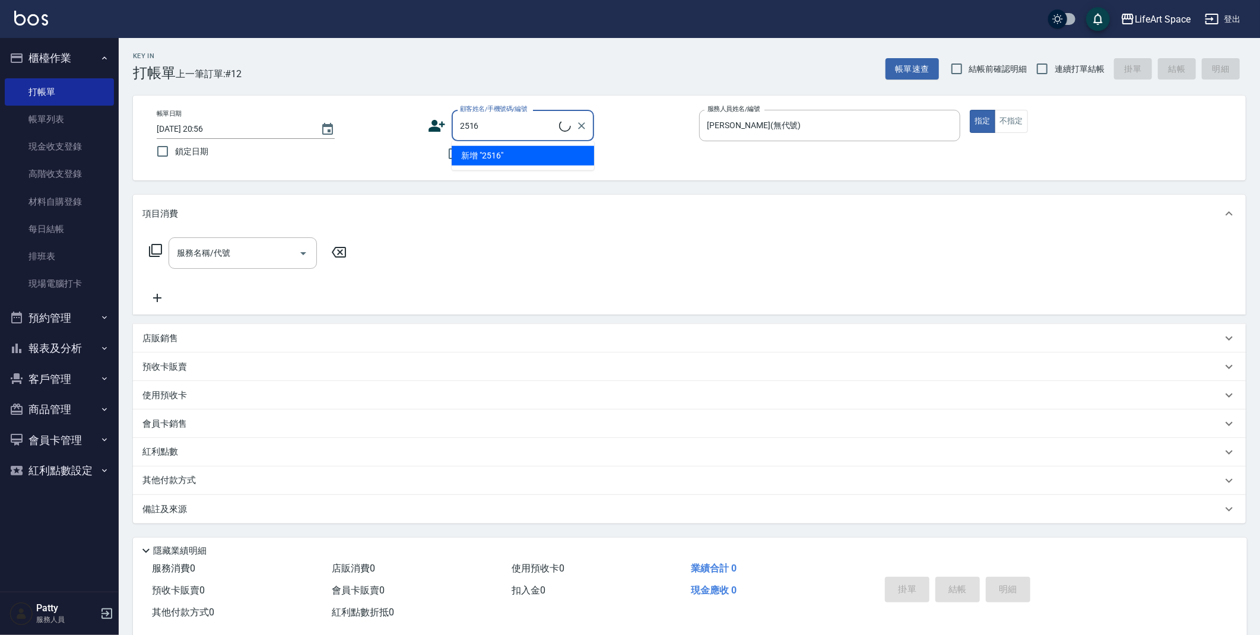
type input "[PERSON_NAME]/0933112516/"
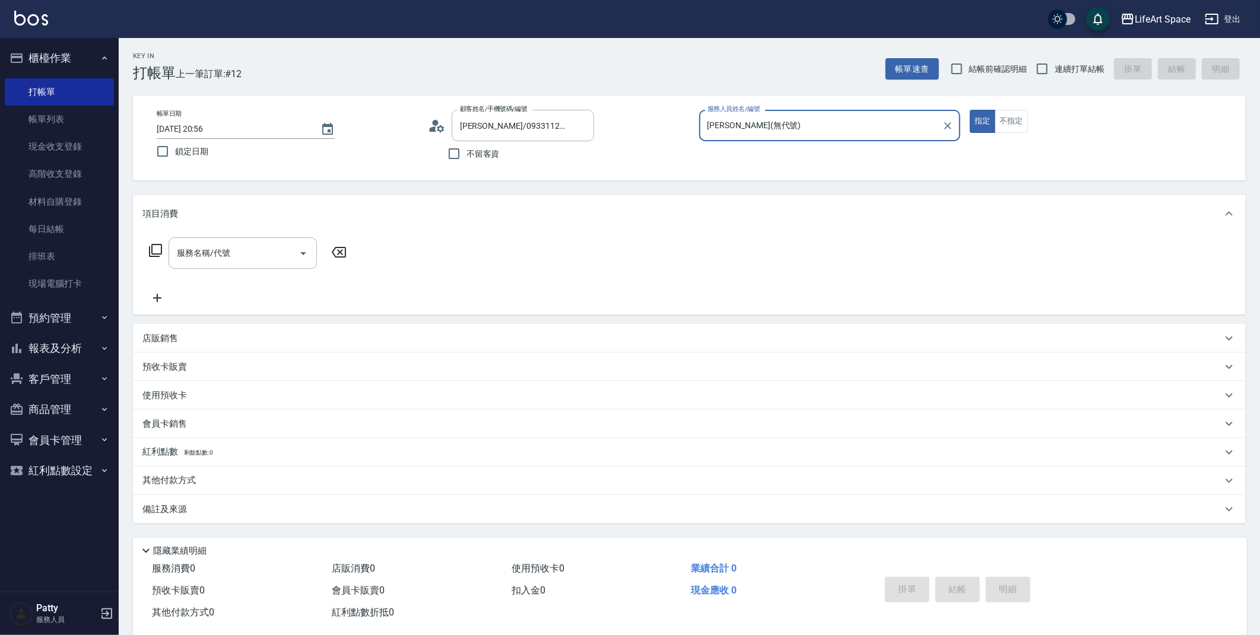
type input "Eason-E"
click at [582, 128] on icon "Clear" at bounding box center [582, 126] width 12 height 12
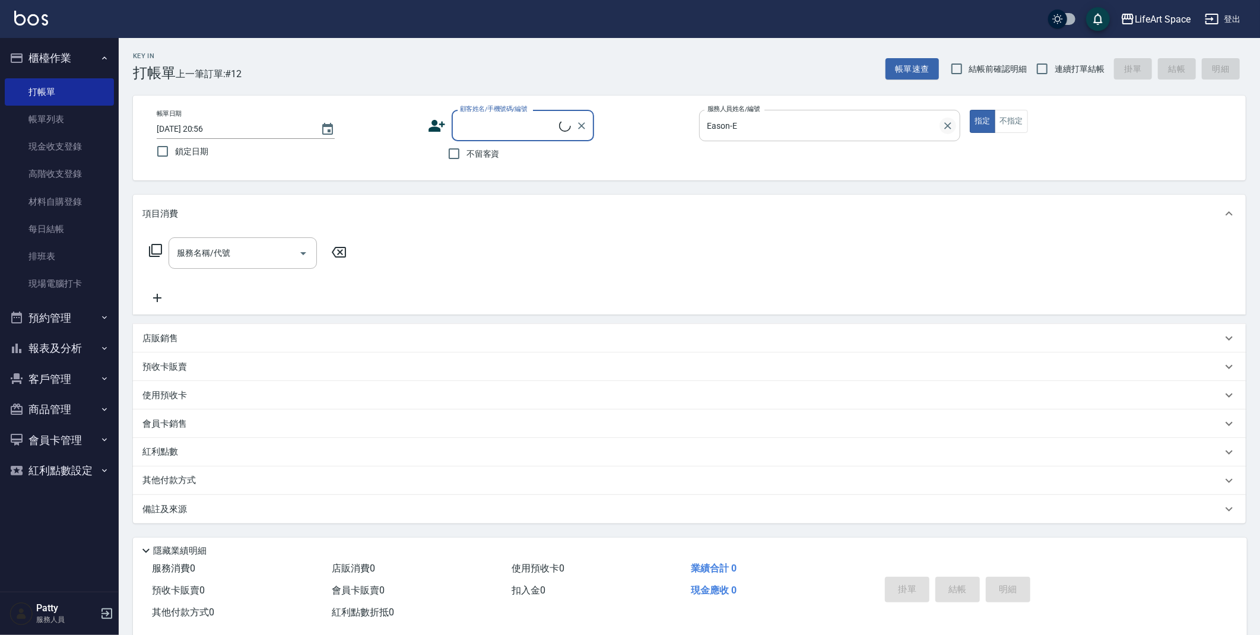
click at [953, 126] on icon "Clear" at bounding box center [948, 126] width 12 height 12
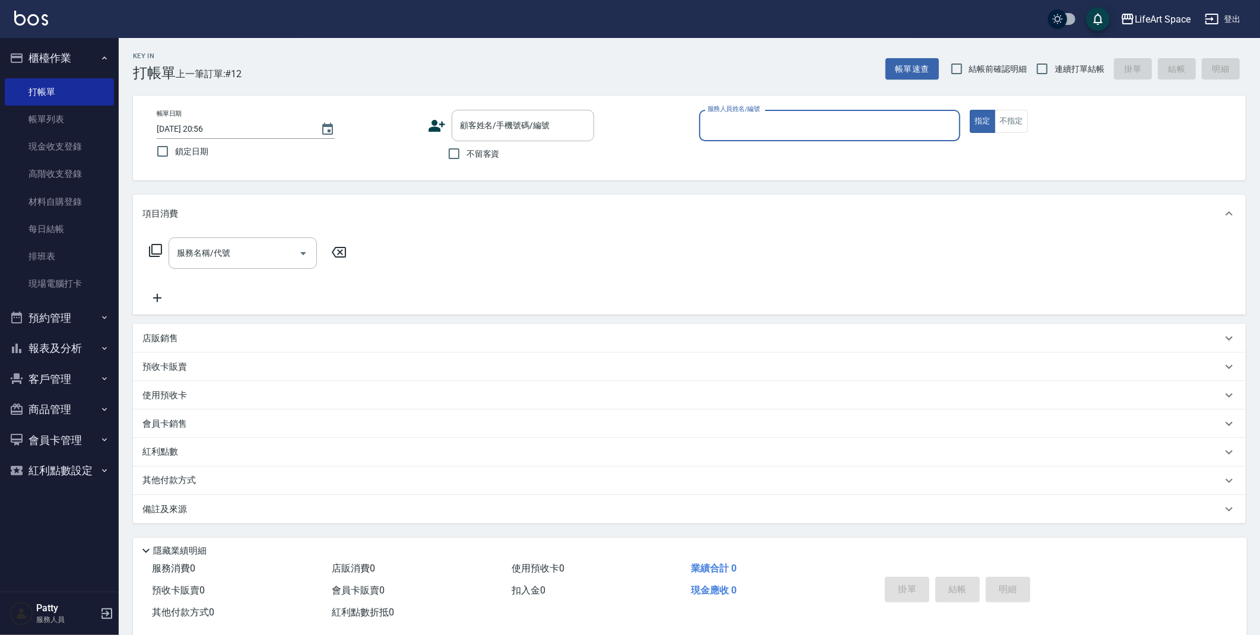
click at [757, 117] on input "服務人員姓名/編號" at bounding box center [829, 125] width 251 height 21
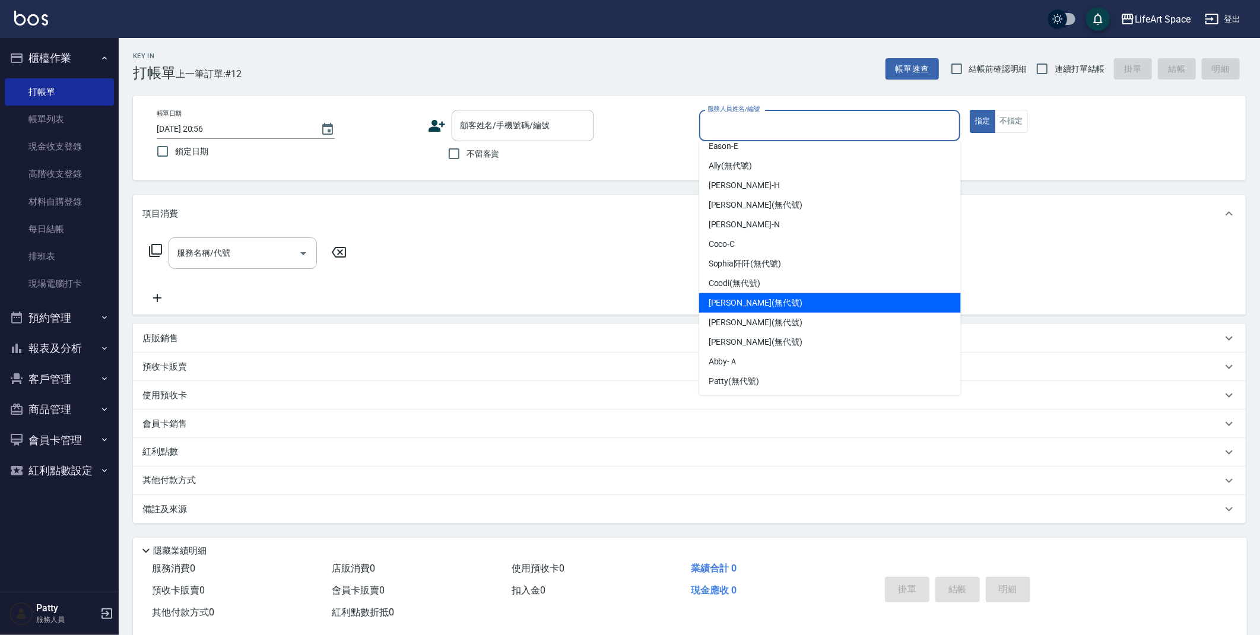
click at [757, 309] on div "[PERSON_NAME] (無代號)" at bounding box center [830, 303] width 262 height 20
type input "[PERSON_NAME](無代號)"
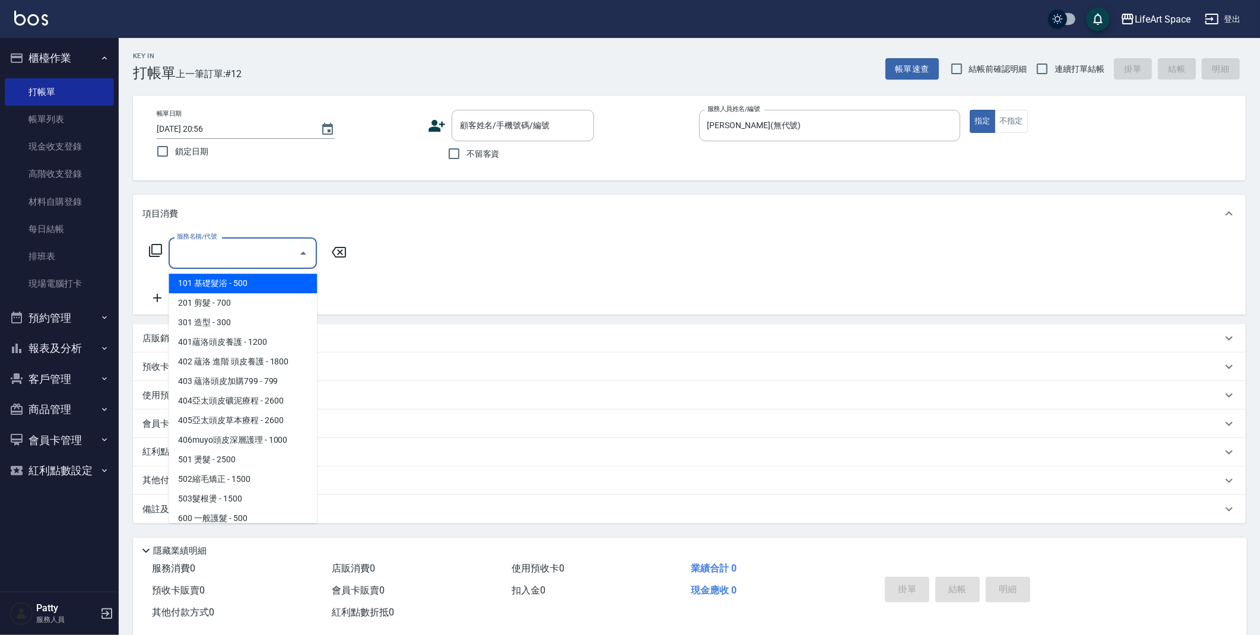
click at [193, 248] on div "服務名稱/代號 服務名稱/代號" at bounding box center [243, 252] width 148 height 31
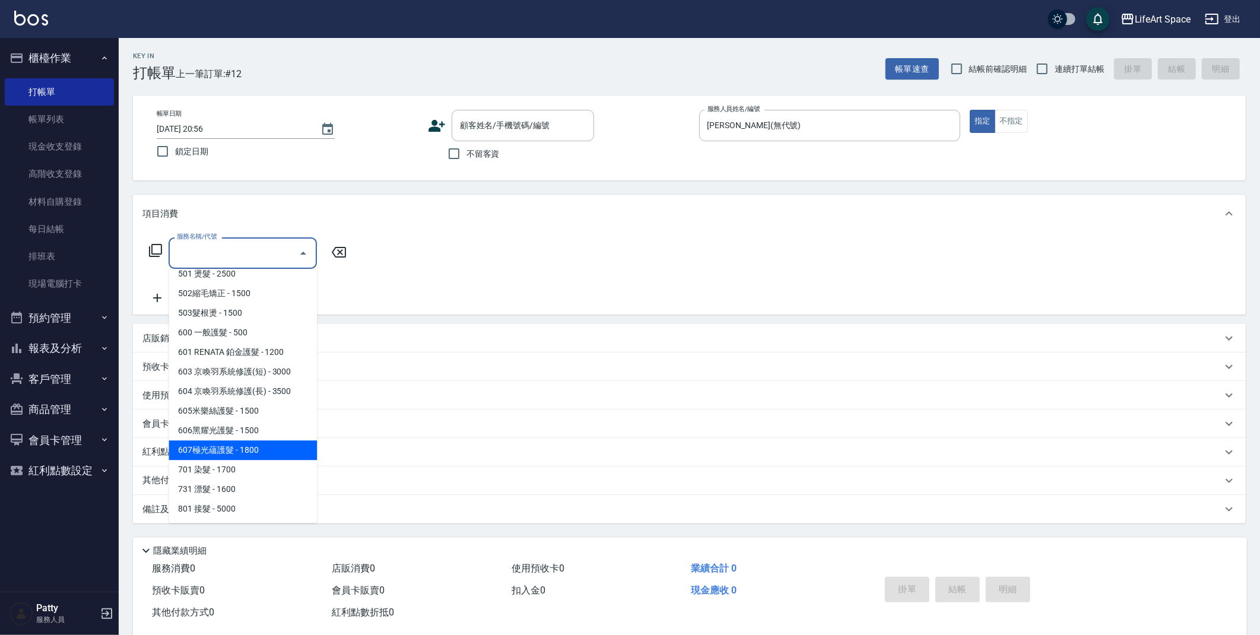
click at [250, 445] on span "607極光蘊護髮 - 1800" at bounding box center [243, 450] width 148 height 20
type input "607極光蘊護髮(607)"
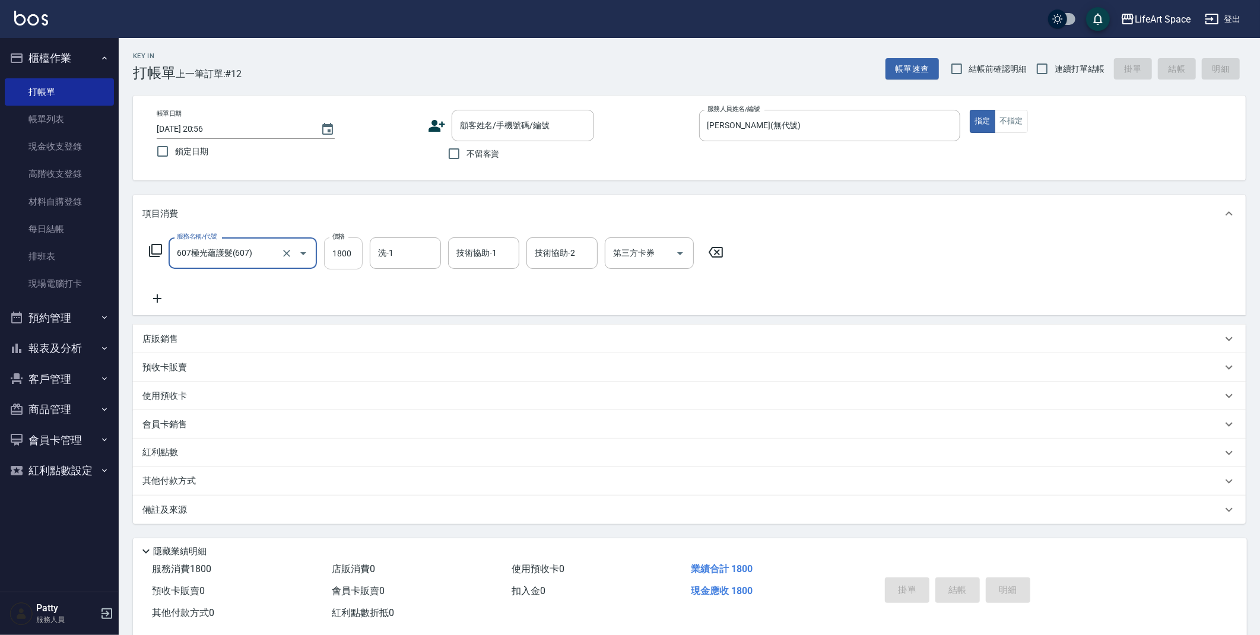
click at [358, 247] on input "1800" at bounding box center [343, 253] width 39 height 32
type input "2200"
click at [430, 253] on input "洗-1" at bounding box center [405, 253] width 61 height 21
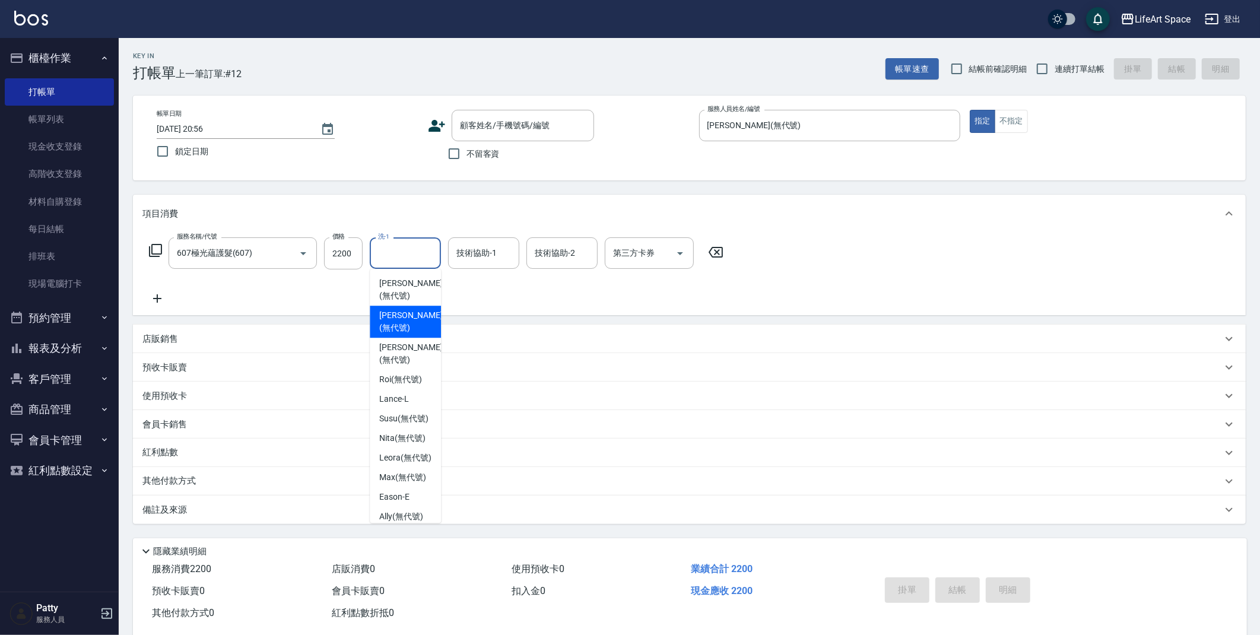
click at [422, 322] on span "[PERSON_NAME] (無代號)" at bounding box center [410, 321] width 63 height 25
type input "[PERSON_NAME](無代號)"
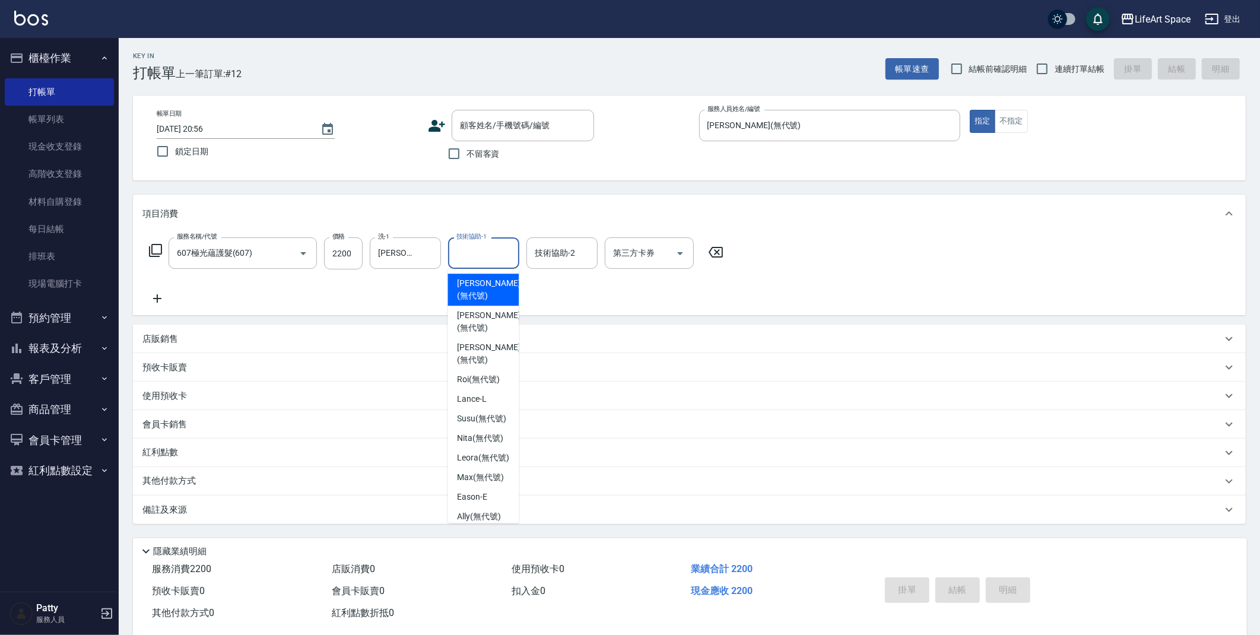
click at [480, 261] on input "技術協助-1" at bounding box center [483, 253] width 61 height 21
drag, startPoint x: 478, startPoint y: 314, endPoint x: 283, endPoint y: 290, distance: 197.4
click at [478, 314] on span "[PERSON_NAME] (無代號)" at bounding box center [488, 321] width 63 height 25
type input "[PERSON_NAME](無代號)"
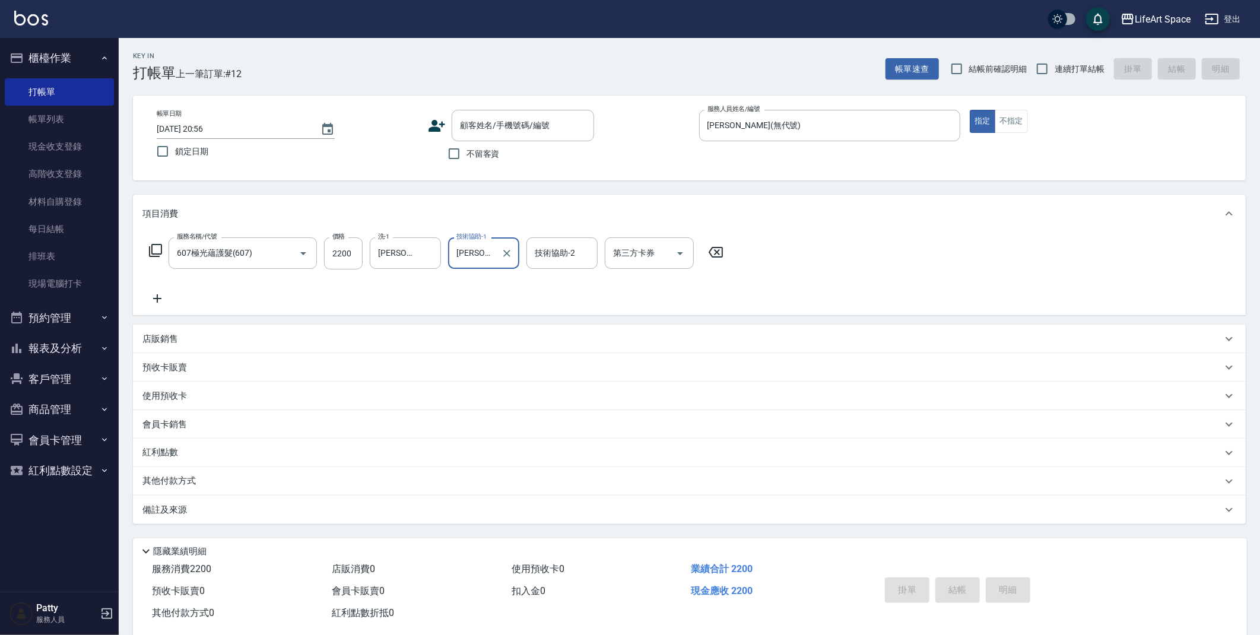
click at [158, 297] on icon at bounding box center [157, 298] width 30 height 14
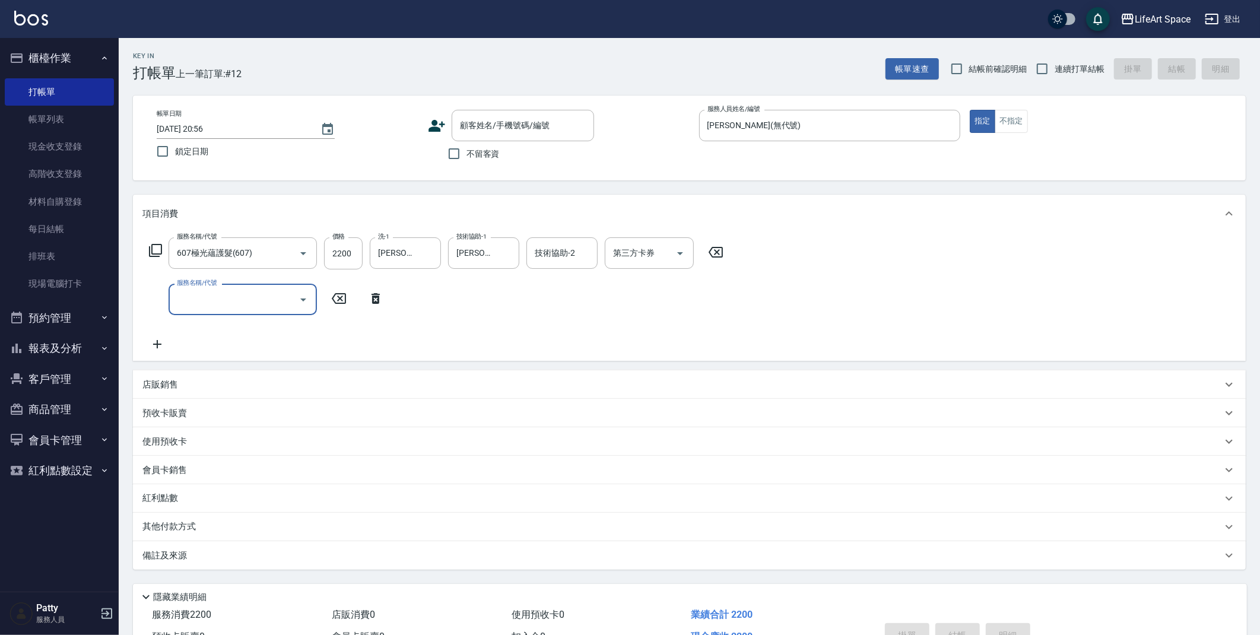
click at [210, 293] on input "服務名稱/代號" at bounding box center [234, 299] width 120 height 21
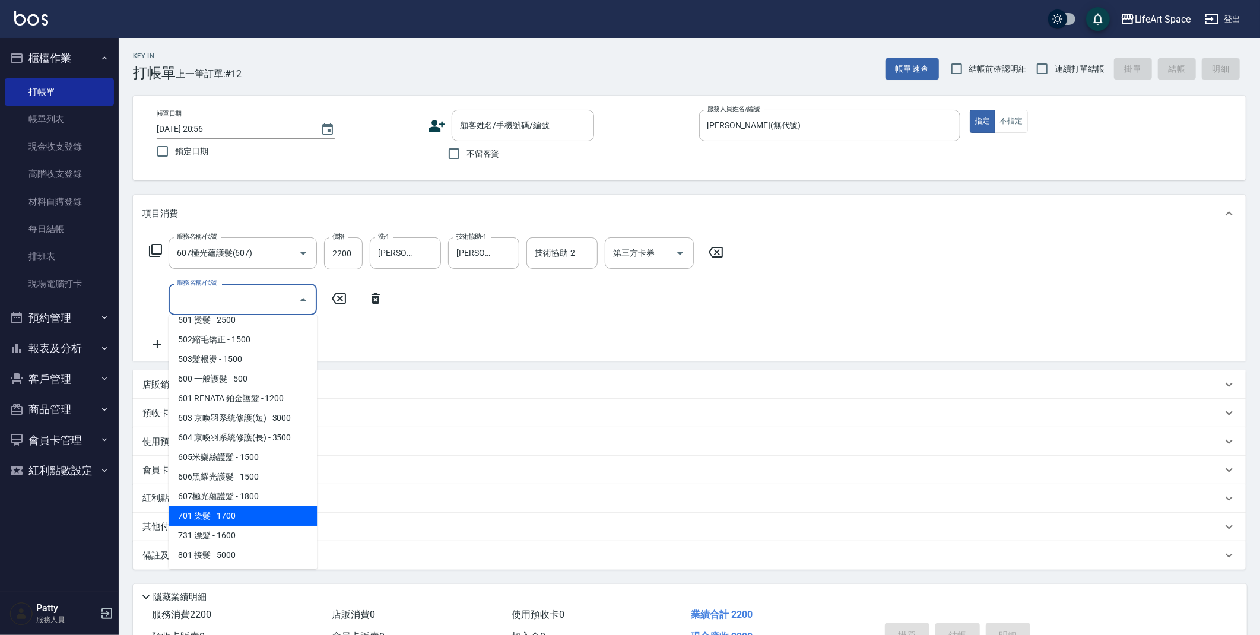
click at [247, 512] on span "701 染髮 - 1700" at bounding box center [243, 516] width 148 height 20
type input "701 染髮(701)"
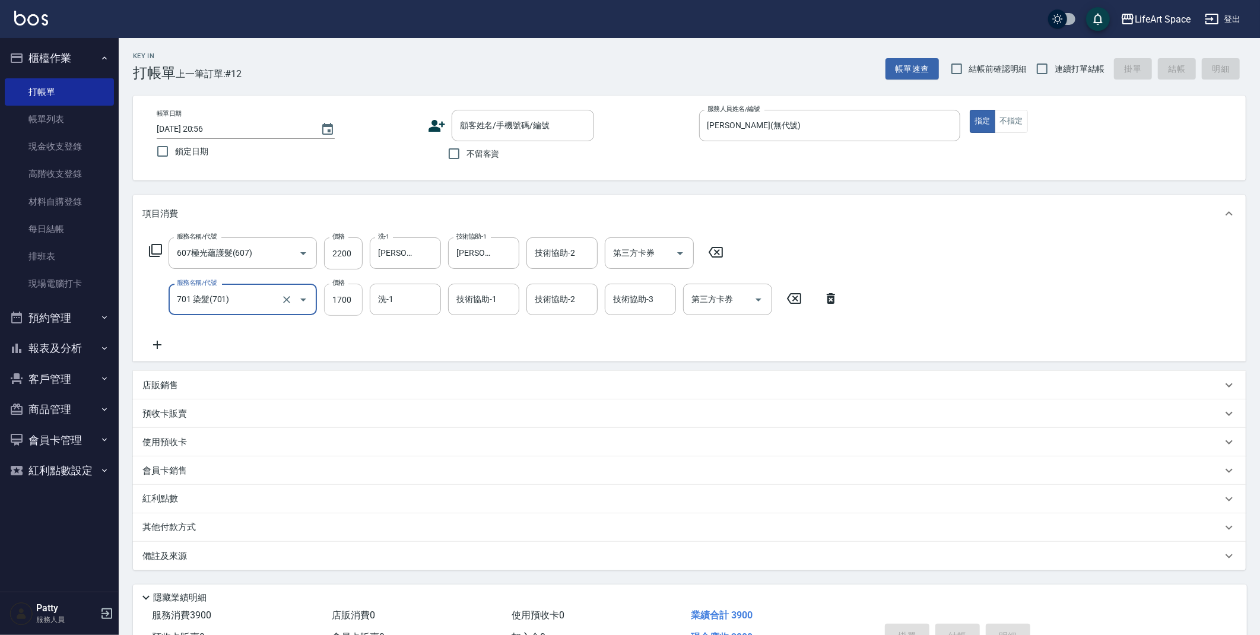
click at [356, 301] on input "1700" at bounding box center [343, 300] width 39 height 32
type input "5900"
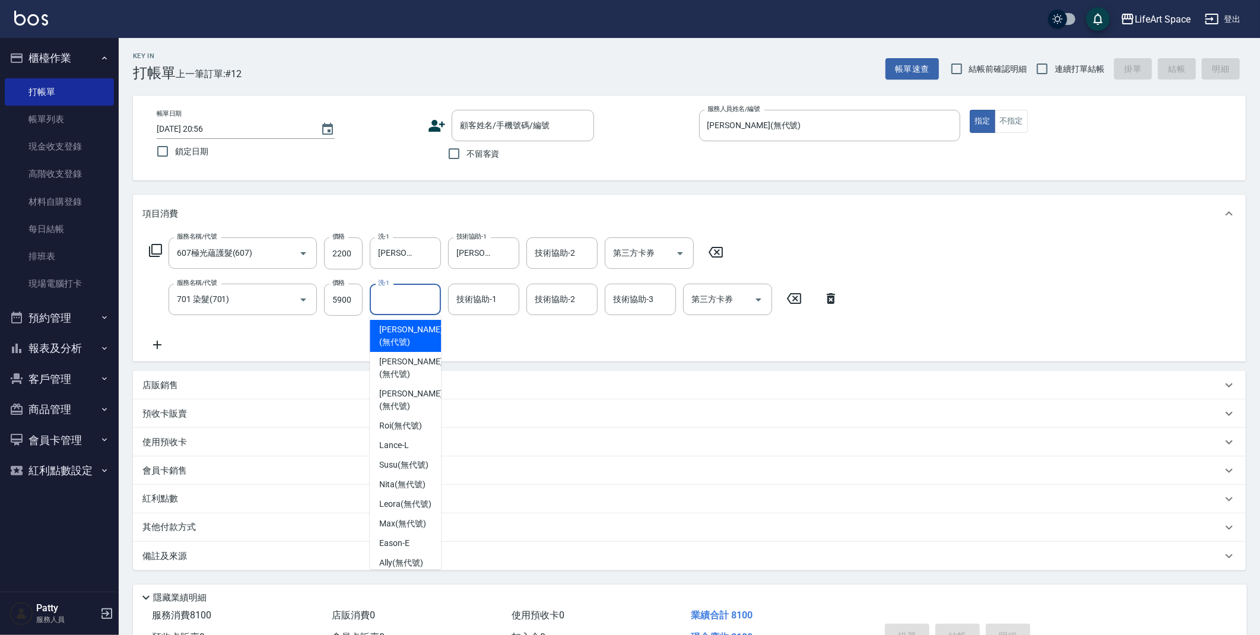
click at [399, 300] on input "洗-1" at bounding box center [405, 299] width 61 height 21
drag, startPoint x: 398, startPoint y: 372, endPoint x: 474, endPoint y: 297, distance: 106.6
click at [399, 372] on span "[PERSON_NAME] (無代號)" at bounding box center [410, 368] width 63 height 25
type input "[PERSON_NAME](無代號)"
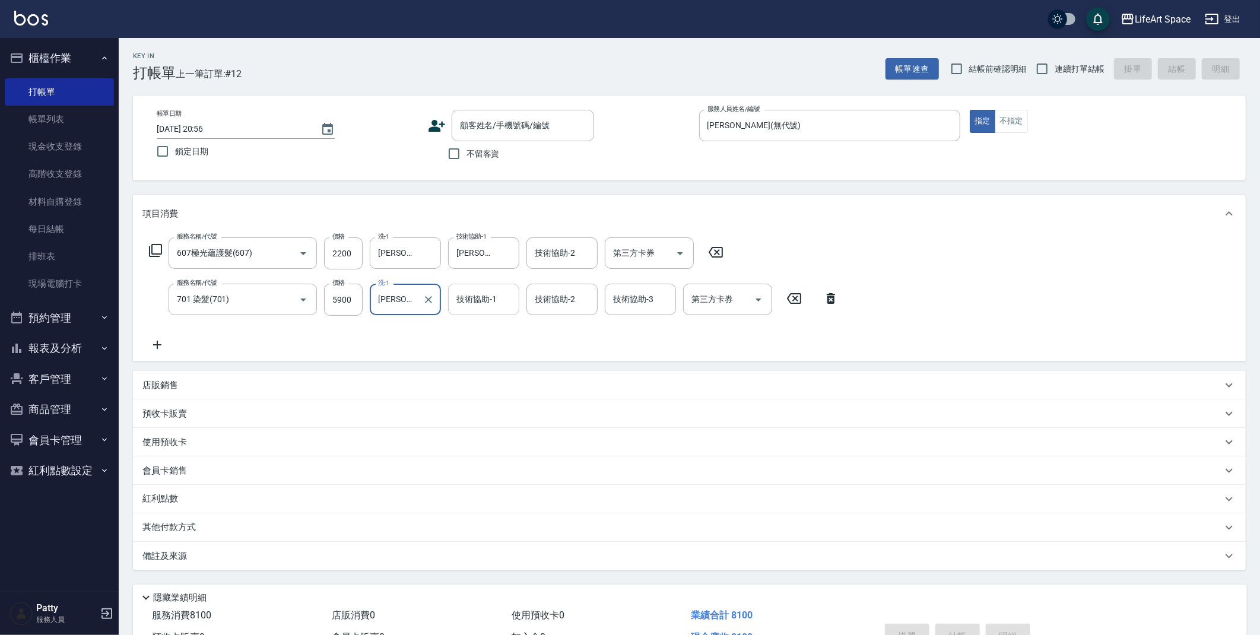
click at [475, 296] on div "技術協助-1 技術協助-1" at bounding box center [483, 299] width 71 height 31
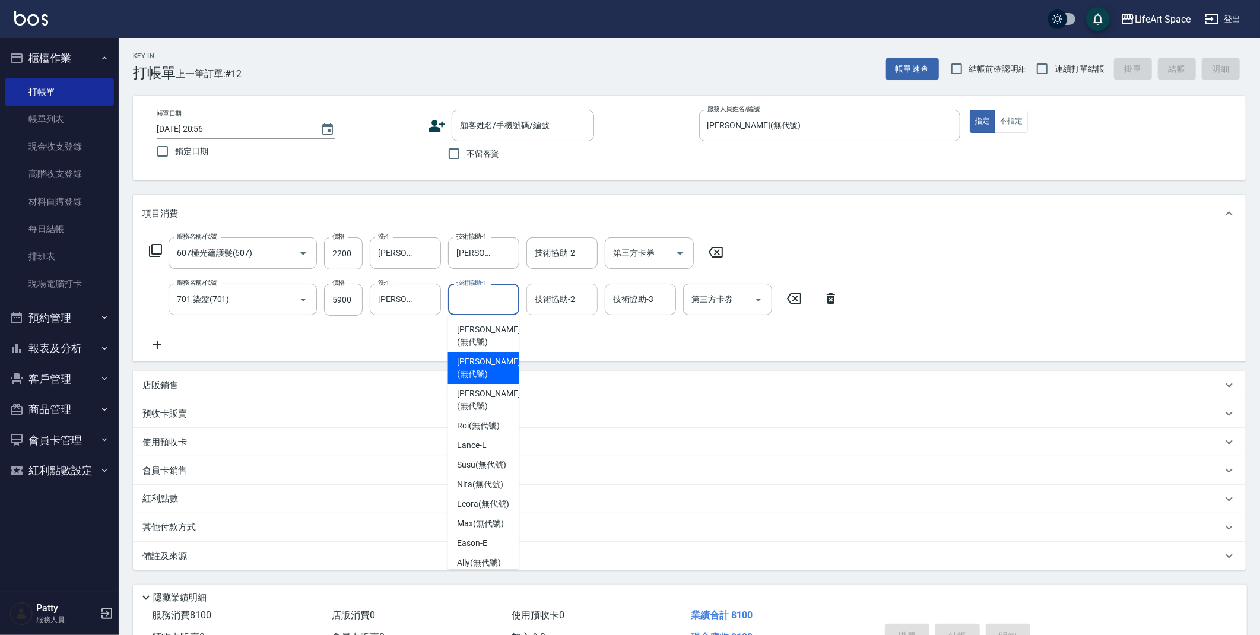
click at [481, 363] on span "[PERSON_NAME] (無代號)" at bounding box center [488, 368] width 63 height 25
type input "[PERSON_NAME](無代號)"
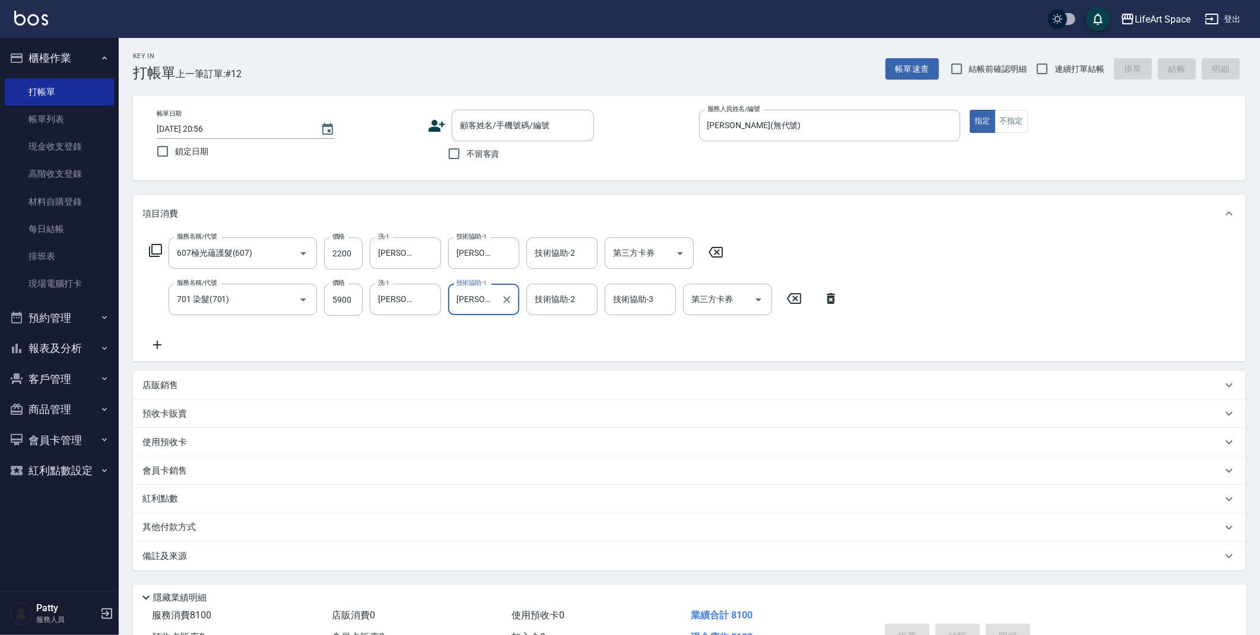
click at [561, 295] on div "技術協助-2 技術協助-2" at bounding box center [561, 299] width 71 height 31
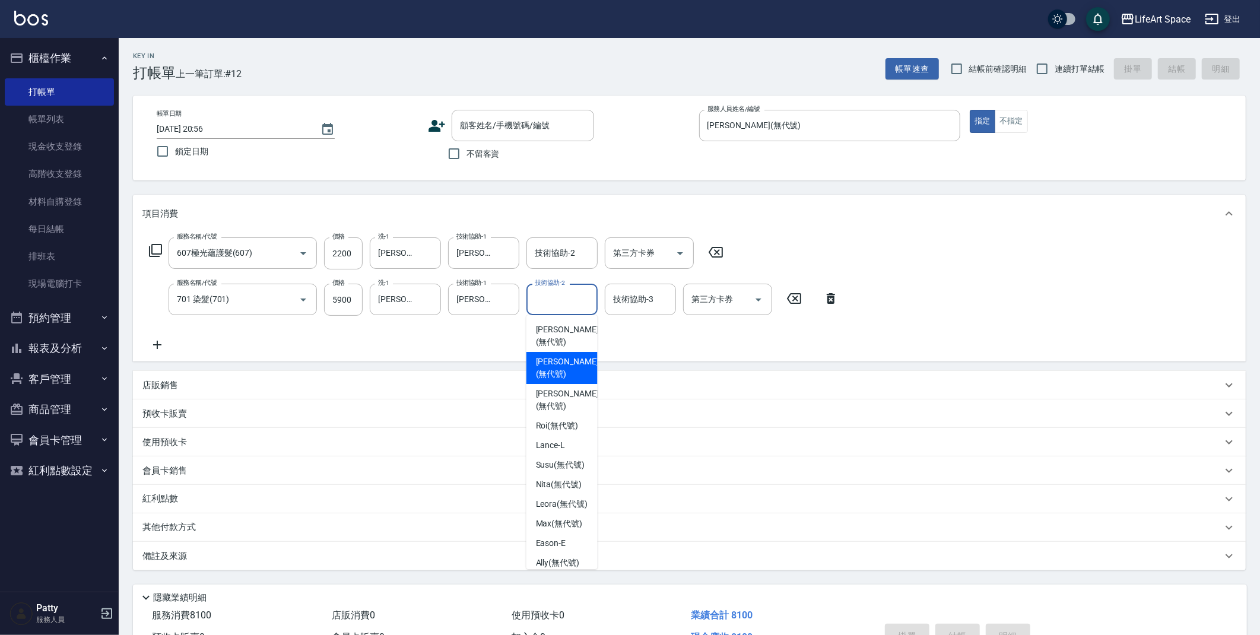
drag, startPoint x: 556, startPoint y: 364, endPoint x: 633, endPoint y: 281, distance: 113.8
click at [557, 360] on span "[PERSON_NAME] (無代號)" at bounding box center [567, 368] width 63 height 25
type input "[PERSON_NAME](無代號)"
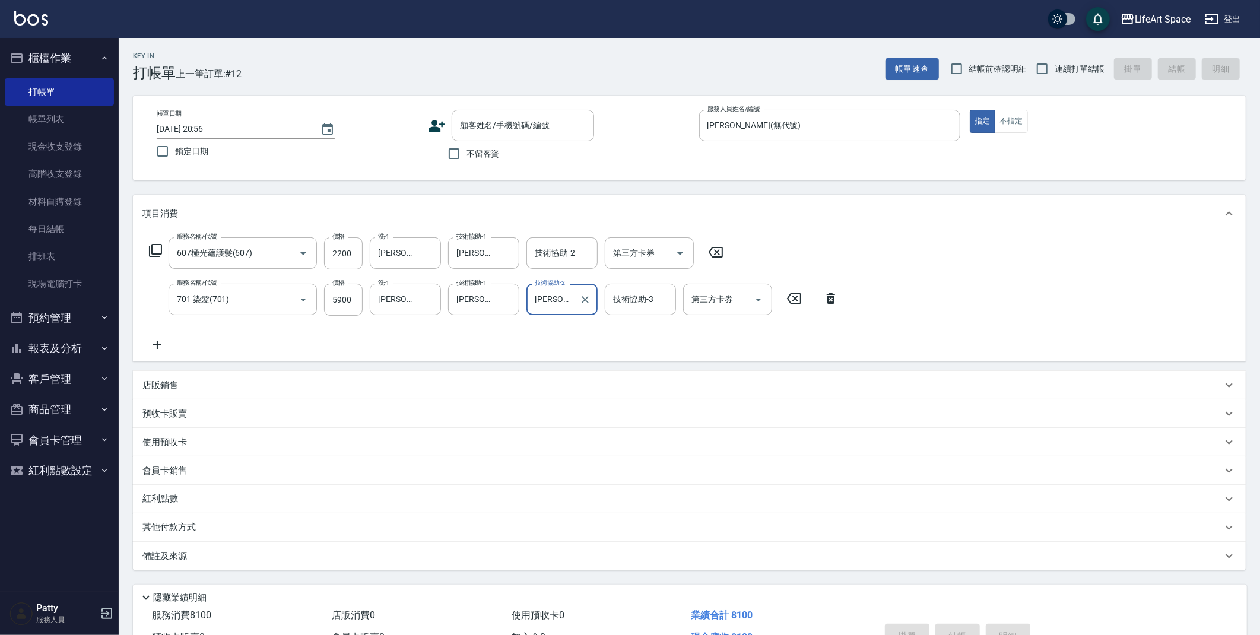
click at [637, 293] on div "技術協助-3 技術協助-3" at bounding box center [640, 299] width 71 height 31
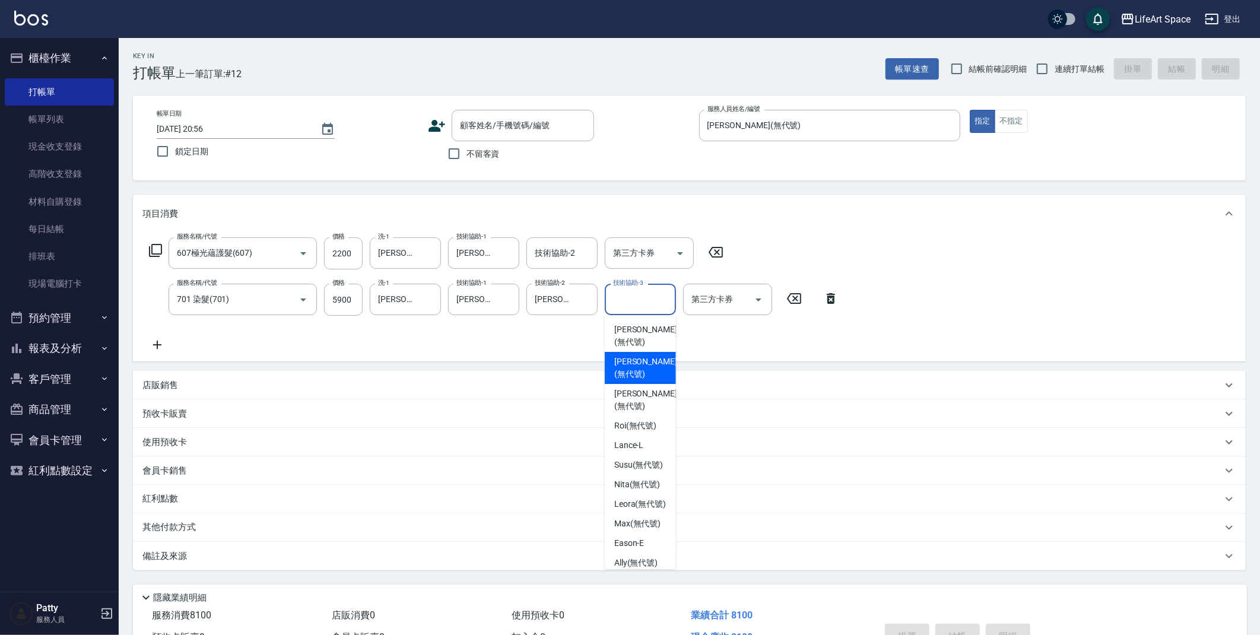
drag, startPoint x: 647, startPoint y: 357, endPoint x: 516, endPoint y: 395, distance: 135.8
click at [647, 357] on span "[PERSON_NAME] (無代號)" at bounding box center [645, 368] width 63 height 25
type input "[PERSON_NAME](無代號)"
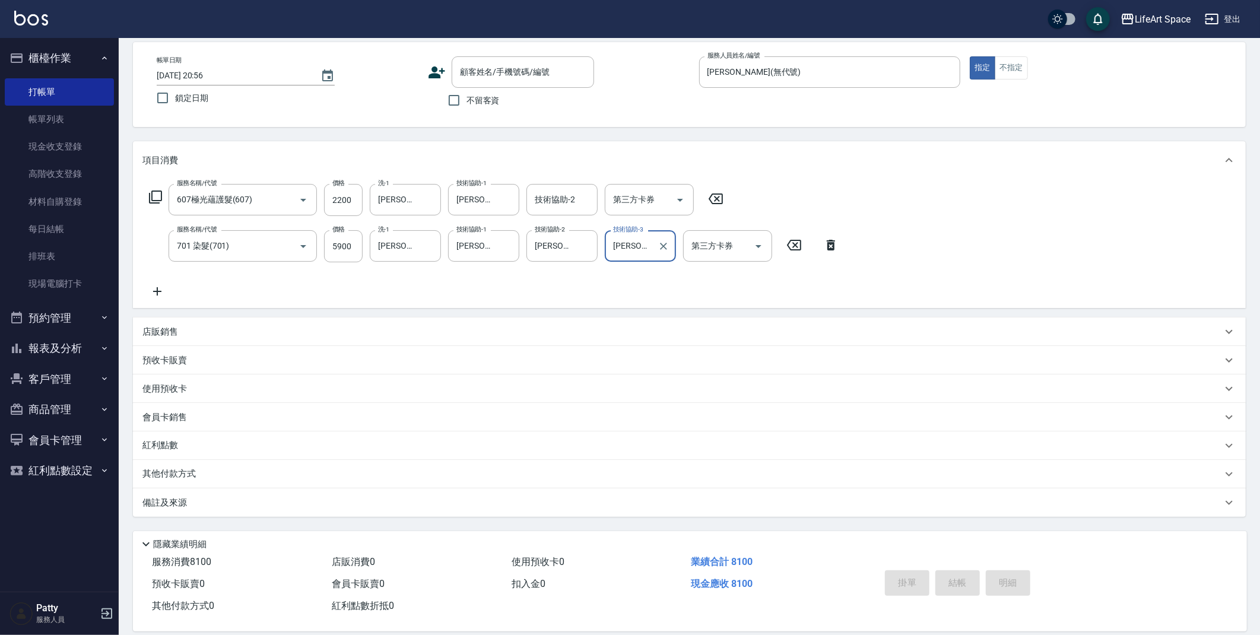
scroll to position [68, 0]
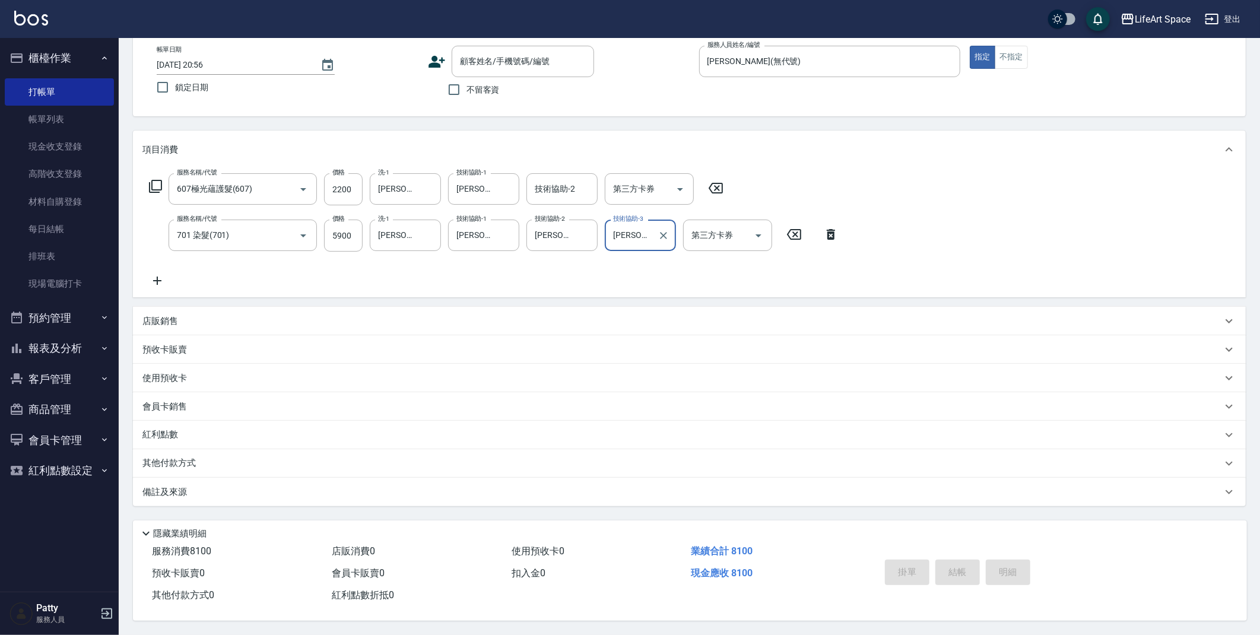
click at [182, 457] on p "其他付款方式" at bounding box center [171, 463] width 59 height 13
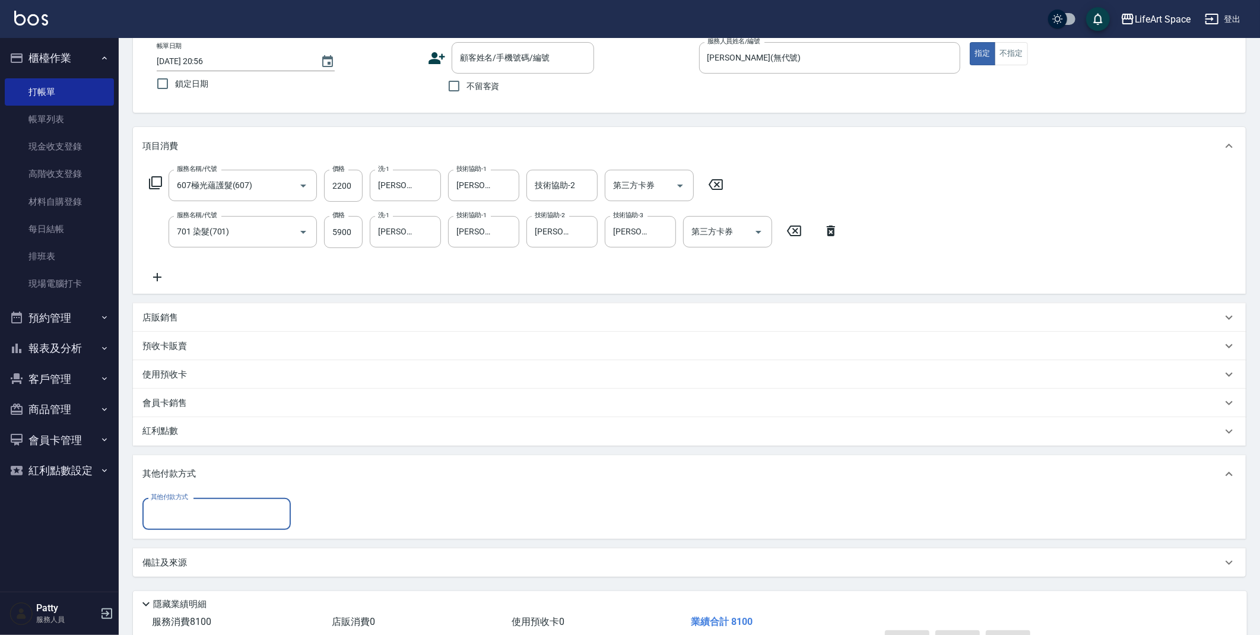
scroll to position [0, 0]
click at [182, 509] on input "其他付款方式" at bounding box center [217, 513] width 138 height 21
click at [186, 579] on span "信用卡" at bounding box center [216, 584] width 148 height 20
type input "信用卡"
type input "8100"
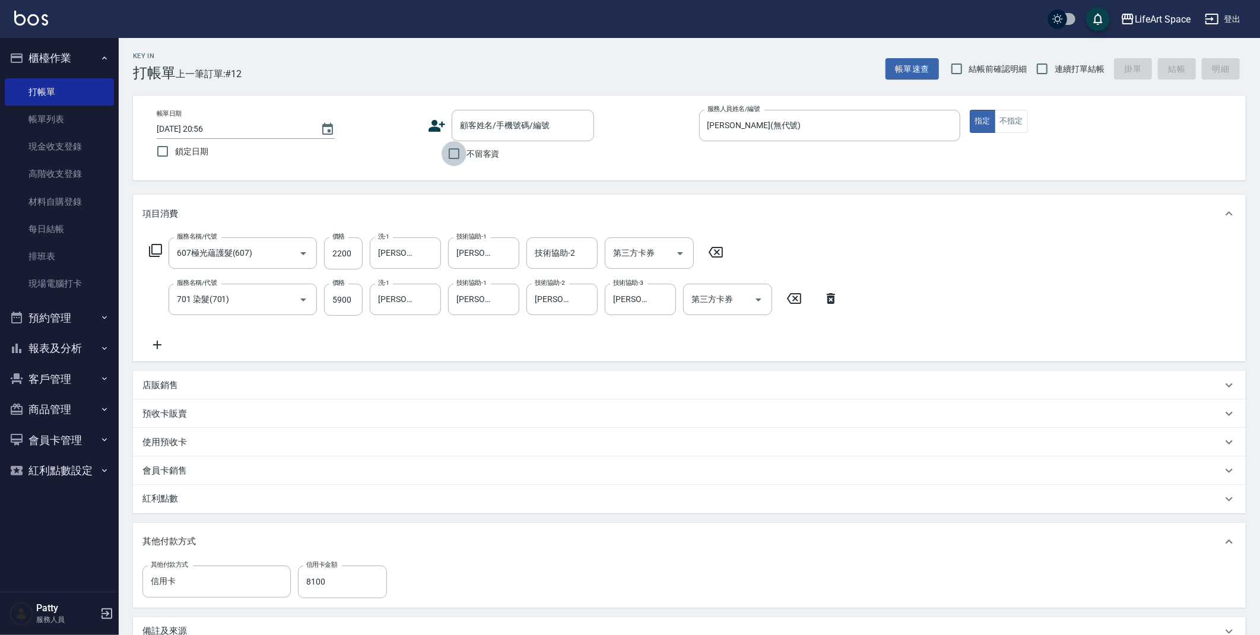
click at [464, 154] on input "不留客資" at bounding box center [454, 153] width 25 height 25
checkbox input "true"
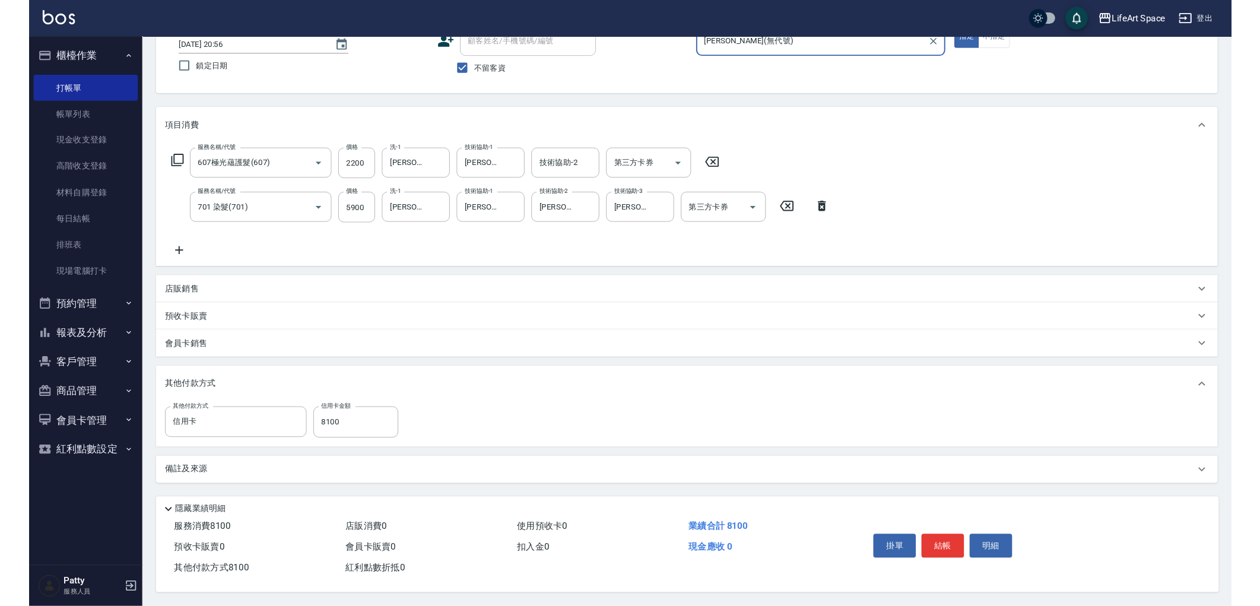
scroll to position [86, 0]
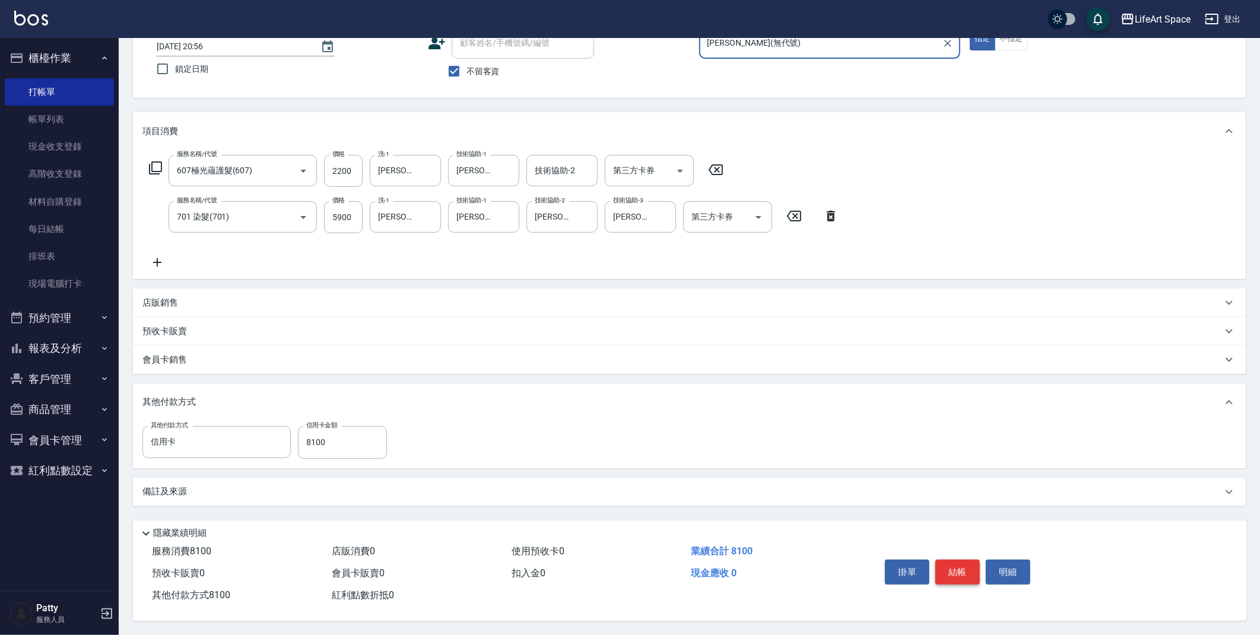
click at [969, 569] on button "結帳" at bounding box center [957, 572] width 45 height 25
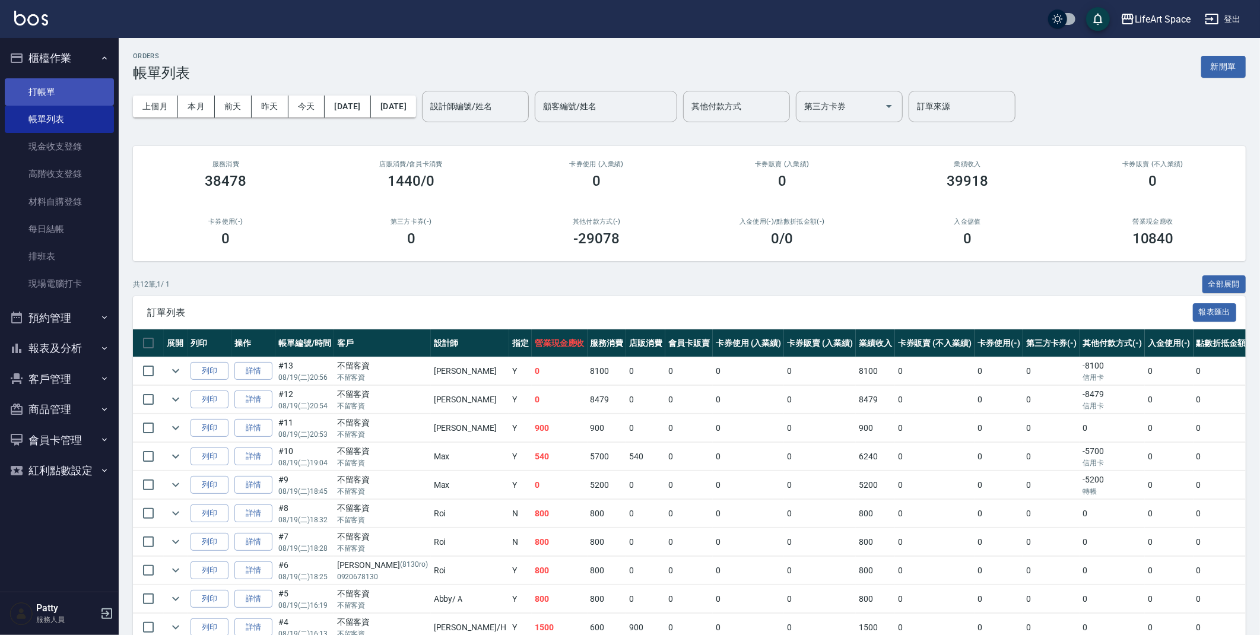
click at [54, 94] on link "打帳單" at bounding box center [59, 91] width 109 height 27
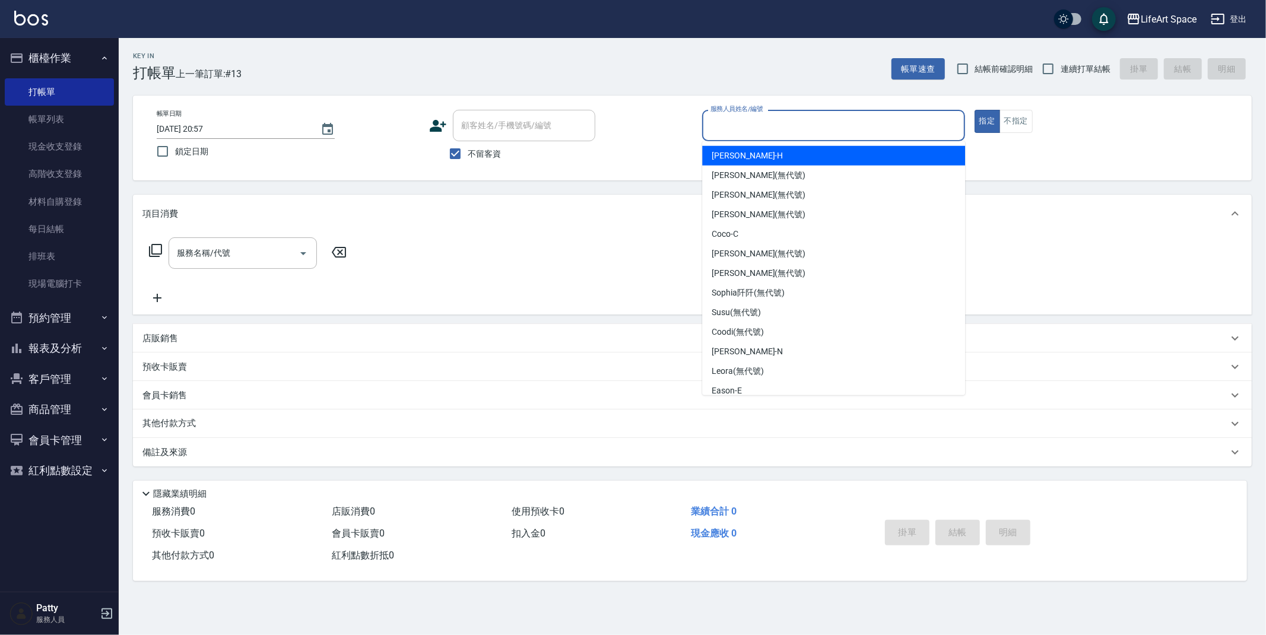
click at [804, 120] on input "服務人員姓名/編號" at bounding box center [833, 125] width 252 height 21
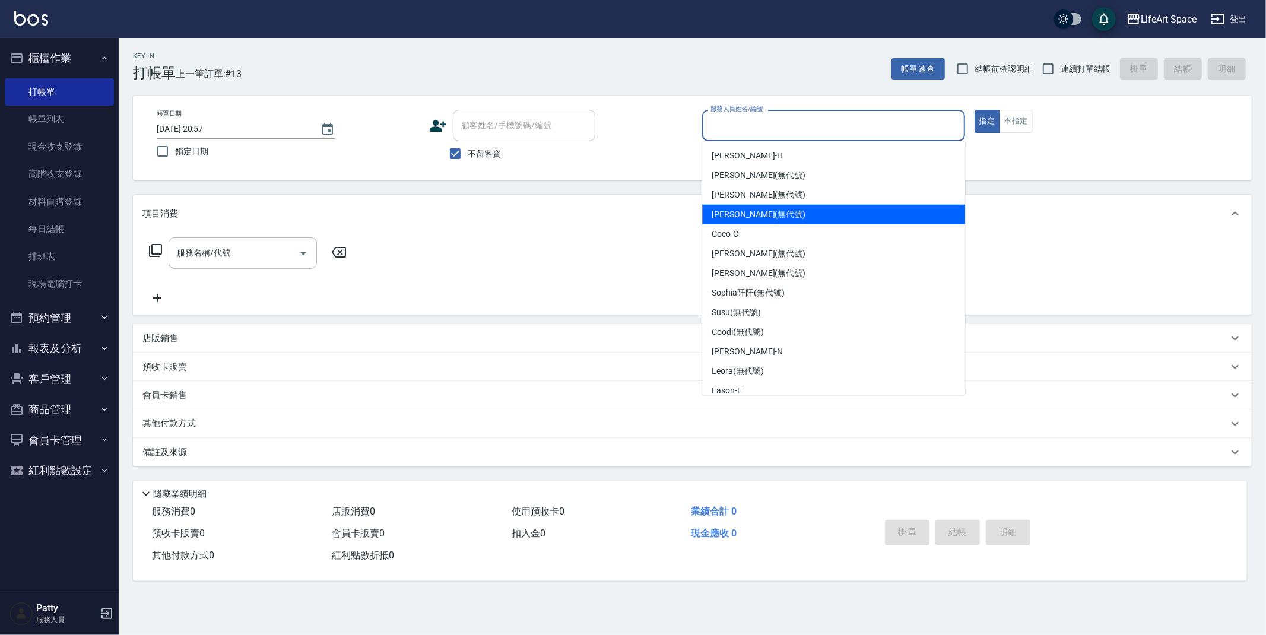
click at [735, 220] on span "[PERSON_NAME] (無代號)" at bounding box center [759, 214] width 94 height 12
type input "[PERSON_NAME](無代號)"
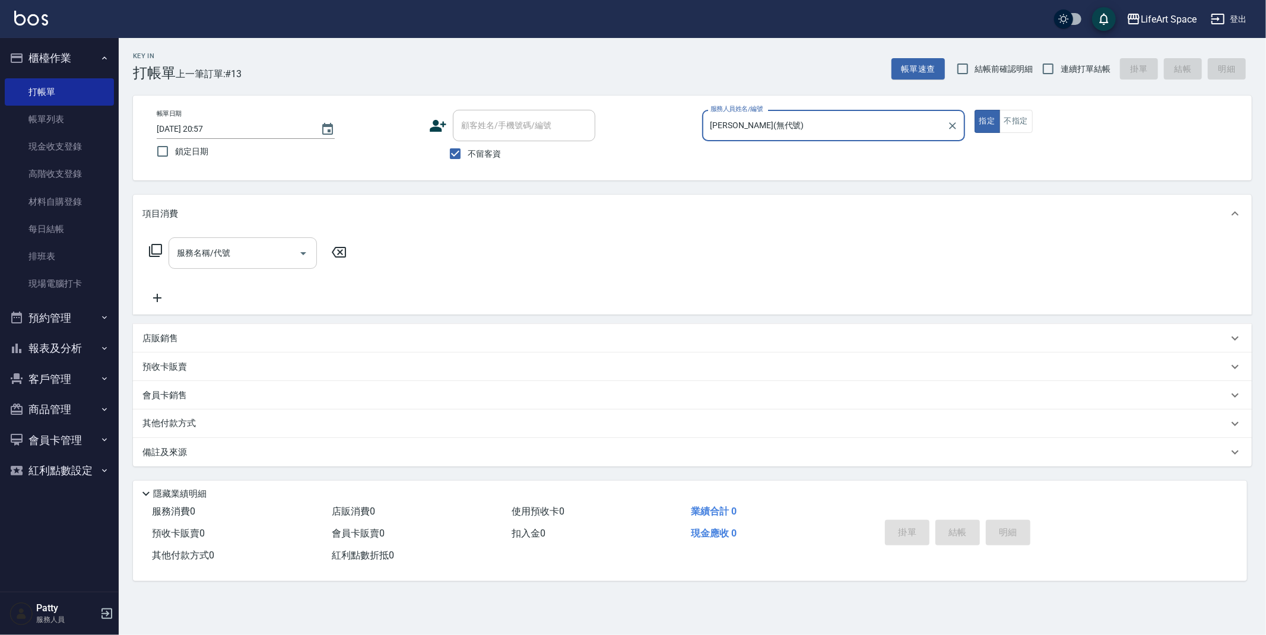
click at [232, 255] on input "服務名稱/代號" at bounding box center [234, 253] width 120 height 21
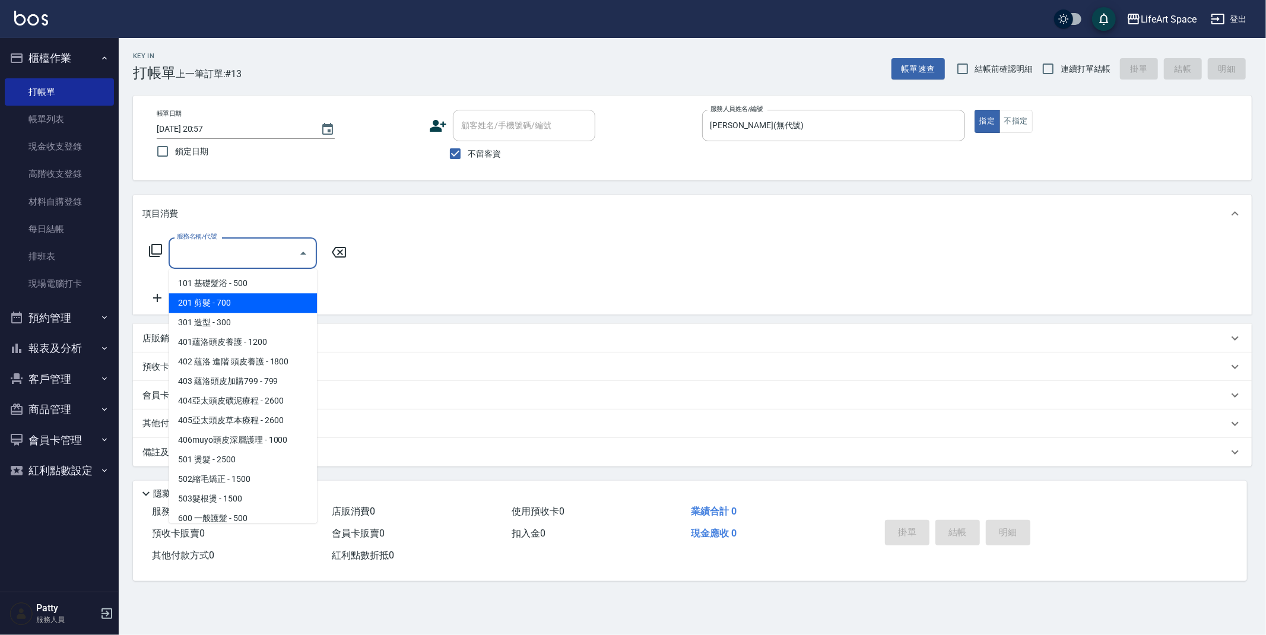
click at [240, 306] on span "201 剪髮 - 700" at bounding box center [243, 303] width 148 height 20
type input "201 剪髮(201)"
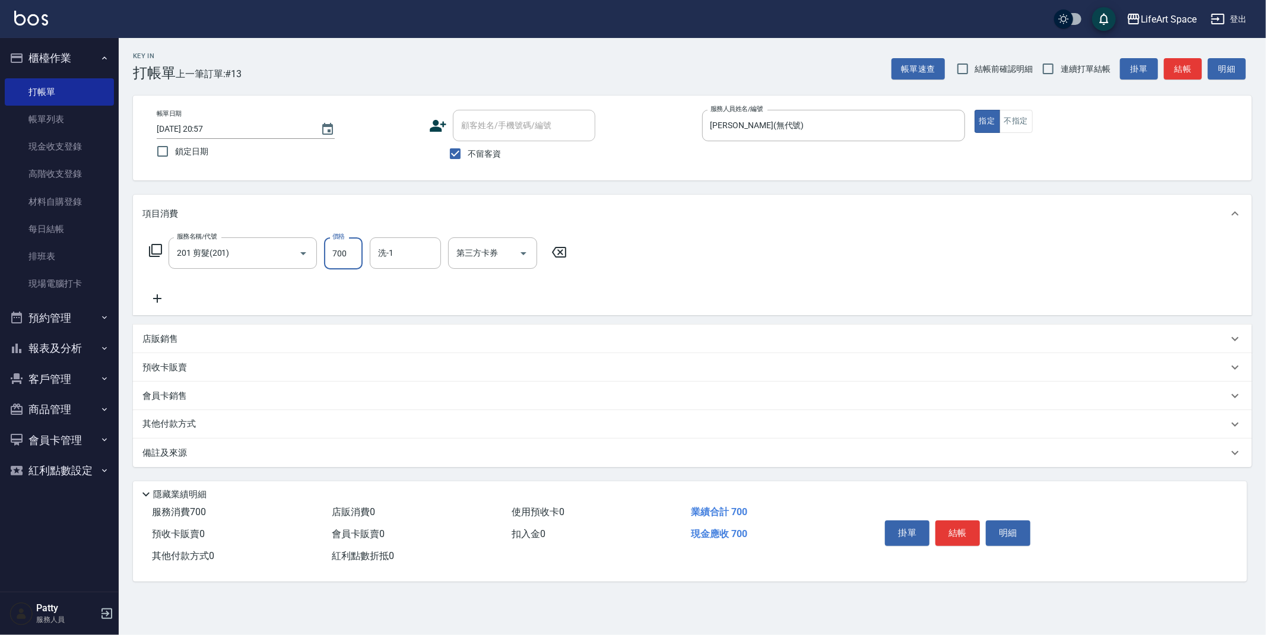
click at [350, 254] on input "700" at bounding box center [343, 253] width 39 height 32
type input "800"
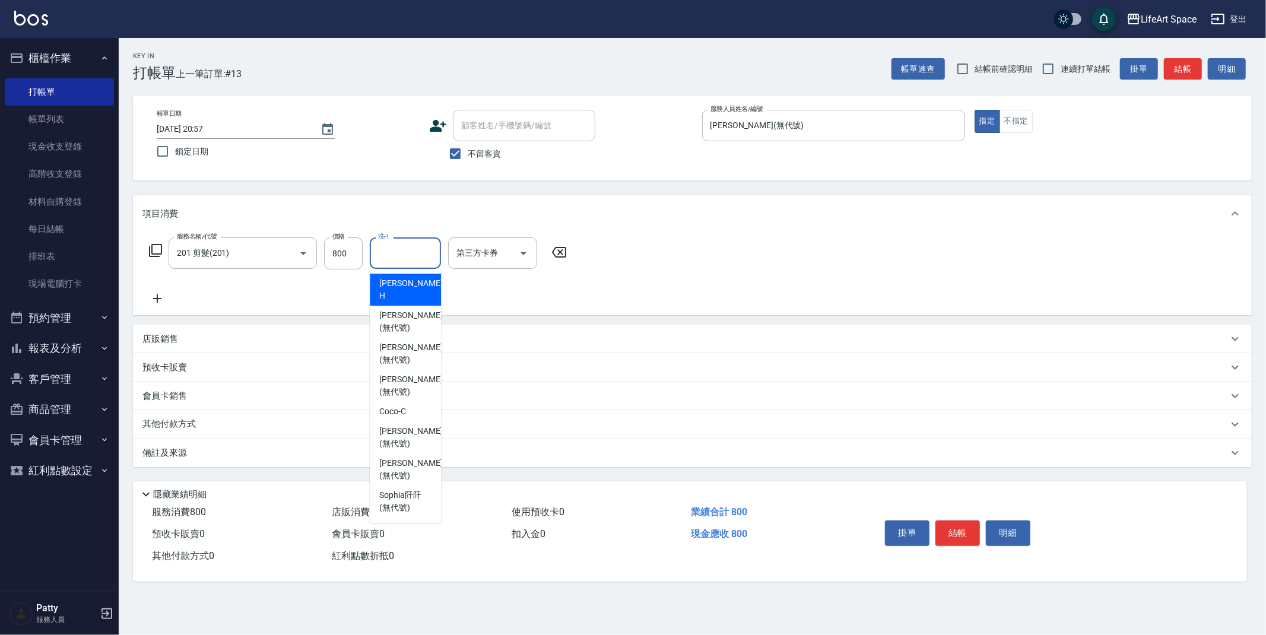
click at [383, 257] on input "洗-1" at bounding box center [405, 253] width 61 height 21
click at [396, 309] on span "[PERSON_NAME] (無代號)" at bounding box center [410, 321] width 63 height 25
type input "[PERSON_NAME](無代號)"
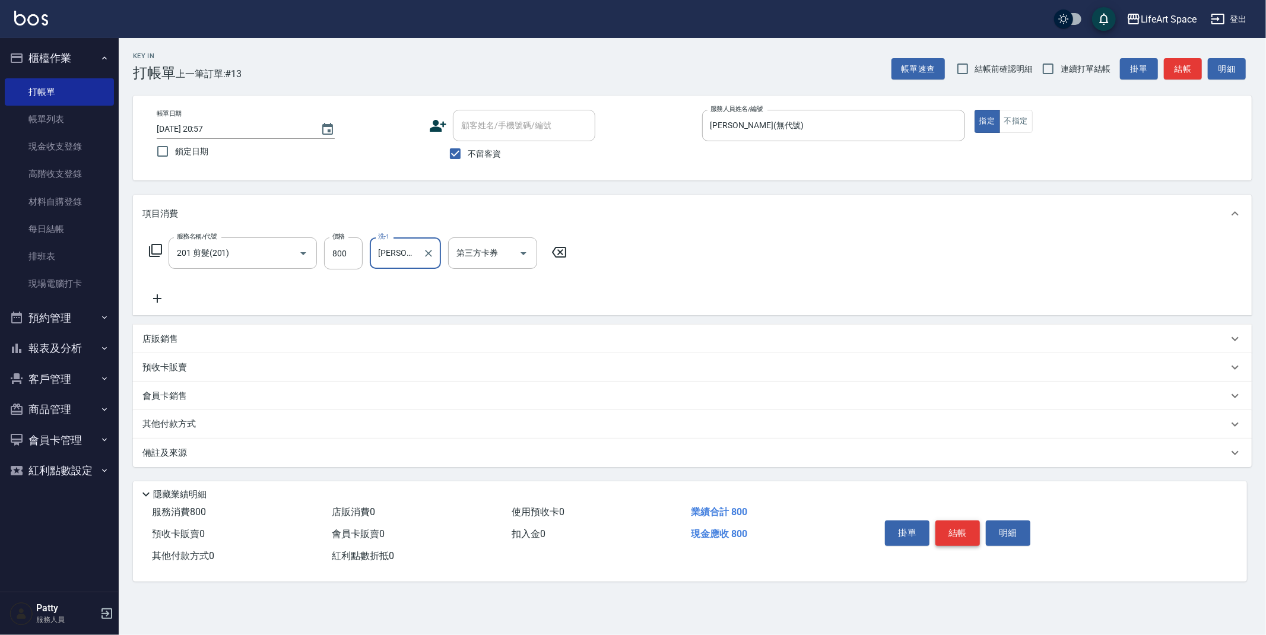
click at [969, 535] on button "結帳" at bounding box center [957, 532] width 45 height 25
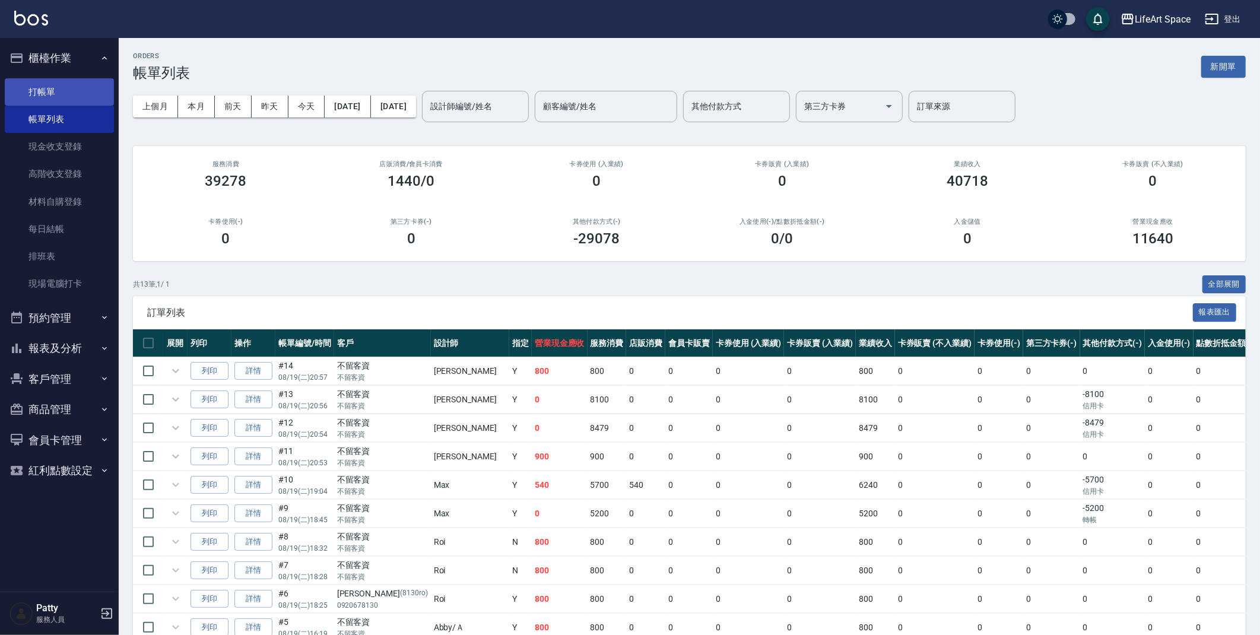
click at [55, 93] on link "打帳單" at bounding box center [59, 91] width 109 height 27
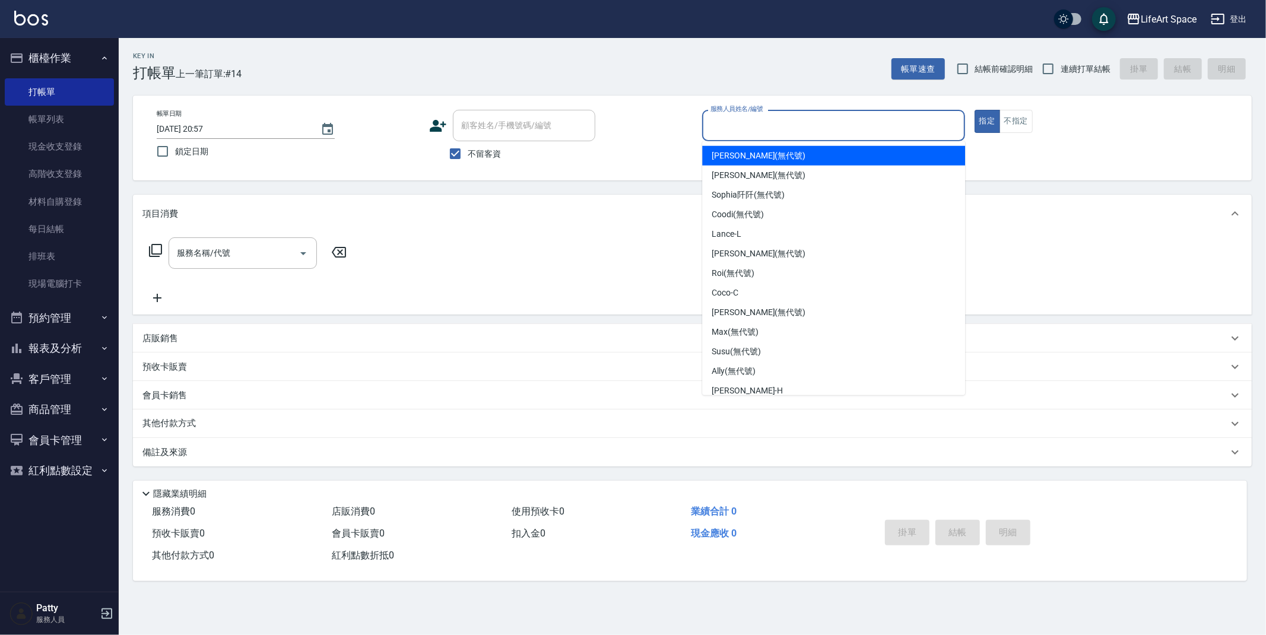
click at [764, 122] on input "服務人員姓名/編號" at bounding box center [833, 125] width 252 height 21
click at [745, 151] on span "[PERSON_NAME] (無代號)" at bounding box center [759, 156] width 94 height 12
type input "[PERSON_NAME](無代號)"
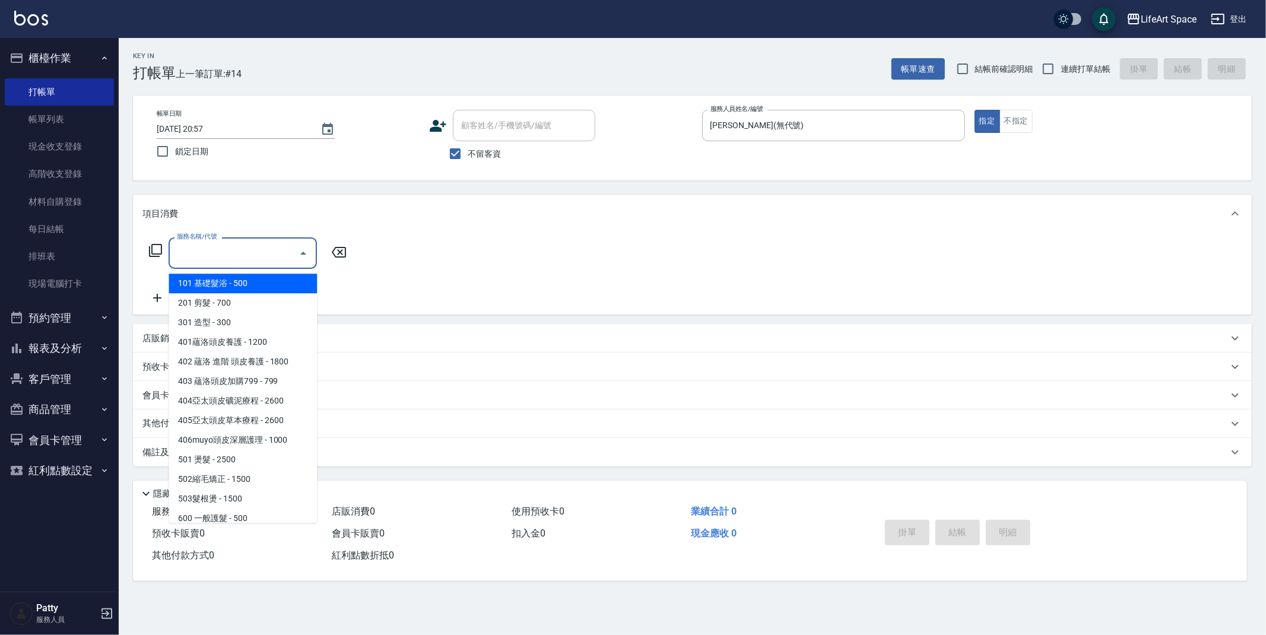
click at [214, 253] on input "服務名稱/代號" at bounding box center [234, 253] width 120 height 21
drag, startPoint x: 222, startPoint y: 287, endPoint x: 293, endPoint y: 274, distance: 71.8
click at [222, 287] on span "101 基礎髮浴 - 500" at bounding box center [243, 284] width 148 height 20
type input "101 基礎髮浴 (101)"
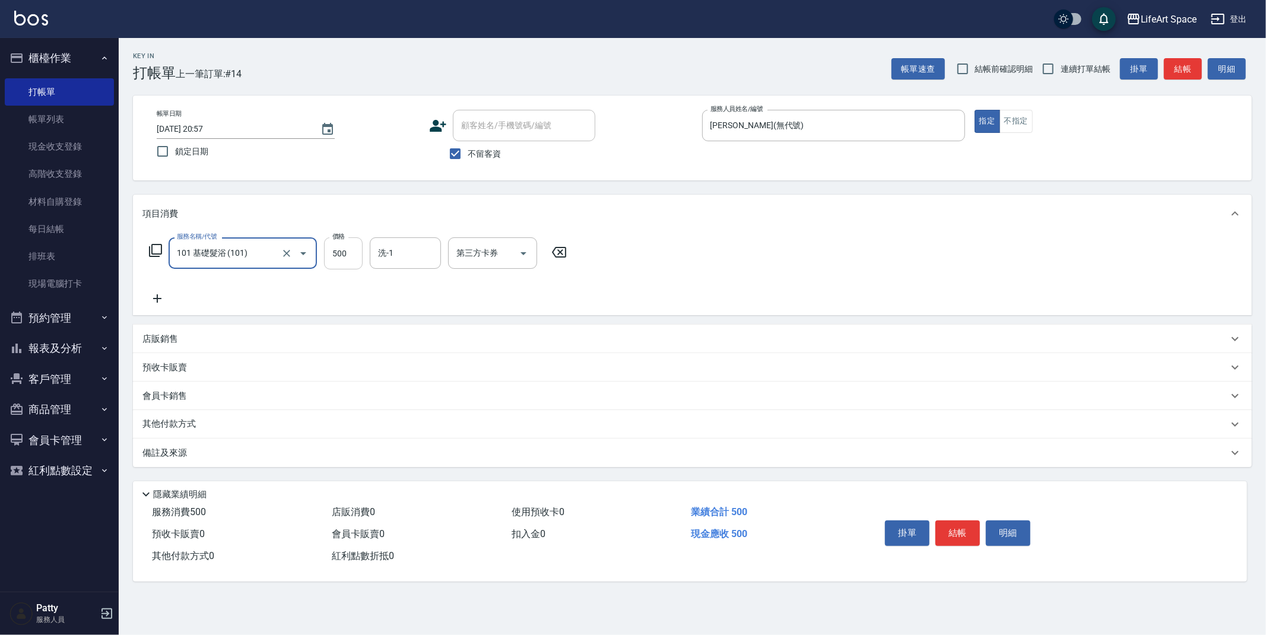
click at [342, 253] on input "500" at bounding box center [343, 253] width 39 height 32
click at [345, 253] on input "500" at bounding box center [343, 253] width 39 height 32
type input "350"
click at [157, 299] on icon at bounding box center [157, 298] width 8 height 8
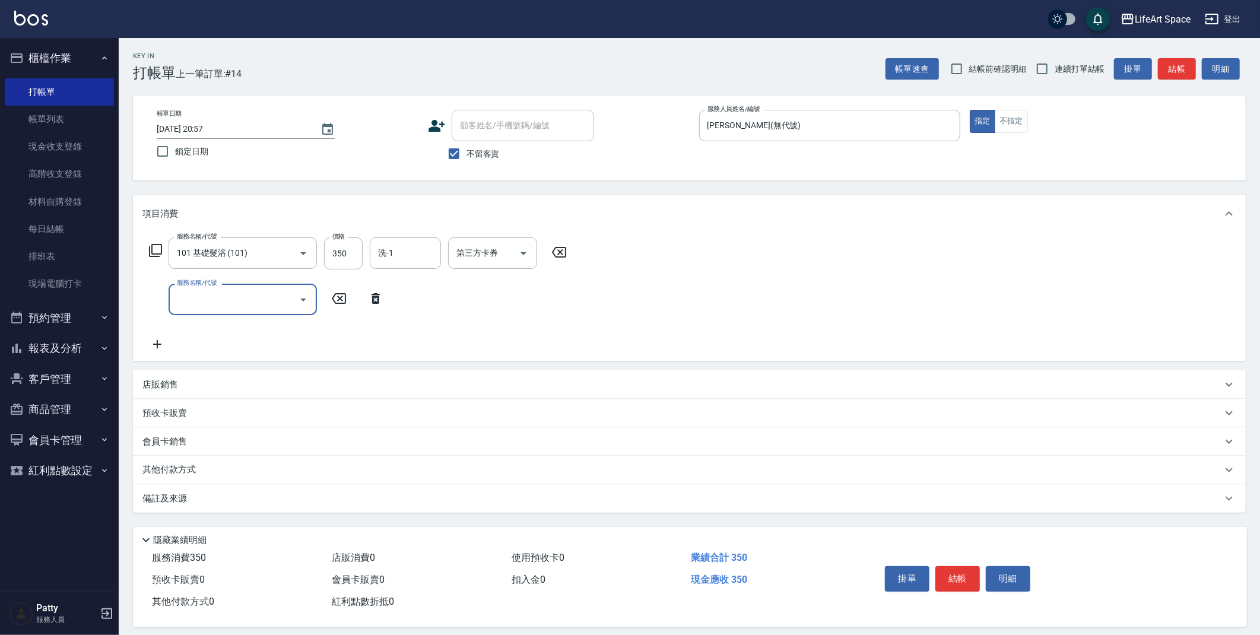
click at [218, 291] on input "服務名稱/代號" at bounding box center [234, 299] width 120 height 21
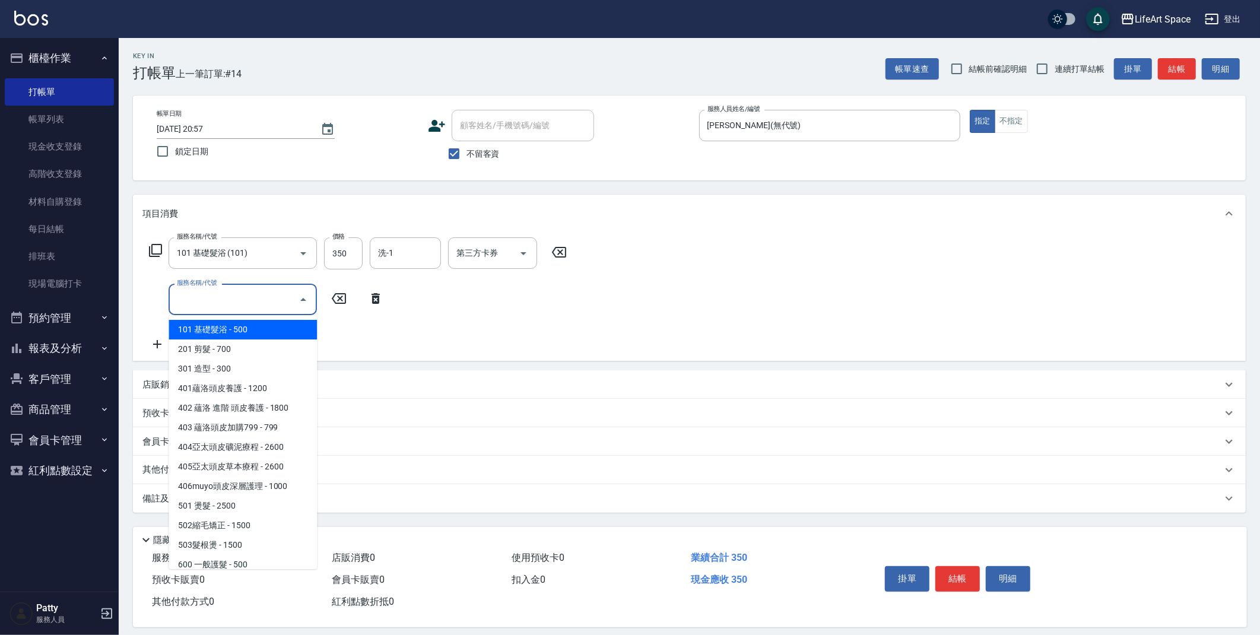
click at [223, 331] on span "101 基礎髮浴 - 500" at bounding box center [243, 330] width 148 height 20
type input "101 基礎髮浴 (101)"
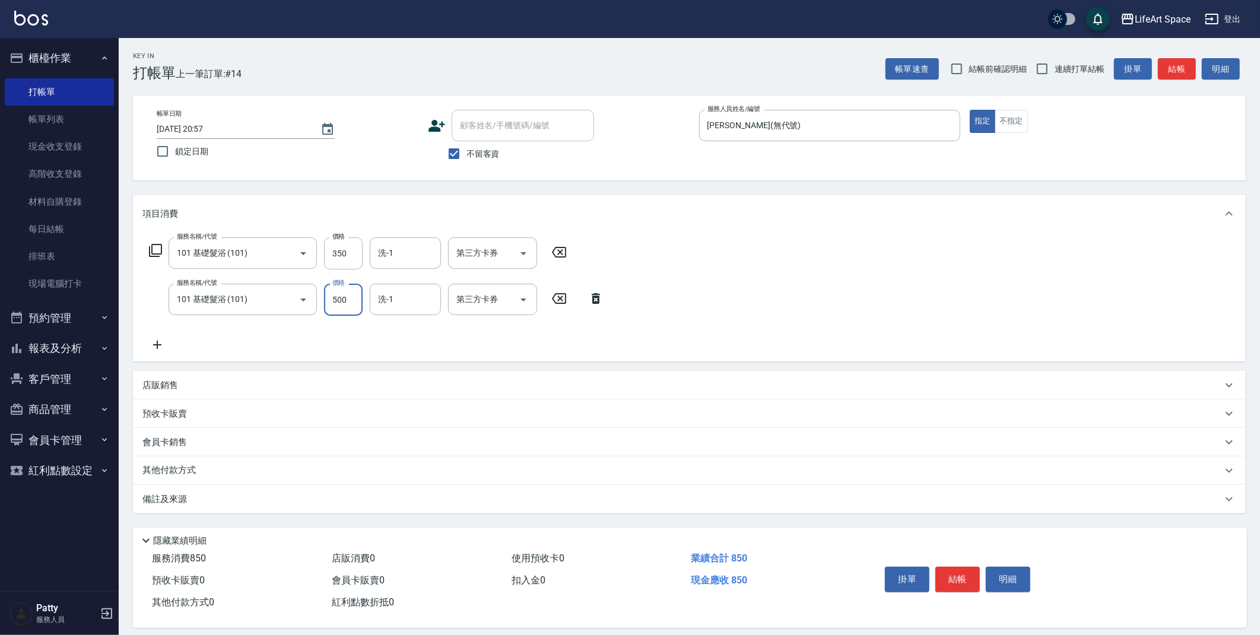
click at [353, 304] on input "500" at bounding box center [343, 300] width 39 height 32
click at [364, 304] on div "服務名稱/代號 101 基礎髮浴 (101) 服務名稱/代號 價格 3502 價格 洗-1 洗-1 第三方卡券 第三方卡券" at bounding box center [376, 300] width 468 height 32
click at [358, 303] on input "3502" at bounding box center [343, 300] width 39 height 32
type input "350"
click at [405, 299] on input "洗-1" at bounding box center [405, 299] width 61 height 21
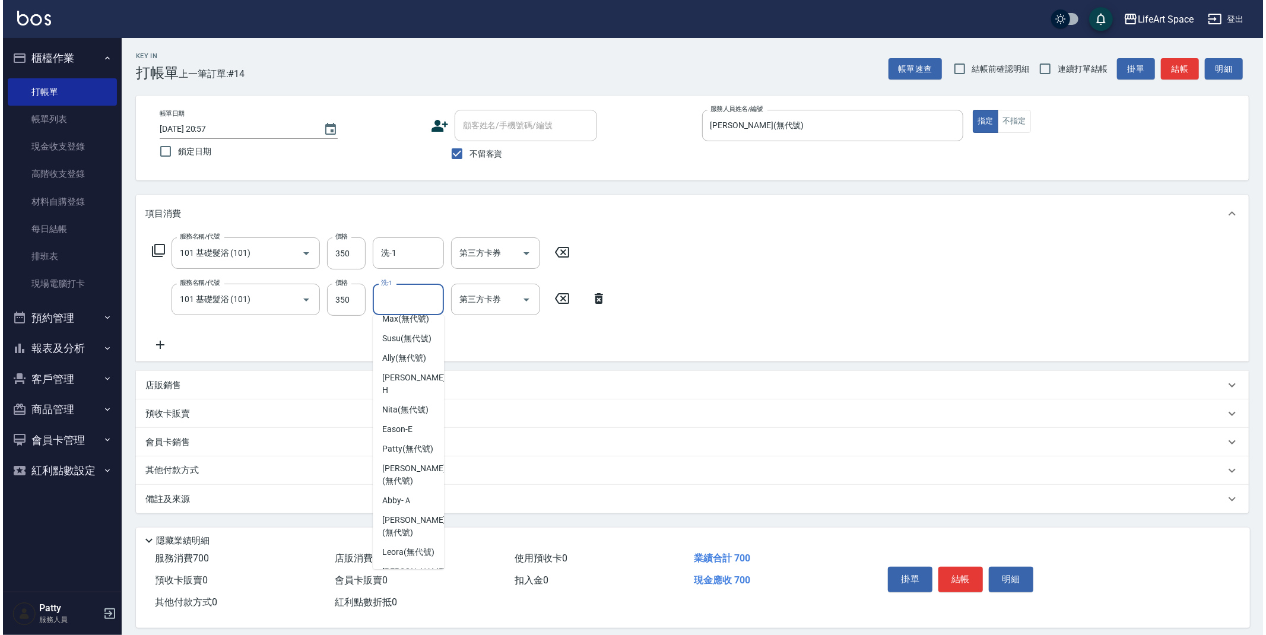
scroll to position [310, 0]
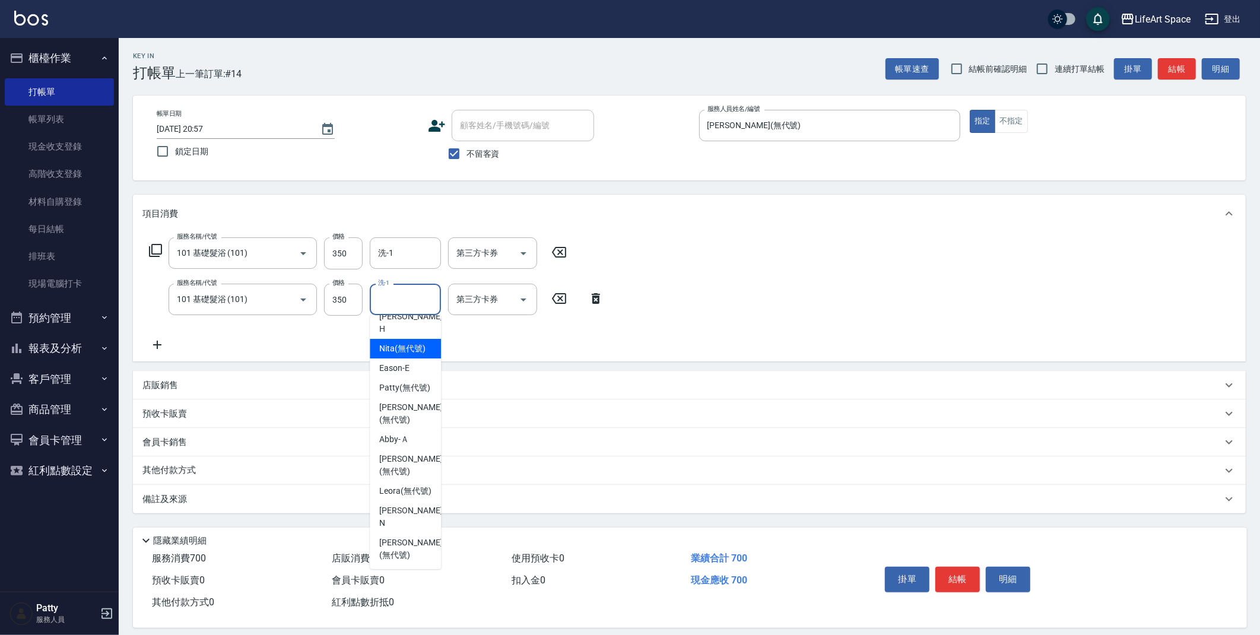
click at [399, 355] on span "Nita (無代號)" at bounding box center [402, 348] width 46 height 12
type input "Nita (無代號)"
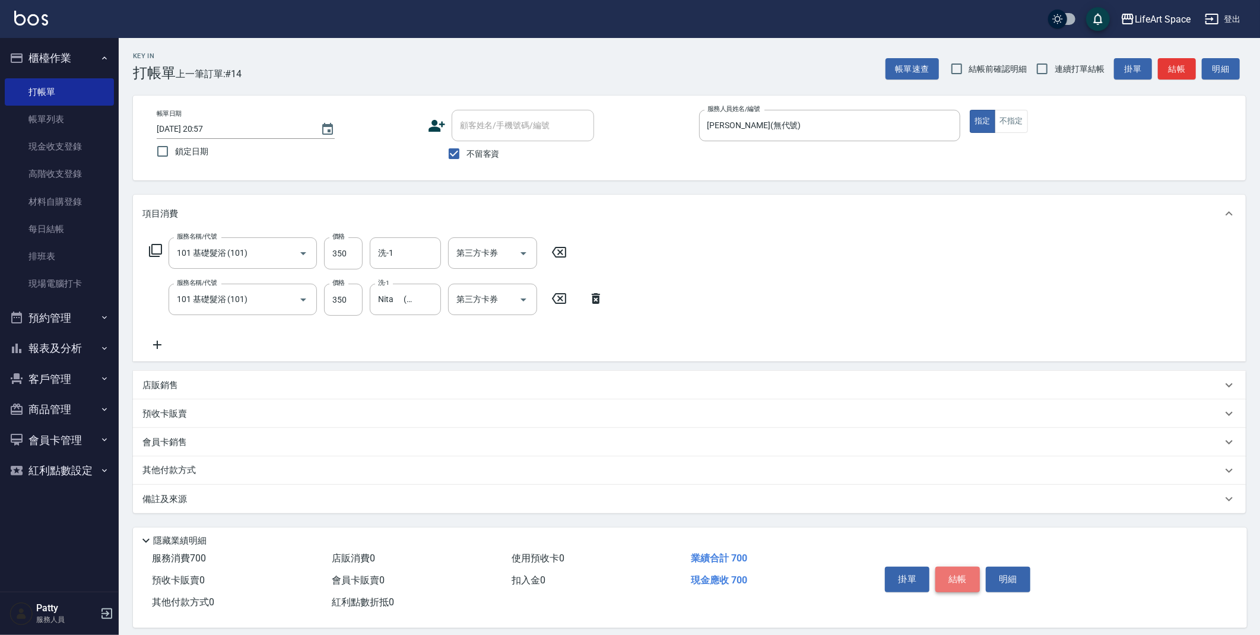
click at [970, 579] on button "結帳" at bounding box center [957, 579] width 45 height 25
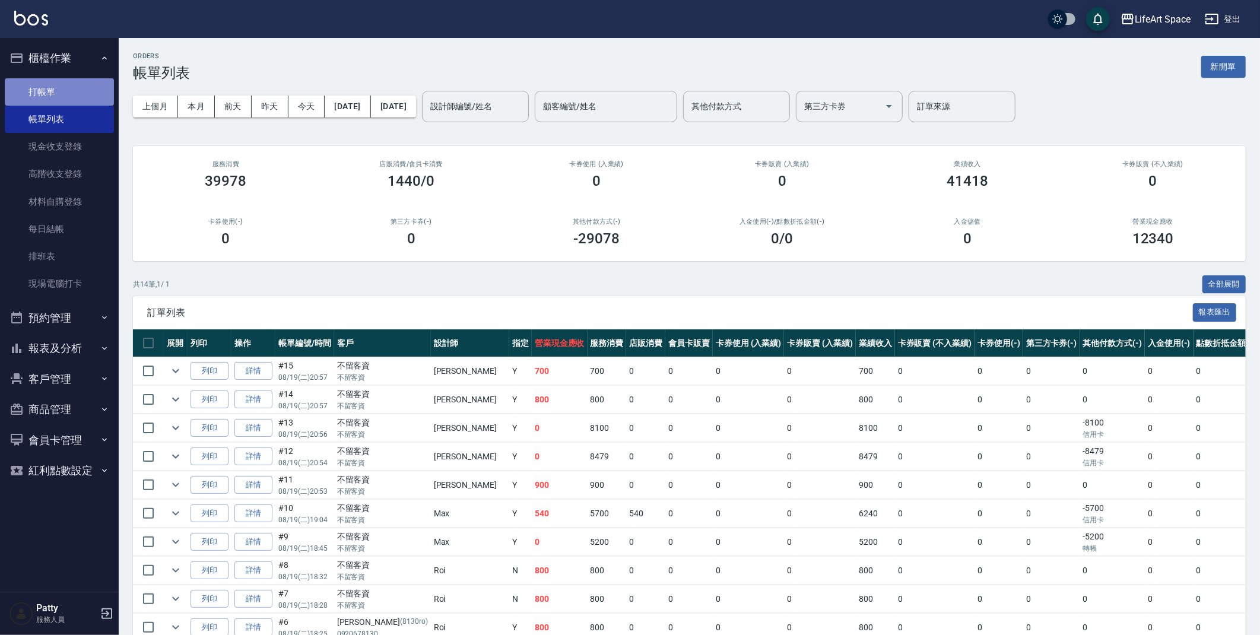
click at [47, 89] on link "打帳單" at bounding box center [59, 91] width 109 height 27
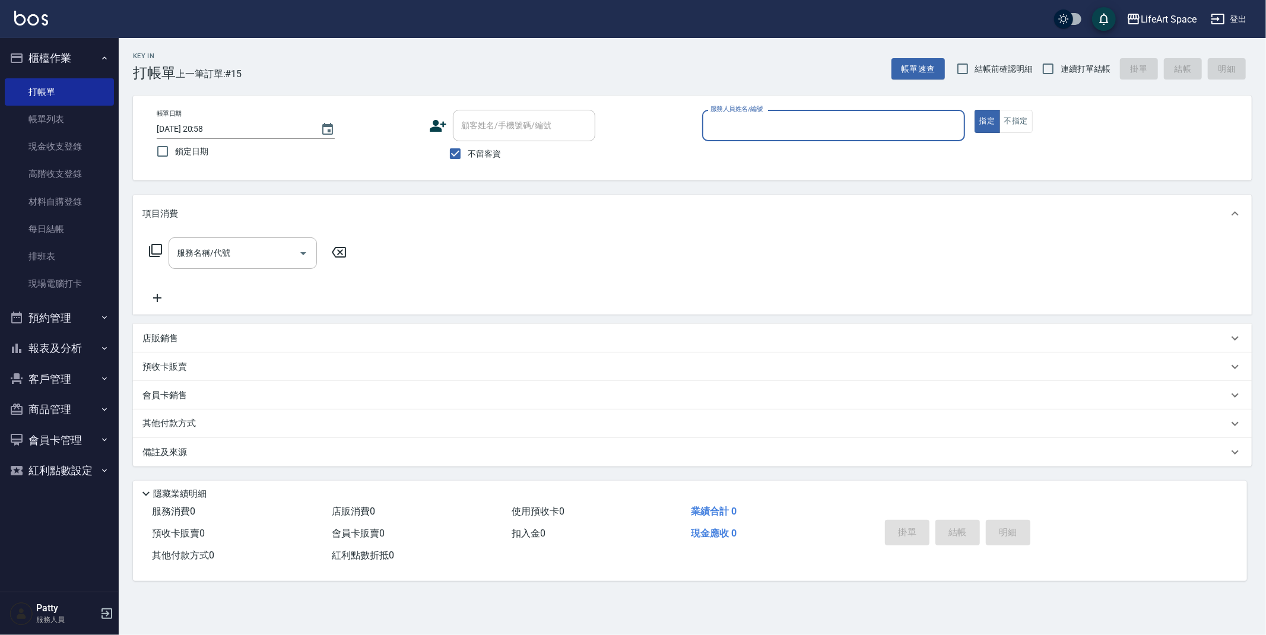
click at [789, 122] on input "服務人員姓名/編號" at bounding box center [833, 125] width 252 height 21
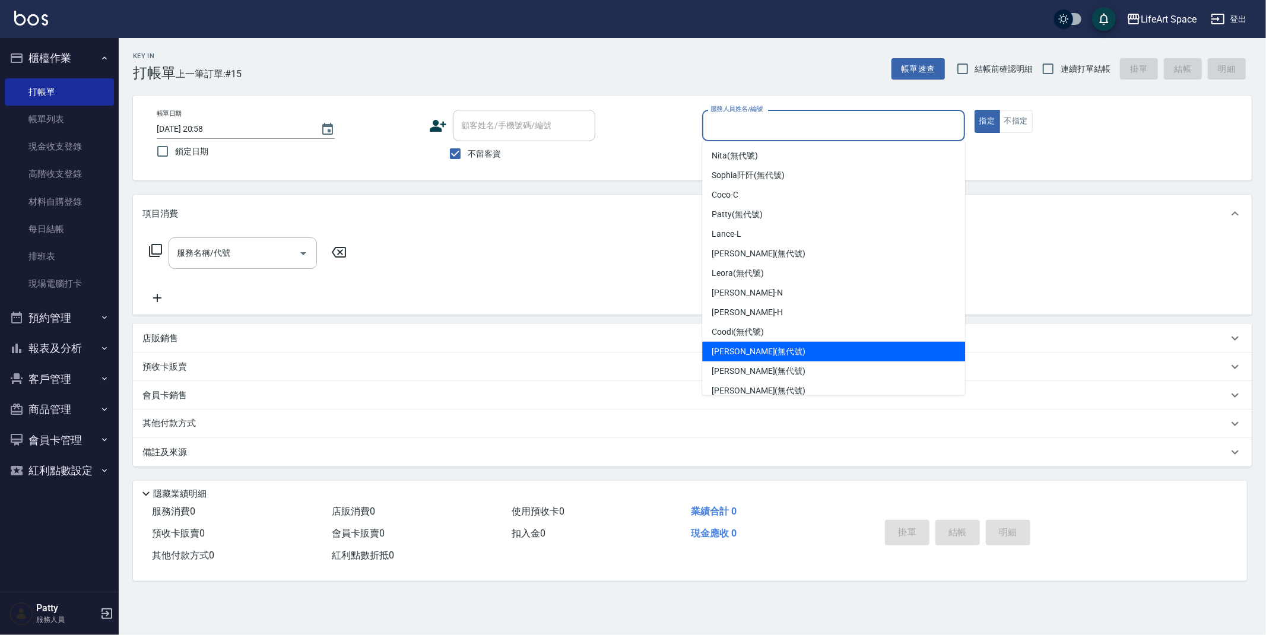
click at [735, 348] on span "[PERSON_NAME] (無代號)" at bounding box center [759, 351] width 94 height 12
type input "[PERSON_NAME](無代號)"
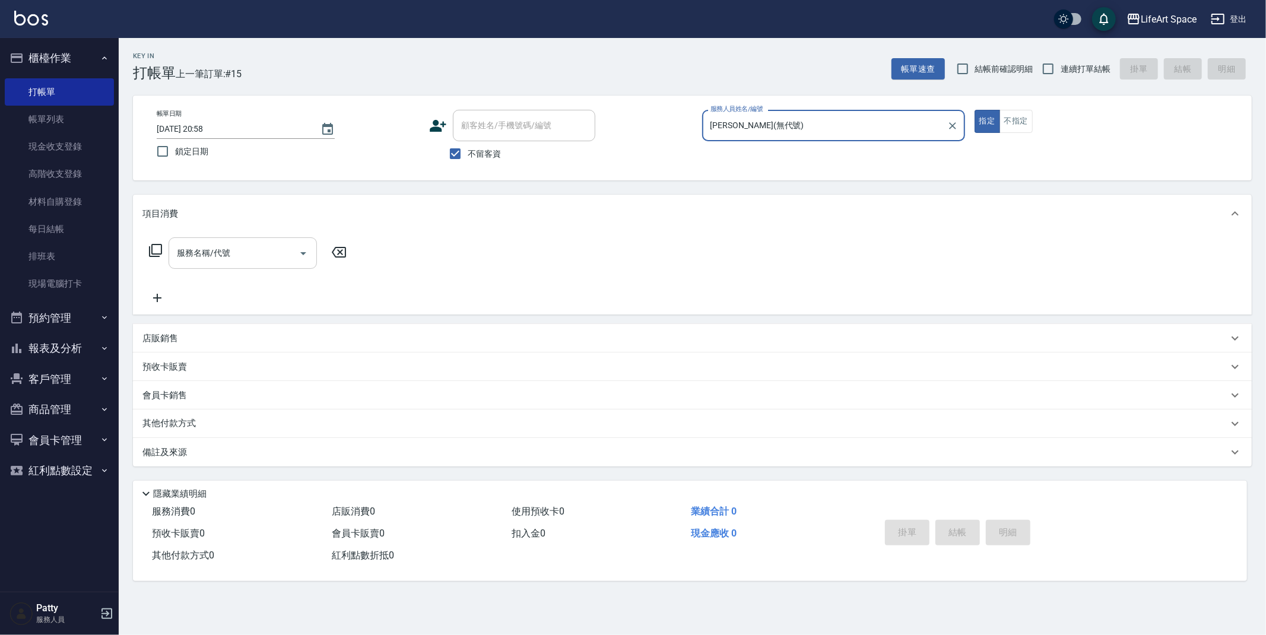
click at [214, 246] on div "服務名稱/代號 服務名稱/代號" at bounding box center [243, 252] width 148 height 31
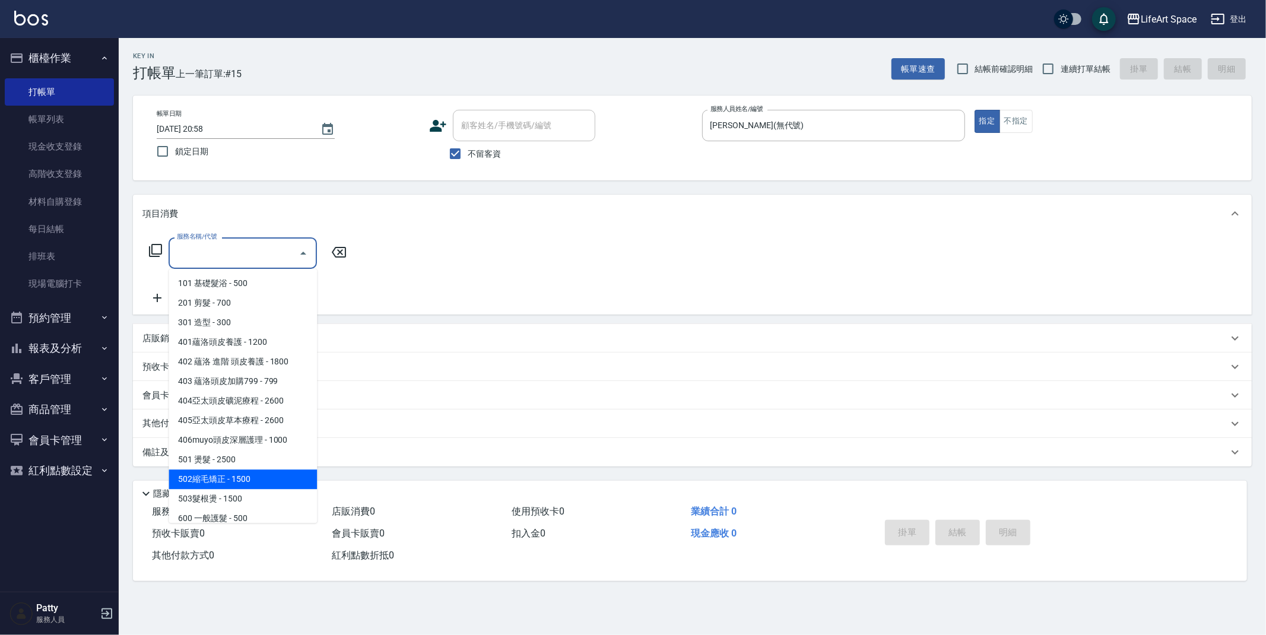
click at [229, 478] on span "502縮毛矯正 - 1500" at bounding box center [243, 479] width 148 height 20
type input "502縮毛矯正 (502)"
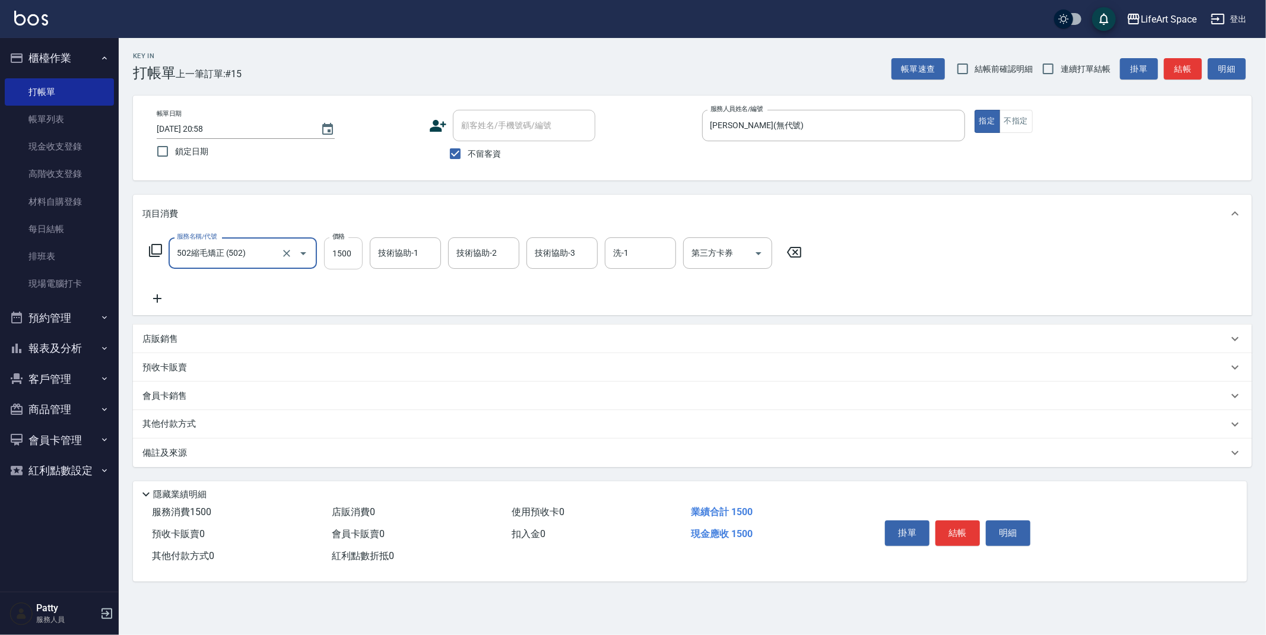
click at [352, 258] on input "1500" at bounding box center [343, 253] width 39 height 32
type input "4500"
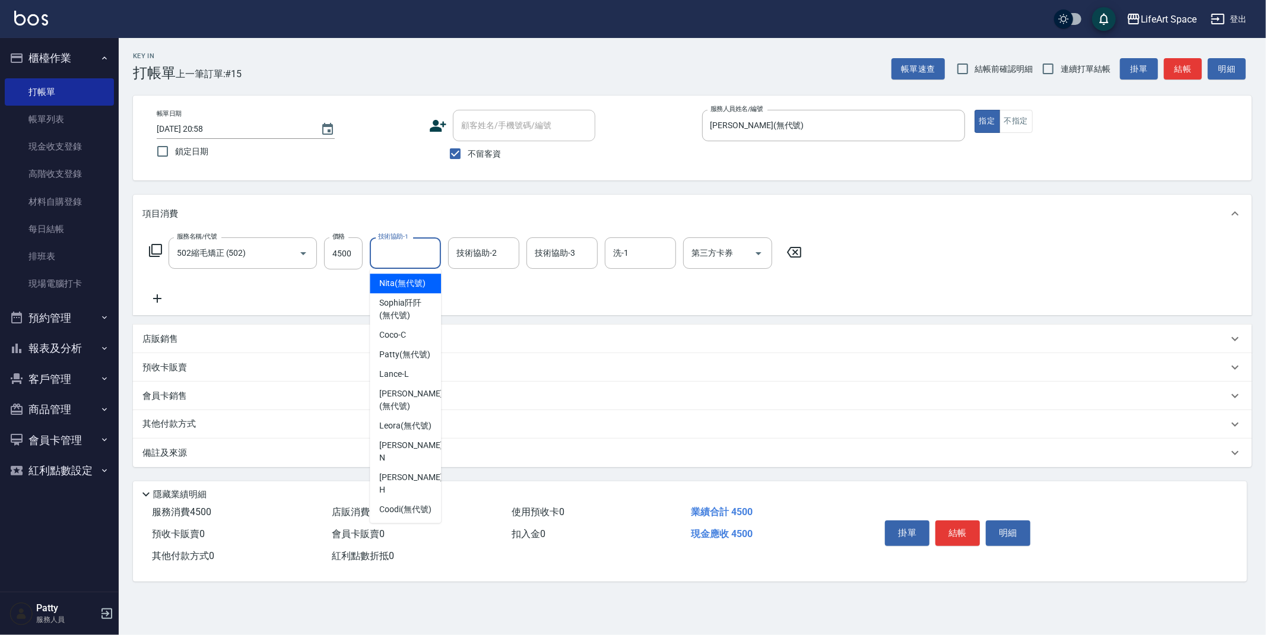
click at [376, 255] on input "技術協助-1" at bounding box center [405, 253] width 61 height 21
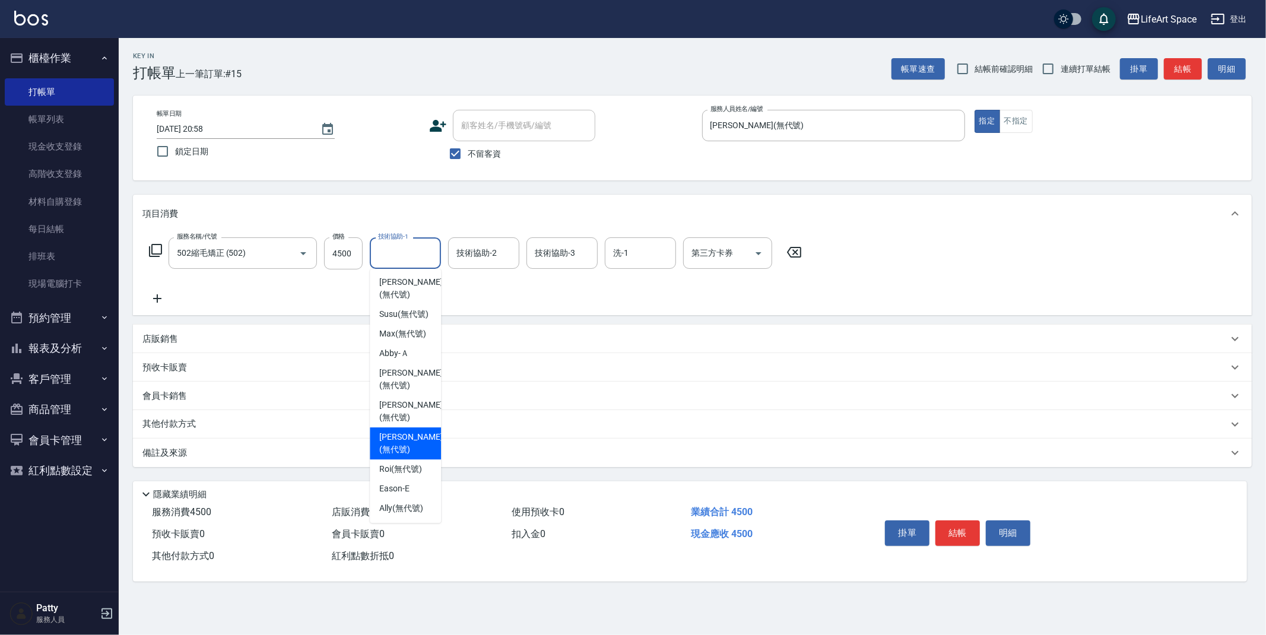
scroll to position [335, 0]
drag, startPoint x: 402, startPoint y: 468, endPoint x: 497, endPoint y: 280, distance: 210.7
click at [402, 468] on span "Roi (無代號)" at bounding box center [400, 469] width 43 height 12
type input "Roi(無代號)"
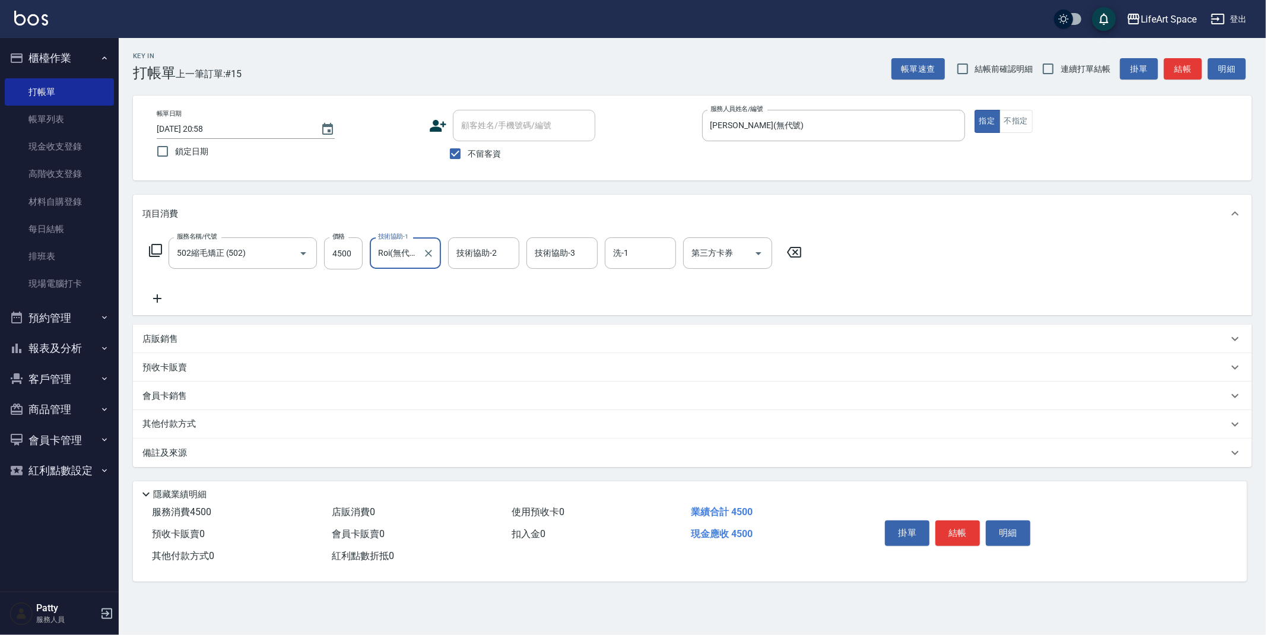
click at [496, 247] on div "技術協助-2 技術協助-2" at bounding box center [483, 252] width 71 height 31
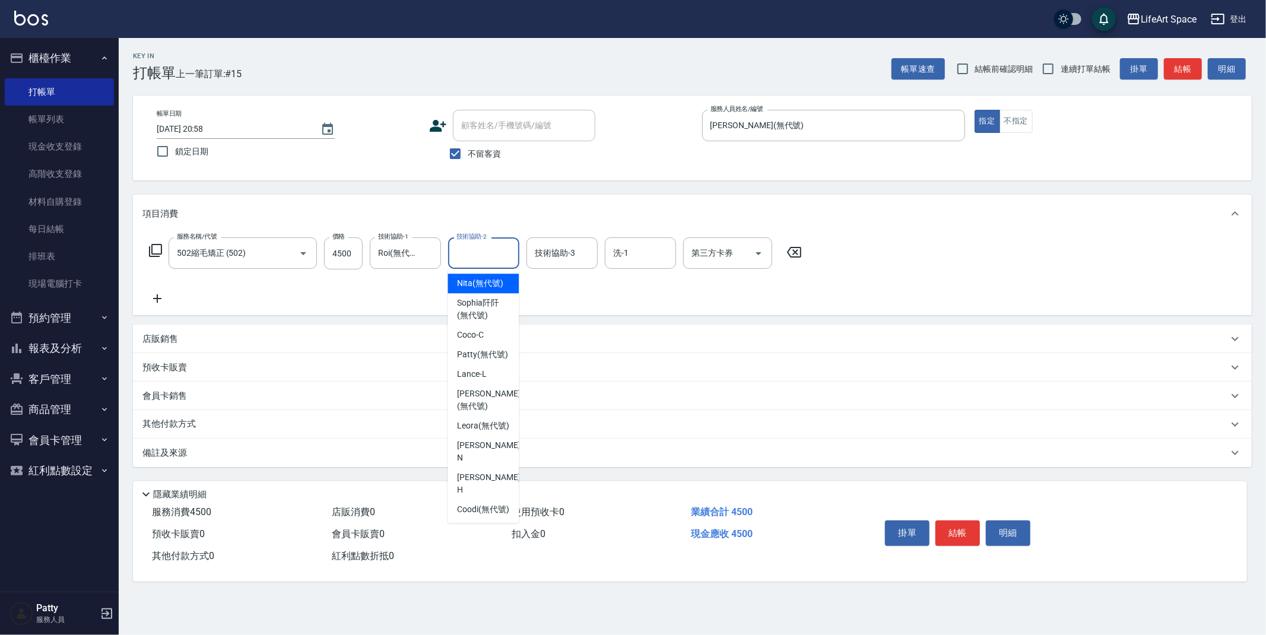
click at [491, 293] on div "Nita (無代號)" at bounding box center [482, 284] width 71 height 20
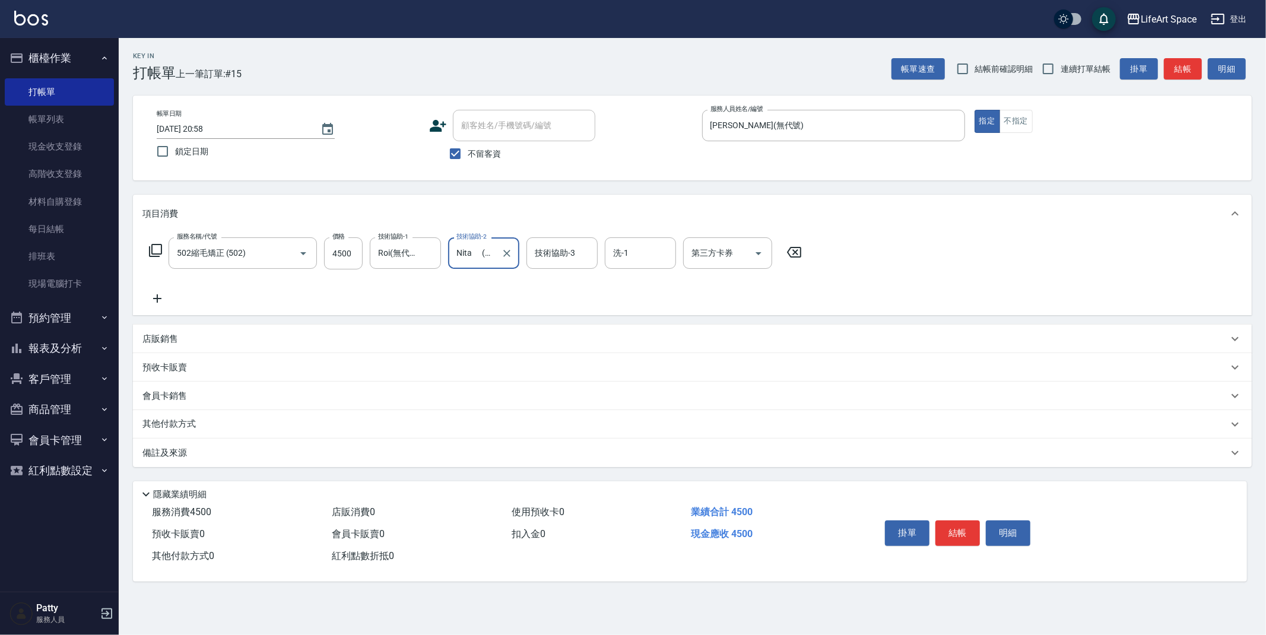
click at [483, 252] on input "Nita (無代號)" at bounding box center [474, 253] width 43 height 21
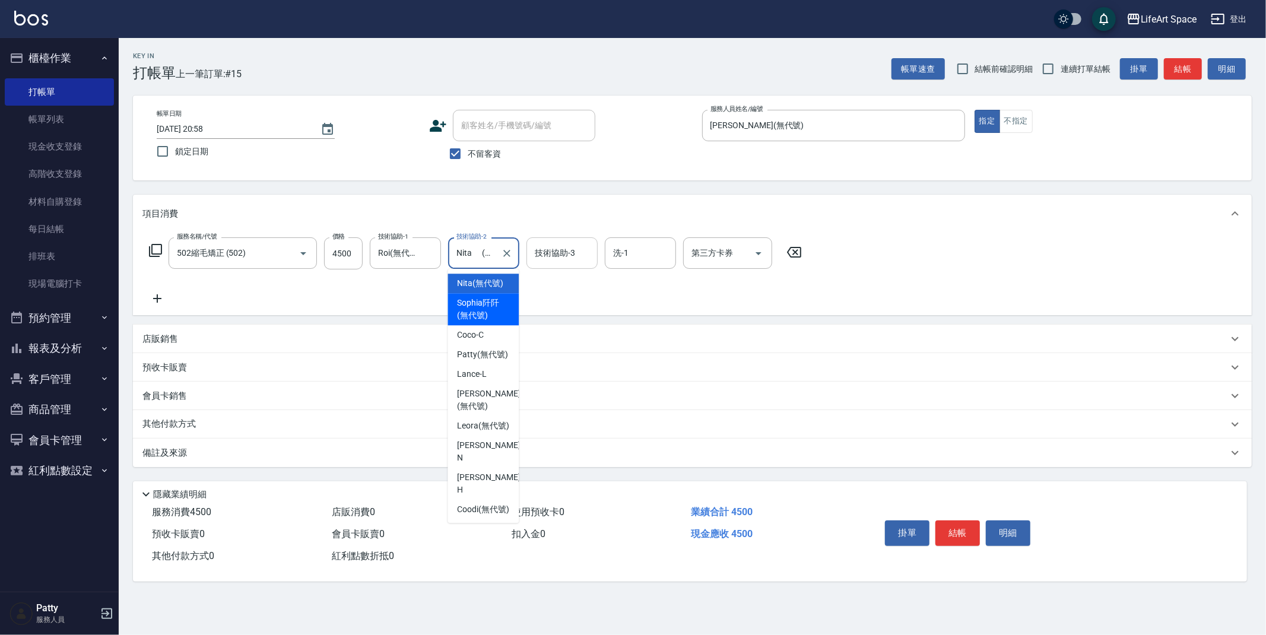
drag, startPoint x: 484, startPoint y: 318, endPoint x: 557, endPoint y: 239, distance: 107.9
click at [484, 315] on span "[PERSON_NAME]阡 (無代號)" at bounding box center [483, 309] width 52 height 25
type input "[PERSON_NAME]阡(無代號)"
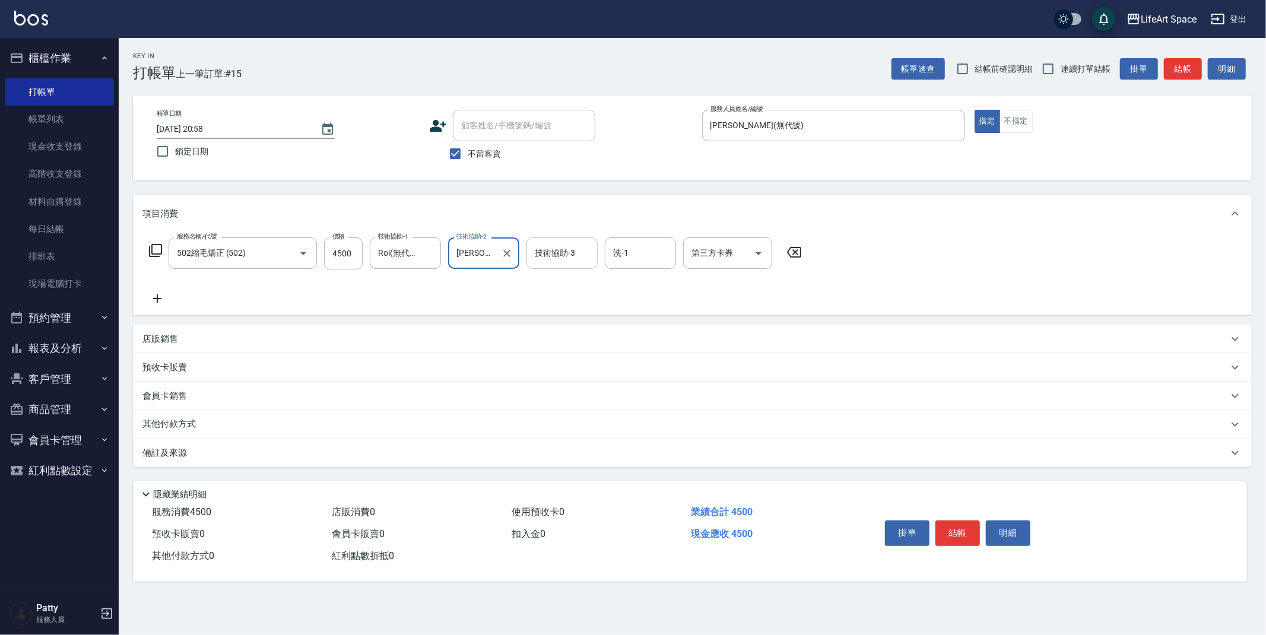
click at [555, 248] on div "技術協助-3 技術協助-3" at bounding box center [561, 252] width 71 height 31
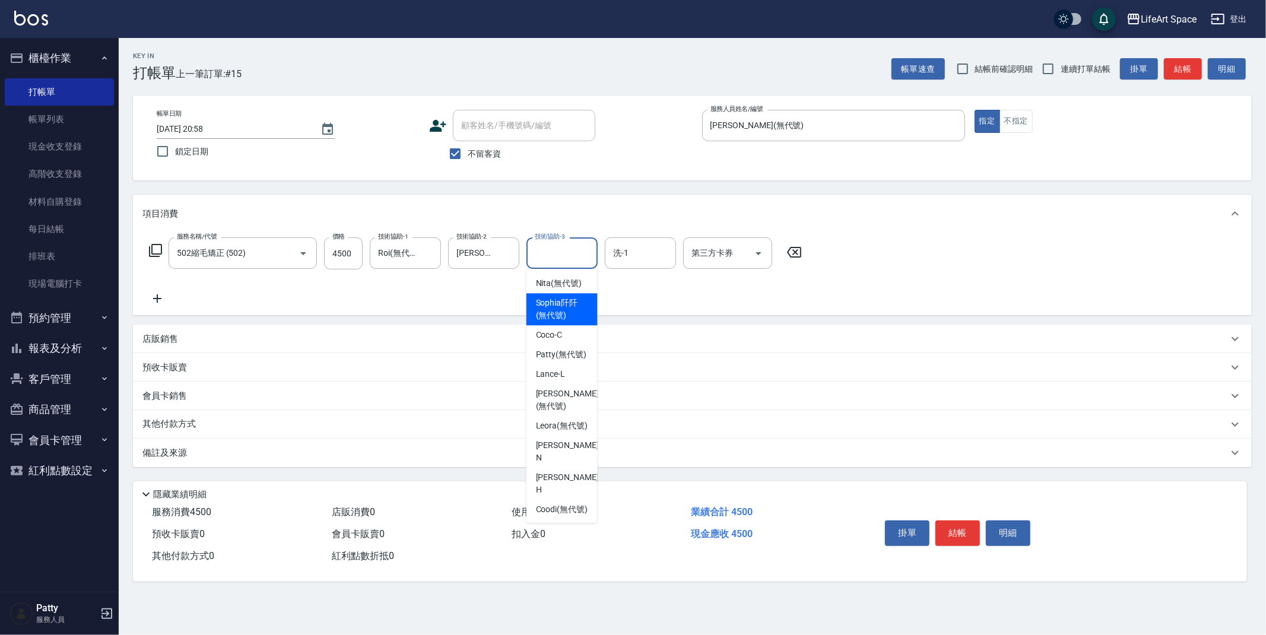
click at [556, 318] on span "[PERSON_NAME]阡 (無代號)" at bounding box center [562, 309] width 52 height 25
type input "[PERSON_NAME]阡(無代號)"
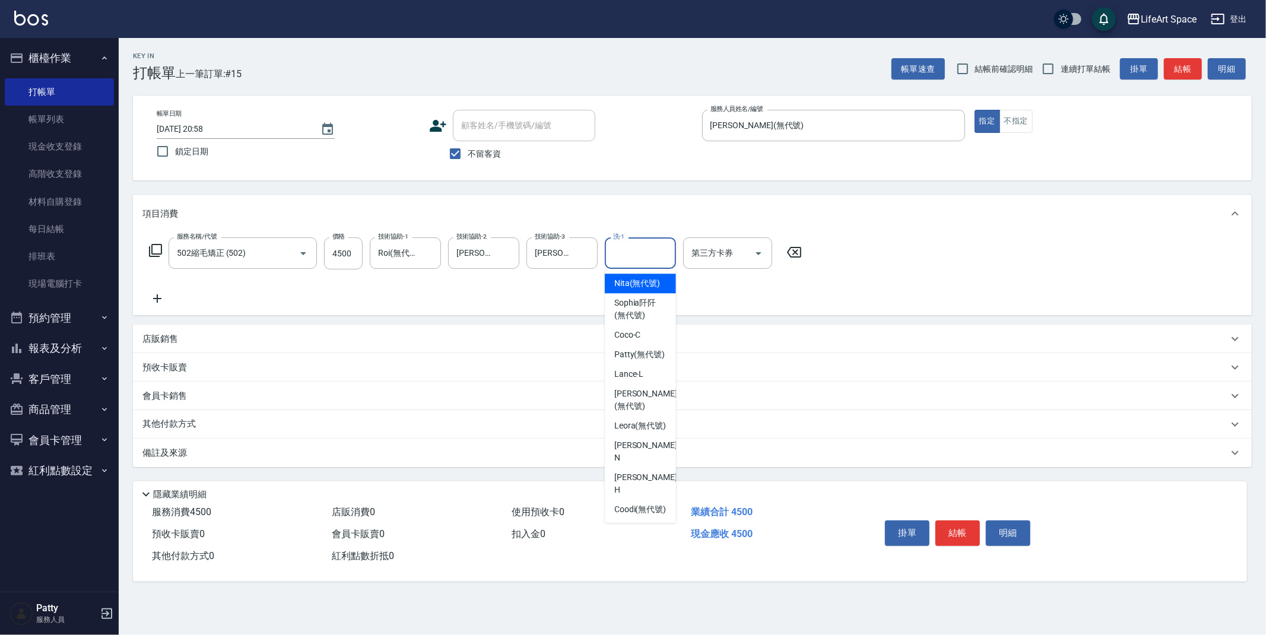
click at [615, 254] on input "洗-1" at bounding box center [640, 253] width 61 height 21
click at [621, 322] on span "[PERSON_NAME]阡 (無代號)" at bounding box center [640, 309] width 52 height 25
type input "[PERSON_NAME]阡(無代號)"
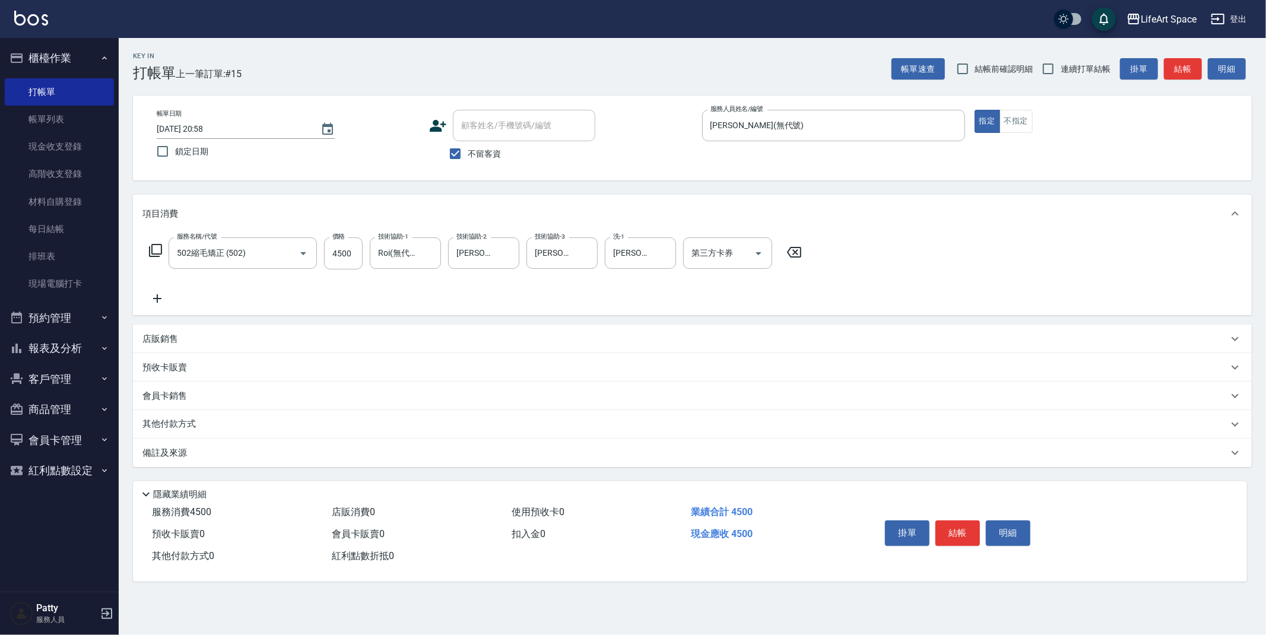
click at [225, 411] on div "其他付款方式" at bounding box center [692, 424] width 1119 height 28
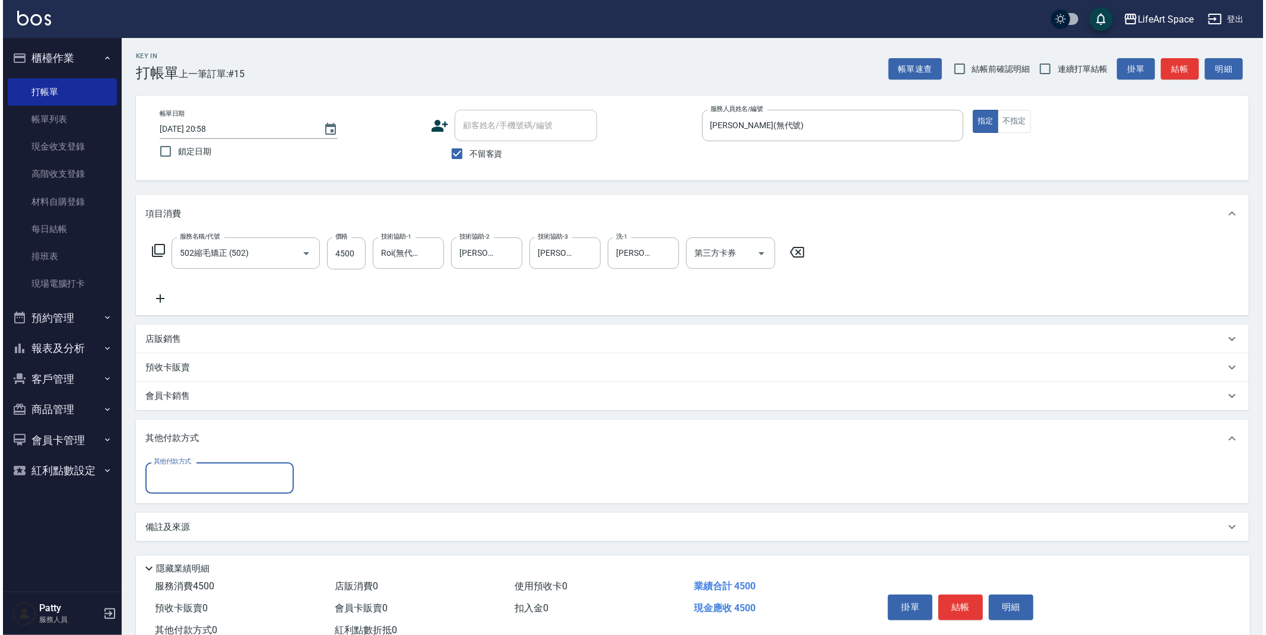
scroll to position [0, 0]
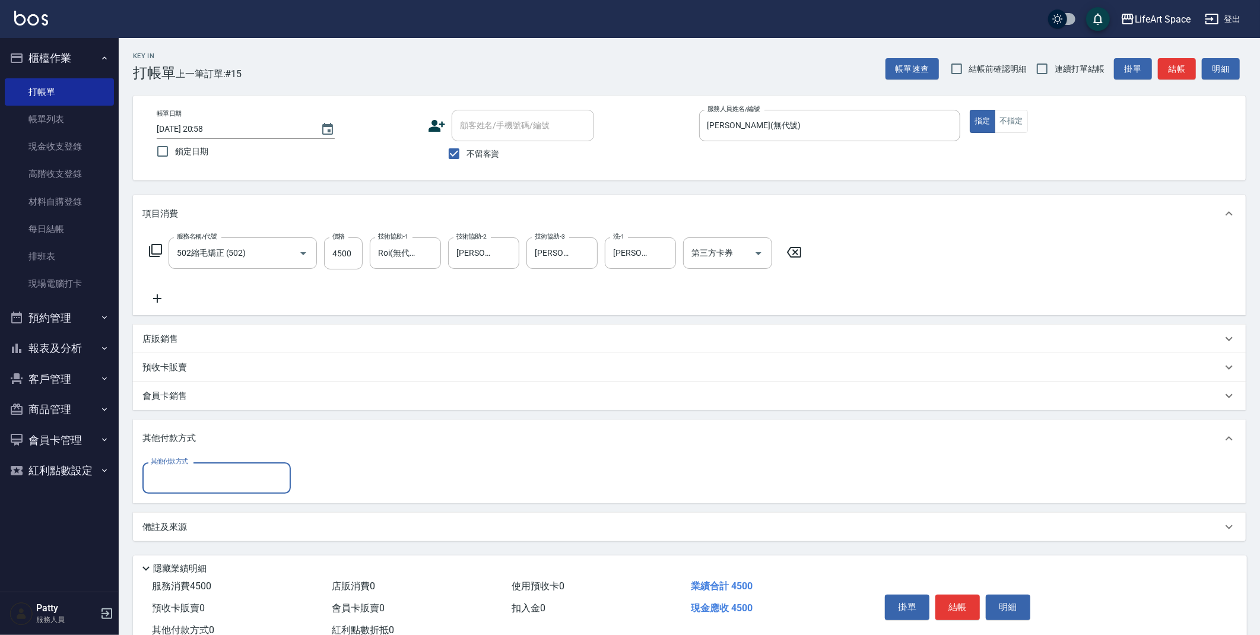
click at [185, 481] on input "其他付款方式" at bounding box center [217, 478] width 138 height 21
click at [183, 526] on span "Linepay" at bounding box center [216, 528] width 148 height 20
type input "Linepay"
type input "4500"
click at [957, 609] on button "結帳" at bounding box center [957, 607] width 45 height 25
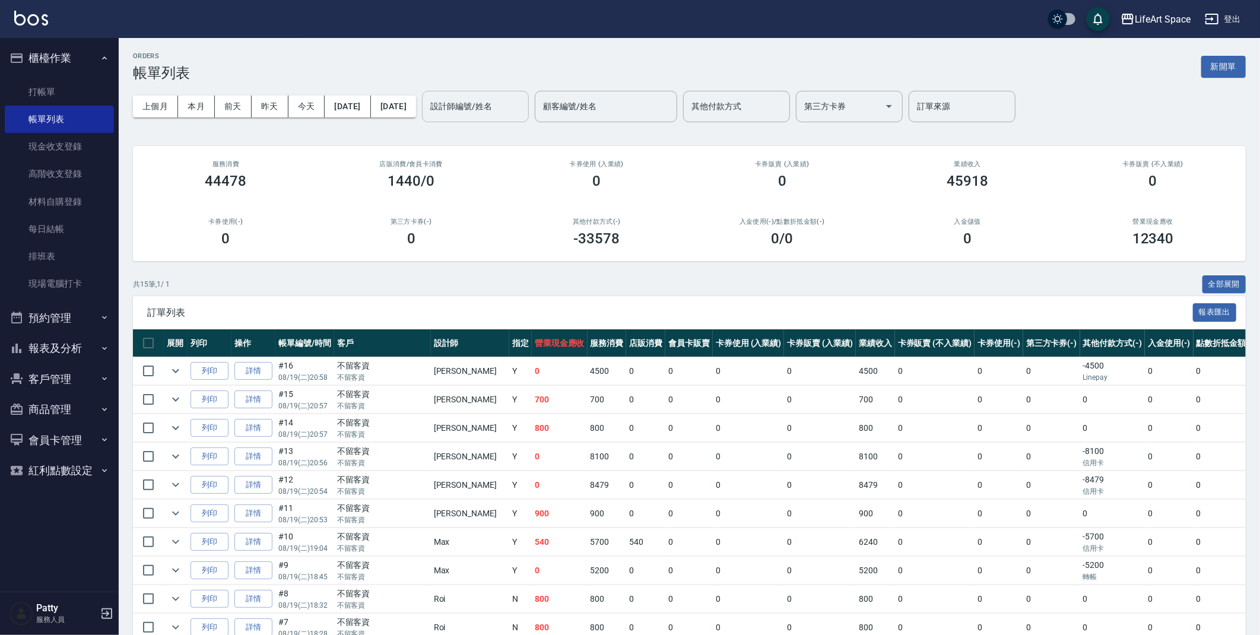
click at [513, 107] on input "設計師編號/姓名" at bounding box center [475, 106] width 96 height 21
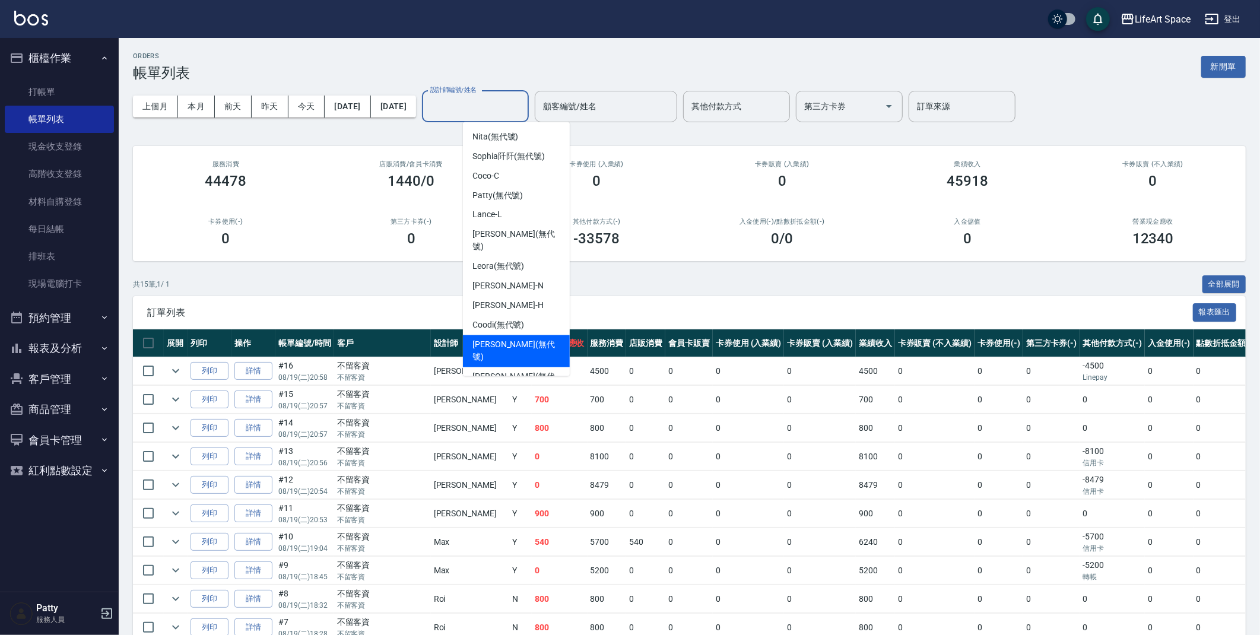
click at [513, 339] on span "[PERSON_NAME] (無代號)" at bounding box center [516, 351] width 88 height 25
type input "[PERSON_NAME](無代號)"
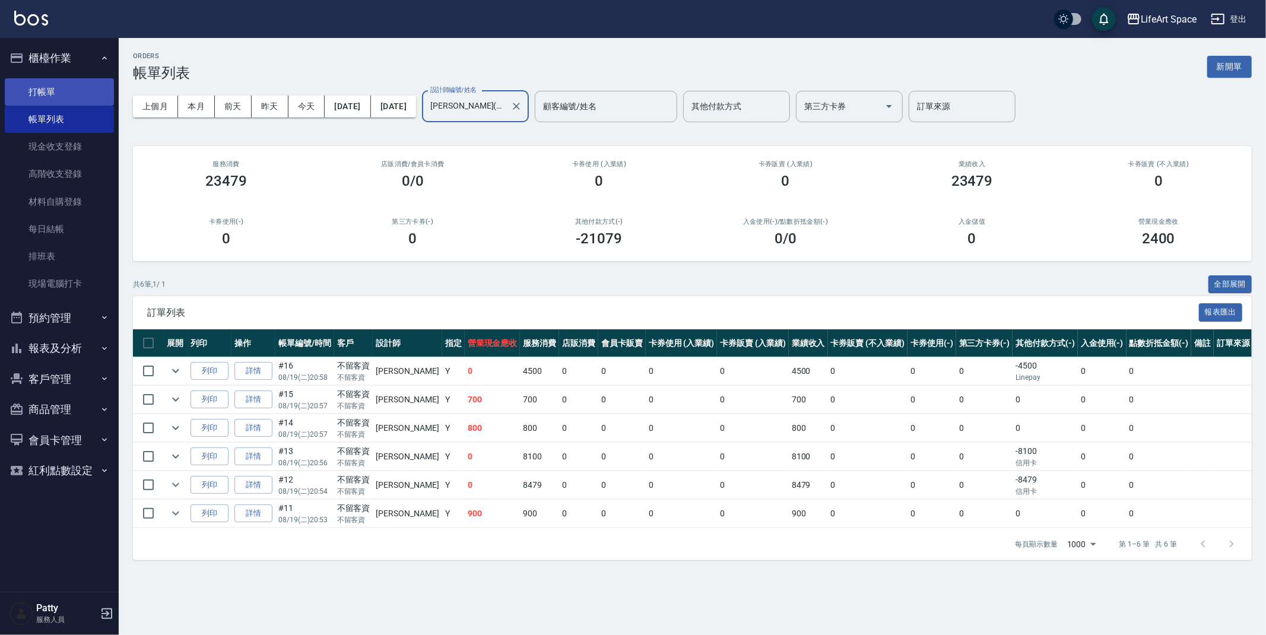
click at [56, 91] on link "打帳單" at bounding box center [59, 91] width 109 height 27
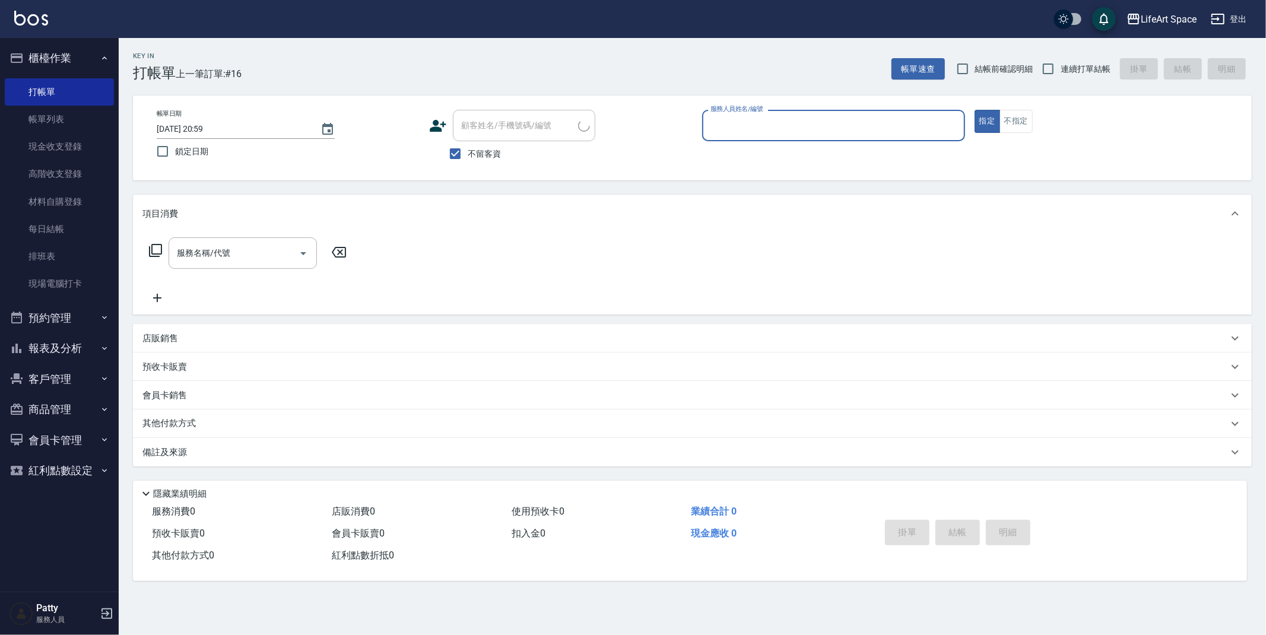
click at [789, 127] on input "服務人員姓名/編號" at bounding box center [833, 125] width 252 height 21
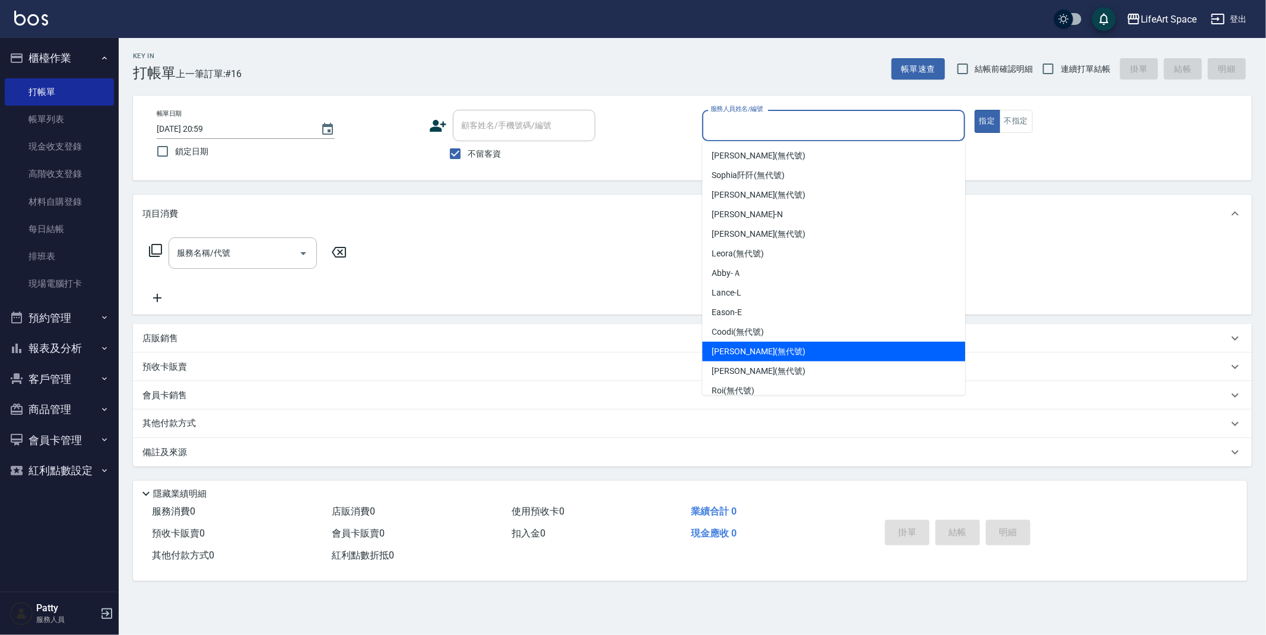
drag, startPoint x: 760, startPoint y: 351, endPoint x: 887, endPoint y: 205, distance: 194.3
click at [760, 351] on span "[PERSON_NAME] (無代號)" at bounding box center [759, 351] width 94 height 12
type input "[PERSON_NAME](無代號)"
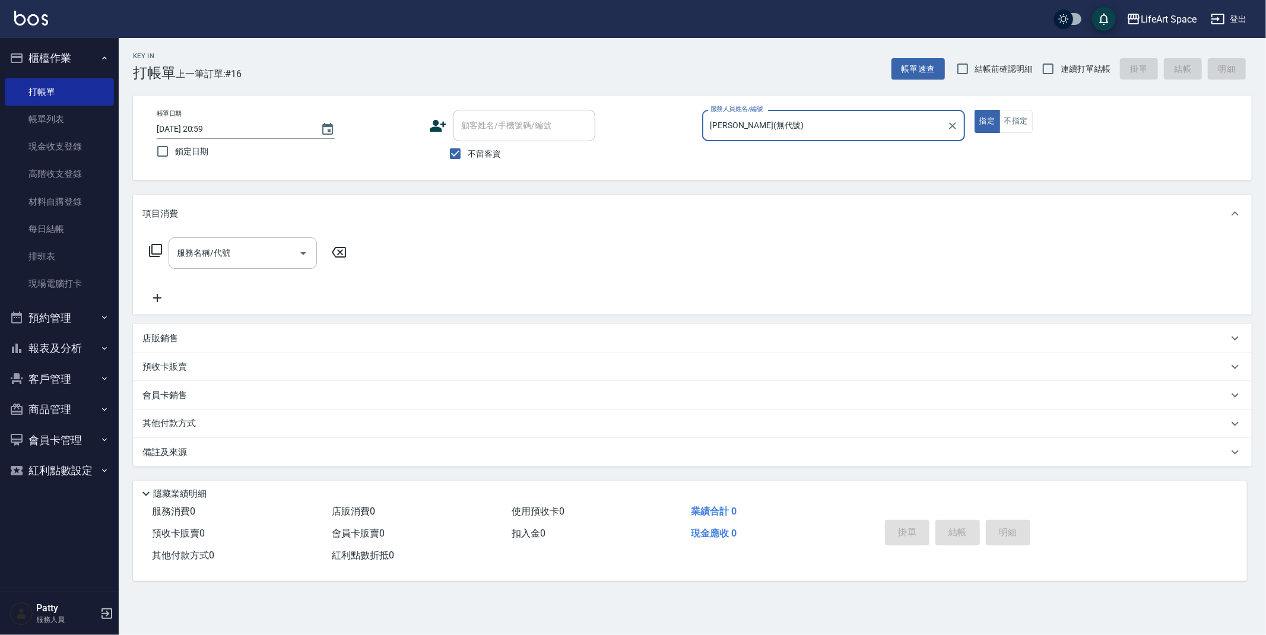
click at [179, 342] on div "店販銷售" at bounding box center [684, 338] width 1085 height 12
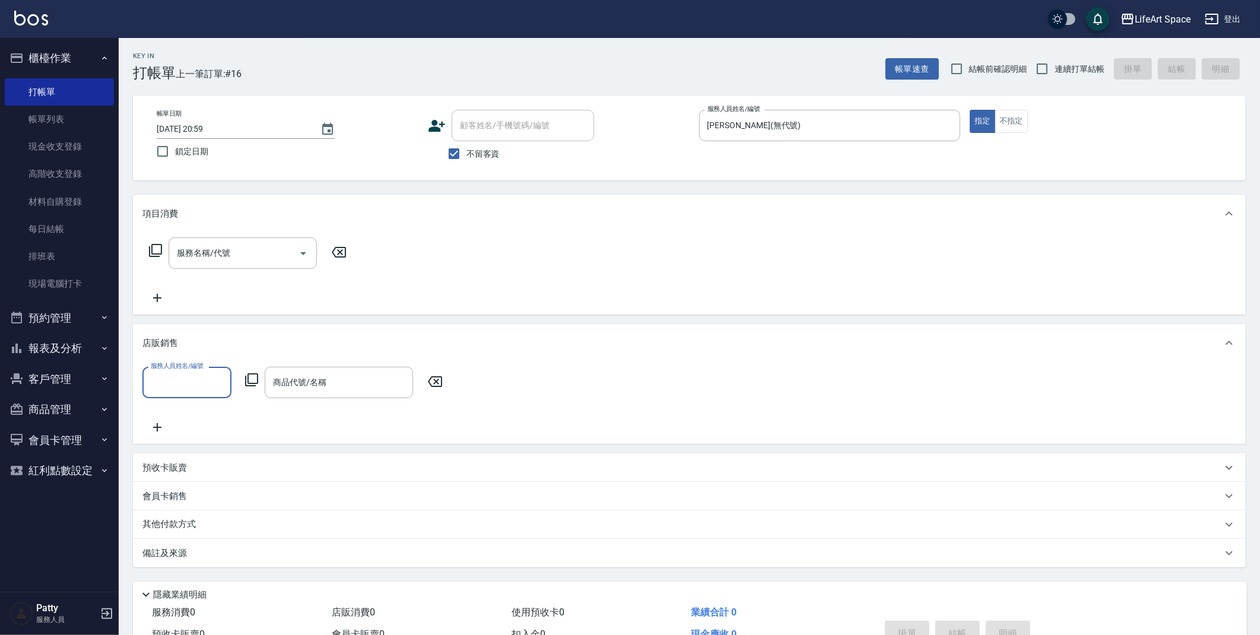
click at [201, 385] on input "服務人員姓名/編號" at bounding box center [187, 382] width 78 height 21
click at [191, 379] on span "[PERSON_NAME] (無代號)" at bounding box center [187, 391] width 70 height 25
type input "[PERSON_NAME](無代號)"
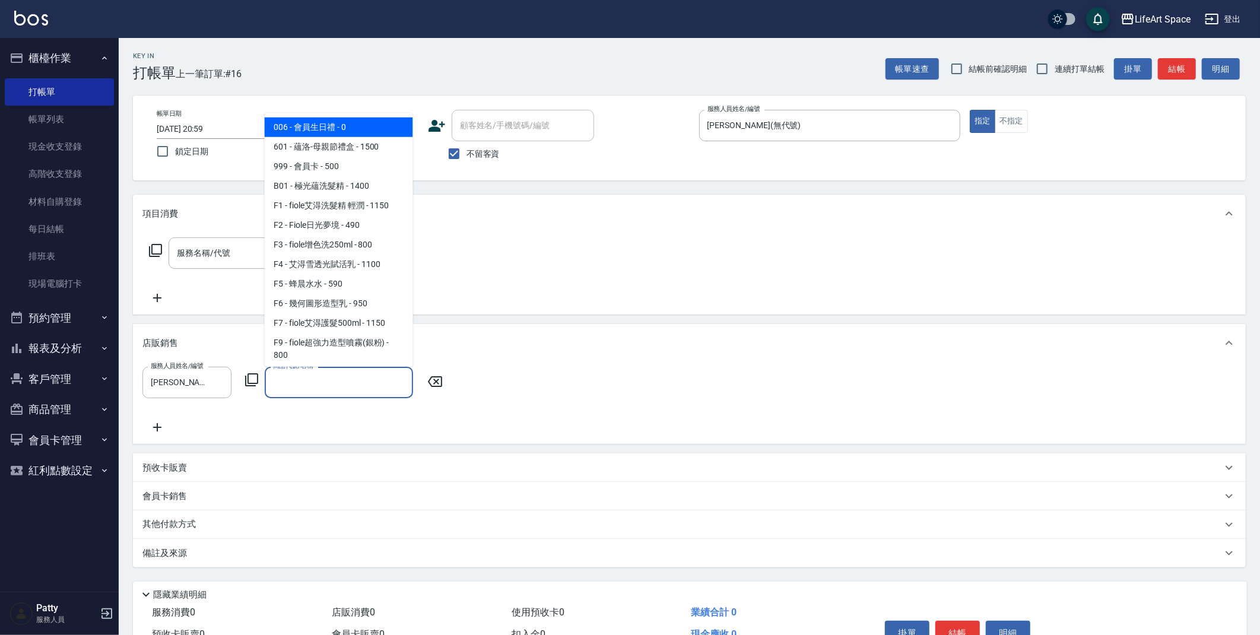
click at [305, 384] on input "商品代號/名稱" at bounding box center [339, 382] width 138 height 21
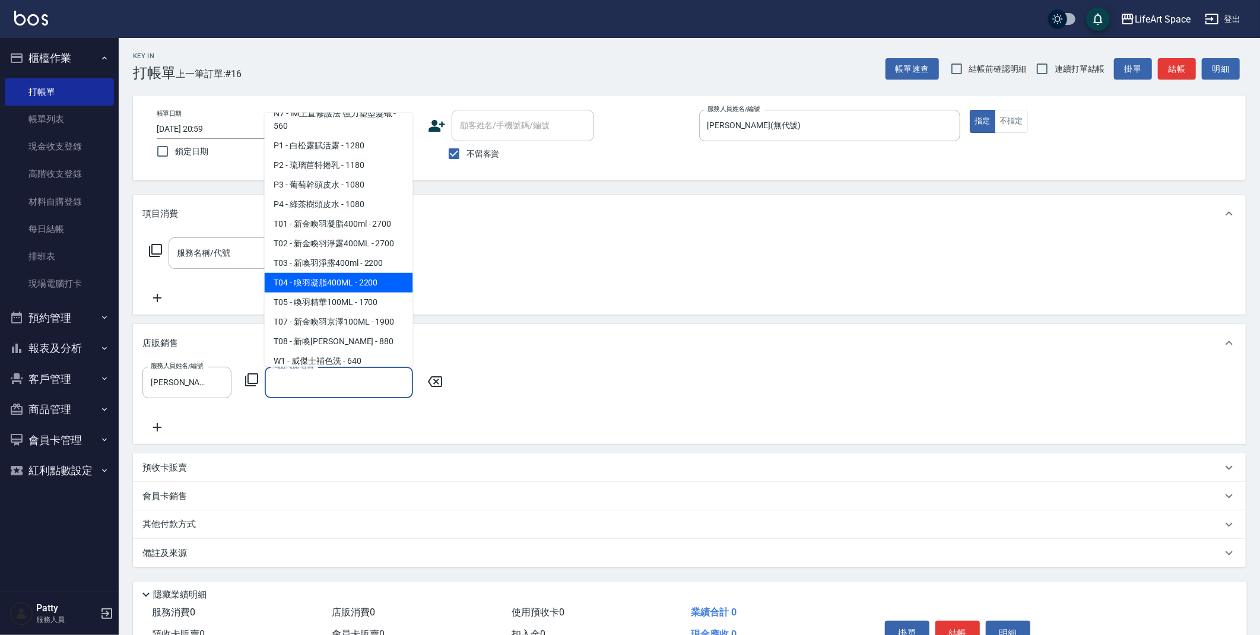
scroll to position [984, 0]
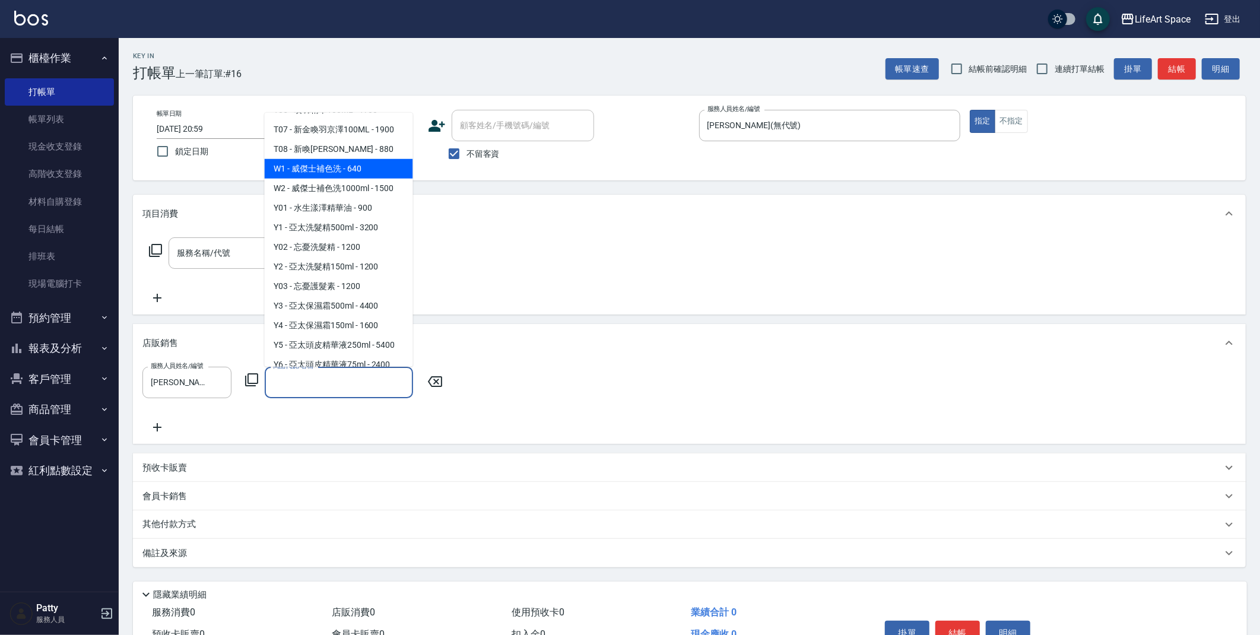
click at [356, 179] on span "W1 - 威傑士補色洗 - 640" at bounding box center [339, 169] width 148 height 20
type input "威傑士補色洗"
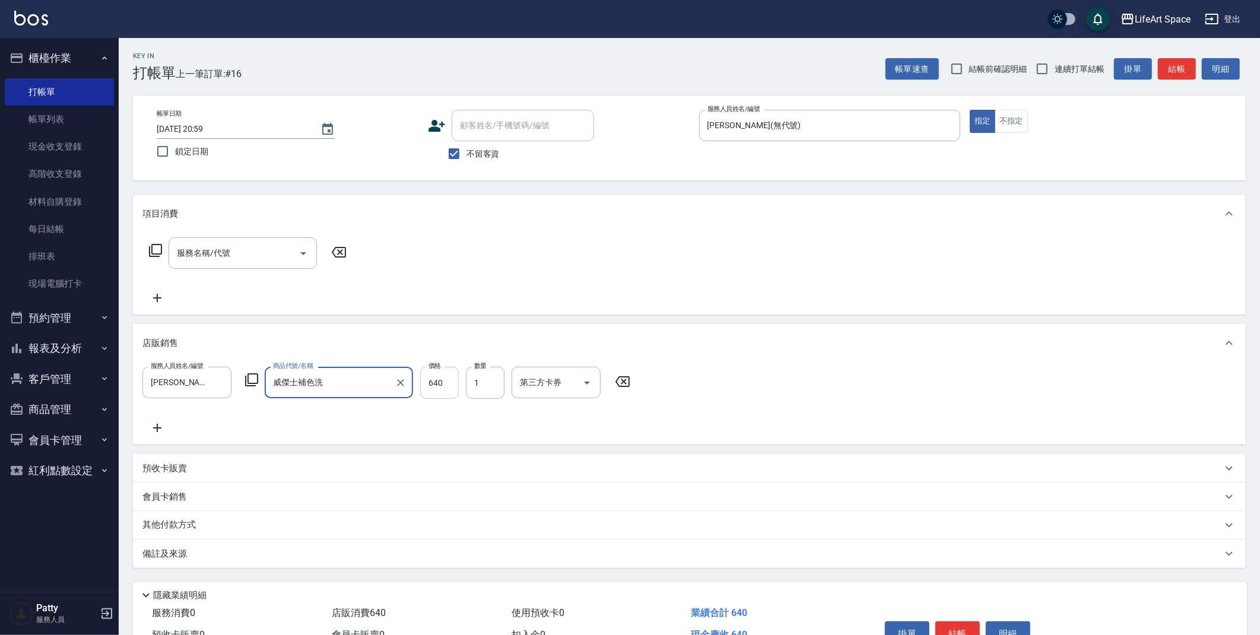
click at [448, 385] on input "640" at bounding box center [439, 383] width 39 height 32
type input "576"
click at [967, 632] on button "結帳" at bounding box center [957, 633] width 45 height 25
